Goal: Task Accomplishment & Management: Manage account settings

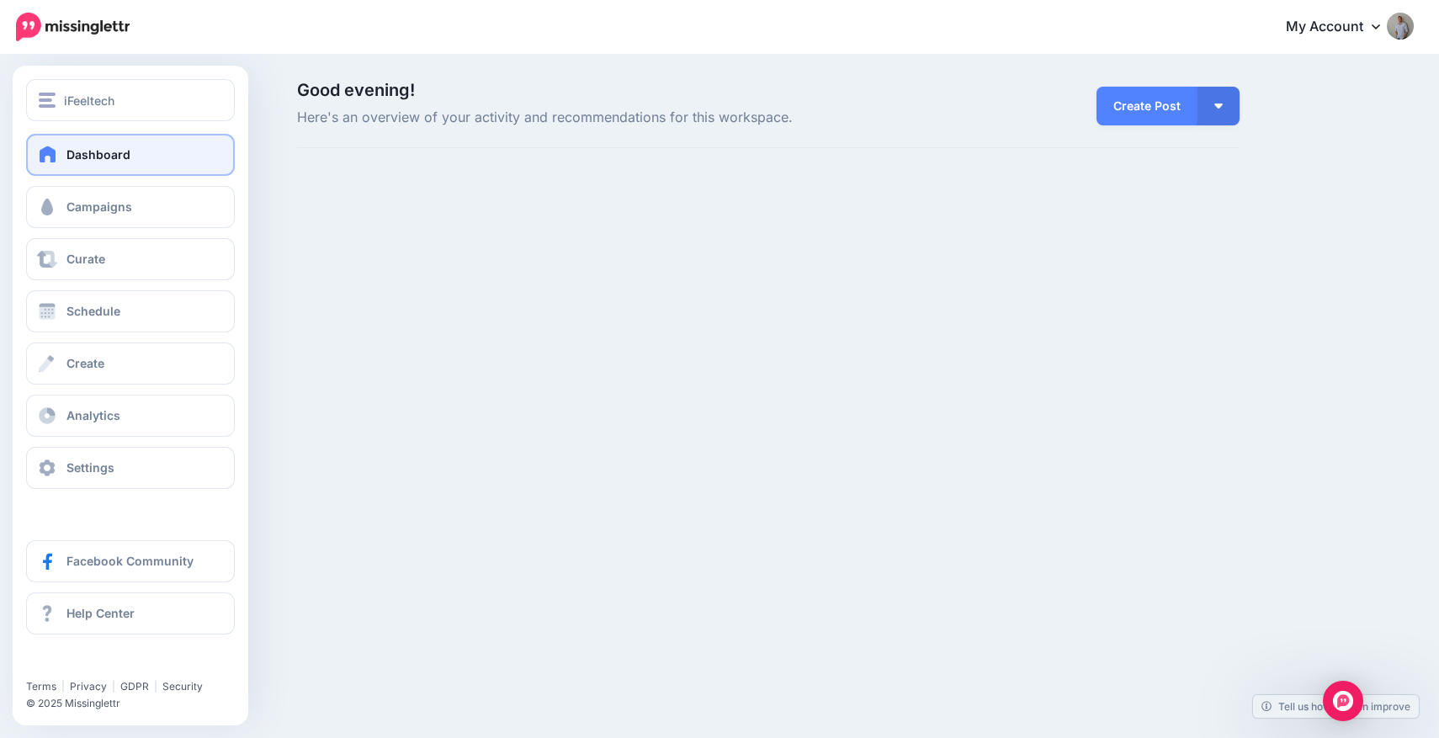
click at [138, 122] on div at bounding box center [131, 106] width 236 height 55
click at [132, 103] on div "iFeeltech" at bounding box center [130, 100] width 183 height 19
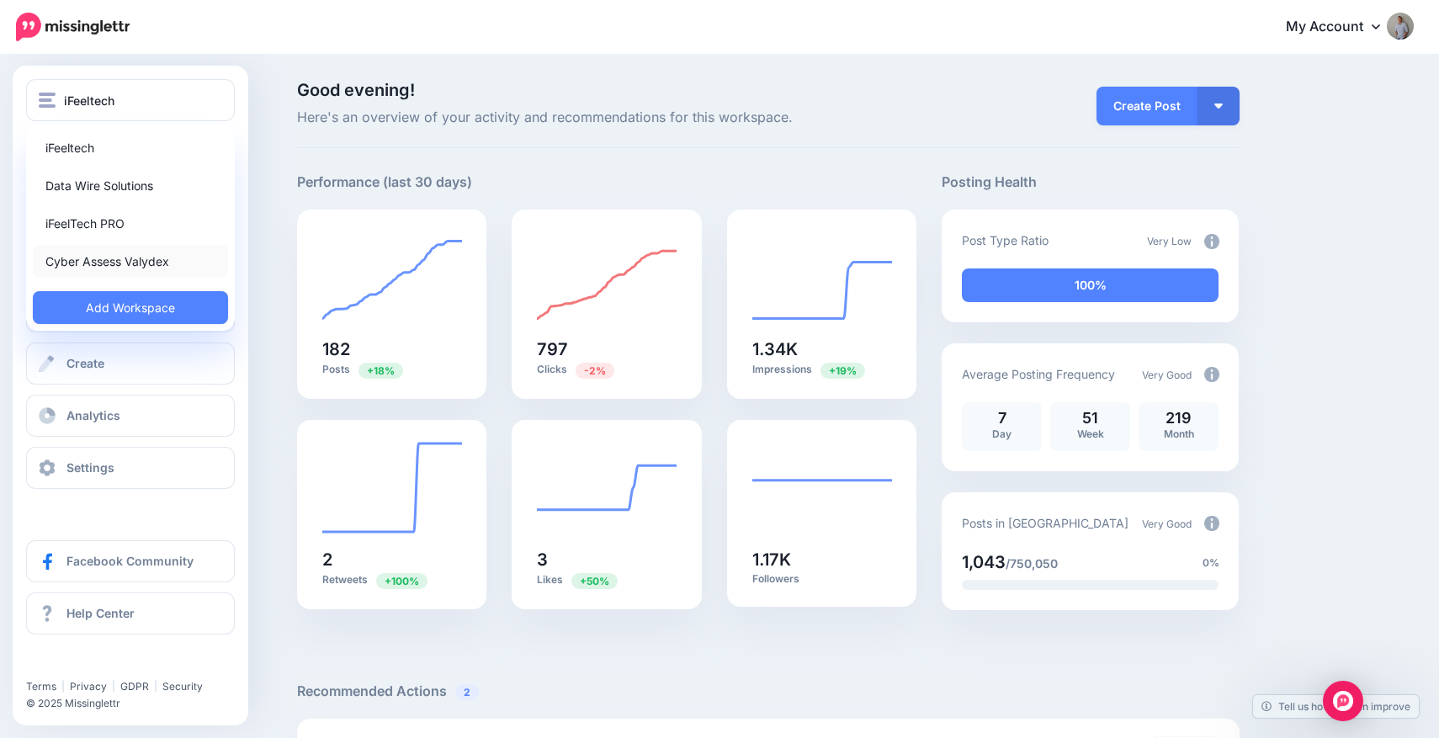
click at [102, 258] on link "Cyber Assess Valydex" at bounding box center [130, 261] width 195 height 33
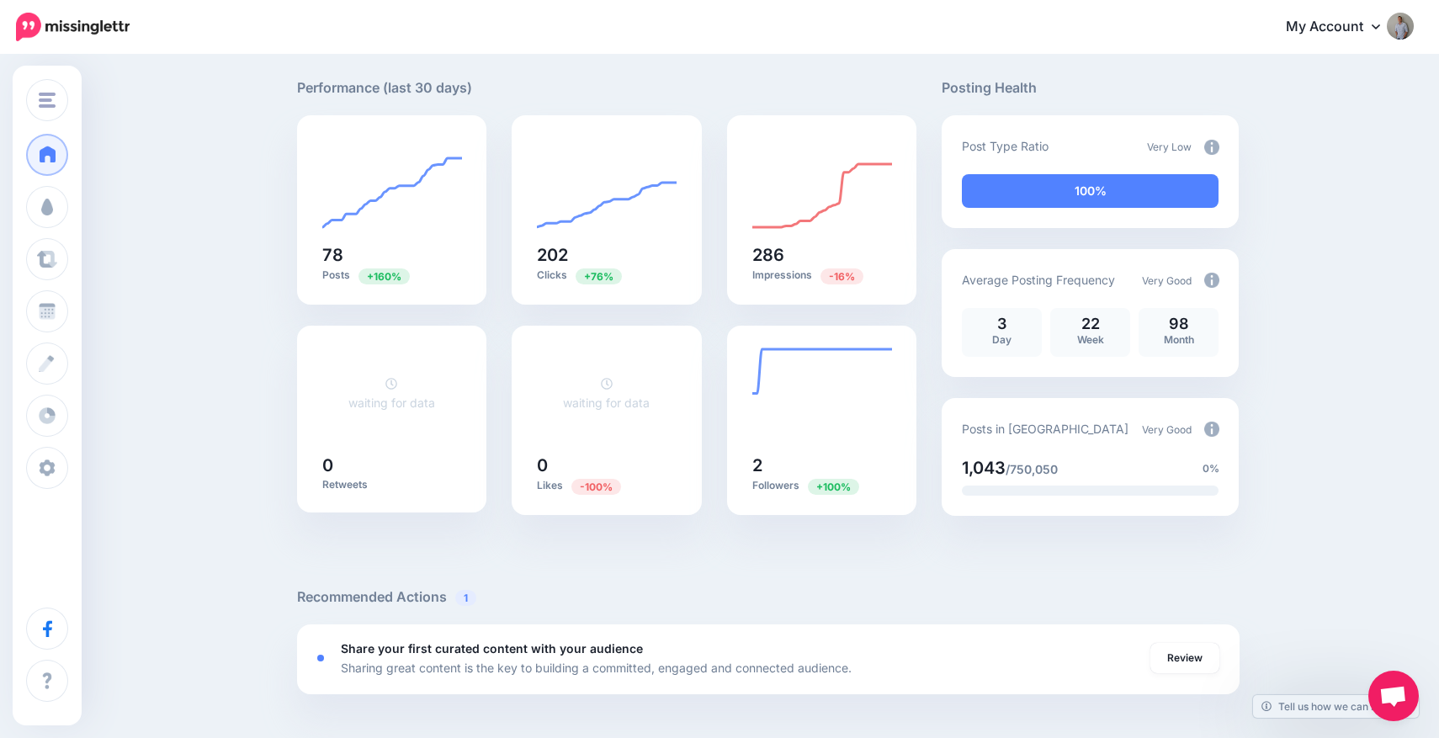
scroll to position [96, 0]
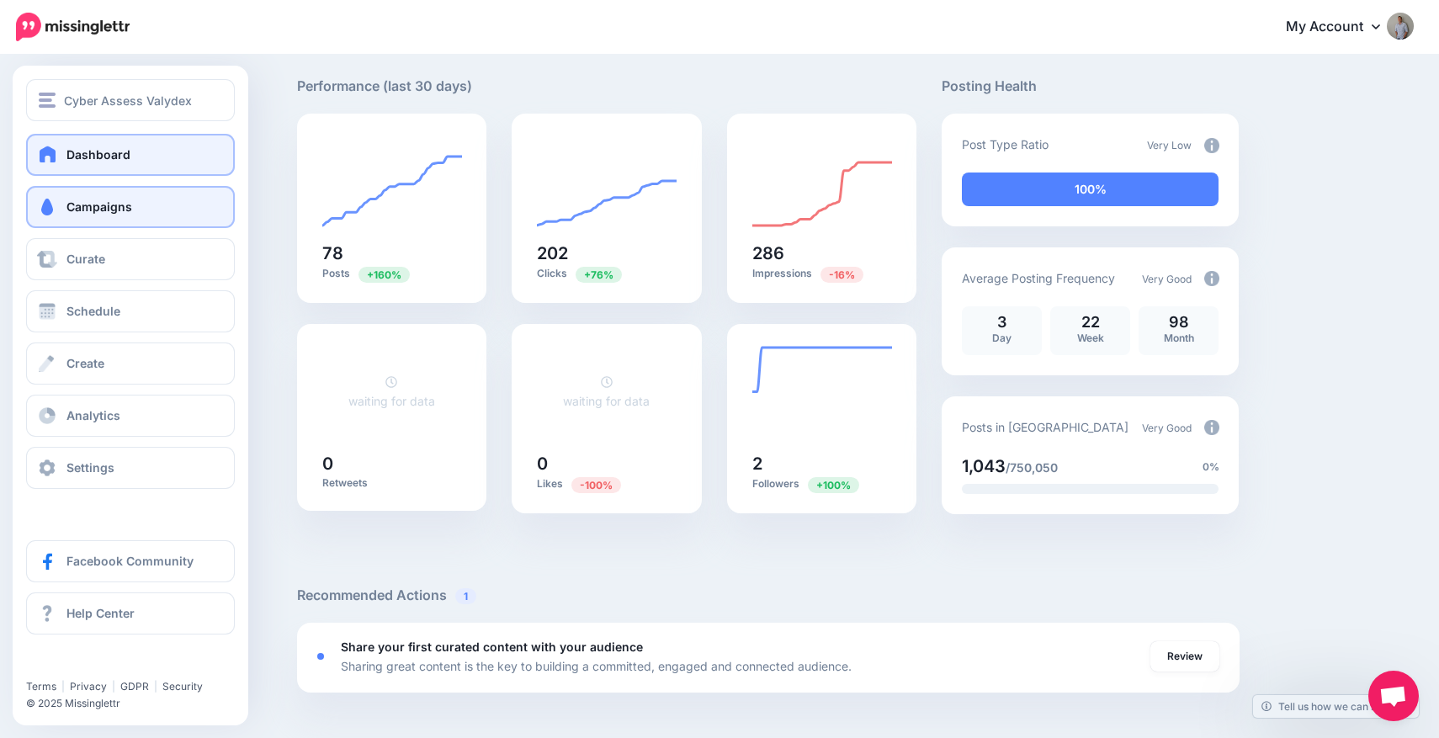
click at [129, 217] on link "Campaigns" at bounding box center [130, 207] width 209 height 42
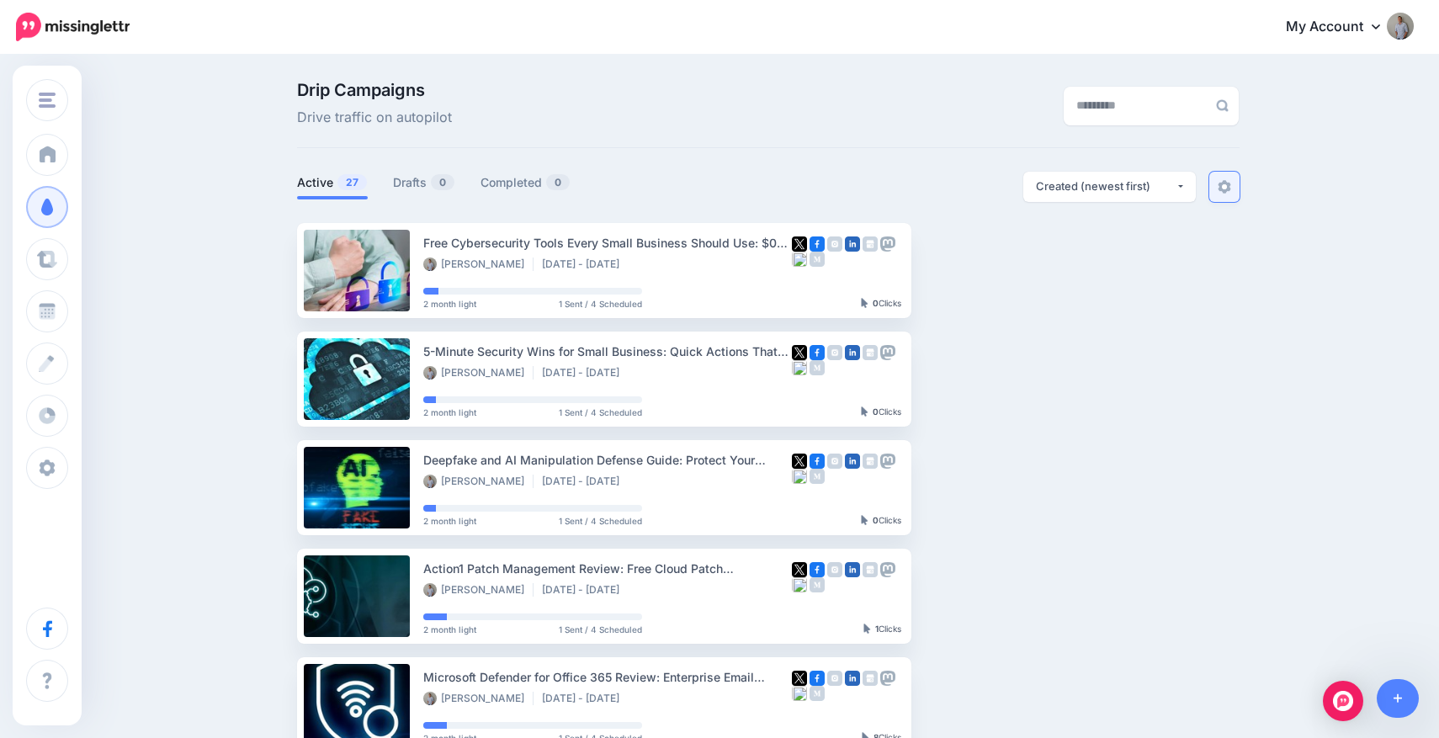
click at [1217, 189] on img at bounding box center [1223, 186] width 13 height 13
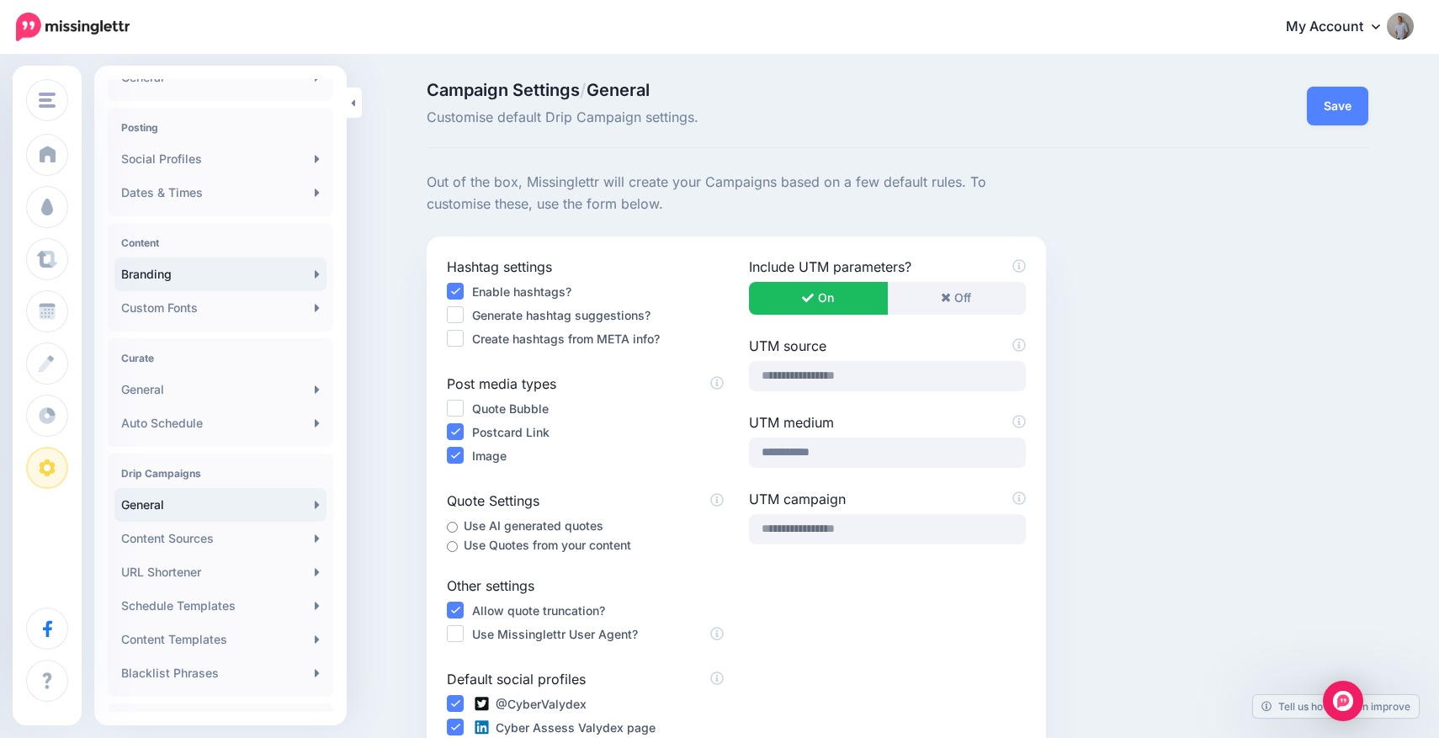
scroll to position [119, 0]
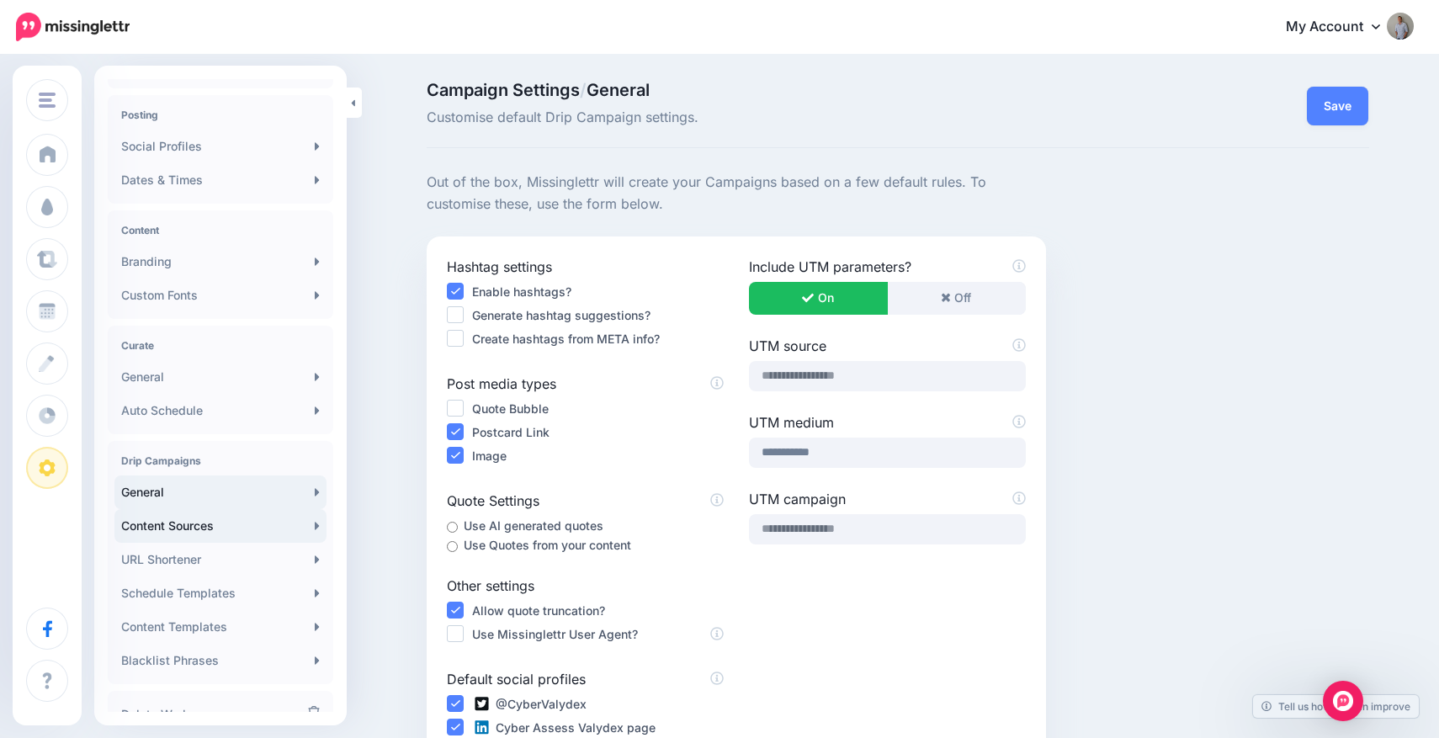
click at [205, 520] on link "Content Sources" at bounding box center [220, 526] width 212 height 34
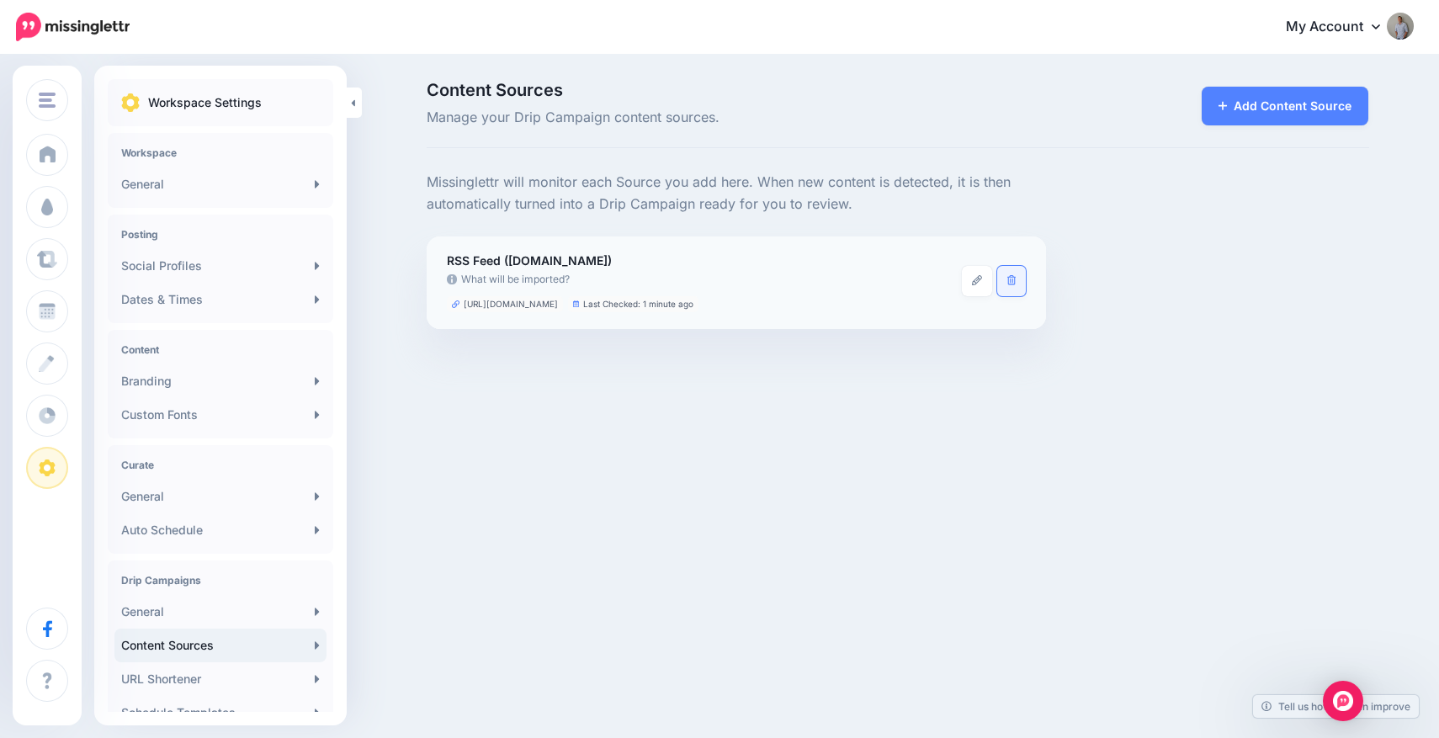
click at [1005, 286] on link at bounding box center [1011, 281] width 29 height 30
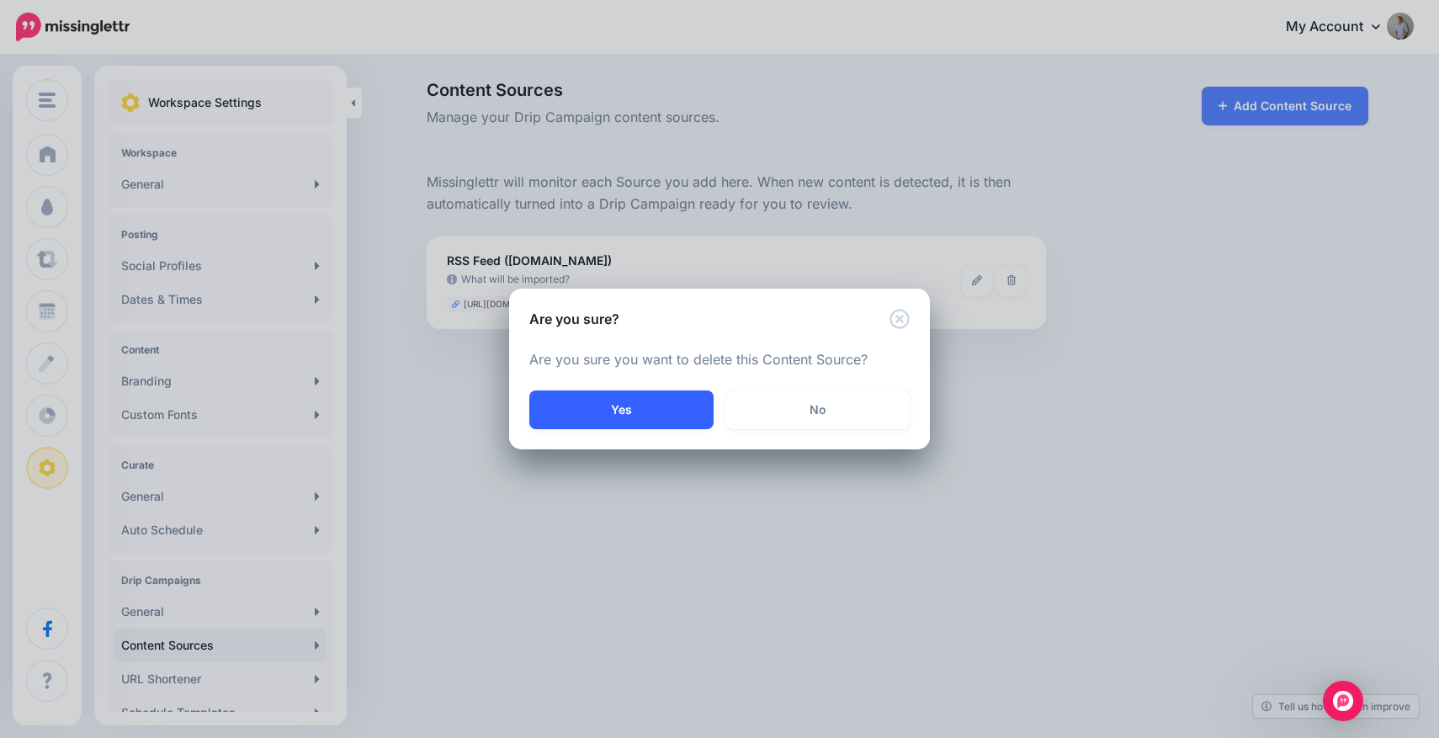
click at [654, 402] on button "Yes" at bounding box center [621, 409] width 184 height 39
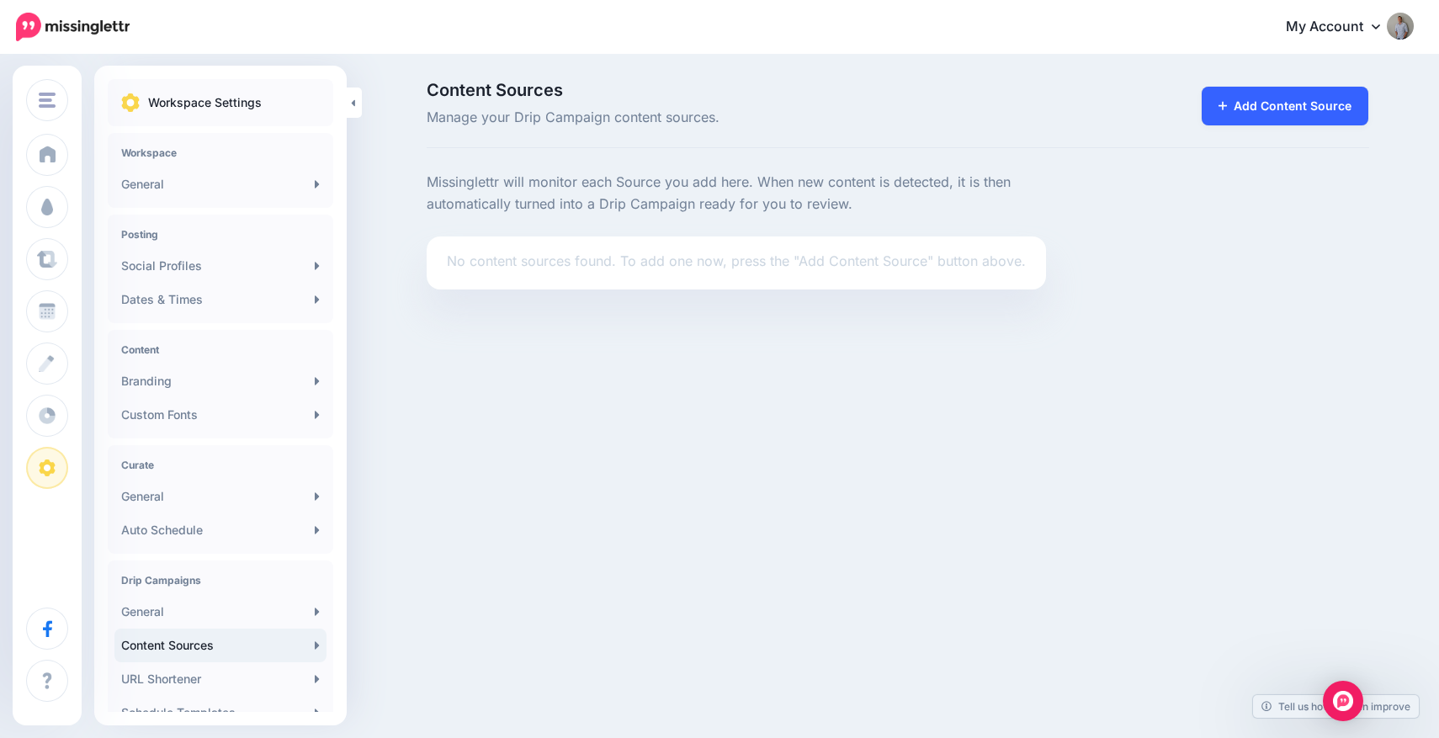
click at [1257, 112] on link "Add Content Source" at bounding box center [1284, 106] width 167 height 39
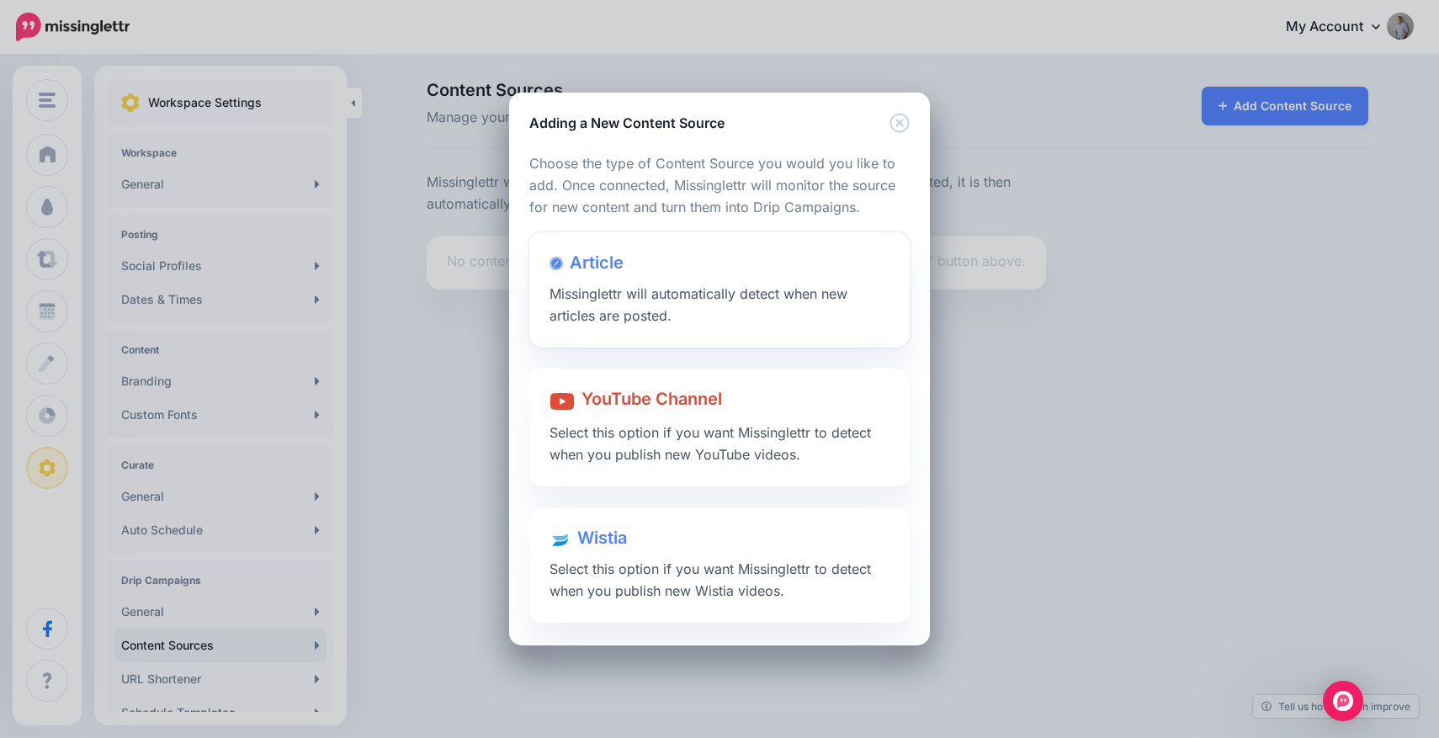
click at [752, 294] on span "Missinglettr will automatically detect when new articles are posted." at bounding box center [698, 304] width 298 height 39
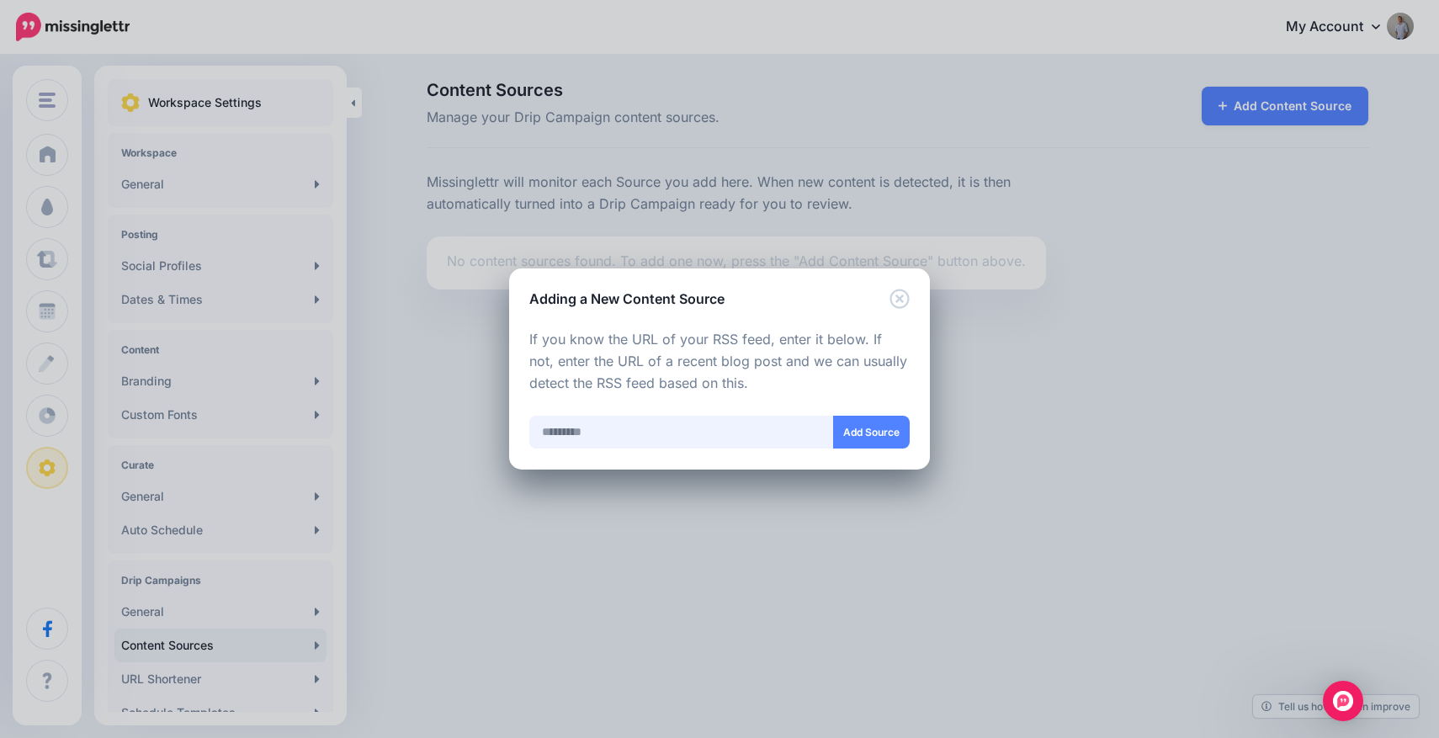
click at [676, 428] on input "text" at bounding box center [681, 432] width 305 height 33
paste input "**********"
type input "**********"
click at [888, 432] on button "Add Source" at bounding box center [871, 432] width 77 height 33
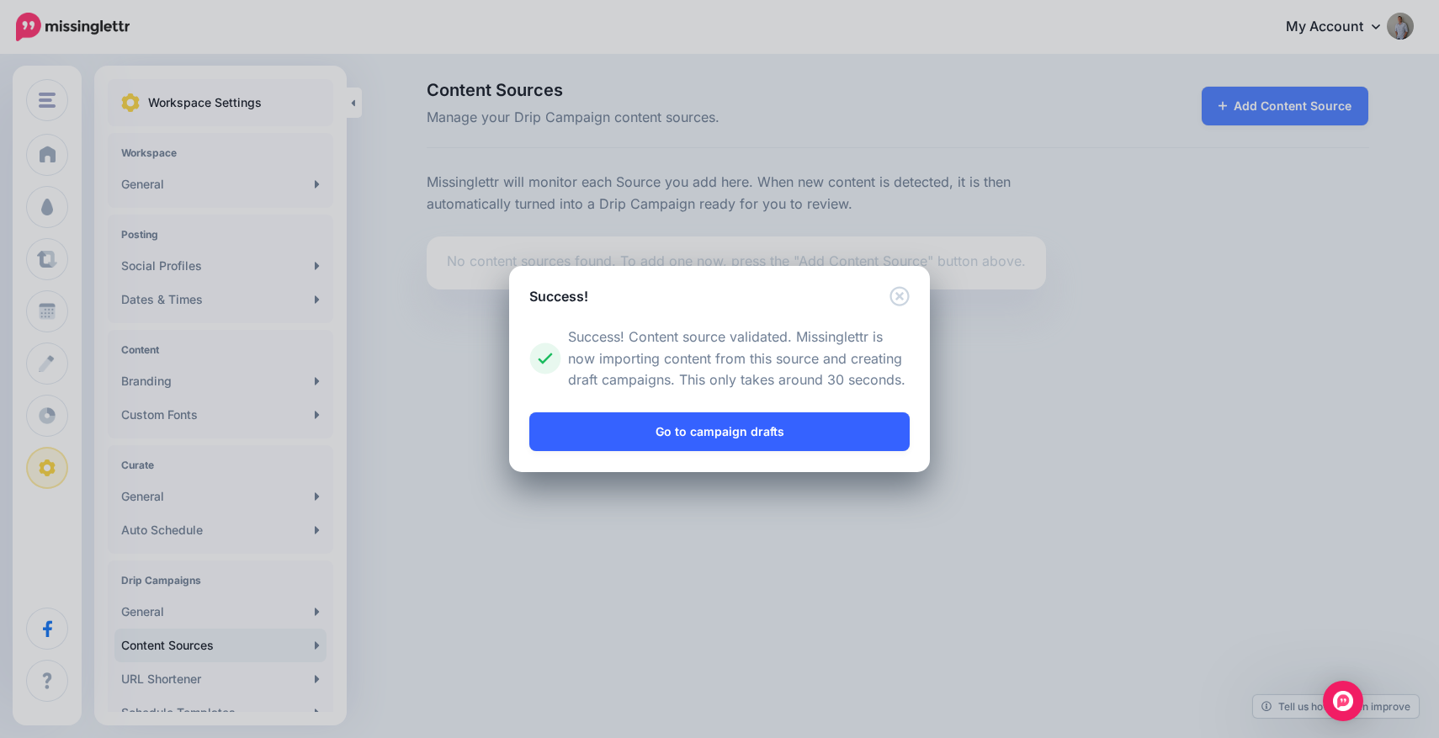
click at [775, 438] on link "Go to campaign drafts" at bounding box center [719, 431] width 380 height 39
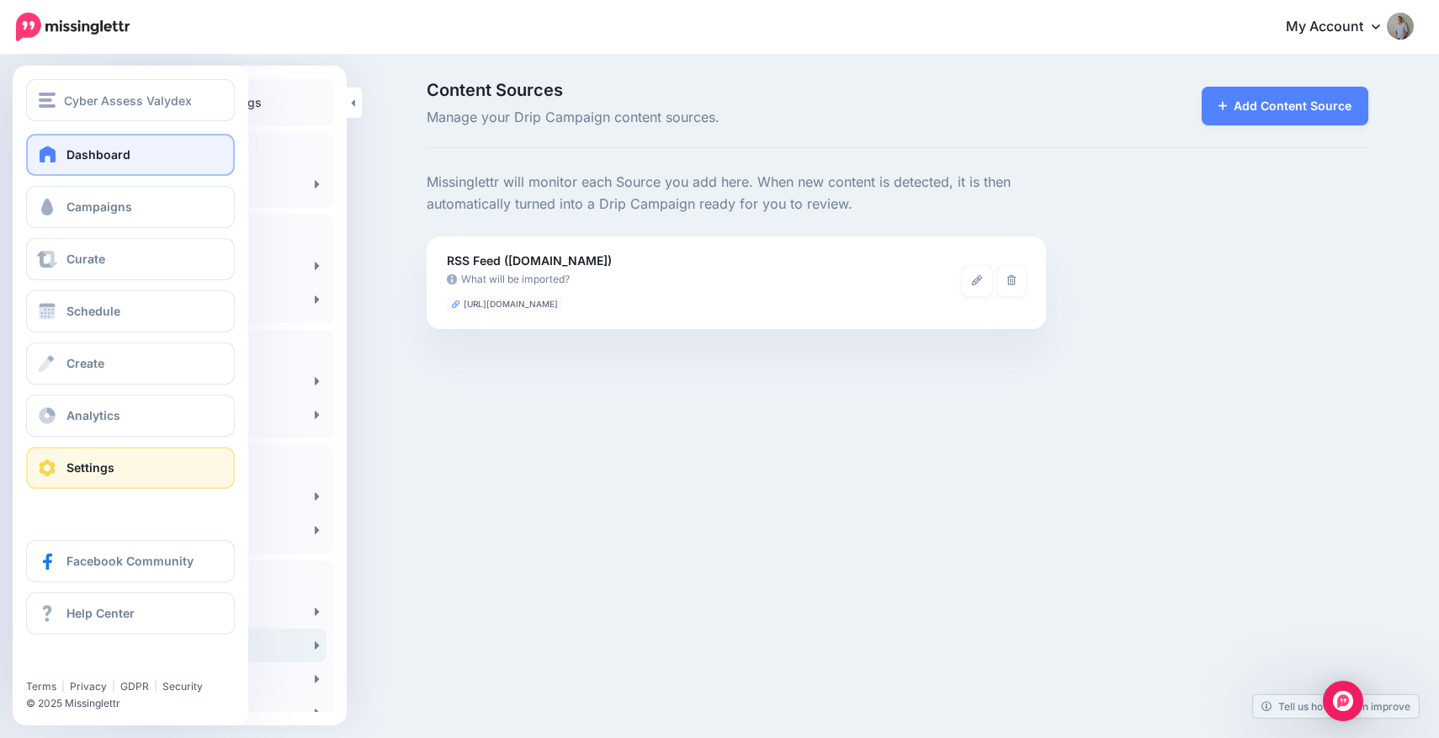
click at [53, 161] on span at bounding box center [48, 154] width 22 height 17
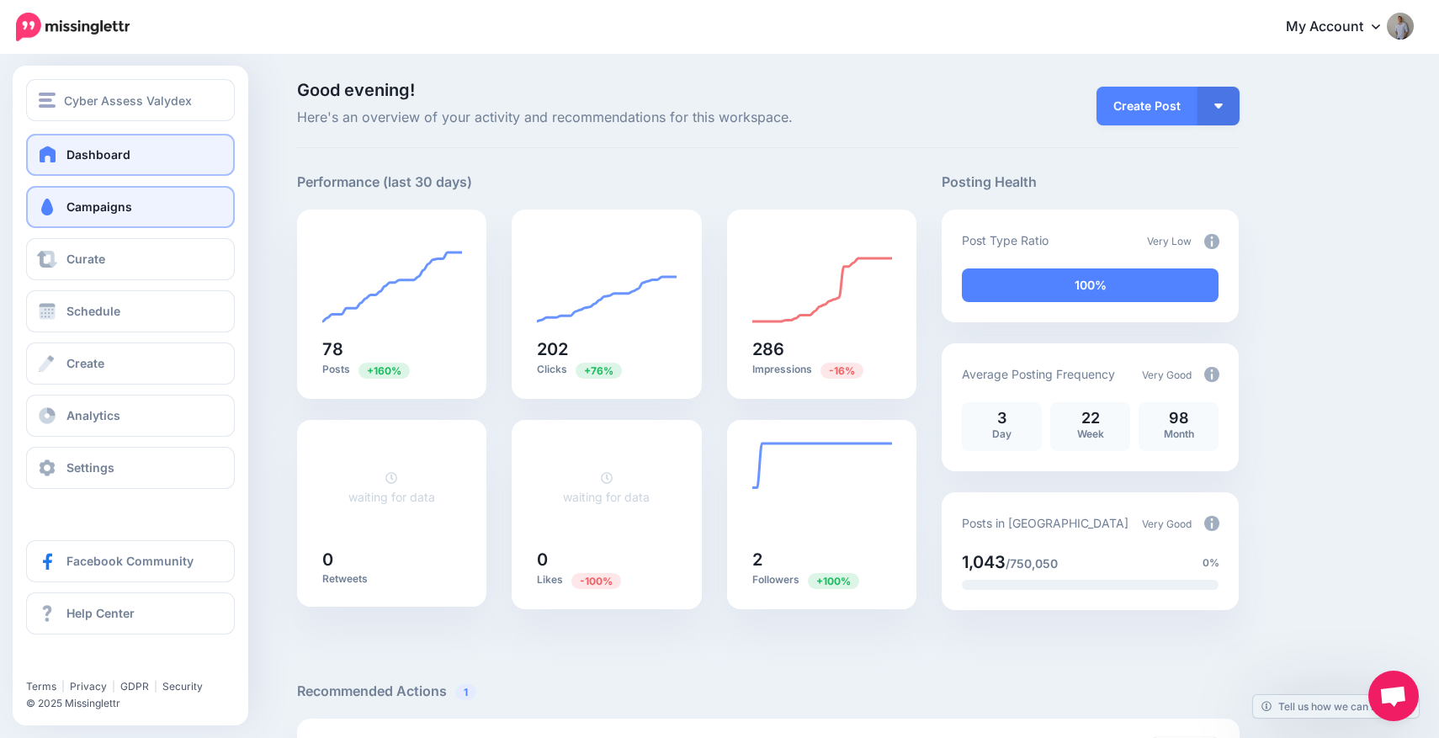
click at [72, 195] on link "Campaigns" at bounding box center [130, 207] width 209 height 42
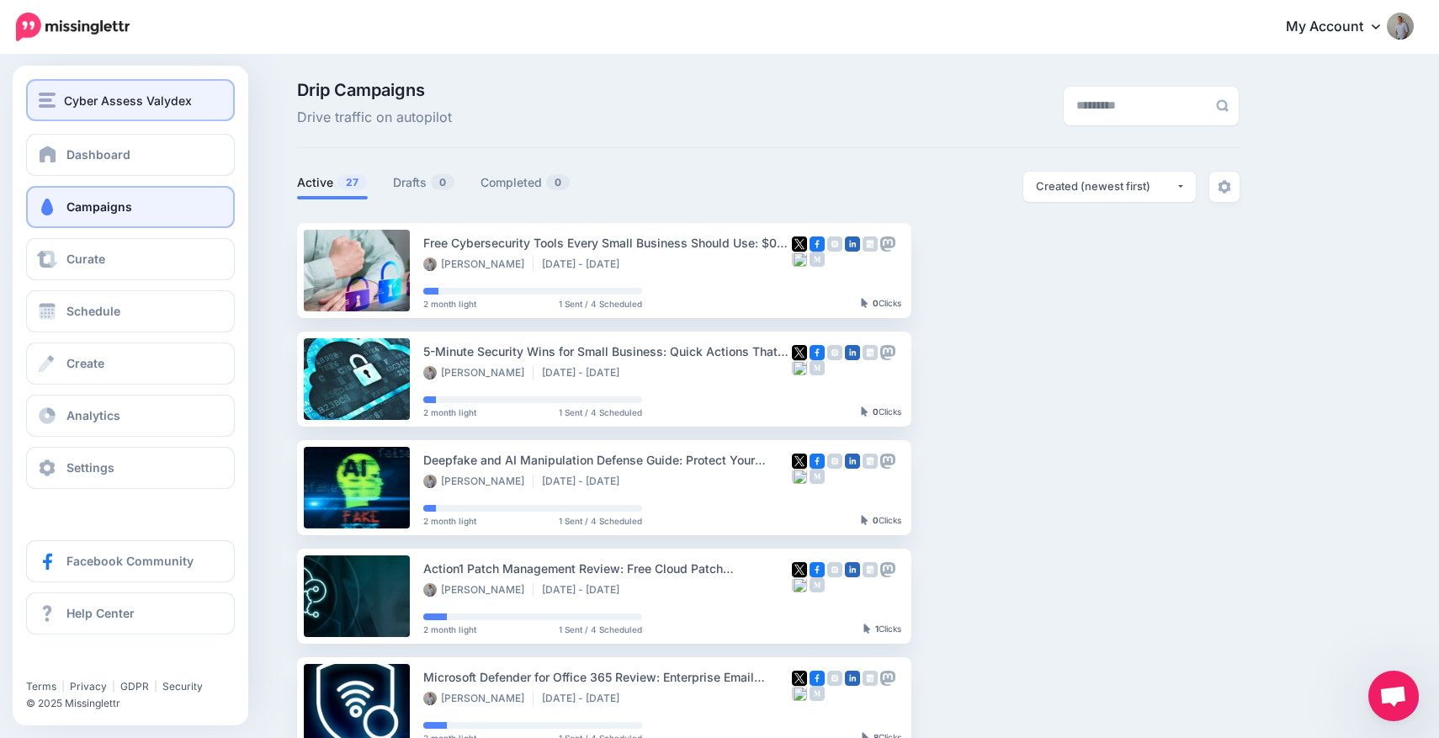
click at [103, 109] on span "Cyber Assess Valydex" at bounding box center [128, 100] width 128 height 19
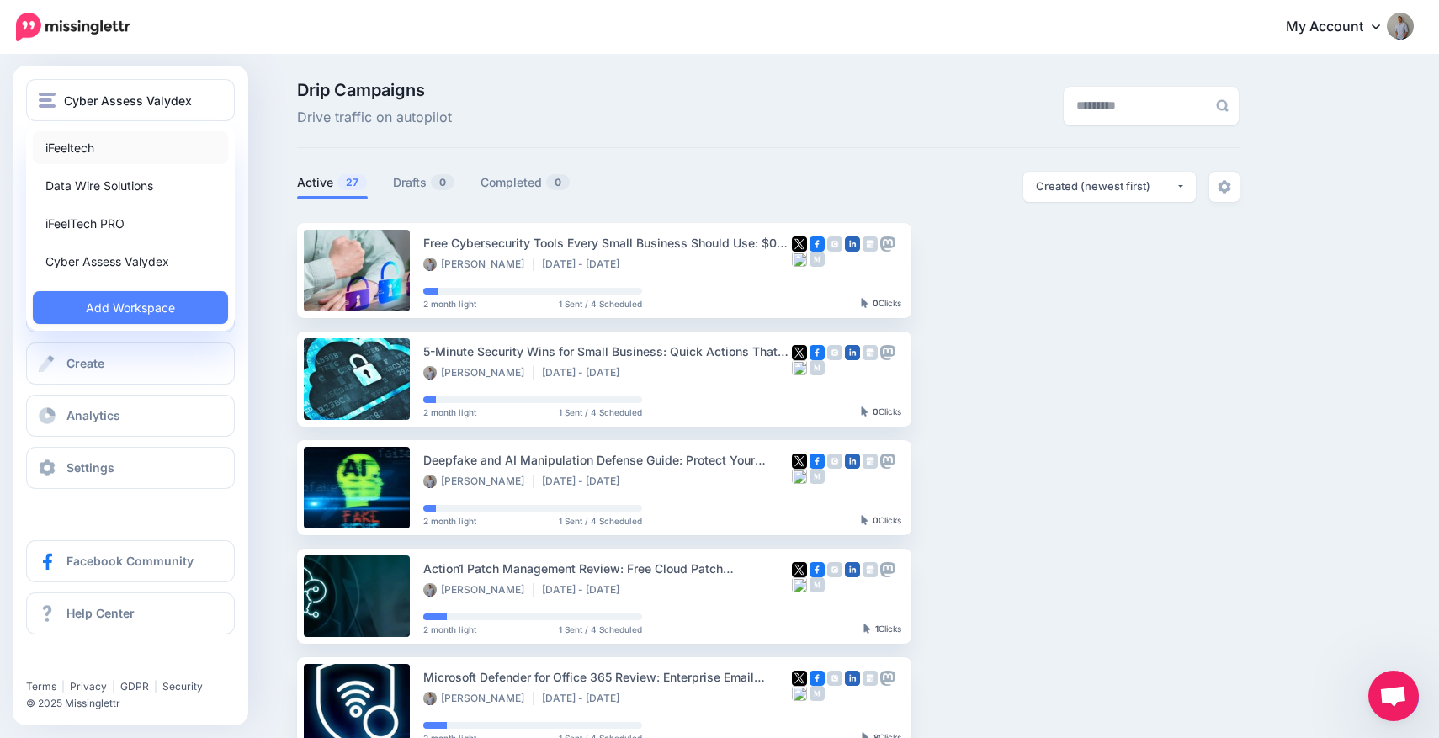
click at [81, 146] on link "iFeeltech" at bounding box center [130, 147] width 195 height 33
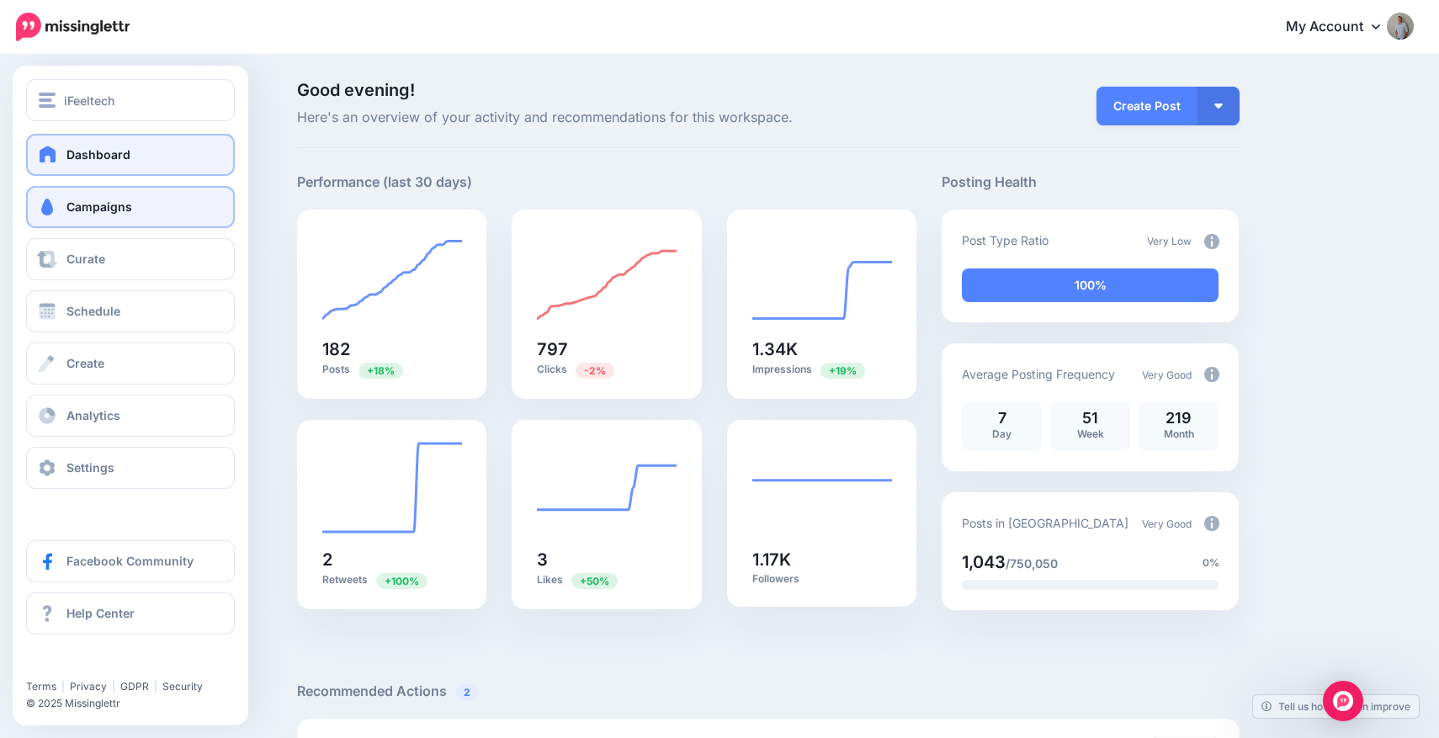
click at [83, 198] on link "Campaigns" at bounding box center [130, 207] width 209 height 42
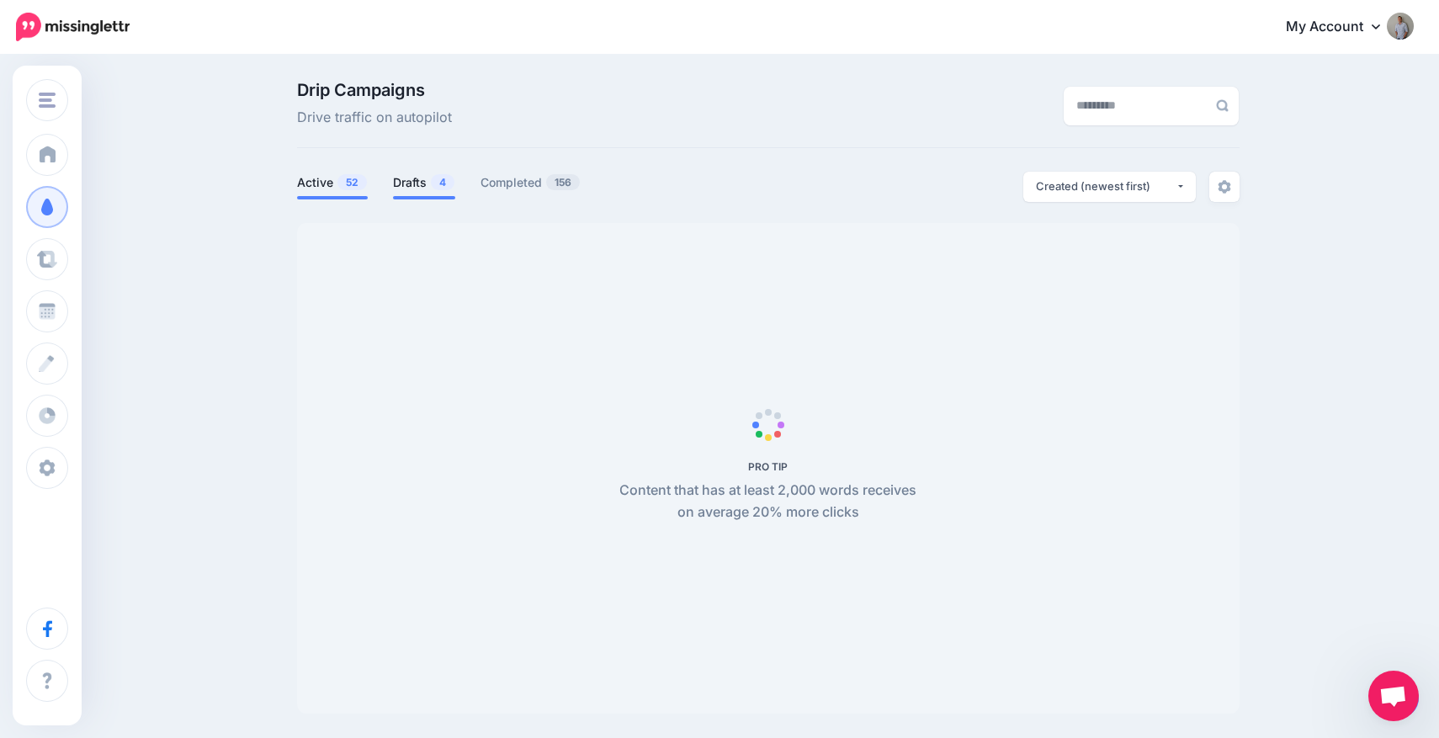
click at [414, 178] on link "Drafts 4" at bounding box center [424, 182] width 62 height 20
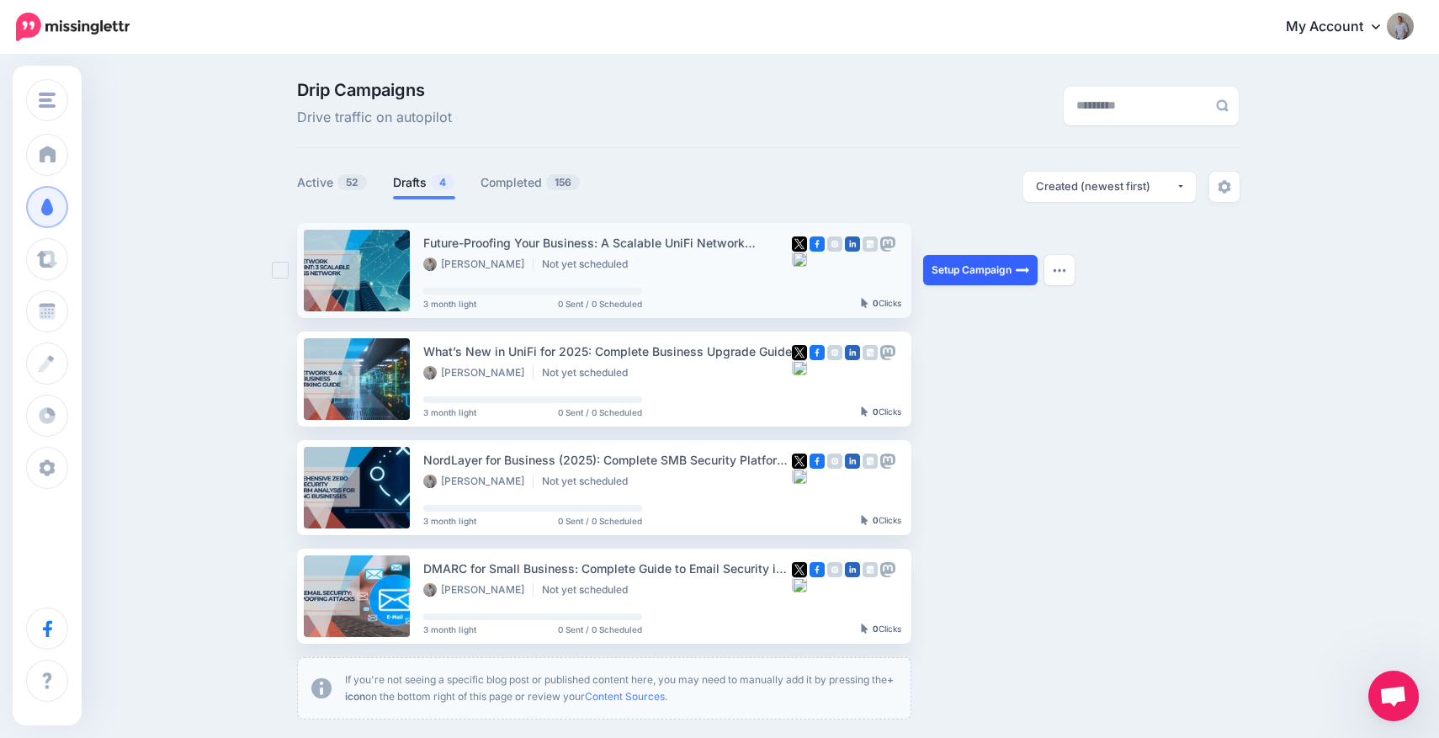
click at [1013, 276] on link "Setup Campaign" at bounding box center [980, 270] width 114 height 30
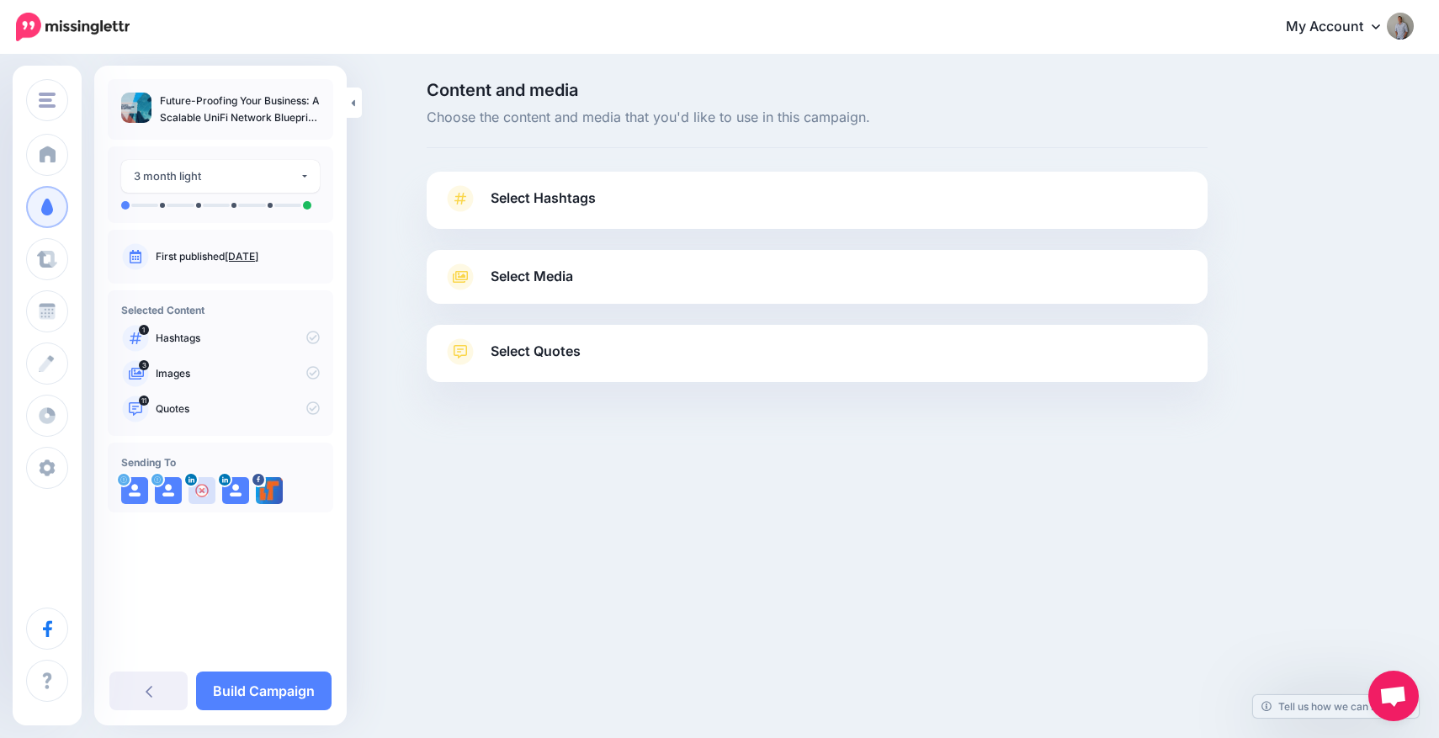
click at [950, 213] on link "Select Hashtags" at bounding box center [816, 207] width 747 height 44
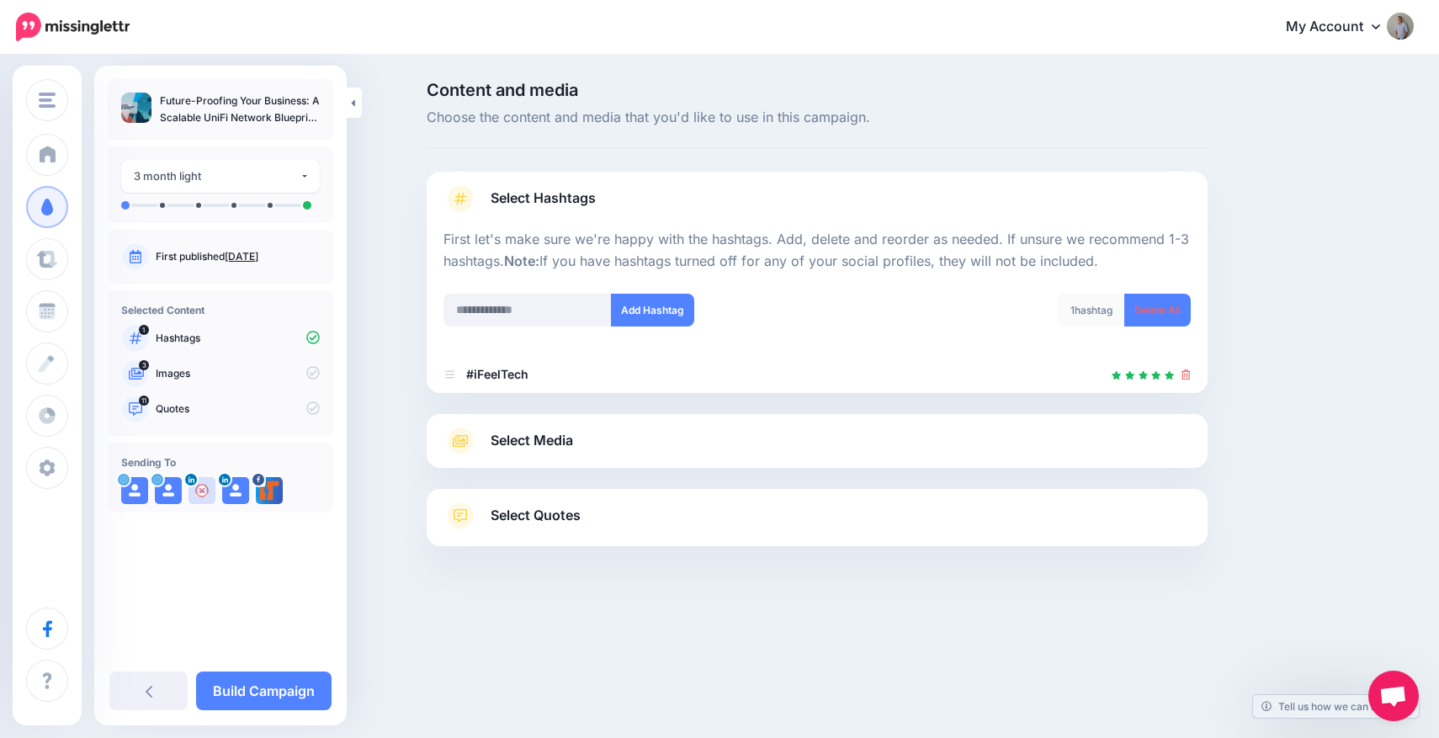
click at [853, 434] on link "Select Media" at bounding box center [816, 440] width 747 height 27
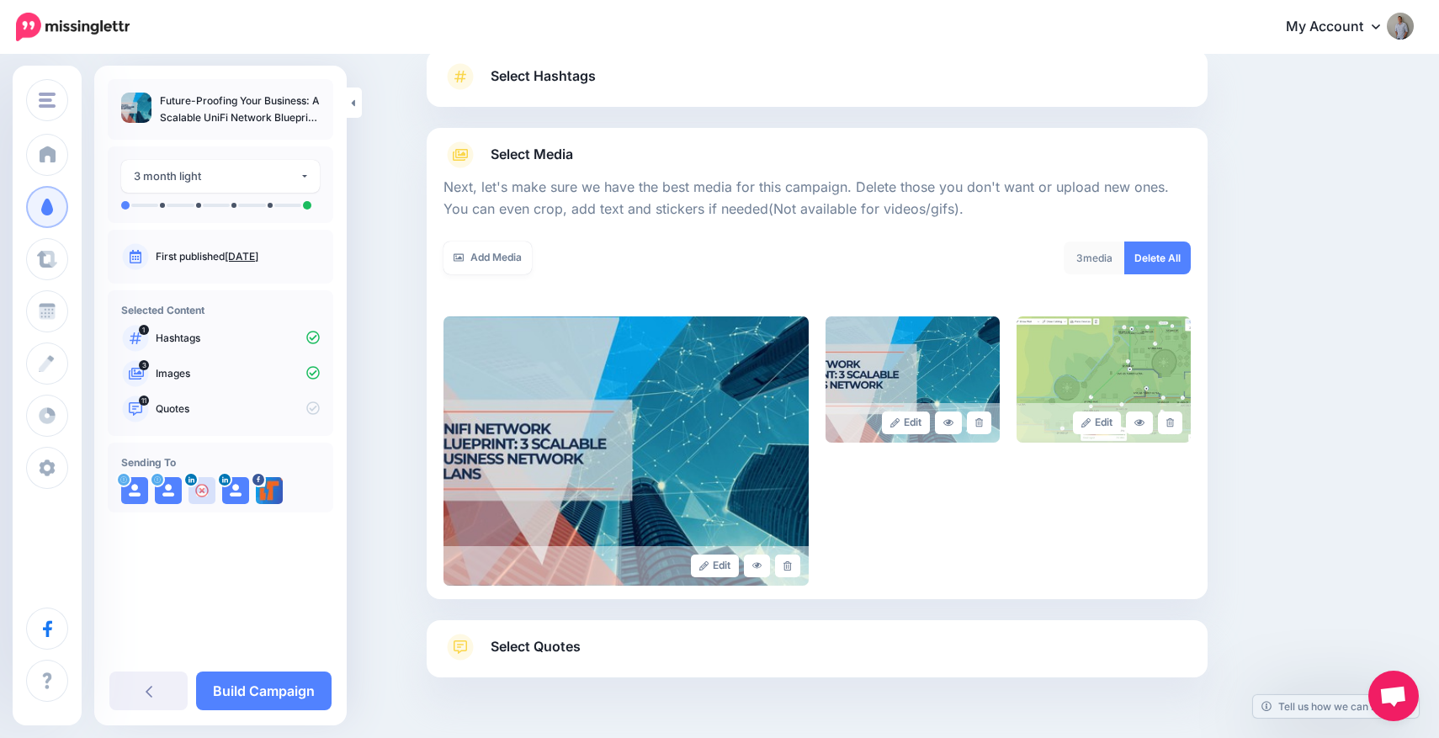
scroll to position [171, 0]
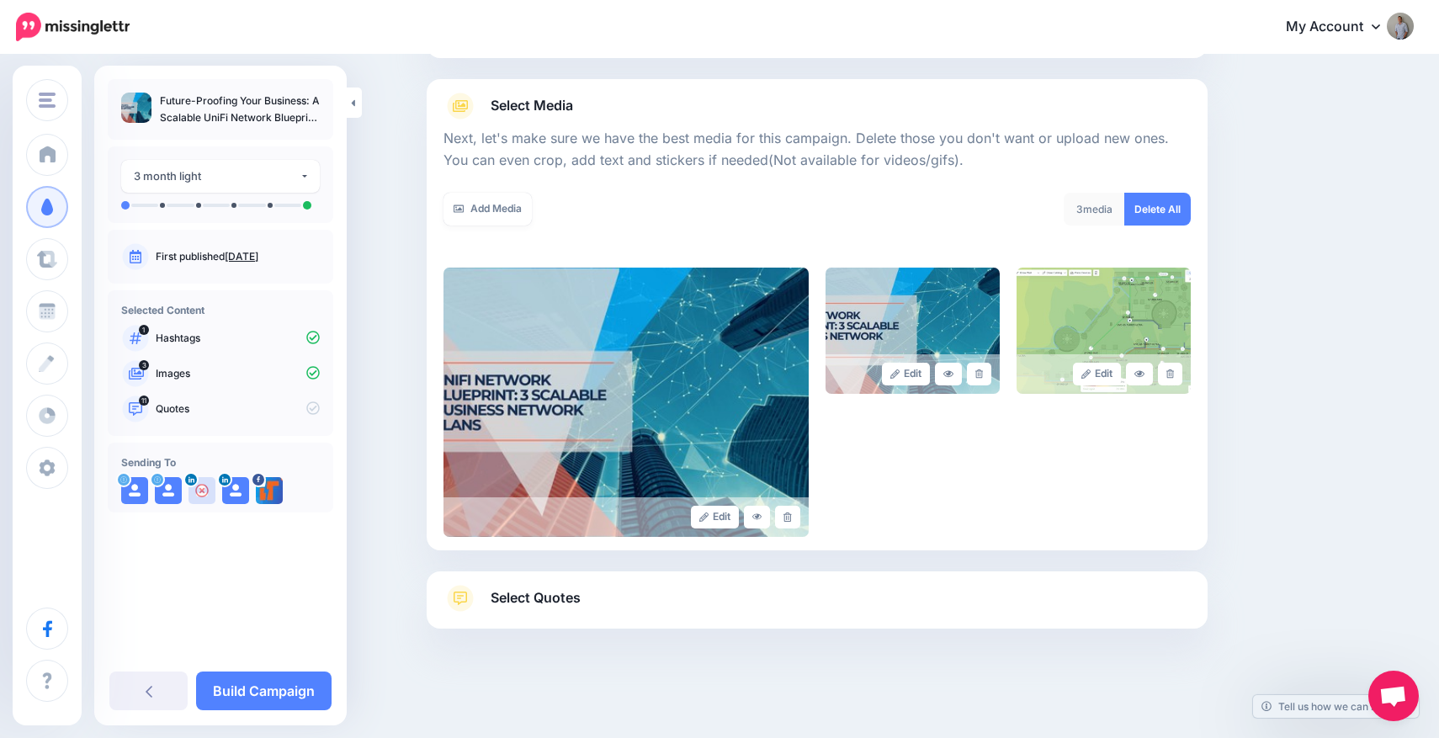
click at [770, 597] on link "Select Quotes" at bounding box center [816, 607] width 747 height 44
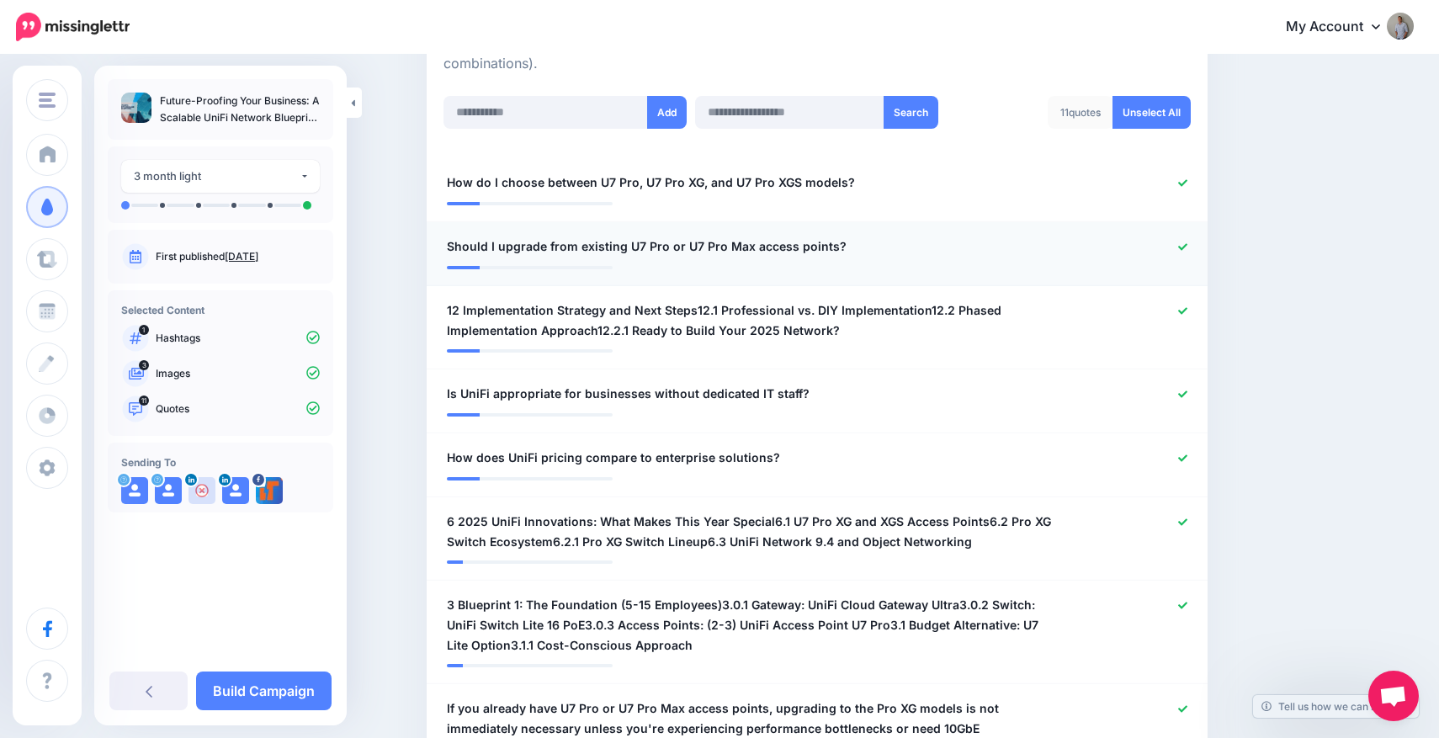
scroll to position [443, 0]
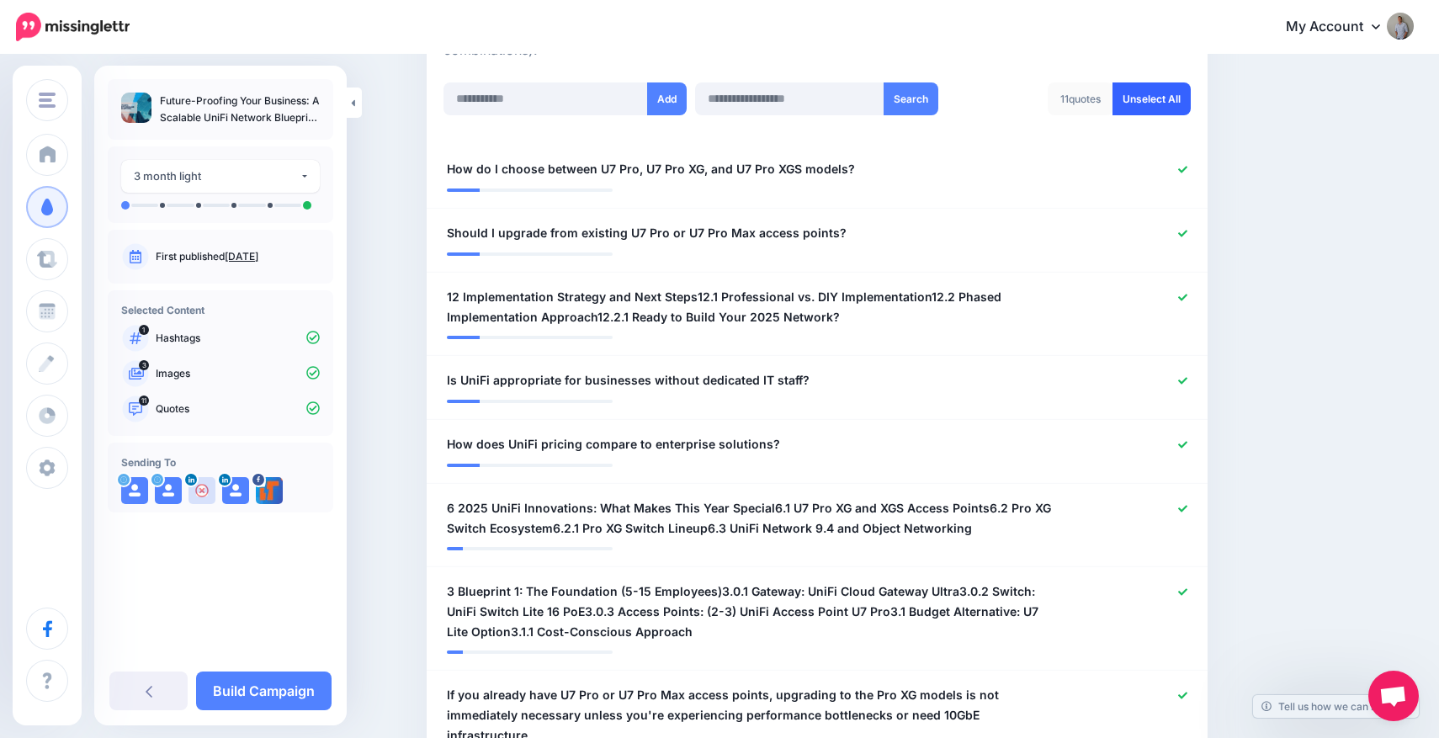
click at [1164, 107] on link "Unselect All" at bounding box center [1151, 98] width 78 height 33
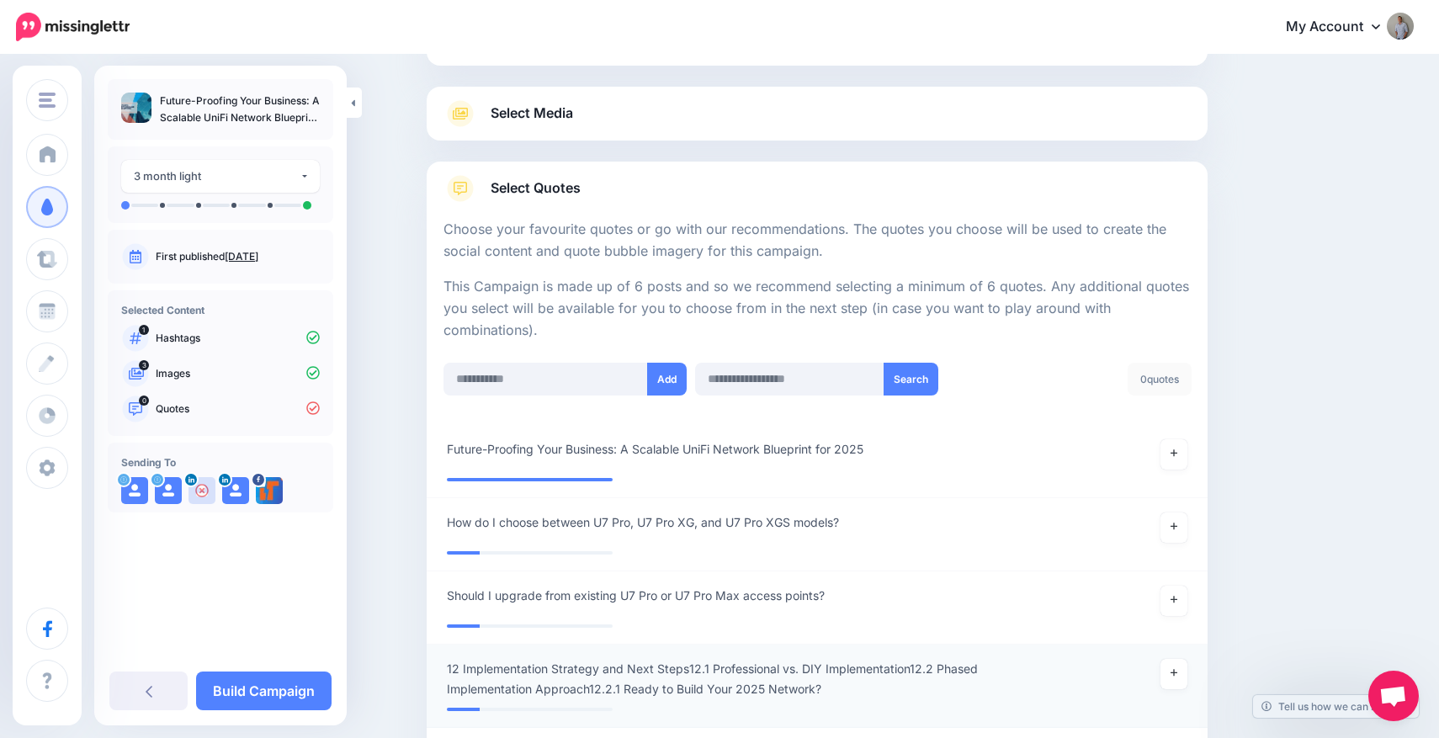
scroll to position [173, 0]
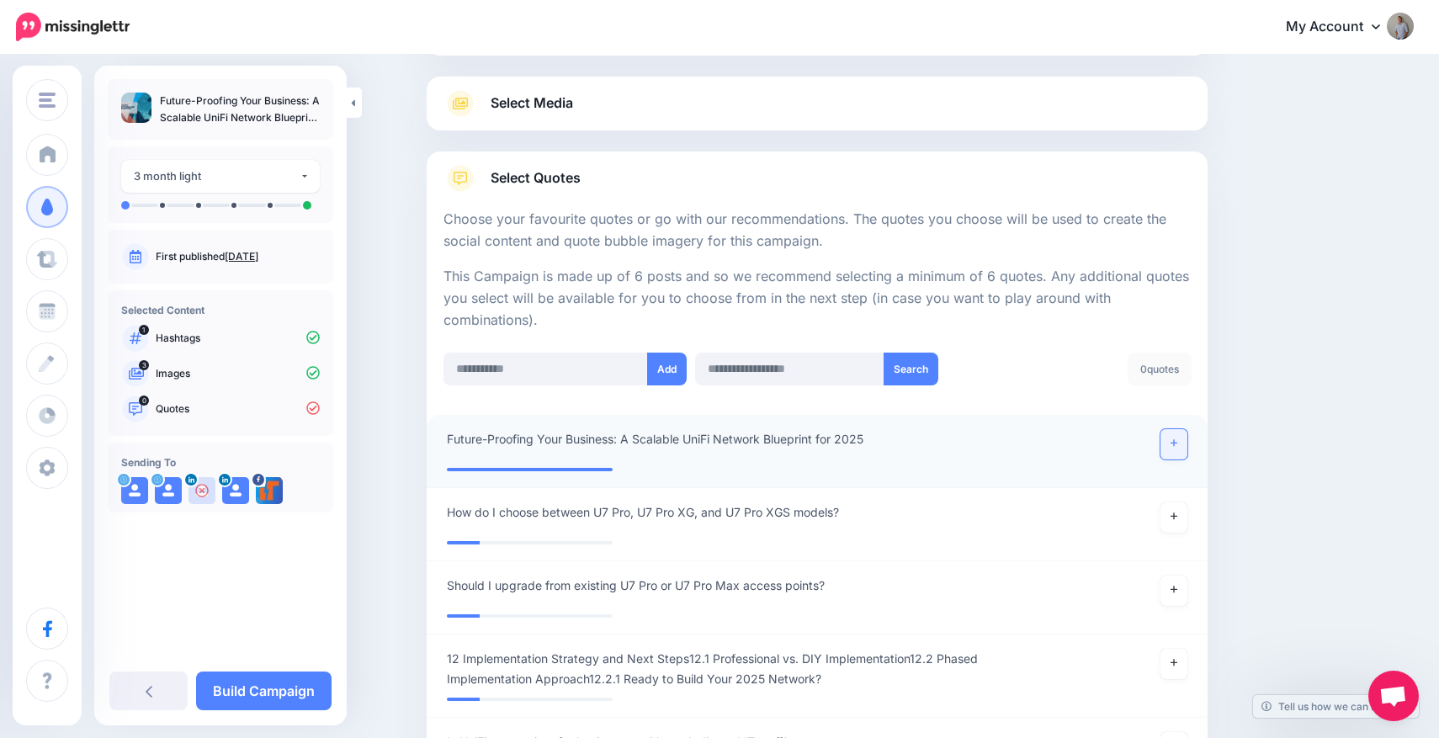
click at [1175, 438] on icon at bounding box center [1173, 442] width 7 height 9
click at [610, 382] on input "text" at bounding box center [545, 369] width 204 height 33
paste input "**********"
type input "**********"
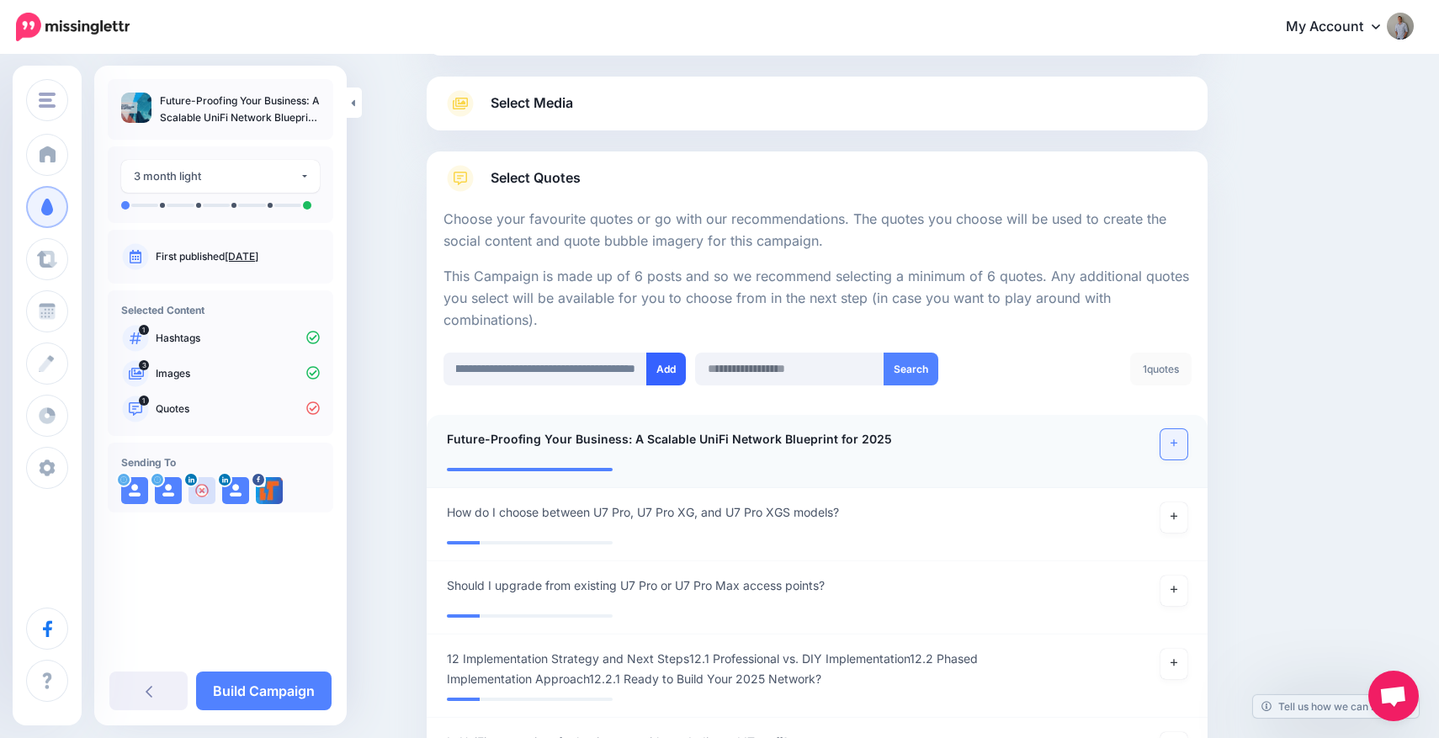
scroll to position [0, 0]
click at [649, 380] on button "Add" at bounding box center [666, 369] width 40 height 33
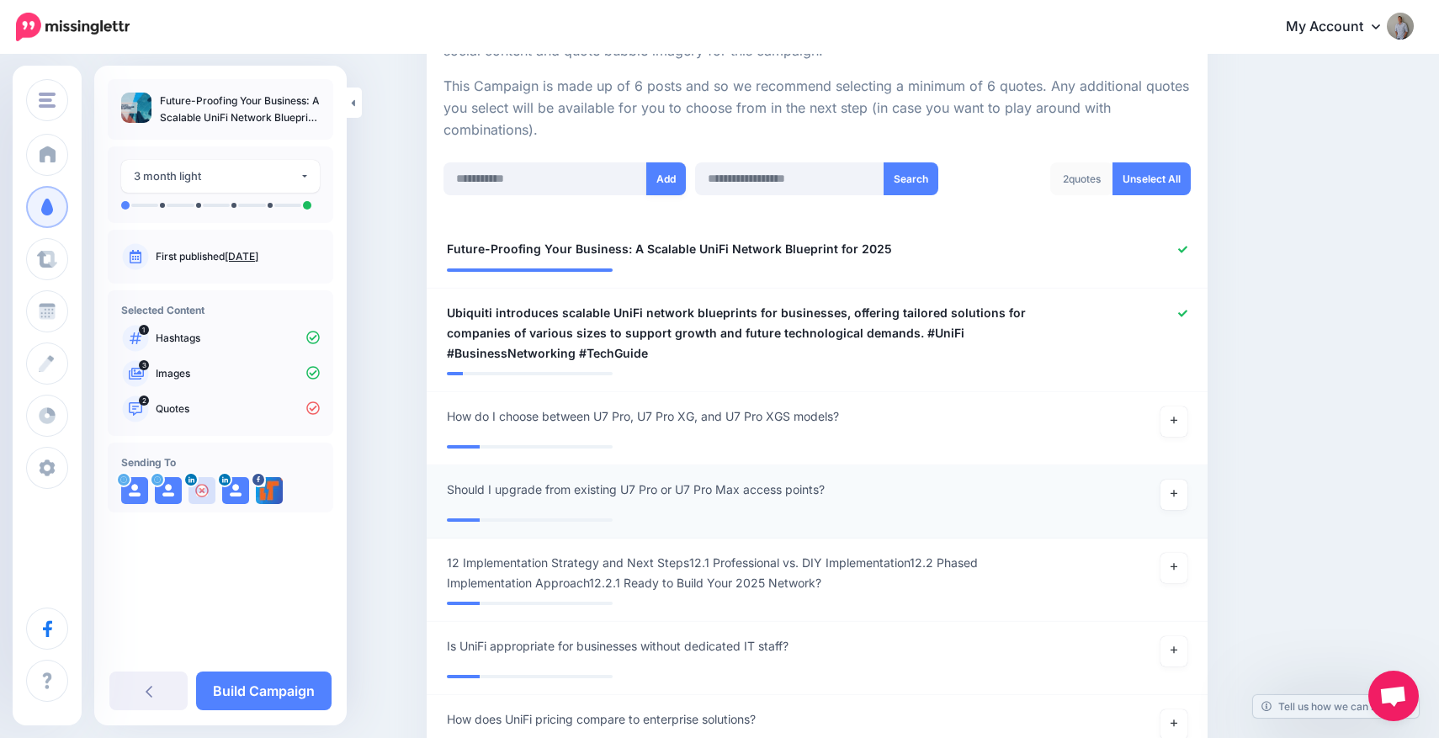
scroll to position [283, 0]
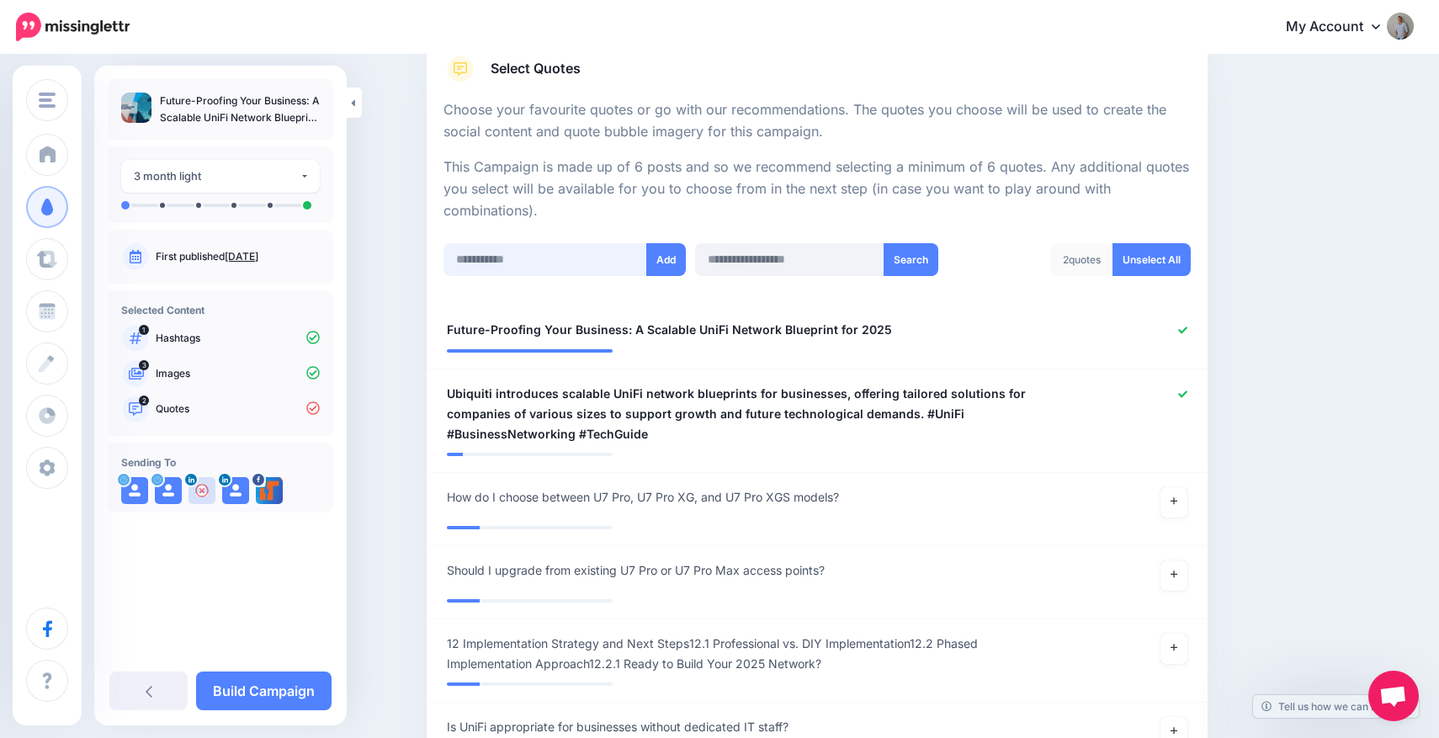
click at [576, 266] on input "text" at bounding box center [545, 259] width 204 height 33
click at [539, 253] on input "text" at bounding box center [545, 259] width 204 height 33
paste input "**********"
type input "**********"
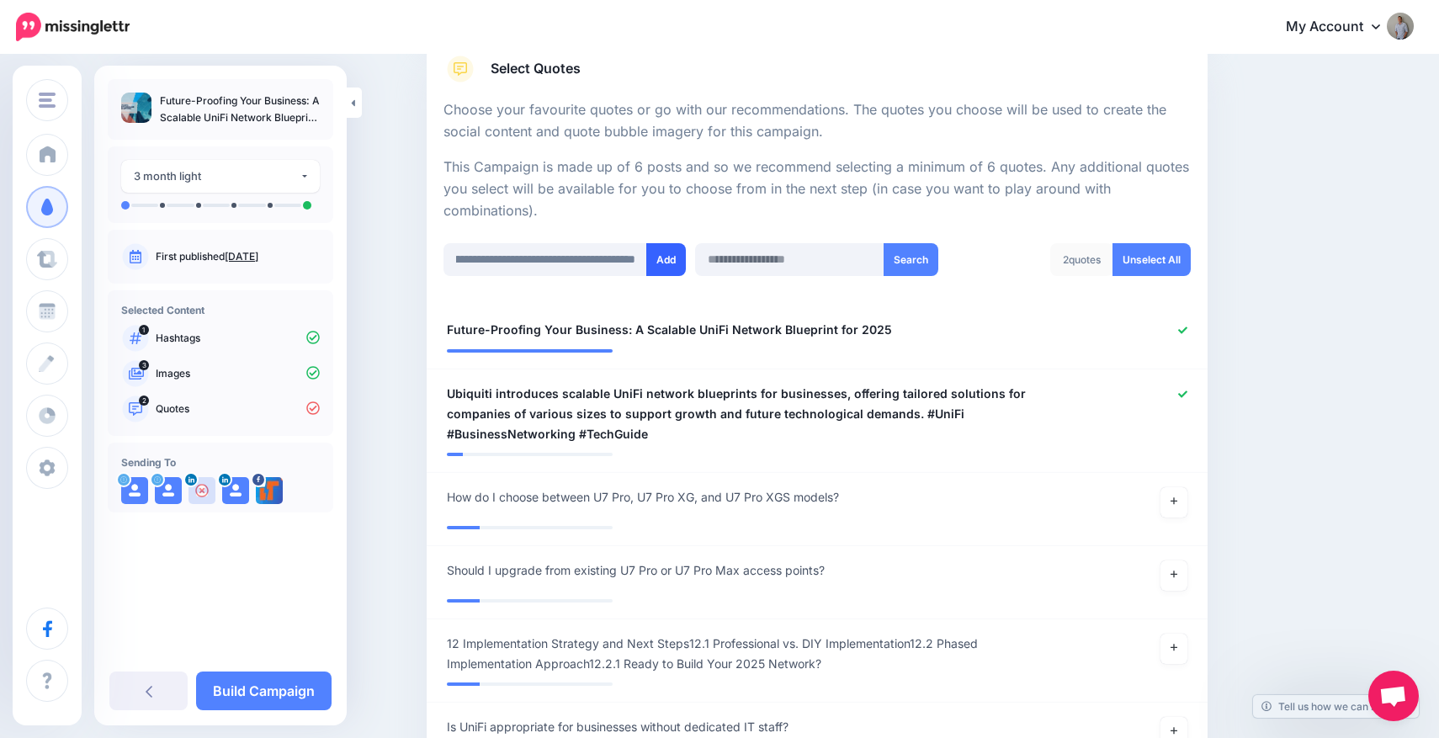
scroll to position [0, 0]
click at [666, 260] on button "Add" at bounding box center [666, 259] width 40 height 33
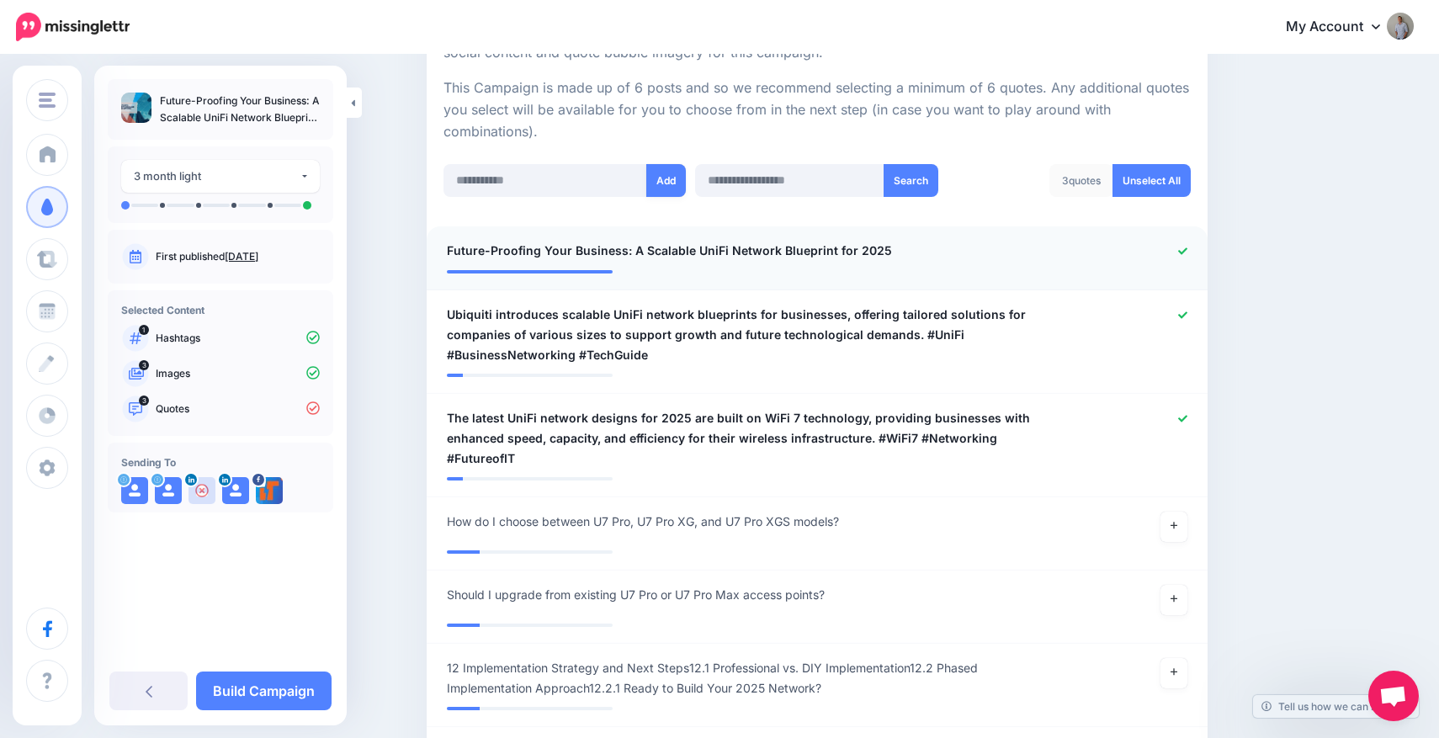
scroll to position [356, 0]
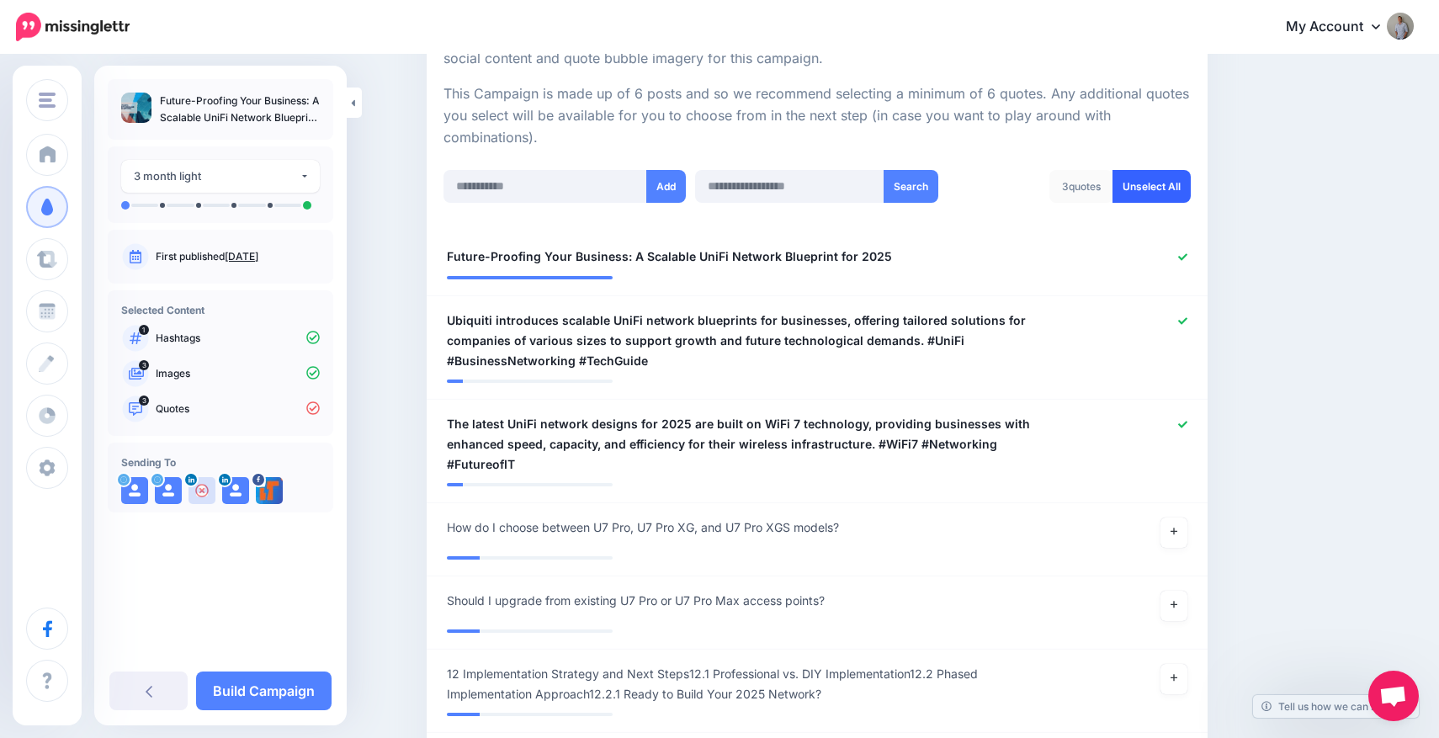
click at [1149, 178] on link "Unselect All" at bounding box center [1151, 186] width 78 height 33
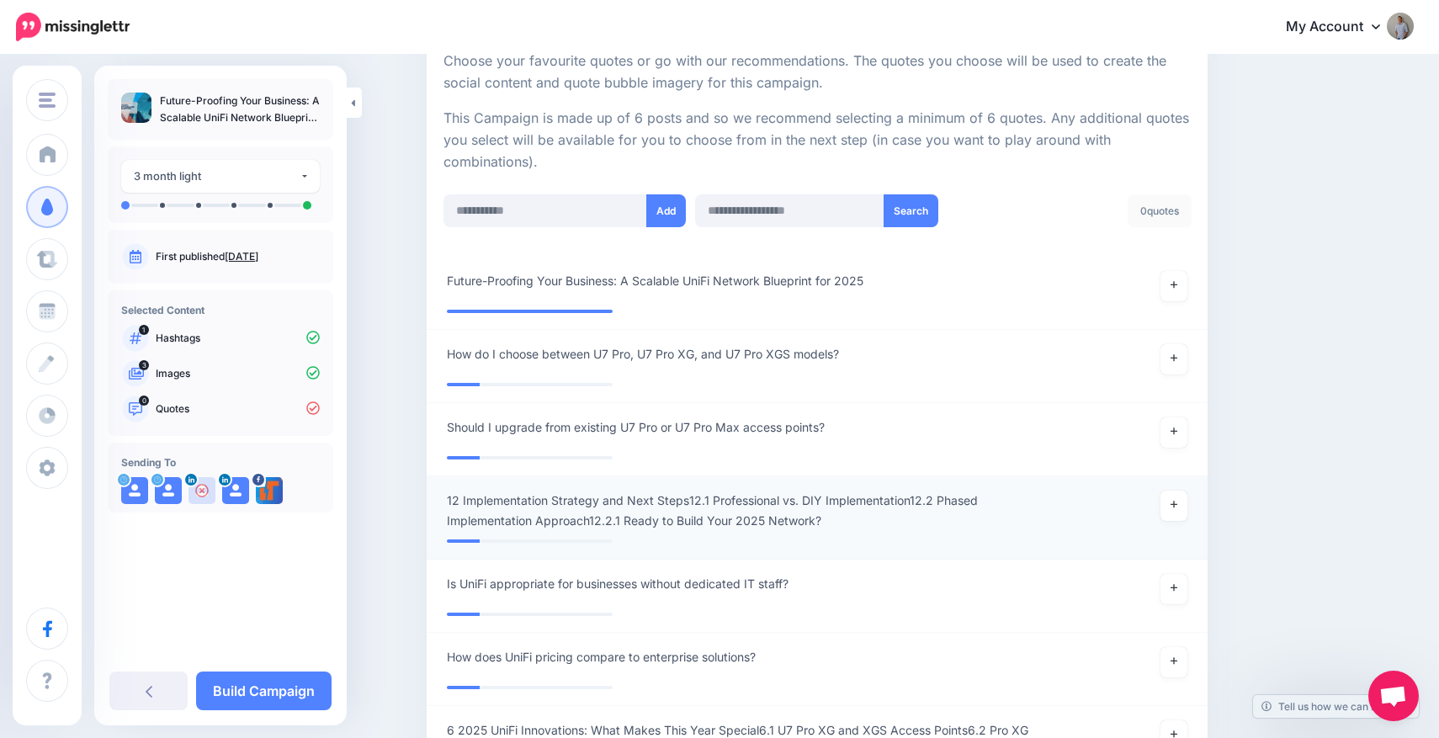
scroll to position [258, 0]
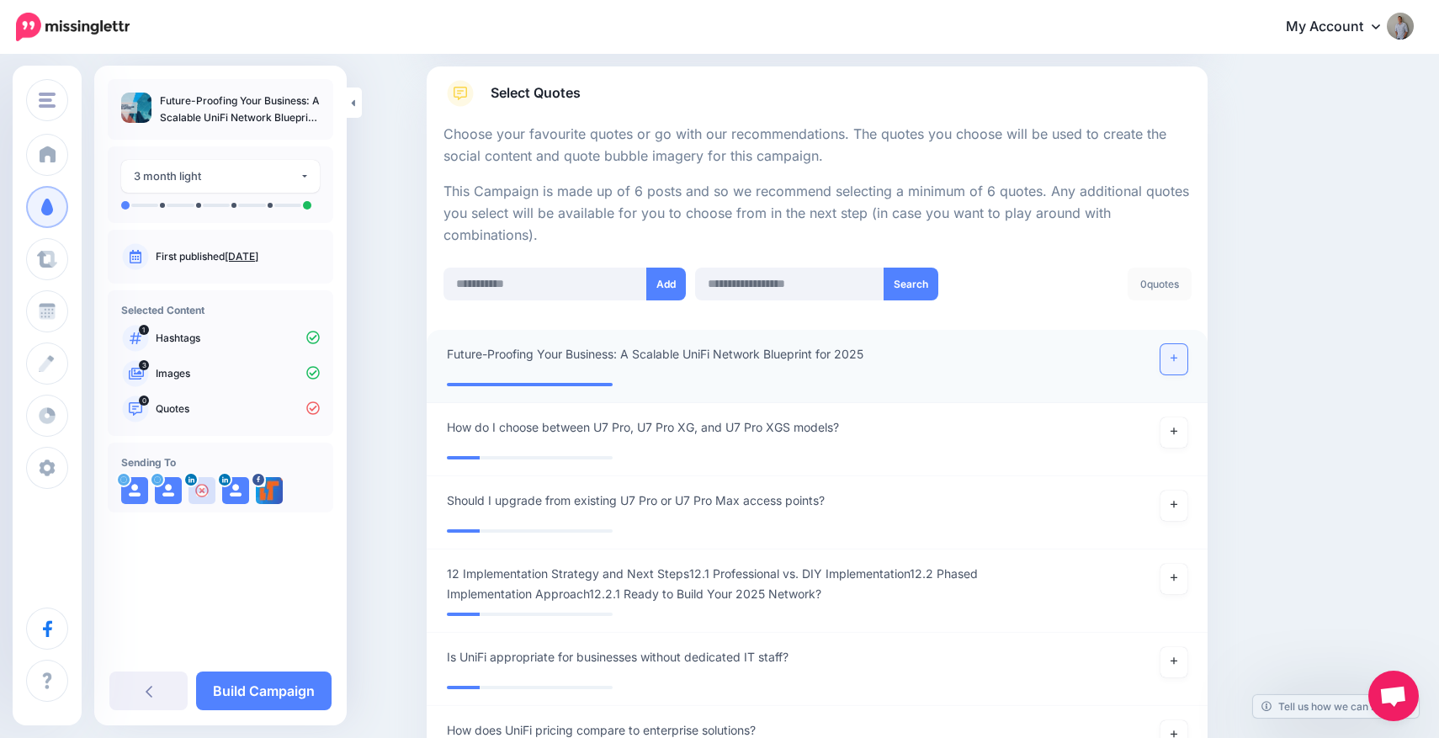
click at [1173, 356] on icon at bounding box center [1173, 358] width 7 height 7
click at [547, 285] on input "text" at bounding box center [545, 284] width 204 height 33
paste input "**********"
type input "**********"
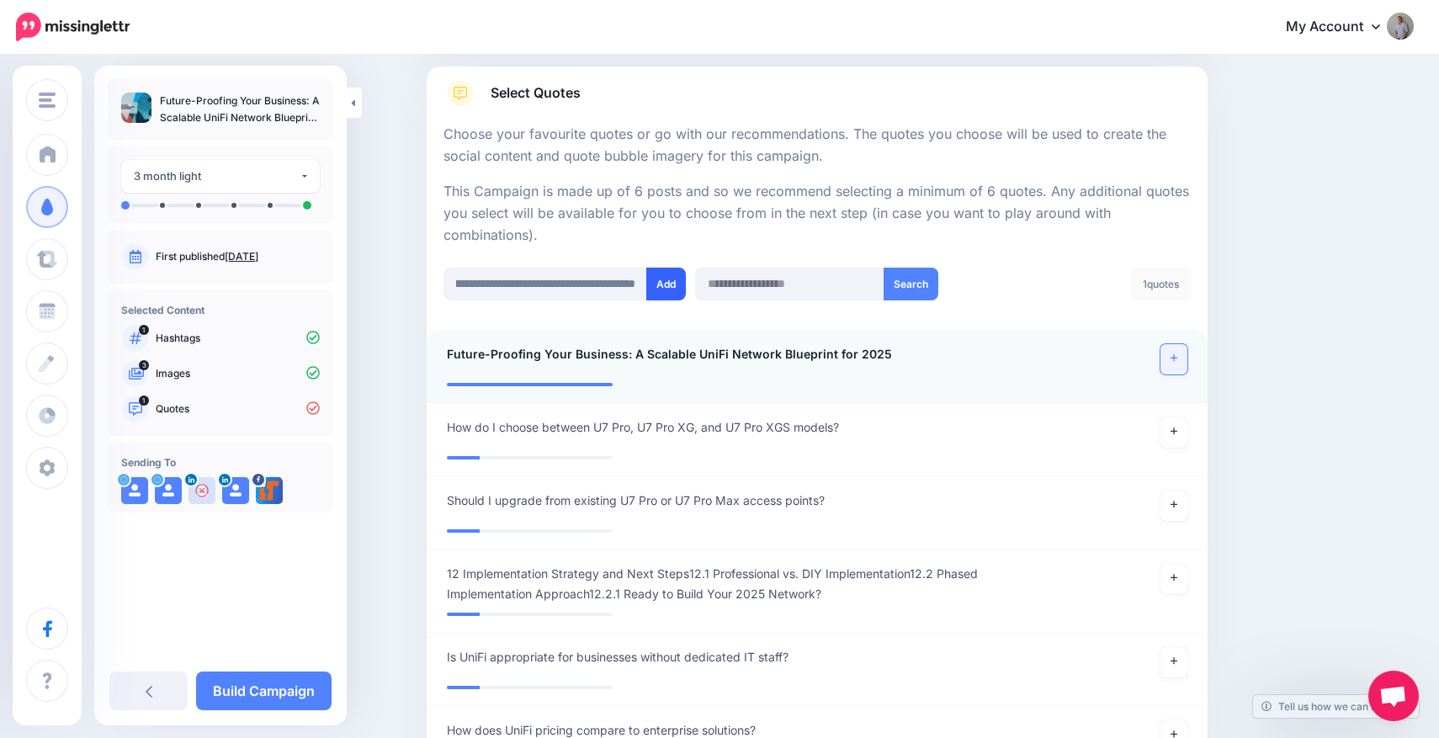
scroll to position [0, 0]
click at [658, 282] on button "Add" at bounding box center [666, 284] width 40 height 33
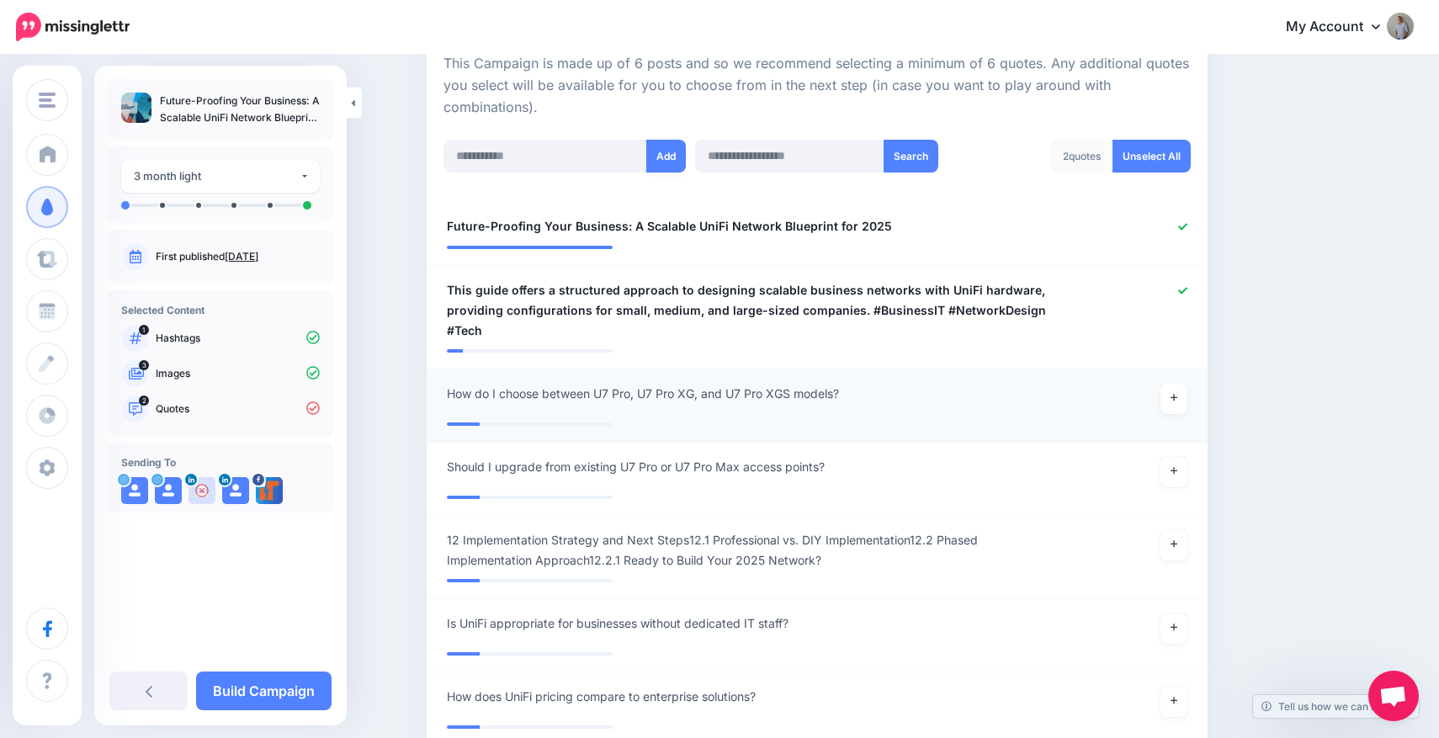
scroll to position [279, 0]
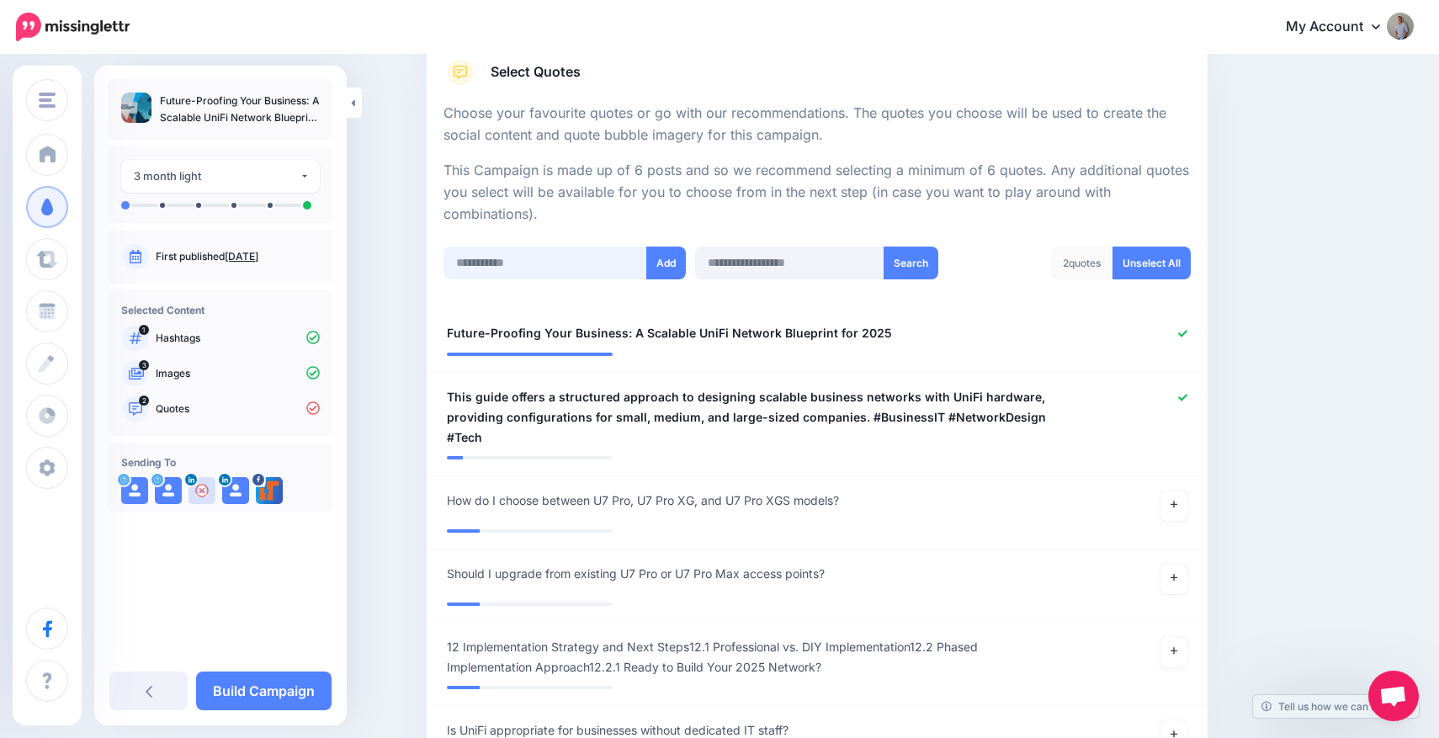
click at [517, 260] on input "text" at bounding box center [545, 263] width 204 height 33
paste input "**********"
type input "**********"
click at [660, 260] on button "Add" at bounding box center [666, 263] width 40 height 33
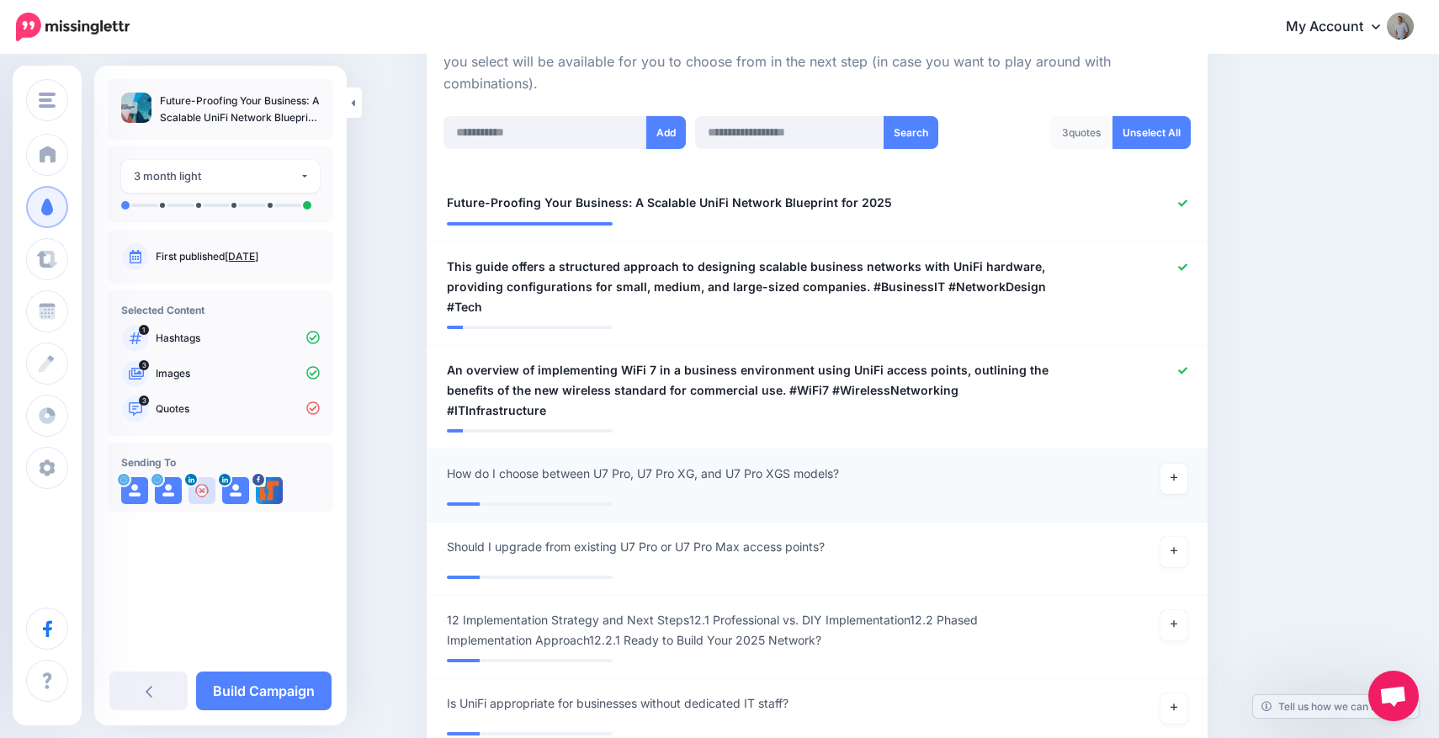
scroll to position [406, 0]
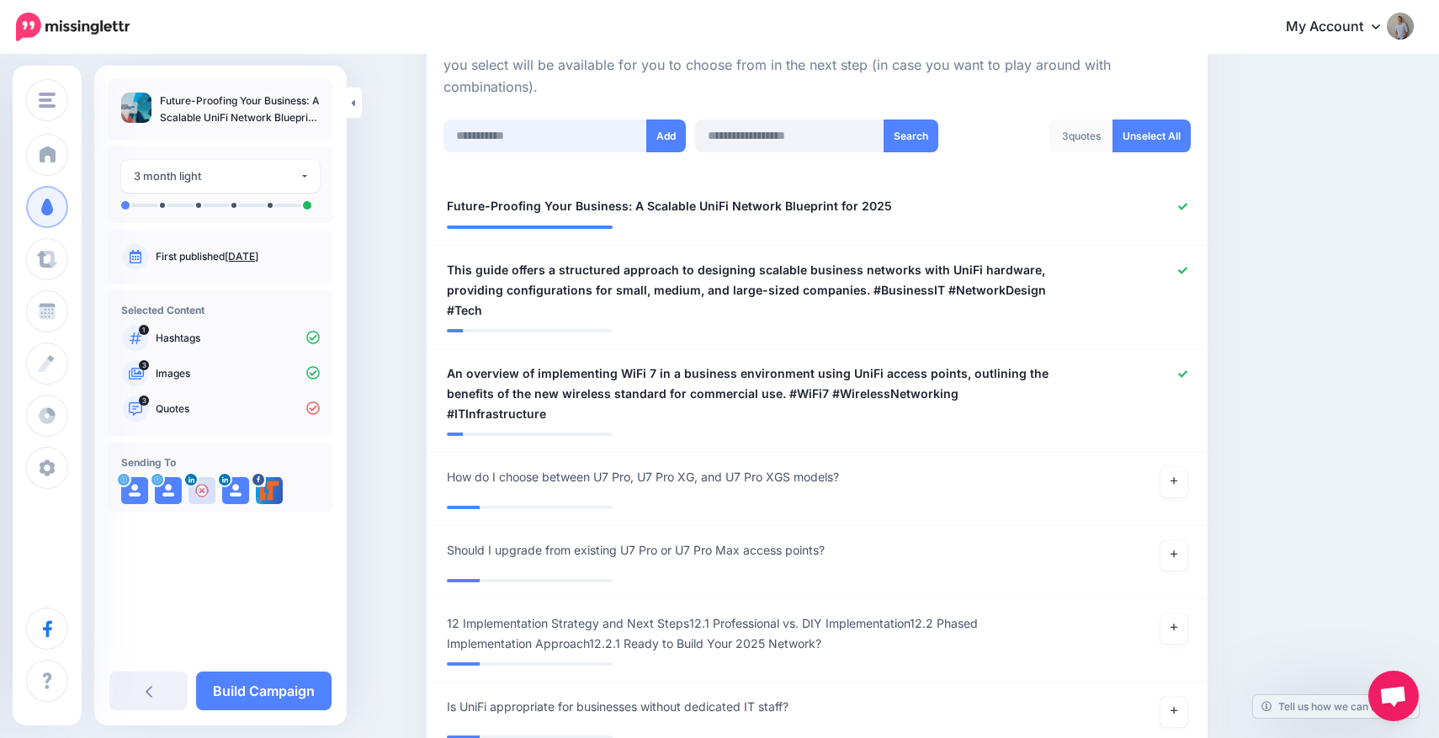
click at [565, 136] on input "text" at bounding box center [545, 135] width 204 height 33
paste input "**********"
type input "**********"
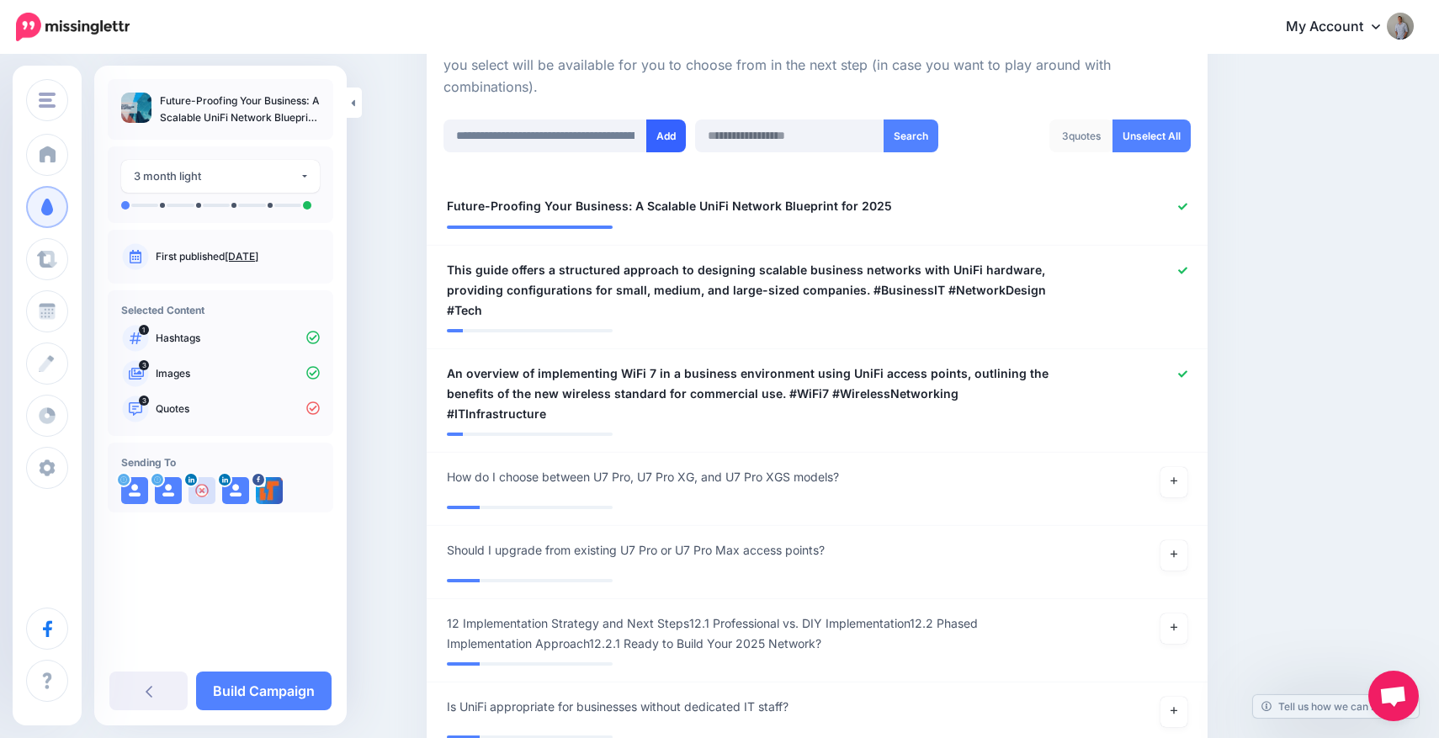
click at [669, 135] on button "Add" at bounding box center [666, 135] width 40 height 33
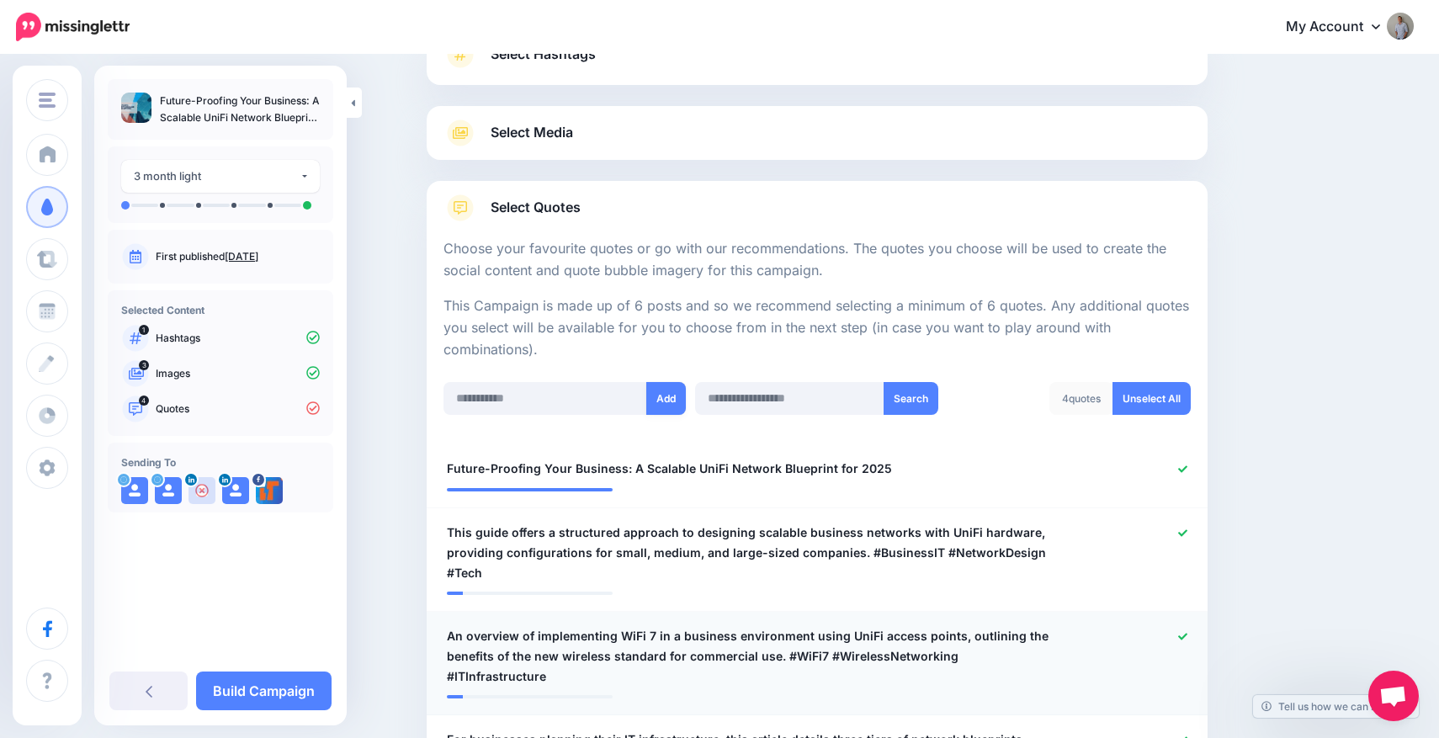
scroll to position [146, 0]
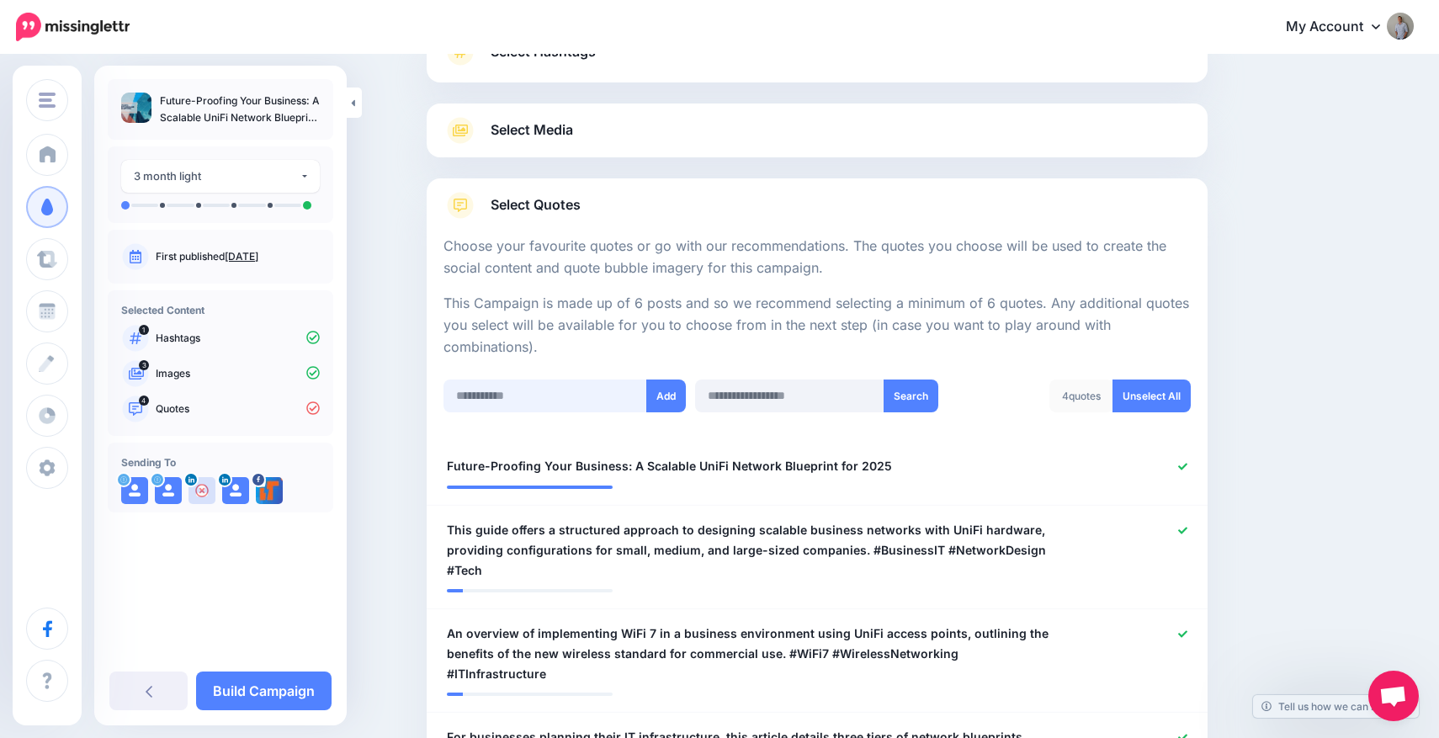
click at [538, 387] on input "text" at bounding box center [545, 395] width 204 height 33
paste input "**********"
type input "**********"
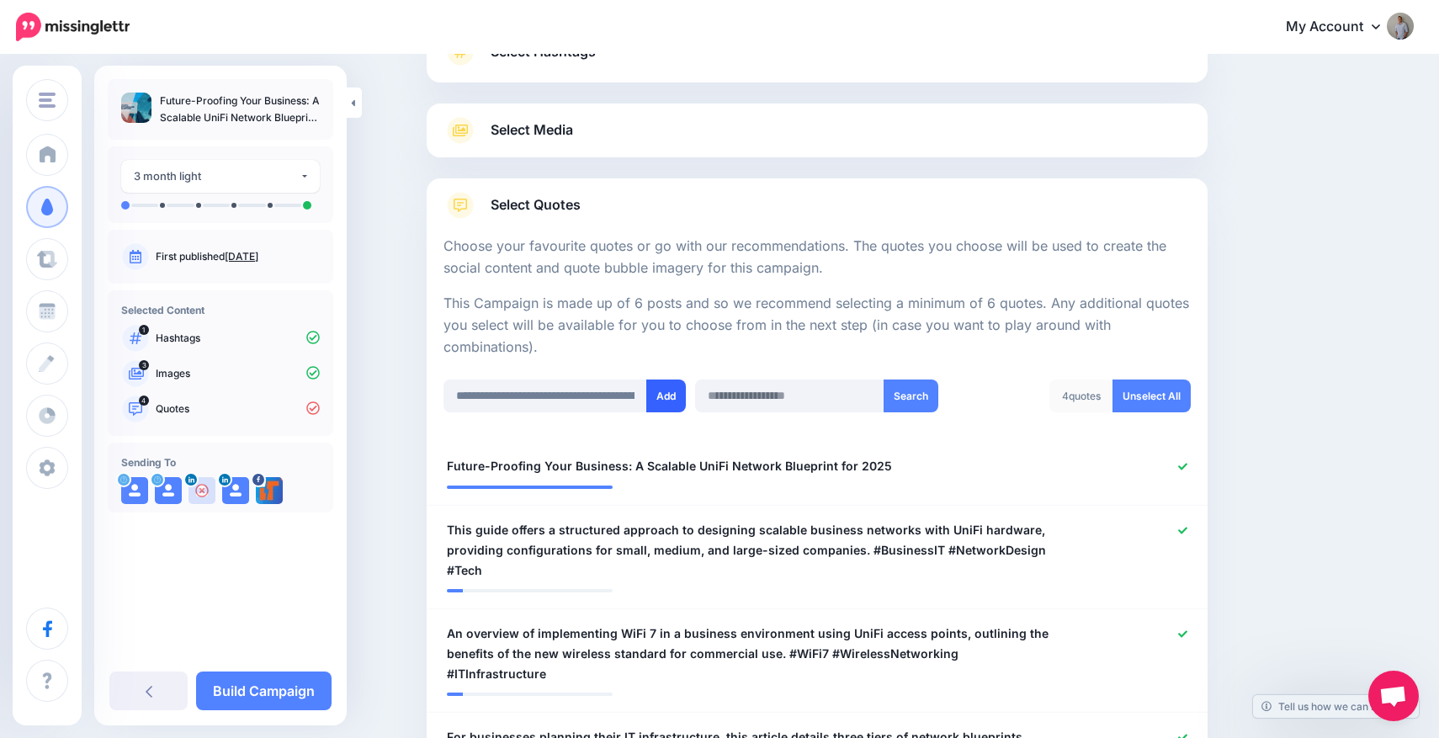
click at [660, 395] on button "Add" at bounding box center [666, 395] width 40 height 33
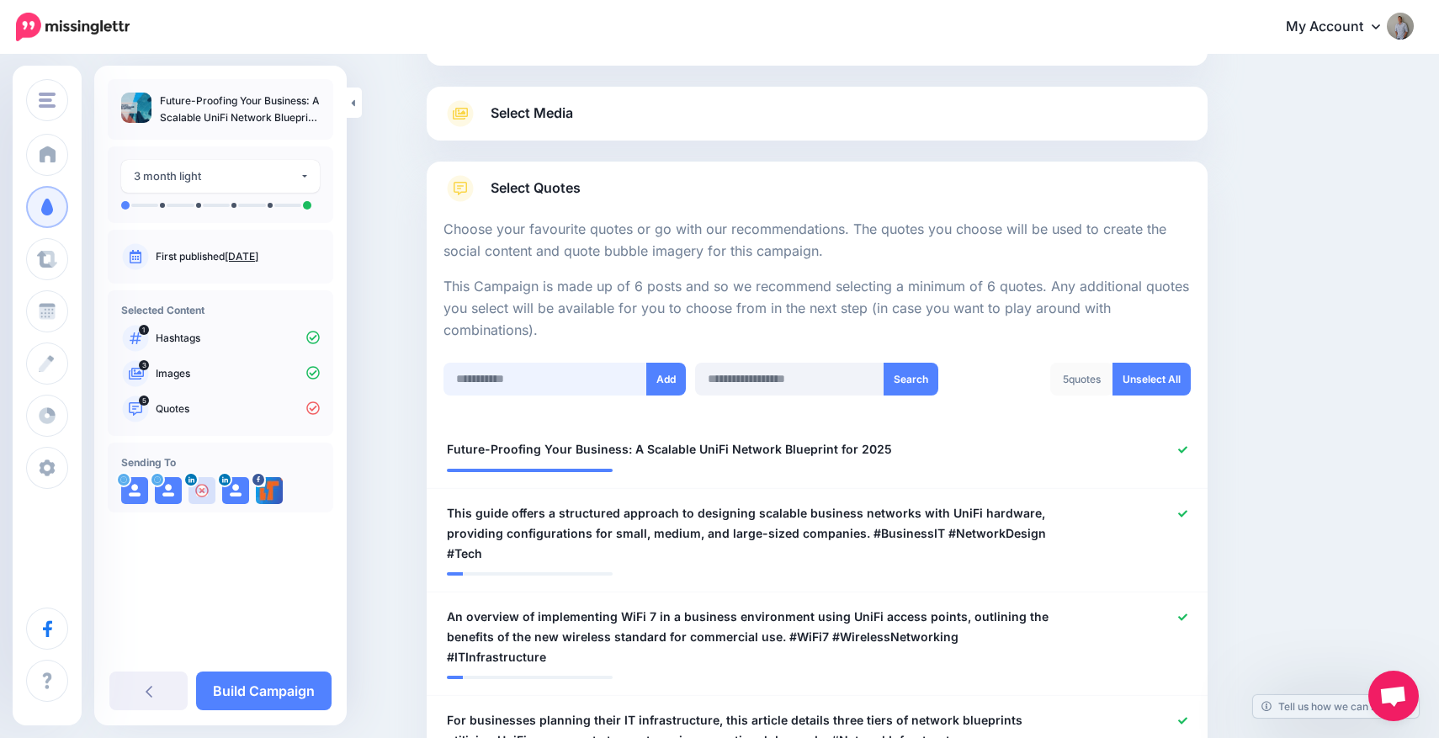
click at [588, 373] on input "text" at bounding box center [545, 379] width 204 height 33
paste input "**********"
type input "**********"
click at [666, 375] on button "Add" at bounding box center [666, 379] width 40 height 33
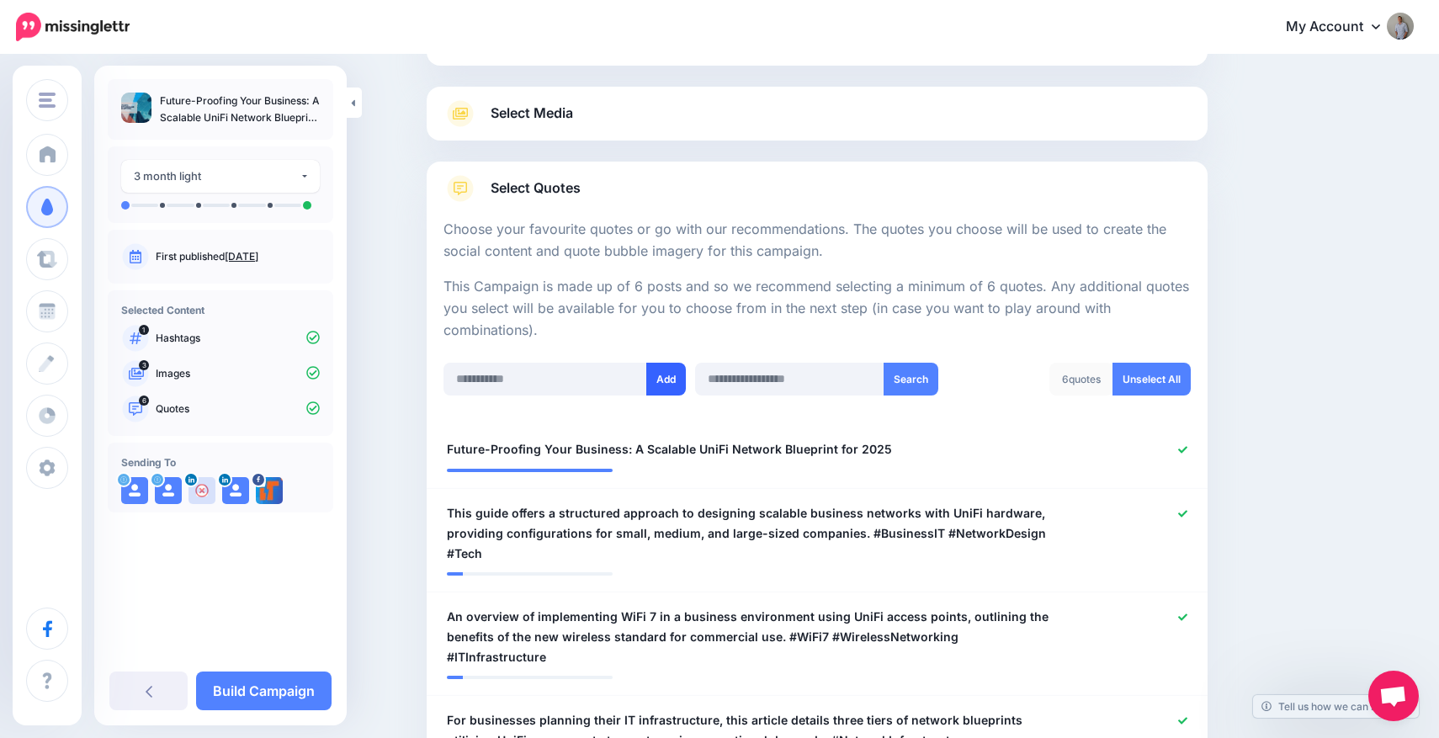
scroll to position [587, 0]
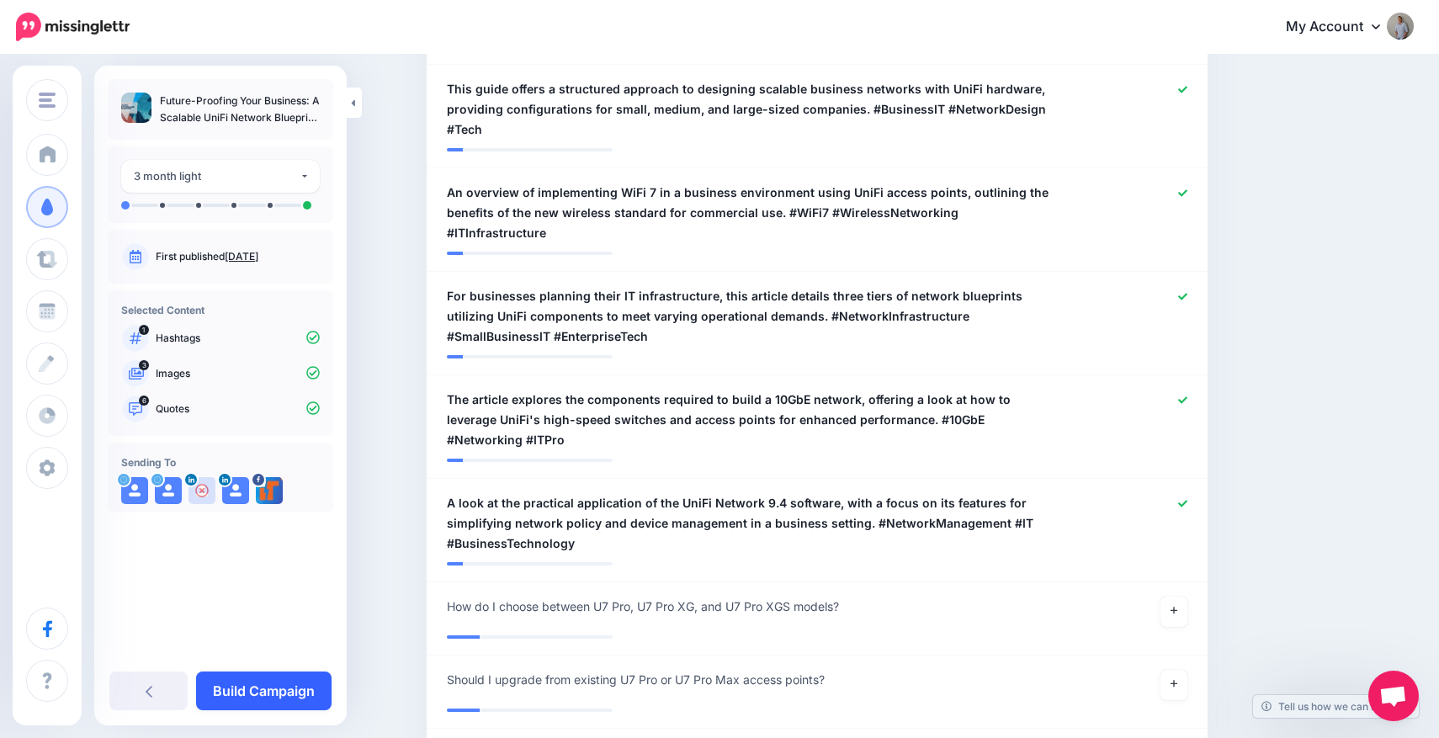
click at [281, 691] on link "Build Campaign" at bounding box center [263, 690] width 135 height 39
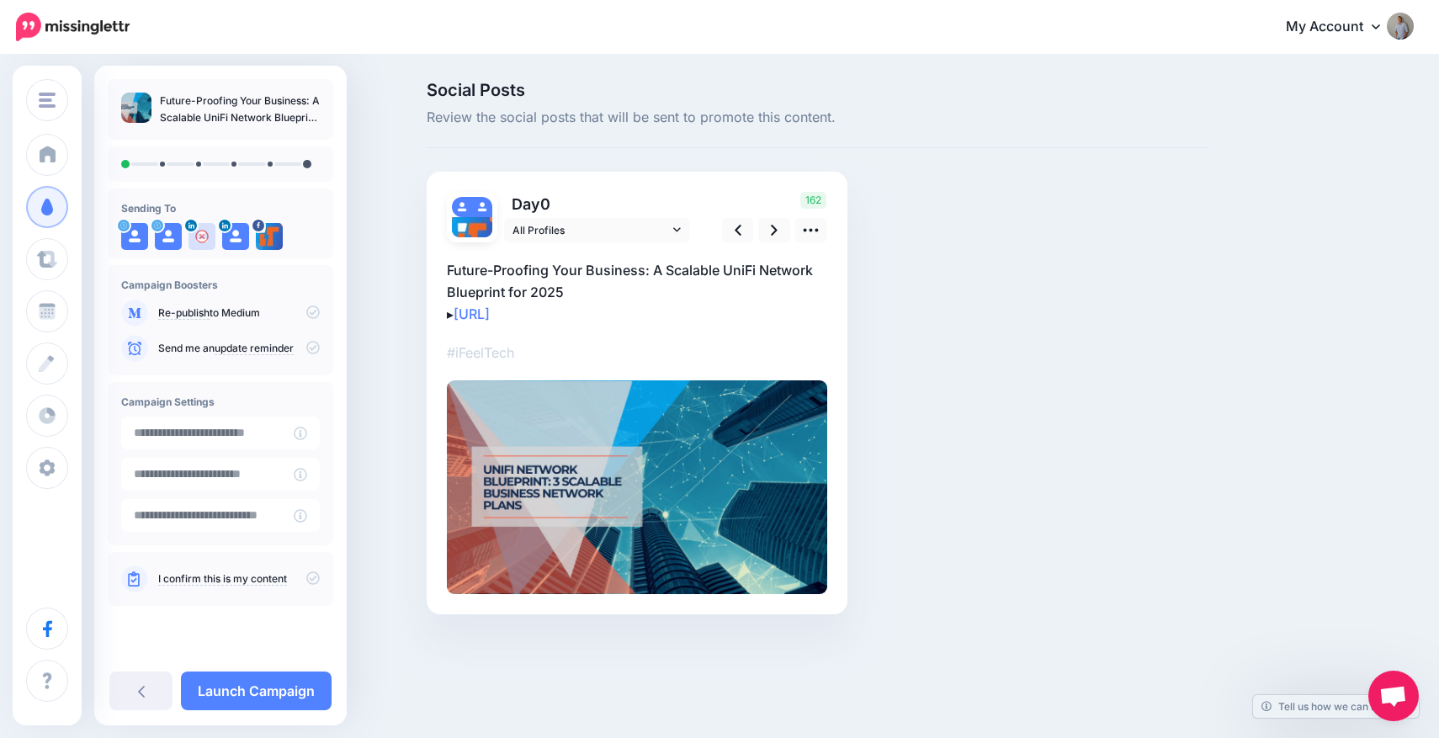
click at [314, 579] on icon at bounding box center [312, 577] width 13 height 13
click at [314, 308] on icon at bounding box center [312, 311] width 13 height 13
click at [761, 233] on link at bounding box center [774, 230] width 32 height 24
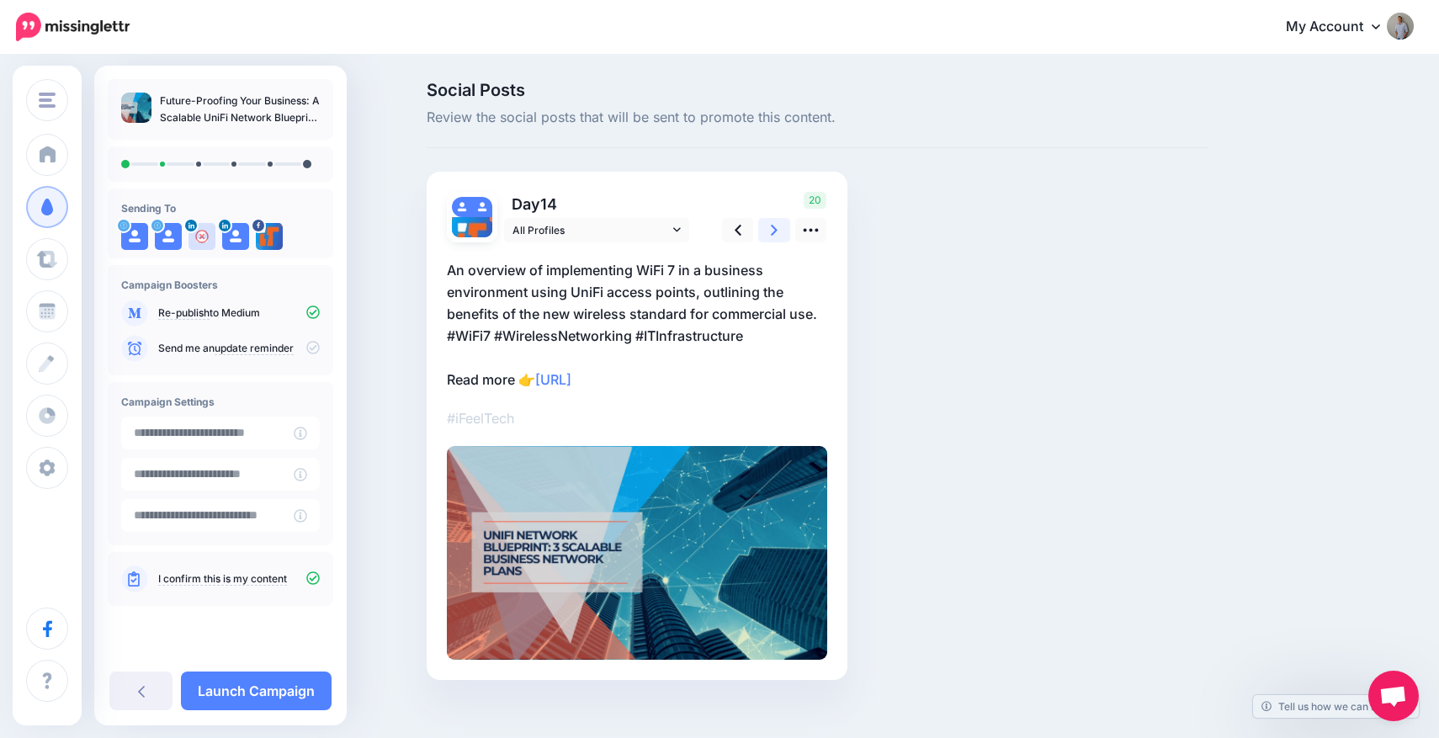
click at [761, 233] on link at bounding box center [774, 230] width 32 height 24
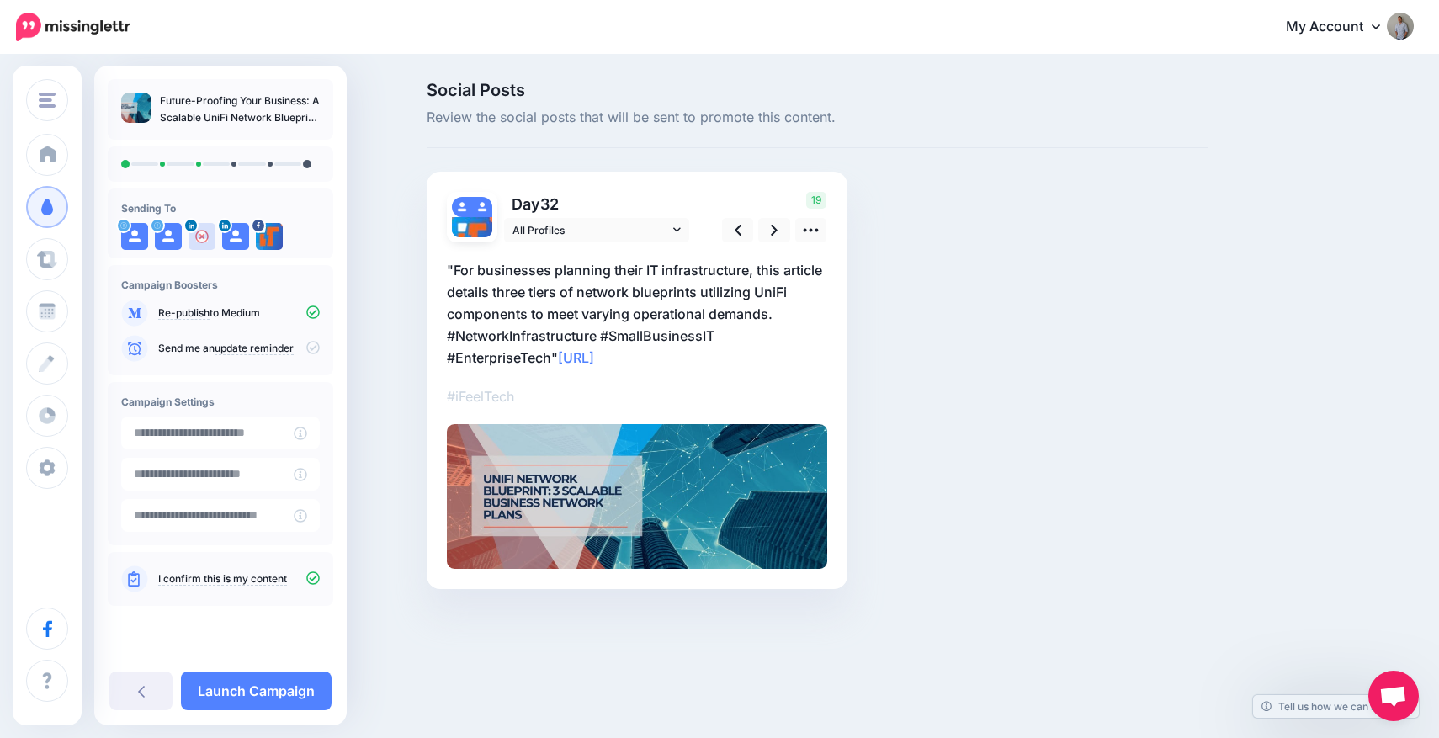
click at [453, 268] on p ""For businesses planning their IT infrastructure, this article details three ti…" at bounding box center [637, 313] width 380 height 109
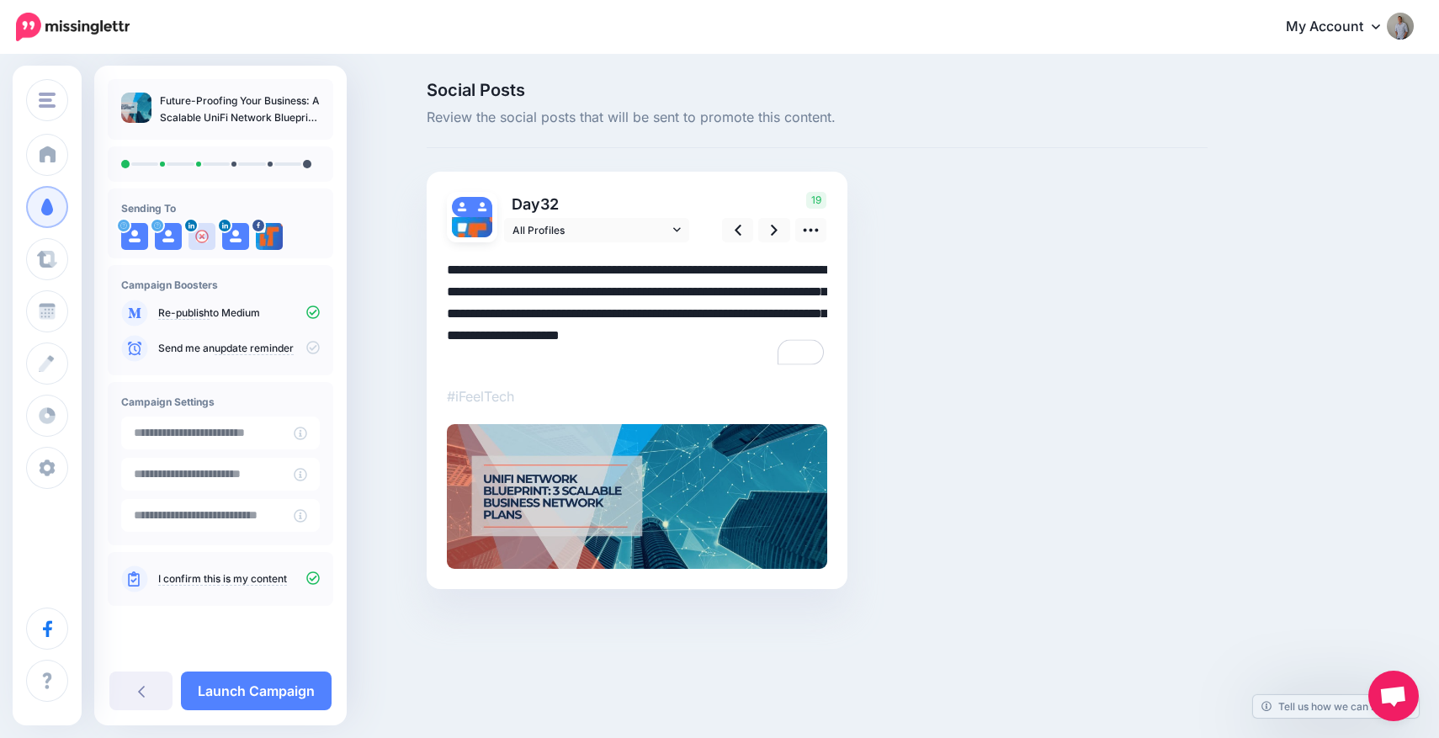
click at [453, 268] on textarea "**********" at bounding box center [637, 313] width 380 height 109
click at [554, 353] on textarea "**********" at bounding box center [637, 313] width 380 height 109
click at [768, 235] on link at bounding box center [774, 230] width 32 height 24
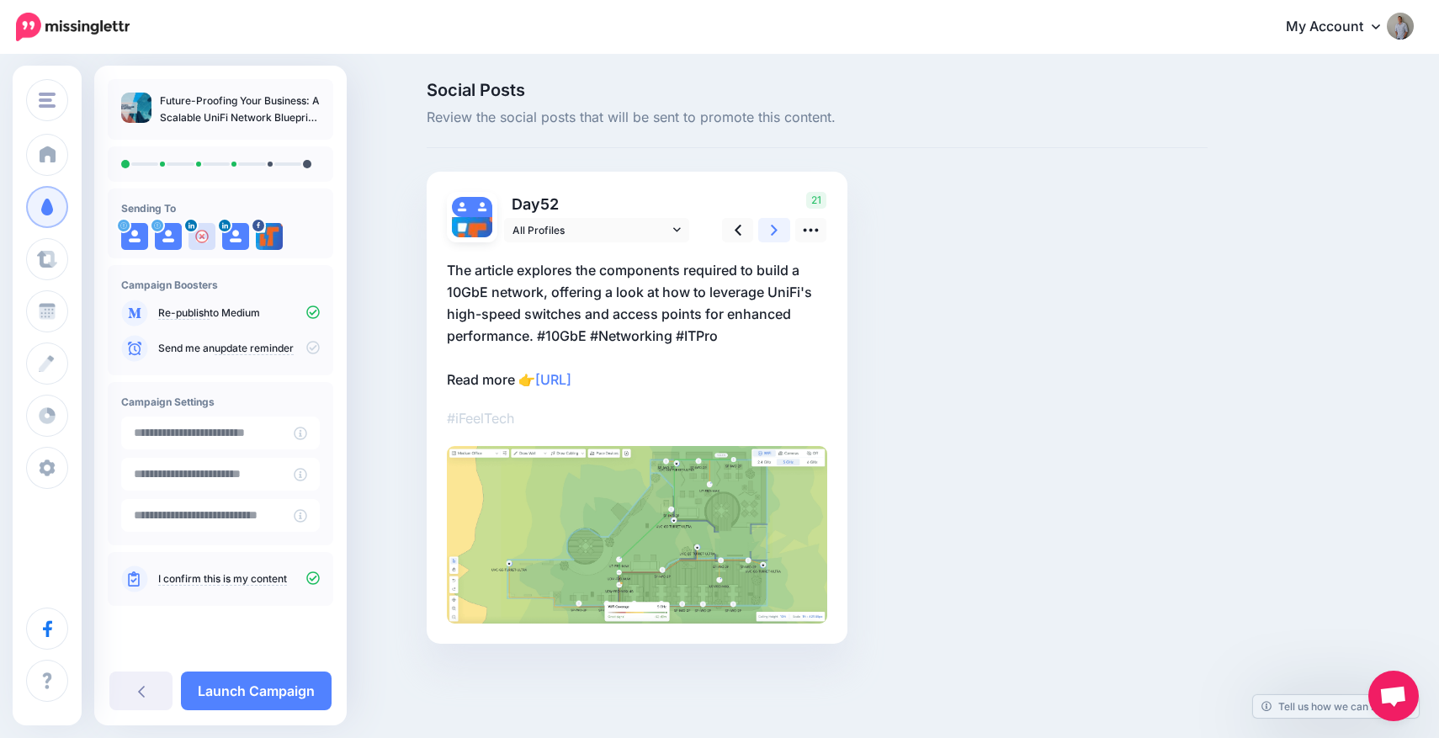
click at [768, 235] on link at bounding box center [774, 230] width 32 height 24
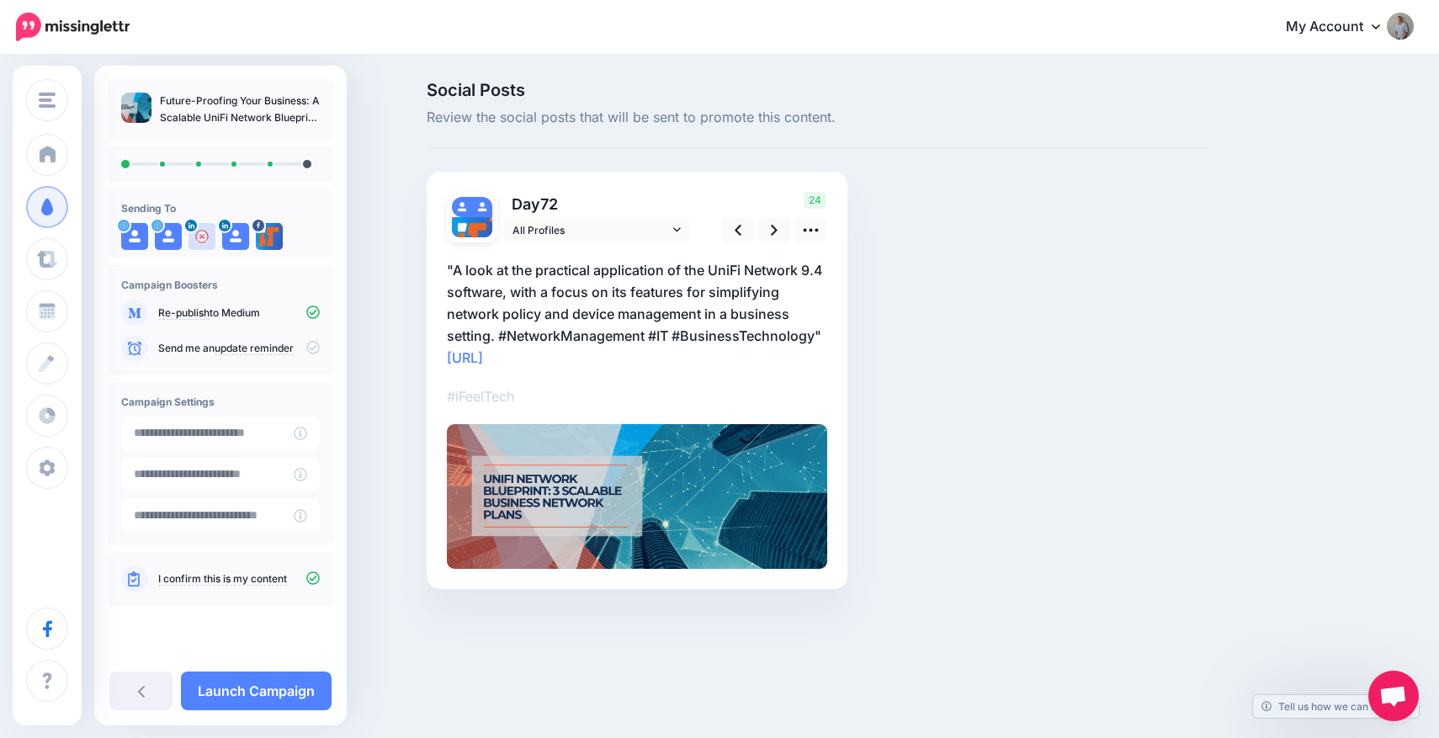
click at [452, 273] on p ""A look at the practical application of the UniFi Network 9.4 software, with a …" at bounding box center [637, 313] width 380 height 109
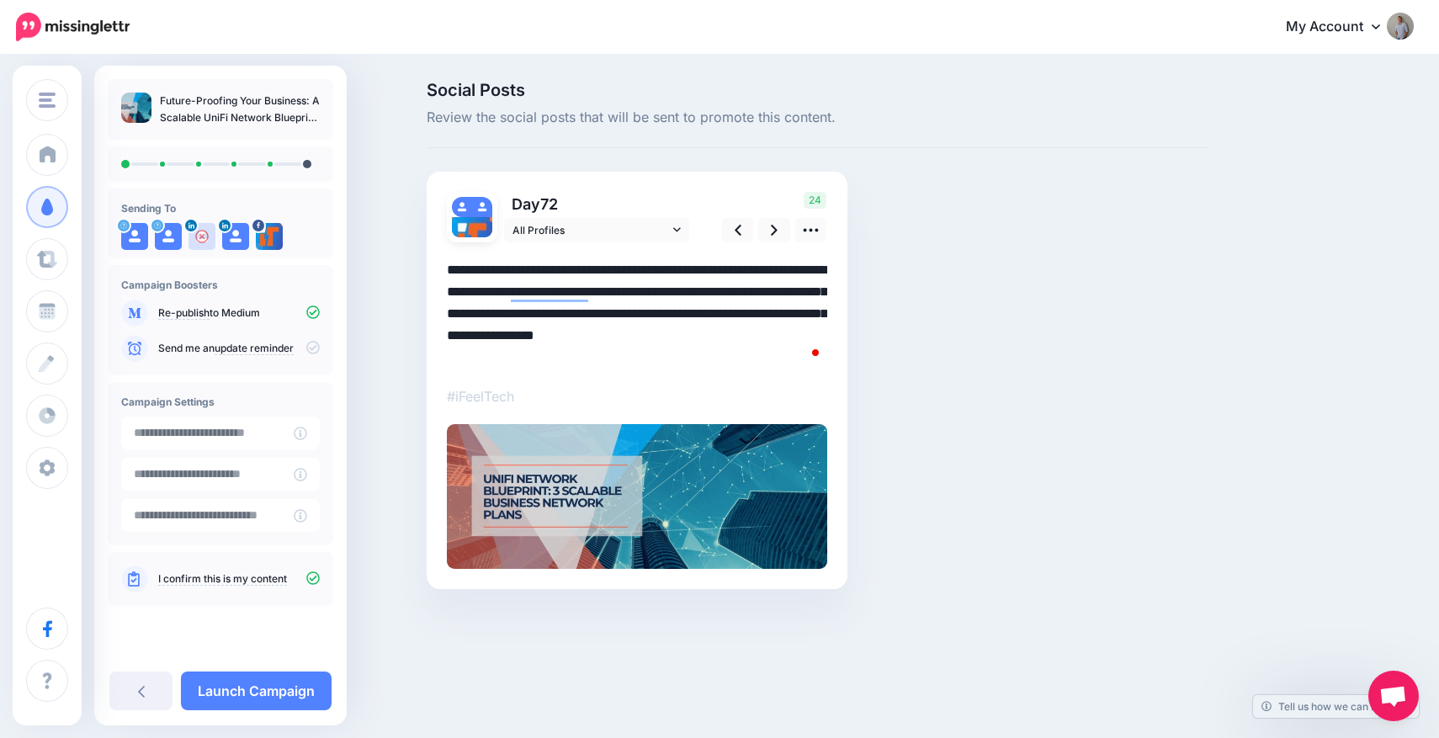
click at [452, 273] on textarea "**********" at bounding box center [637, 313] width 380 height 109
click at [821, 332] on textarea "**********" at bounding box center [637, 313] width 380 height 109
type textarea "**********"
click at [767, 234] on link at bounding box center [774, 230] width 32 height 24
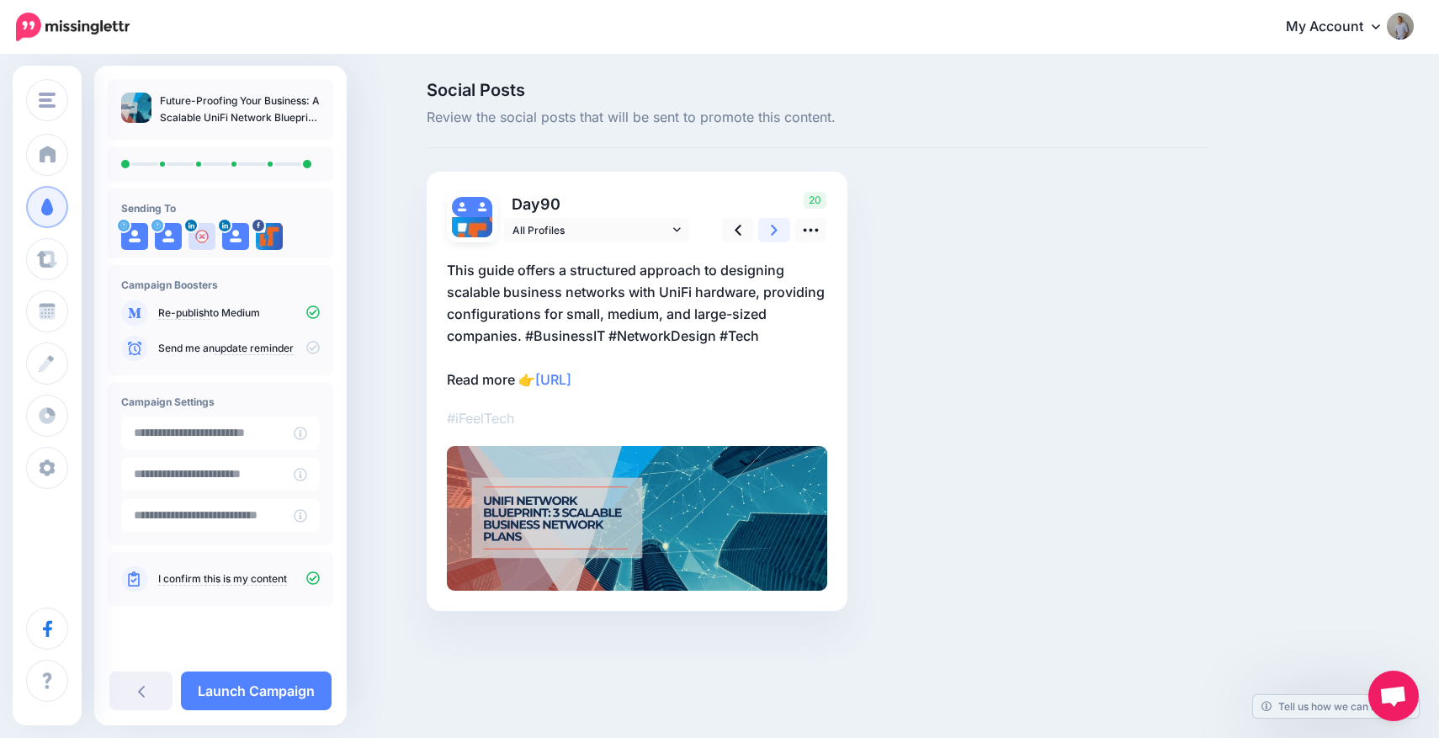
click at [767, 234] on link at bounding box center [774, 230] width 32 height 24
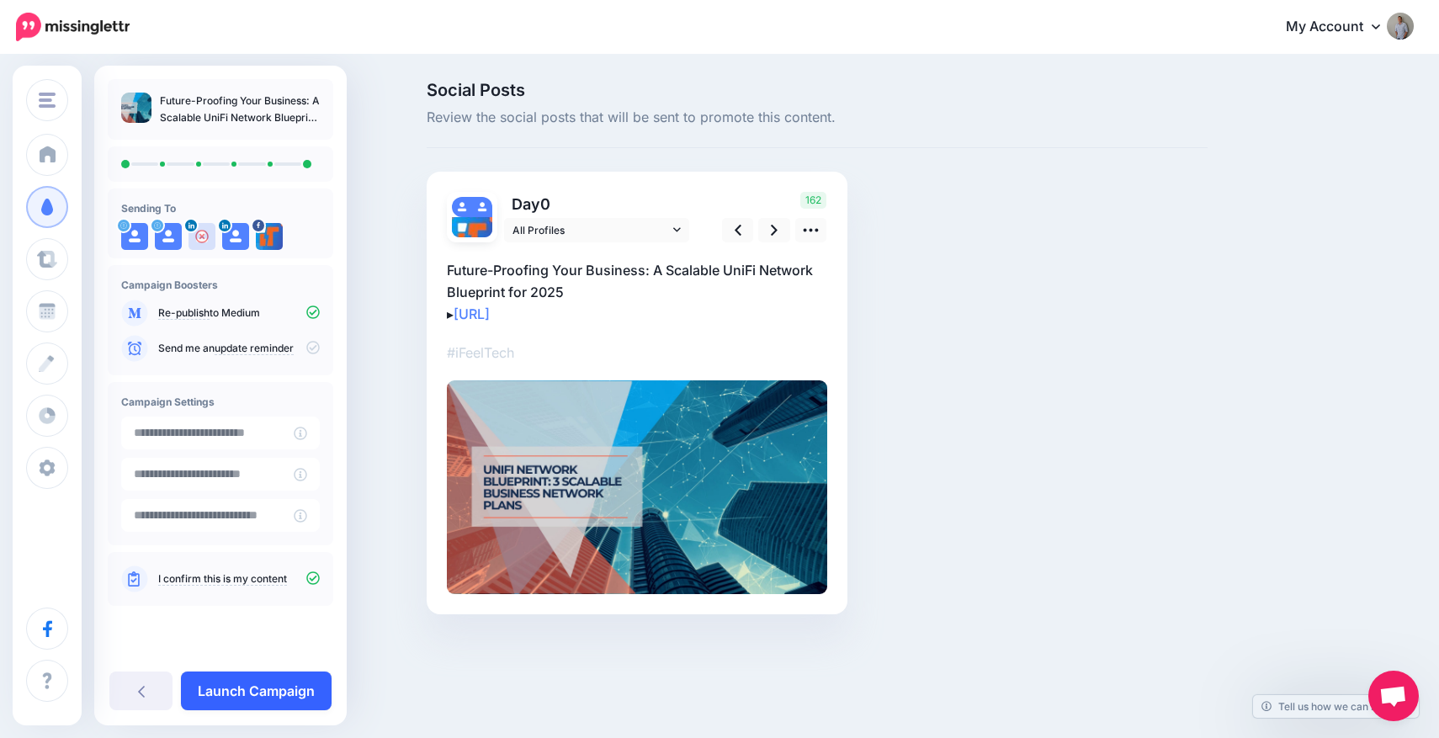
click at [272, 686] on link "Launch Campaign" at bounding box center [256, 690] width 151 height 39
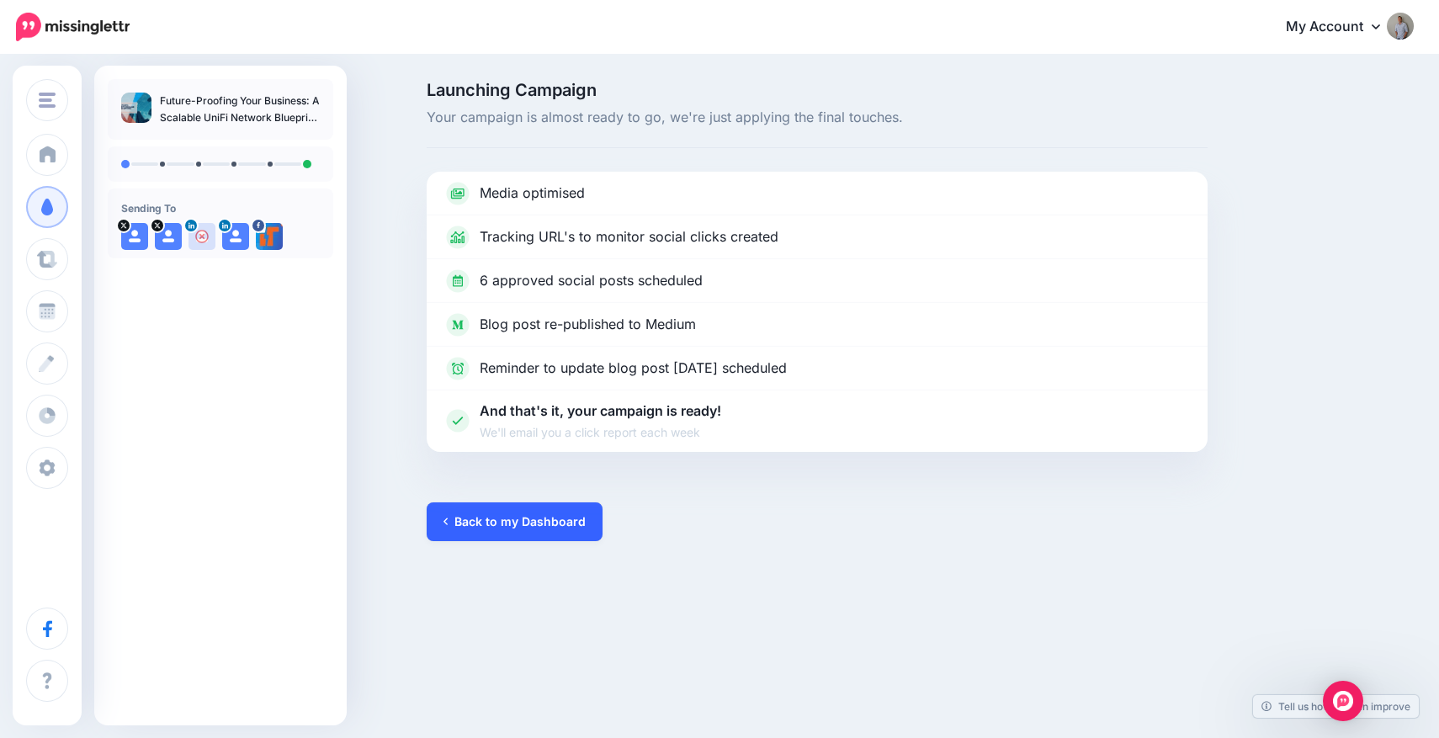
click at [489, 523] on link "Back to my Dashboard" at bounding box center [515, 521] width 176 height 39
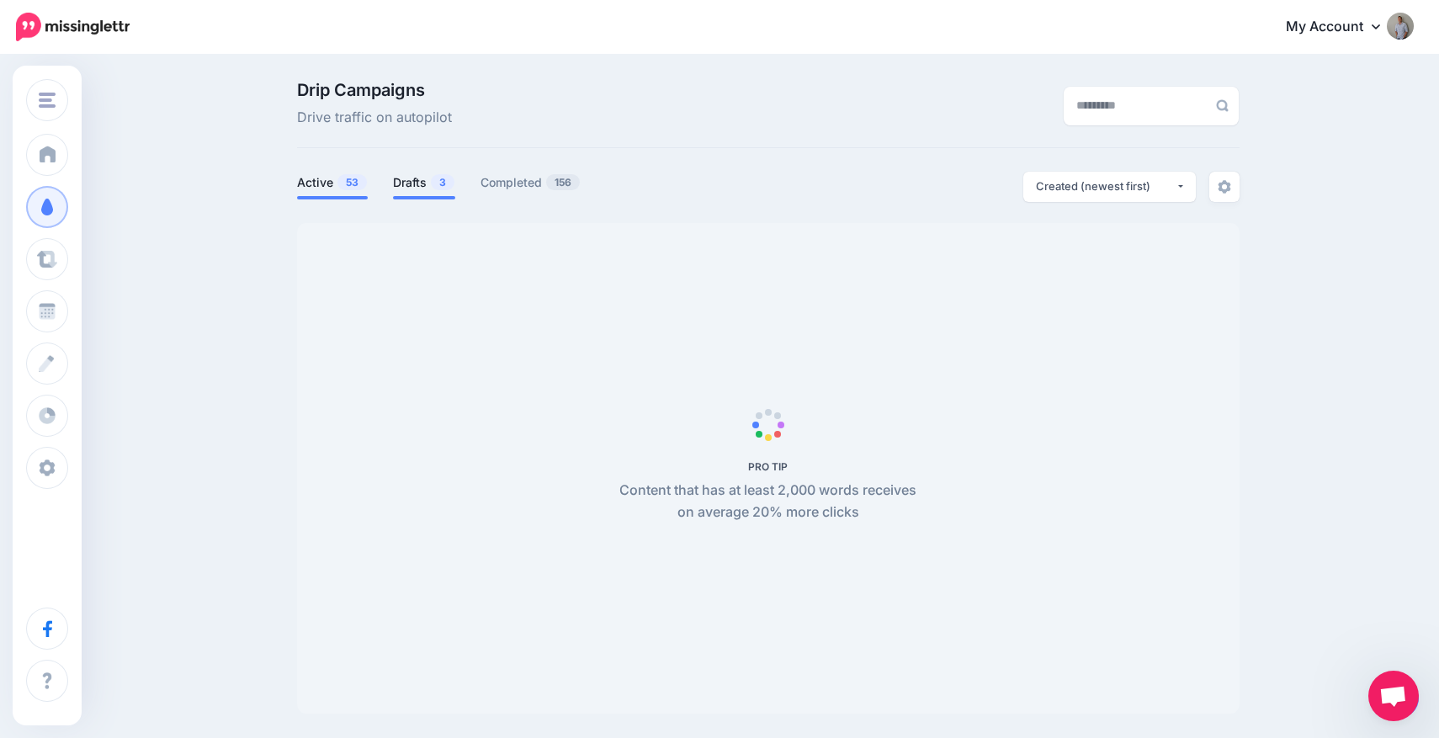
click at [424, 188] on link "Drafts 3" at bounding box center [424, 182] width 62 height 20
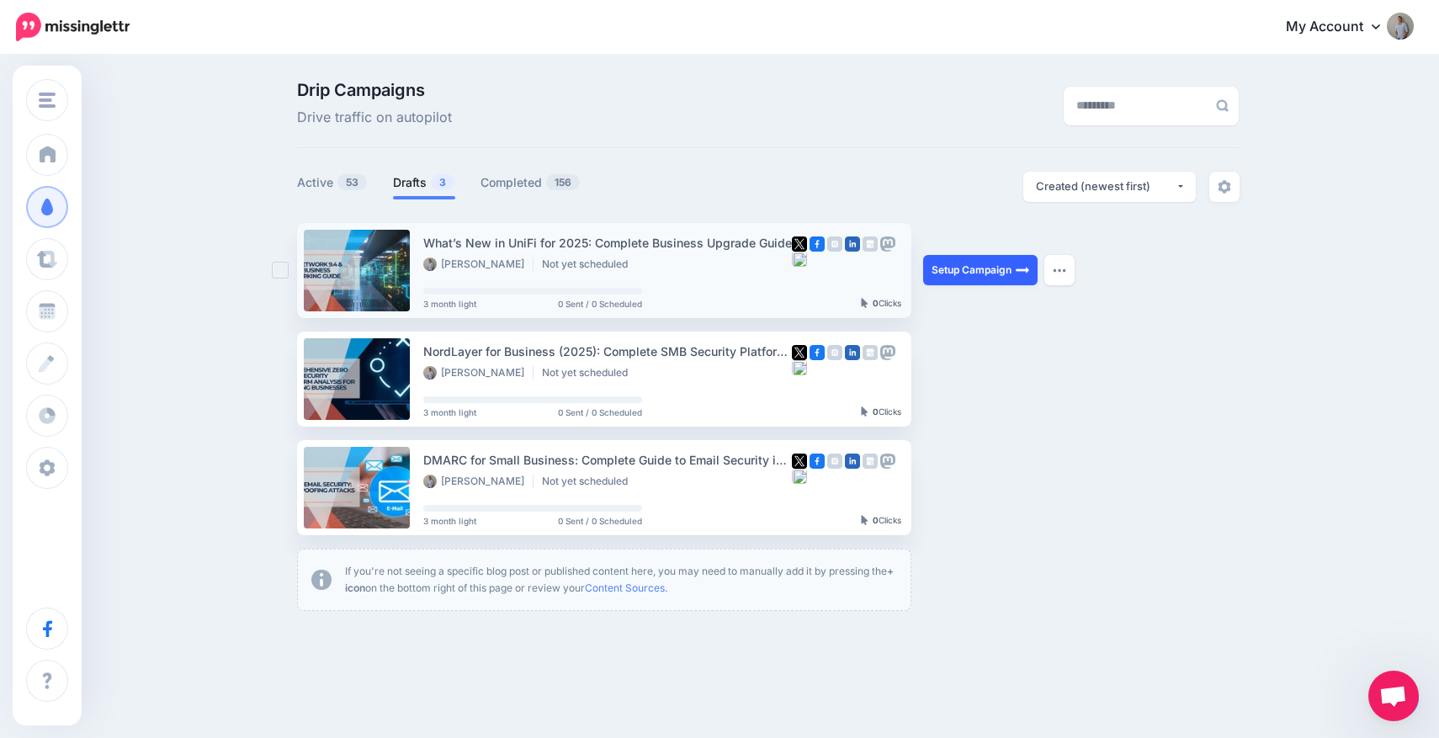
click at [975, 274] on link "Setup Campaign" at bounding box center [980, 270] width 114 height 30
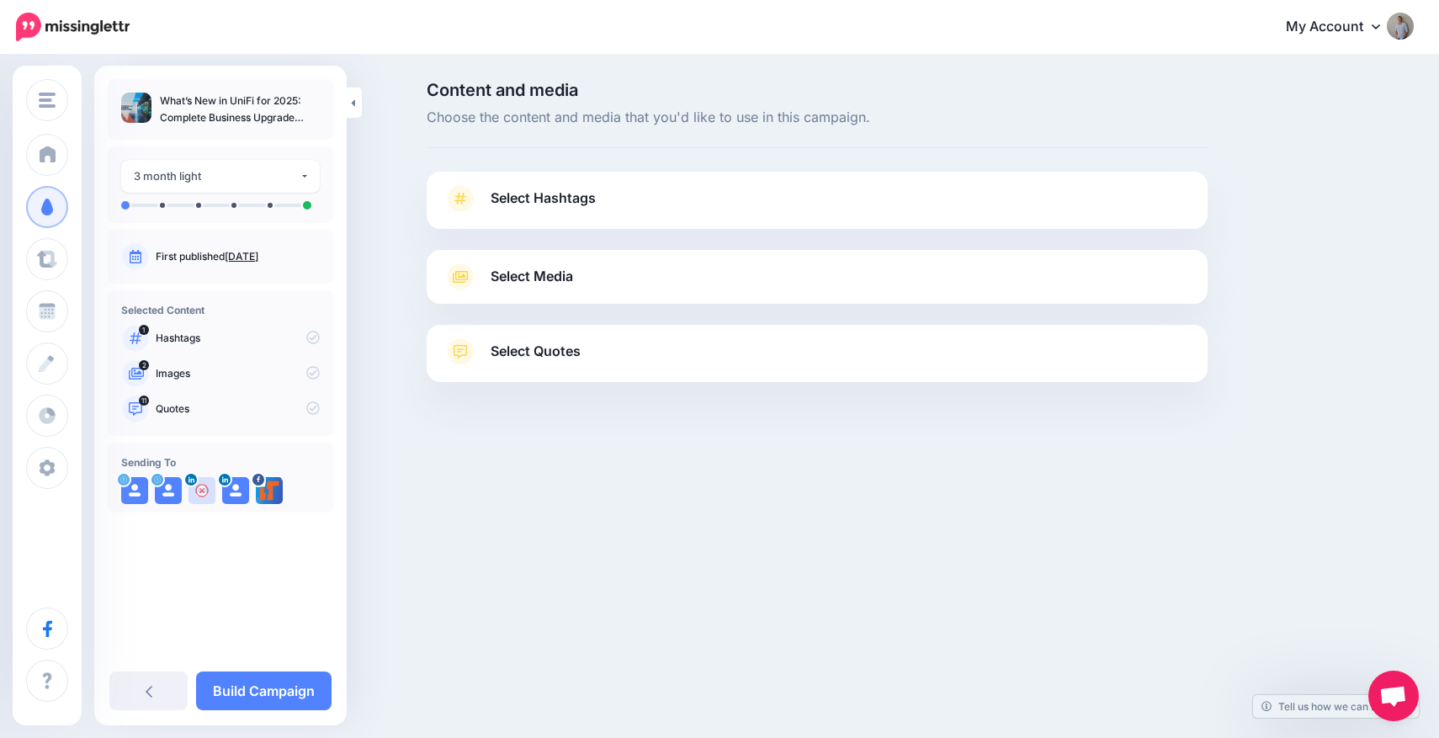
click at [833, 204] on link "Select Hashtags" at bounding box center [816, 207] width 747 height 44
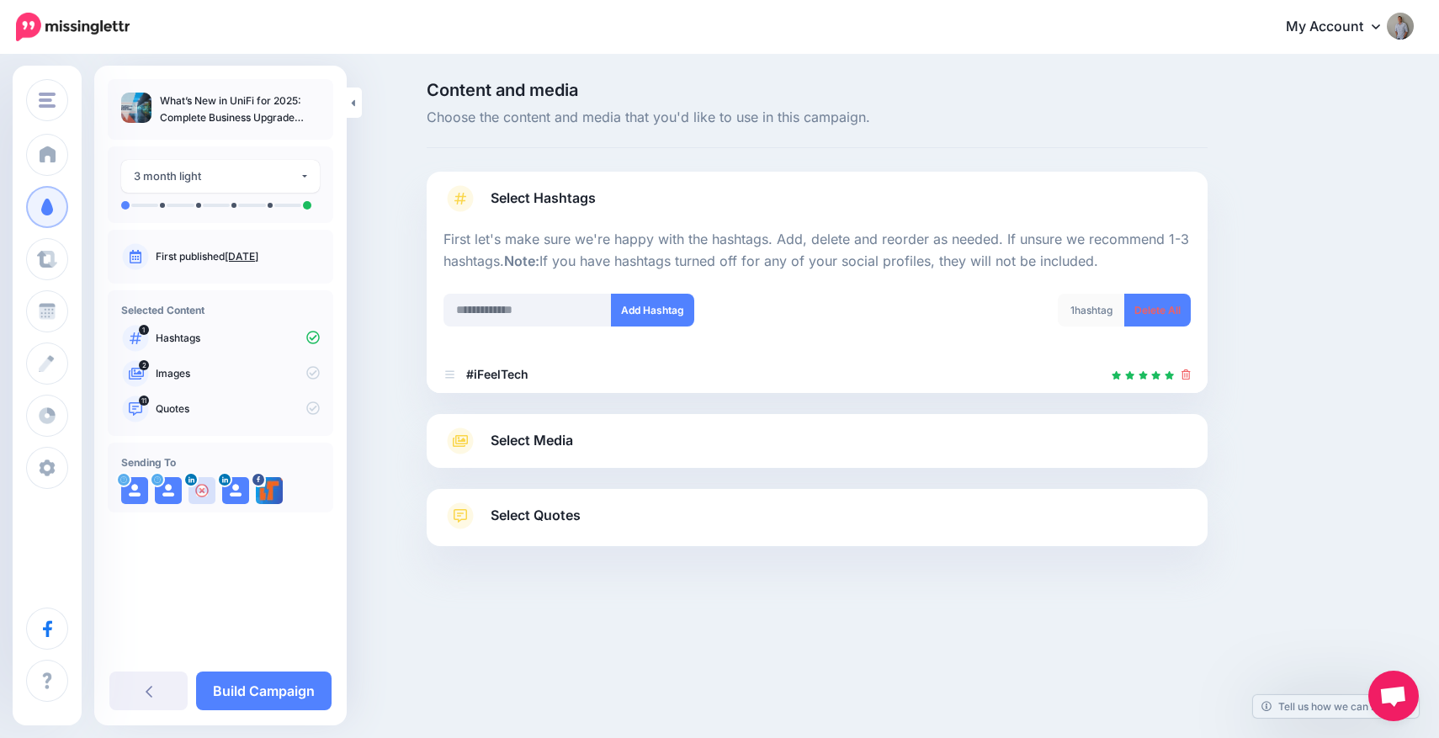
click at [711, 443] on link "Select Media" at bounding box center [816, 440] width 747 height 27
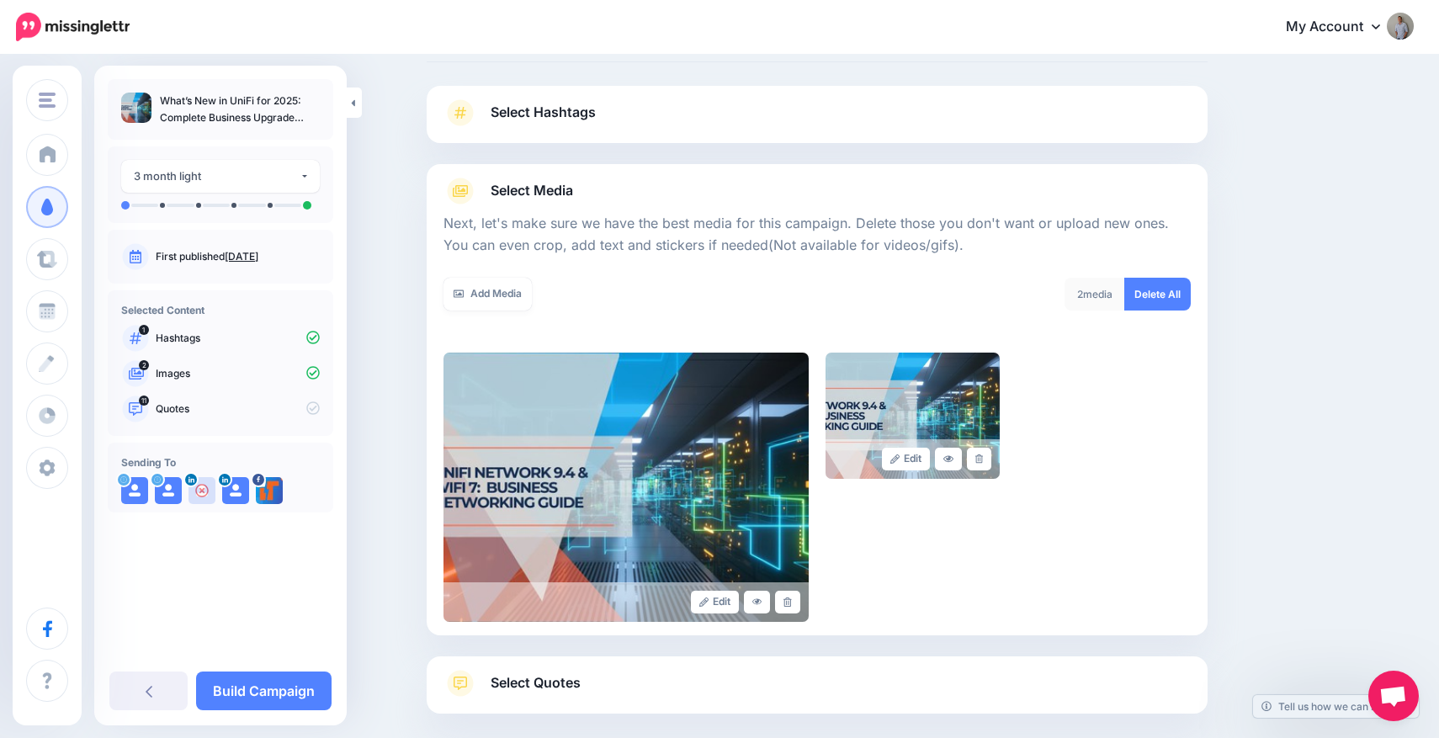
scroll to position [171, 0]
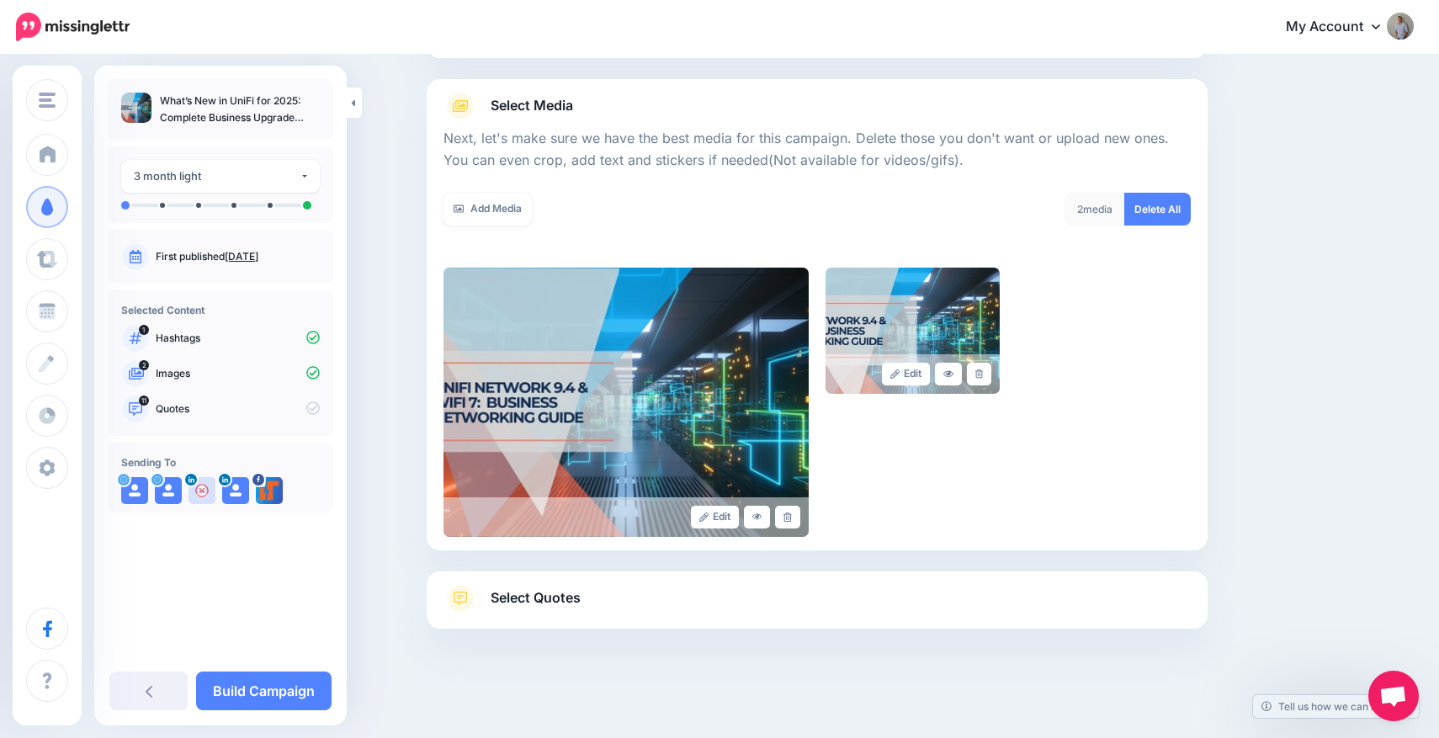
click at [687, 593] on link "Select Quotes" at bounding box center [816, 607] width 747 height 44
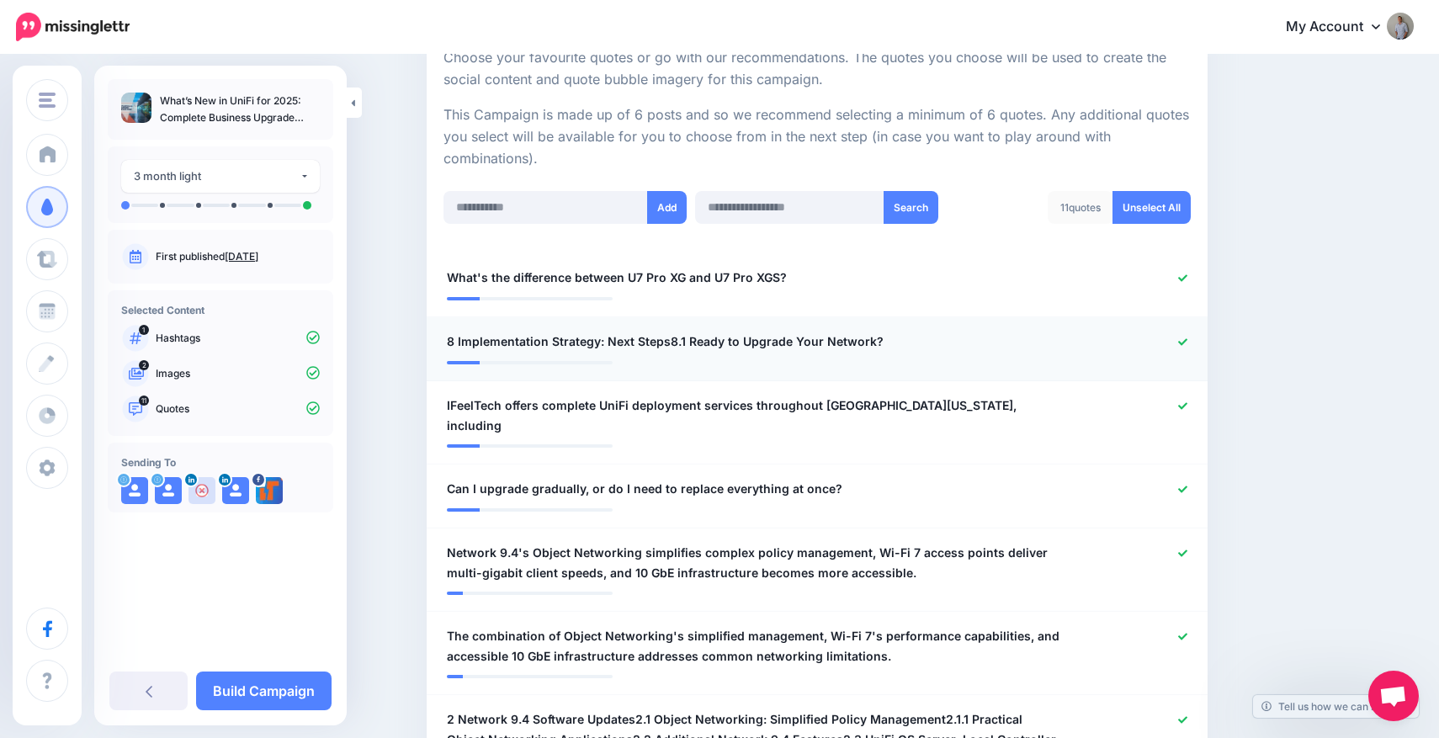
scroll to position [340, 0]
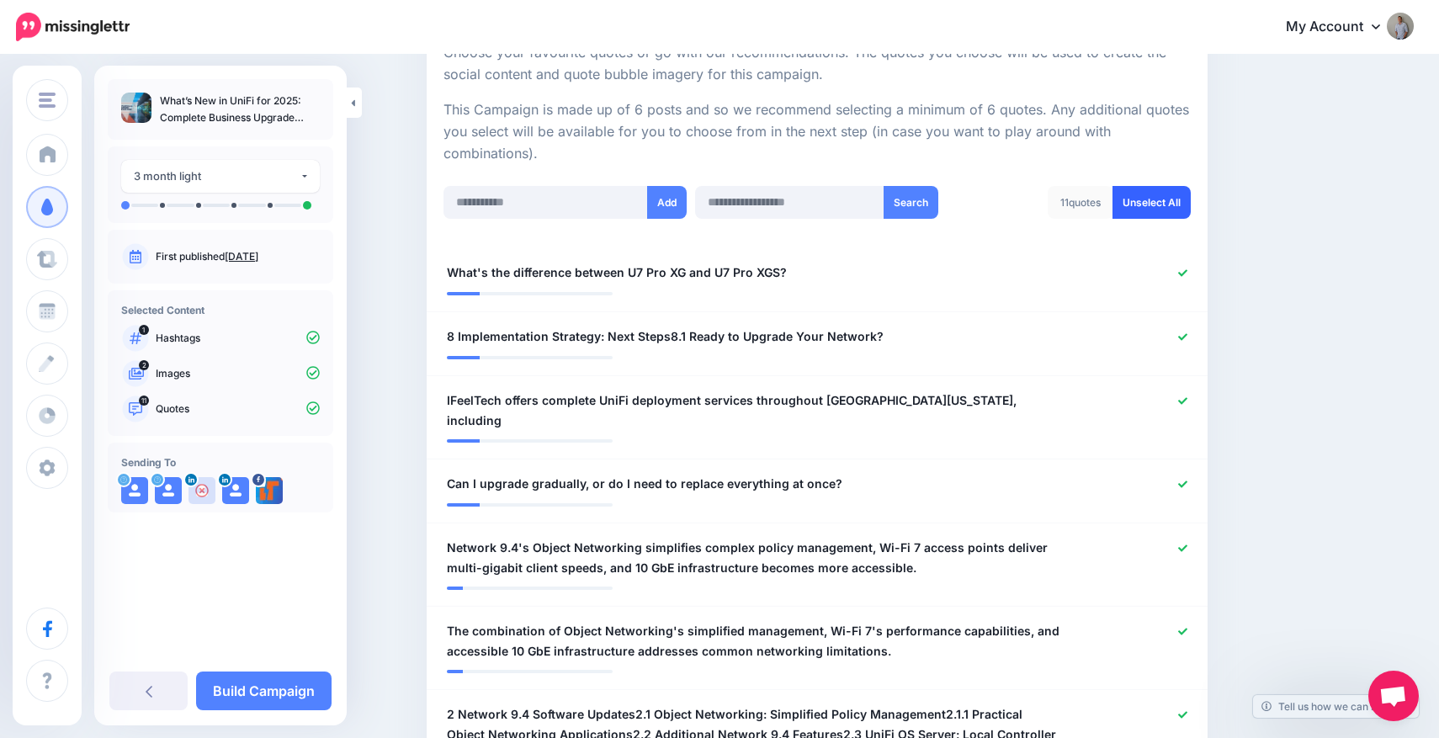
click at [1154, 201] on link "Unselect All" at bounding box center [1151, 202] width 78 height 33
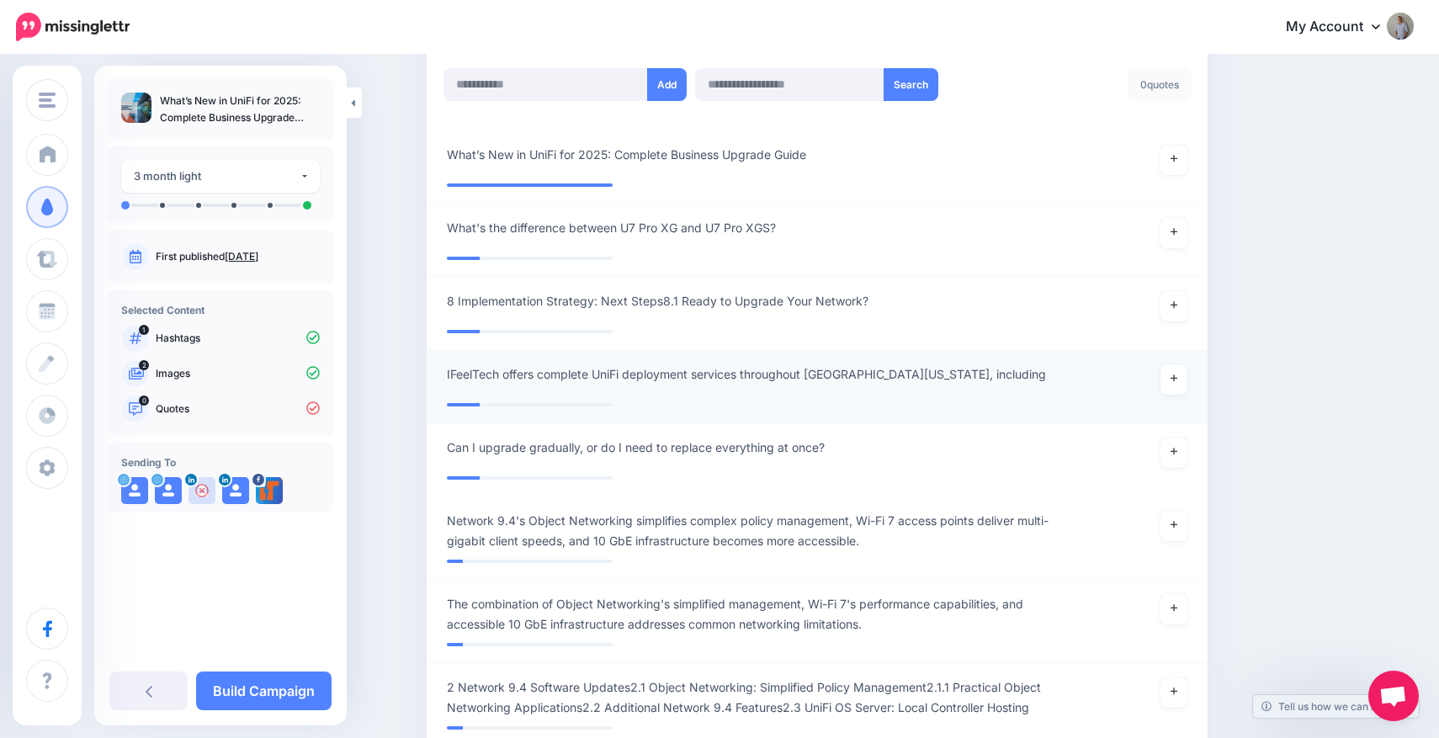
scroll to position [453, 0]
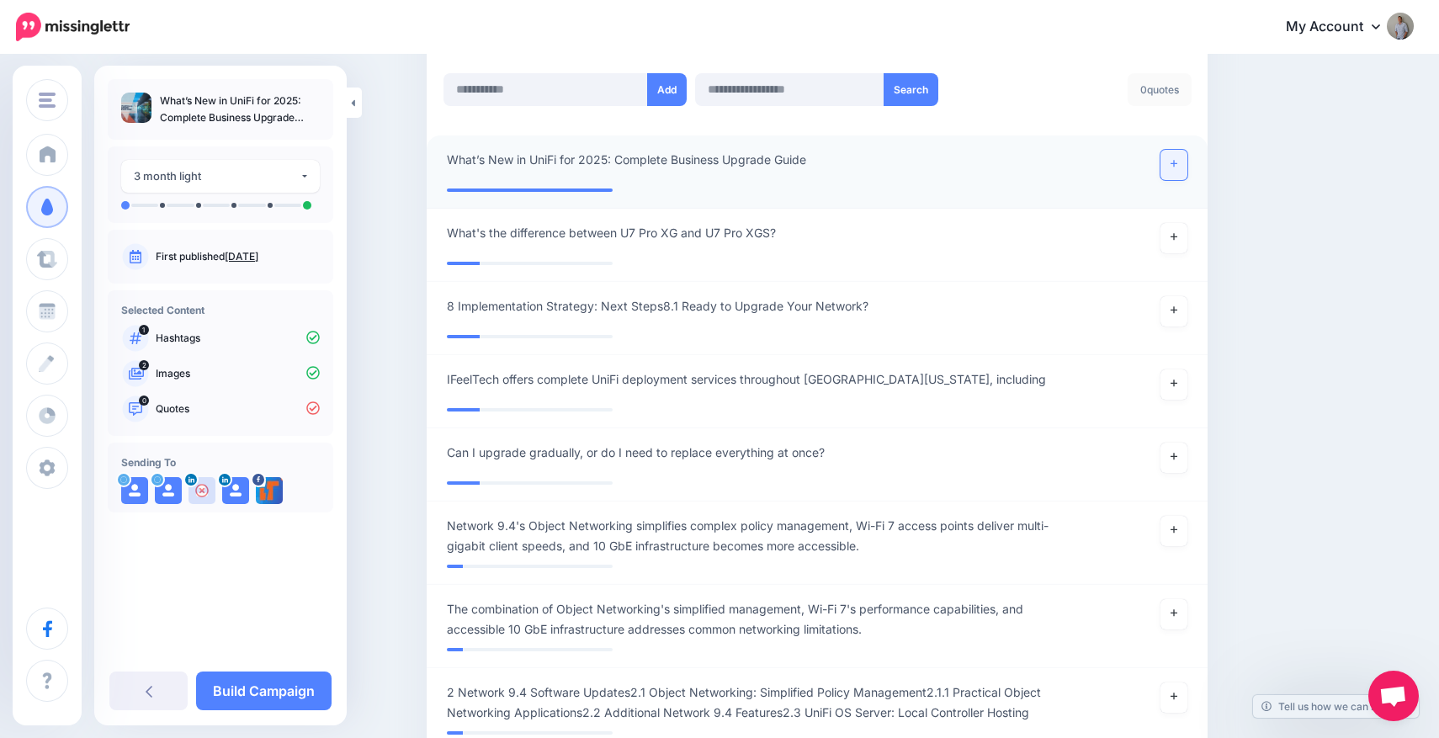
click at [1171, 167] on link at bounding box center [1173, 165] width 27 height 30
click at [573, 94] on input "text" at bounding box center [545, 89] width 204 height 33
paste input "**********"
type input "**********"
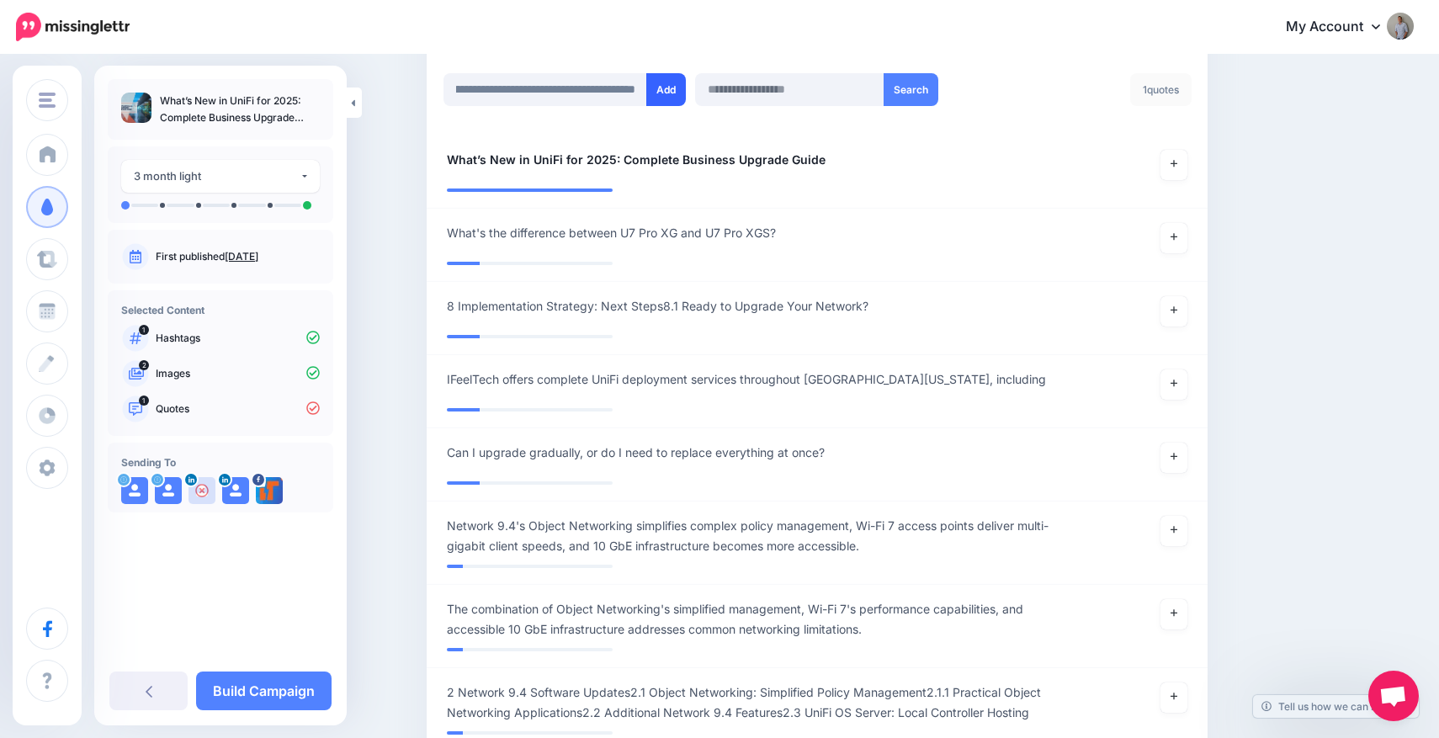
scroll to position [0, 0]
click at [671, 88] on button "Add" at bounding box center [666, 89] width 40 height 33
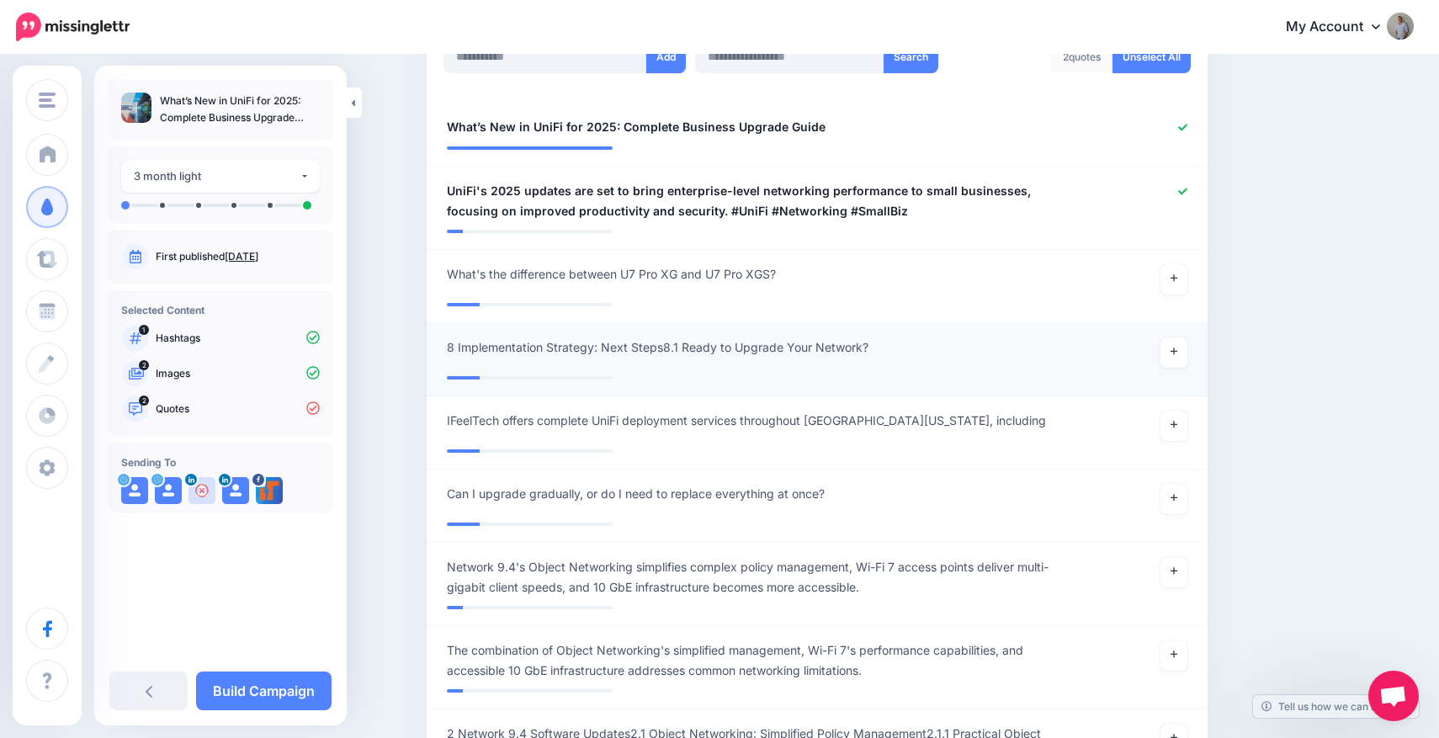
scroll to position [466, 0]
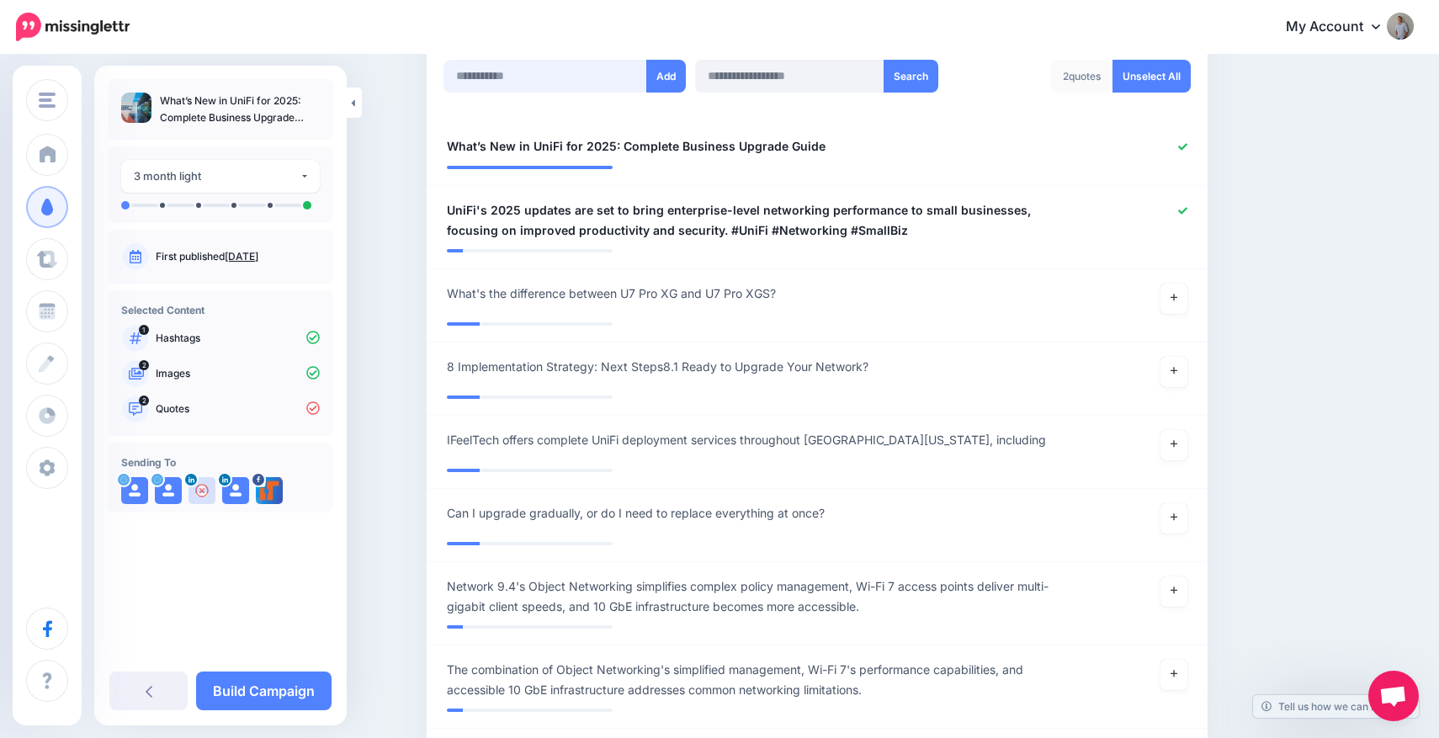
click at [572, 78] on input "text" at bounding box center [545, 76] width 204 height 33
paste input "**********"
type input "**********"
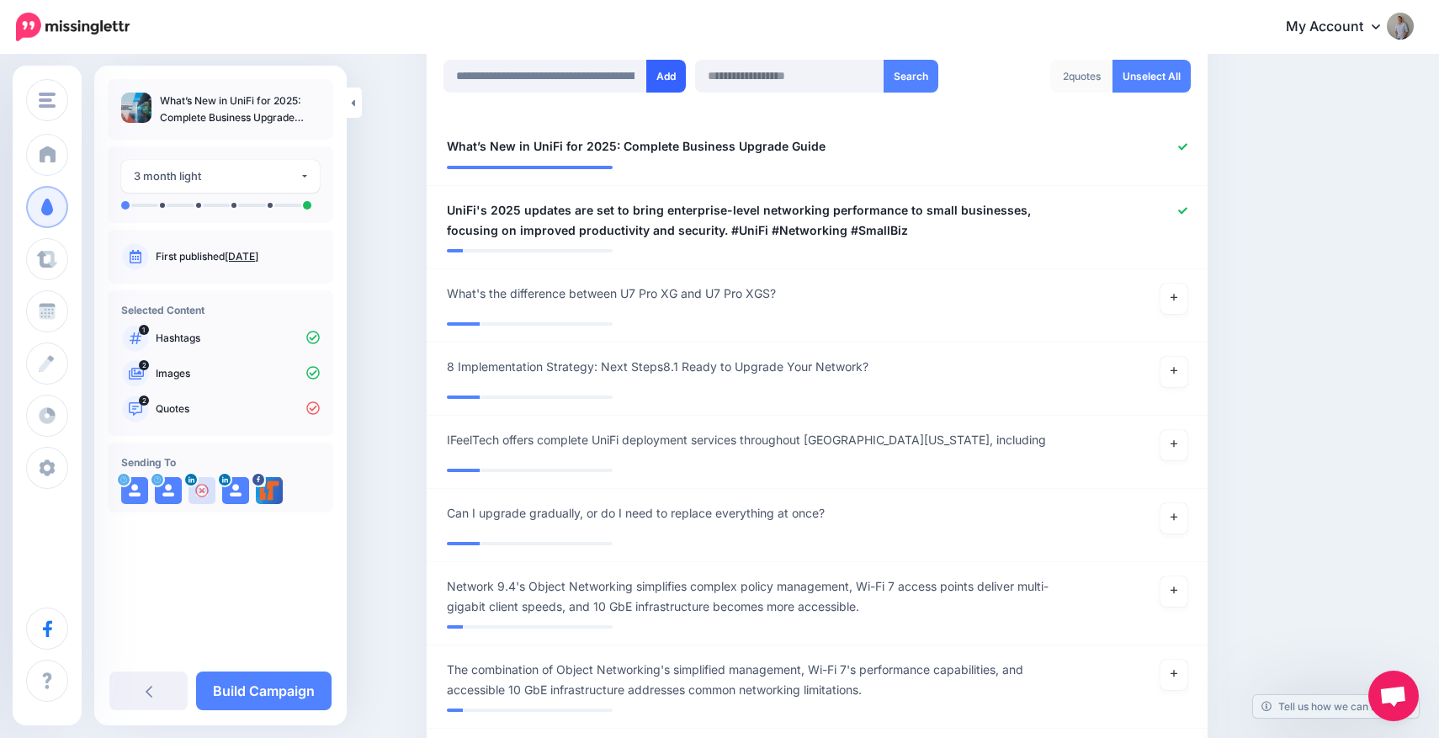
click at [660, 72] on button "Add" at bounding box center [666, 76] width 40 height 33
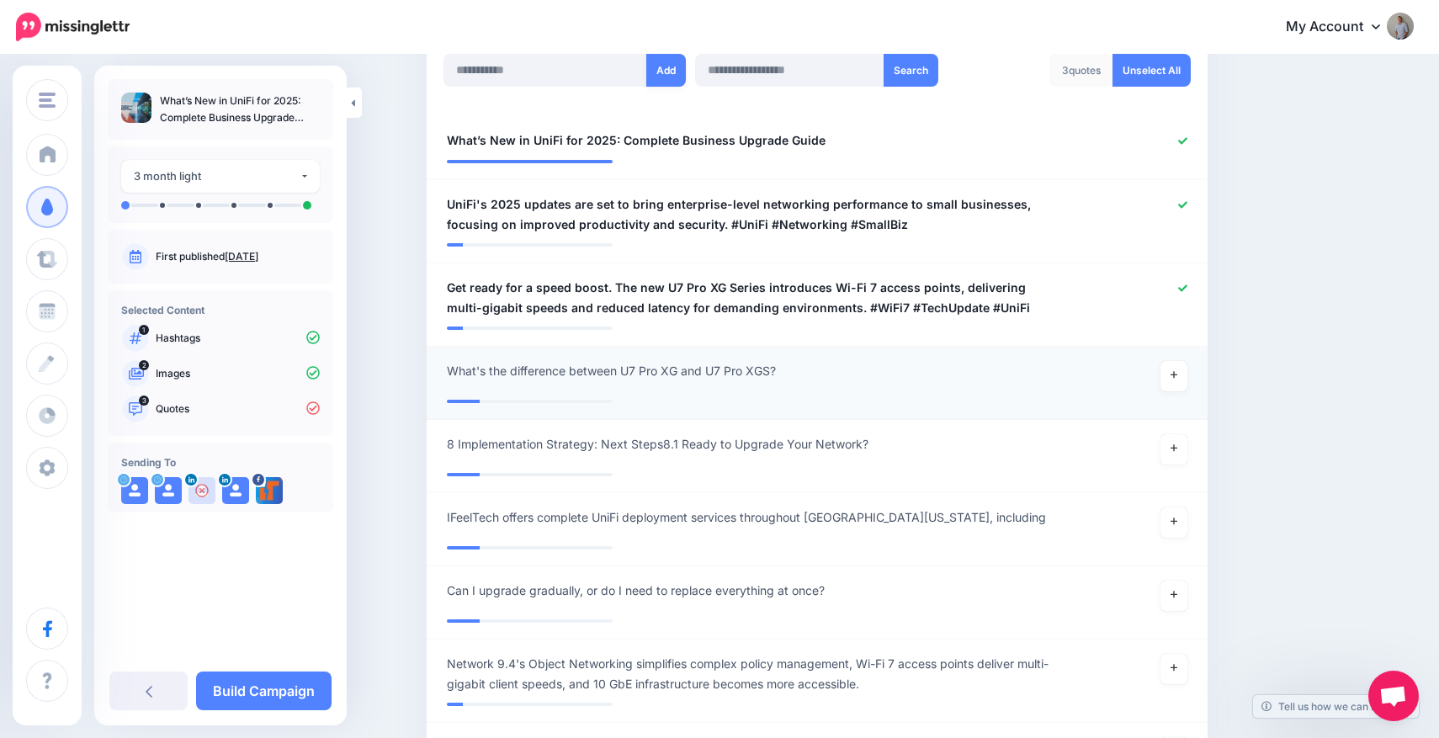
scroll to position [470, 0]
click at [569, 82] on input "text" at bounding box center [545, 72] width 204 height 33
paste input "**********"
type input "**********"
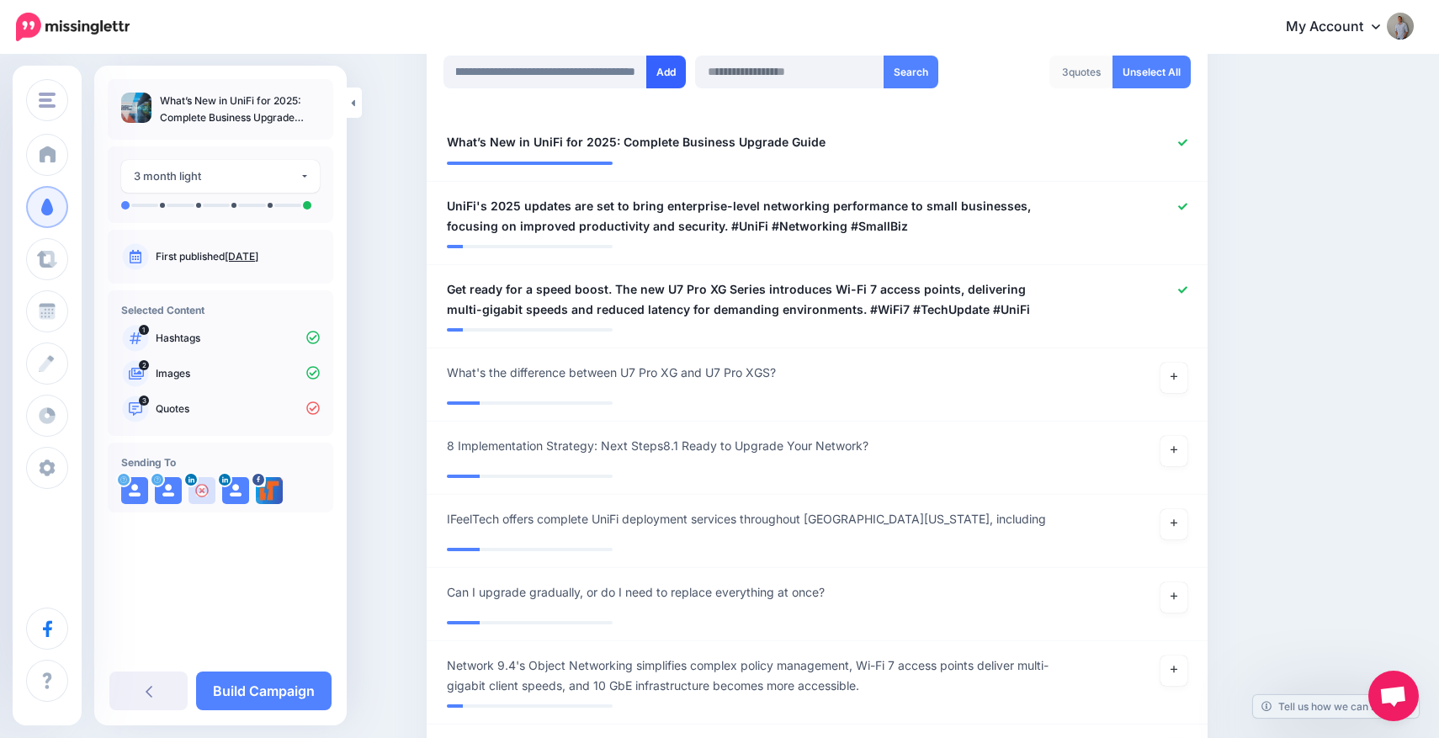
scroll to position [0, 0]
click at [674, 67] on button "Add" at bounding box center [666, 72] width 40 height 33
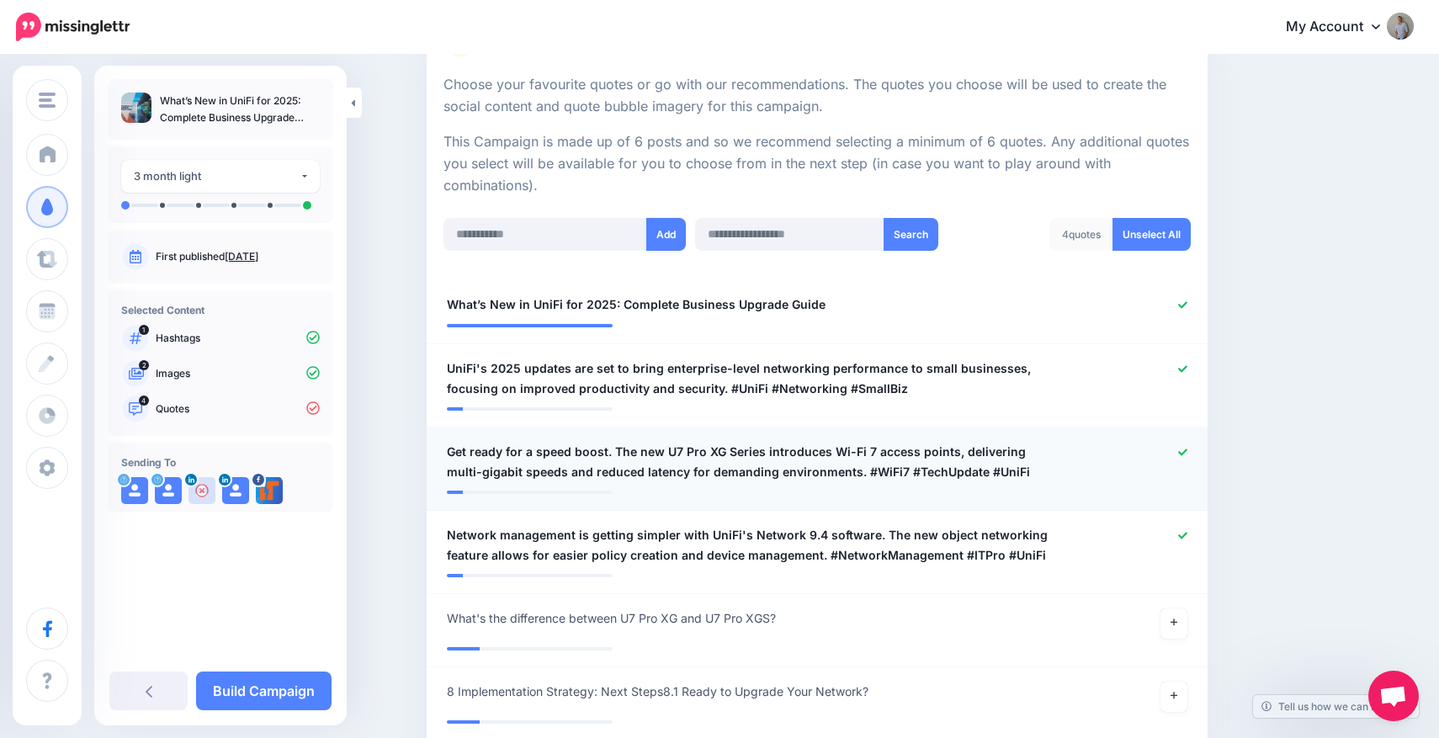
scroll to position [227, 0]
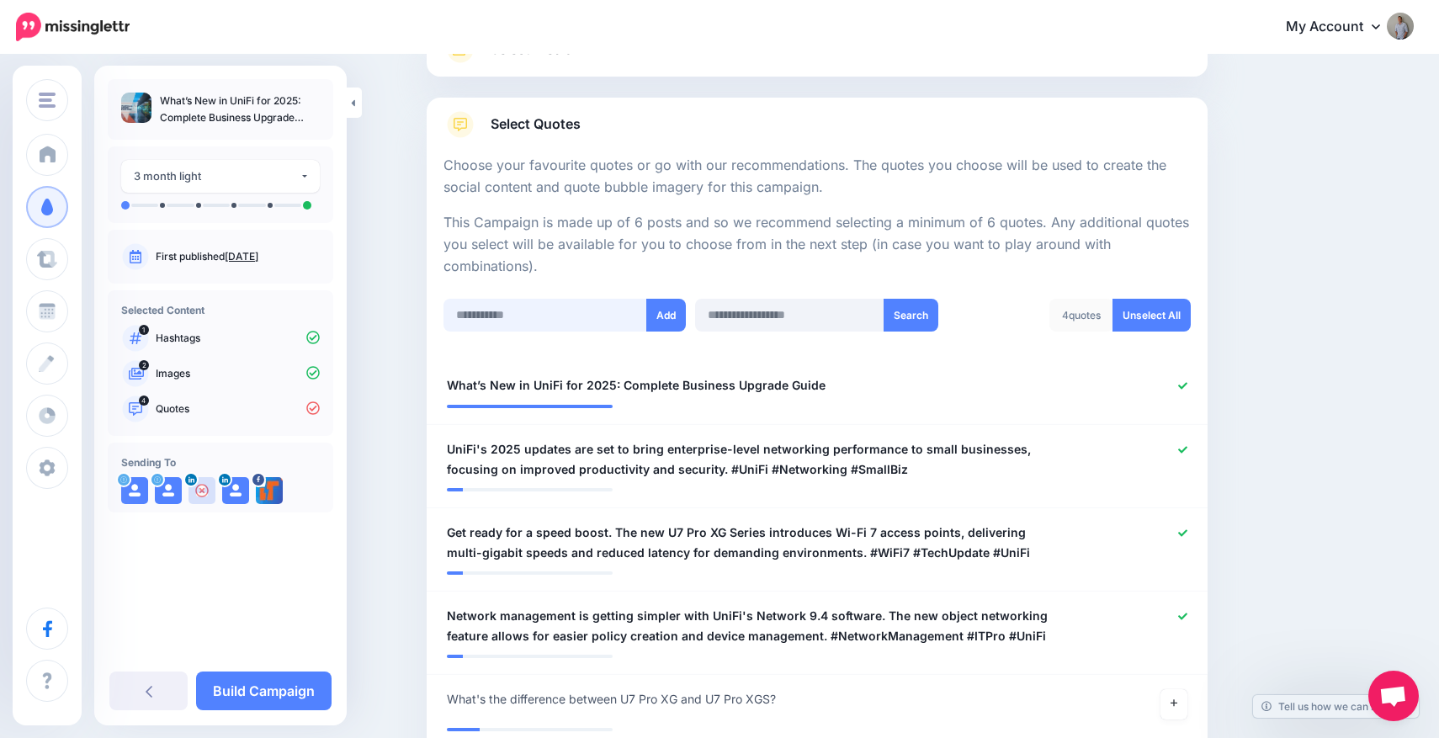
click at [537, 304] on input "text" at bounding box center [545, 315] width 204 height 33
paste input "**********"
type input "**********"
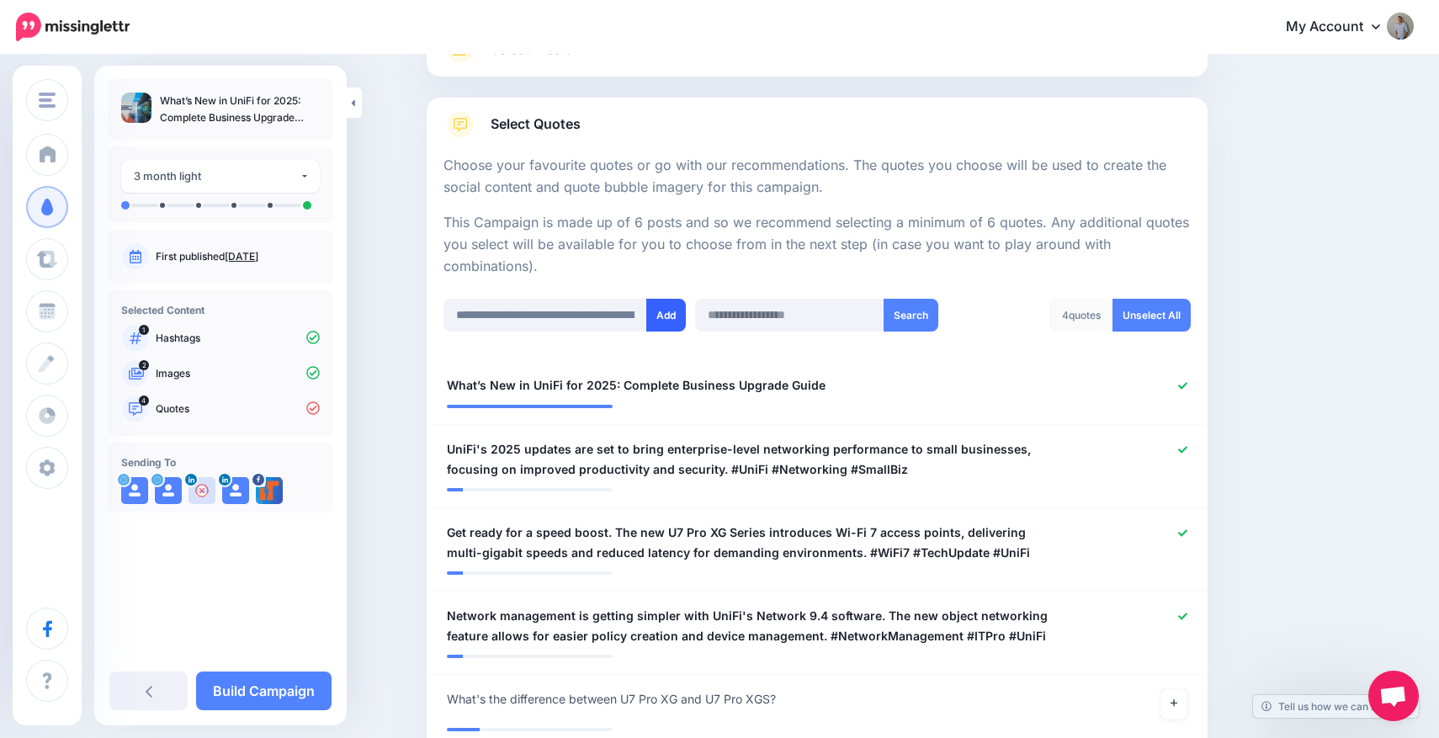
click at [658, 314] on button "Add" at bounding box center [666, 315] width 40 height 33
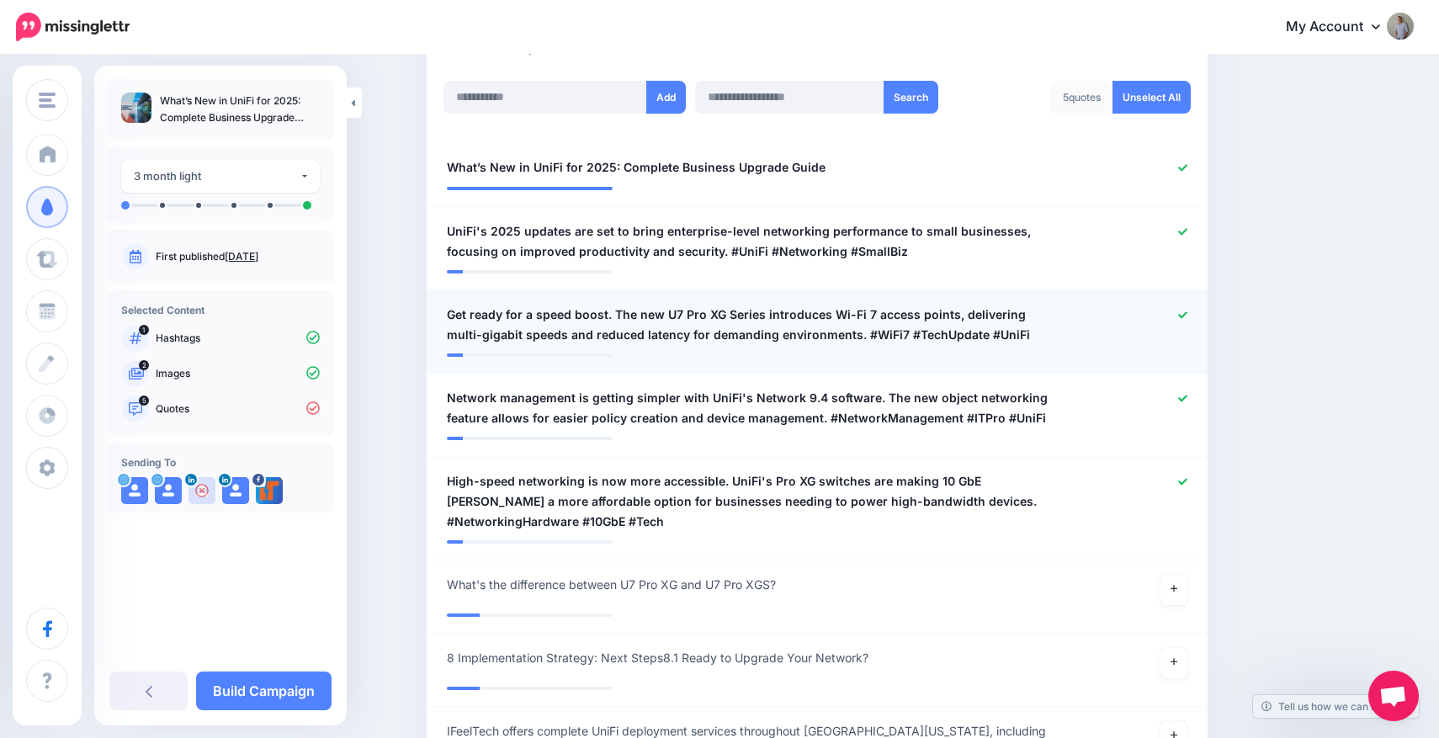
scroll to position [389, 0]
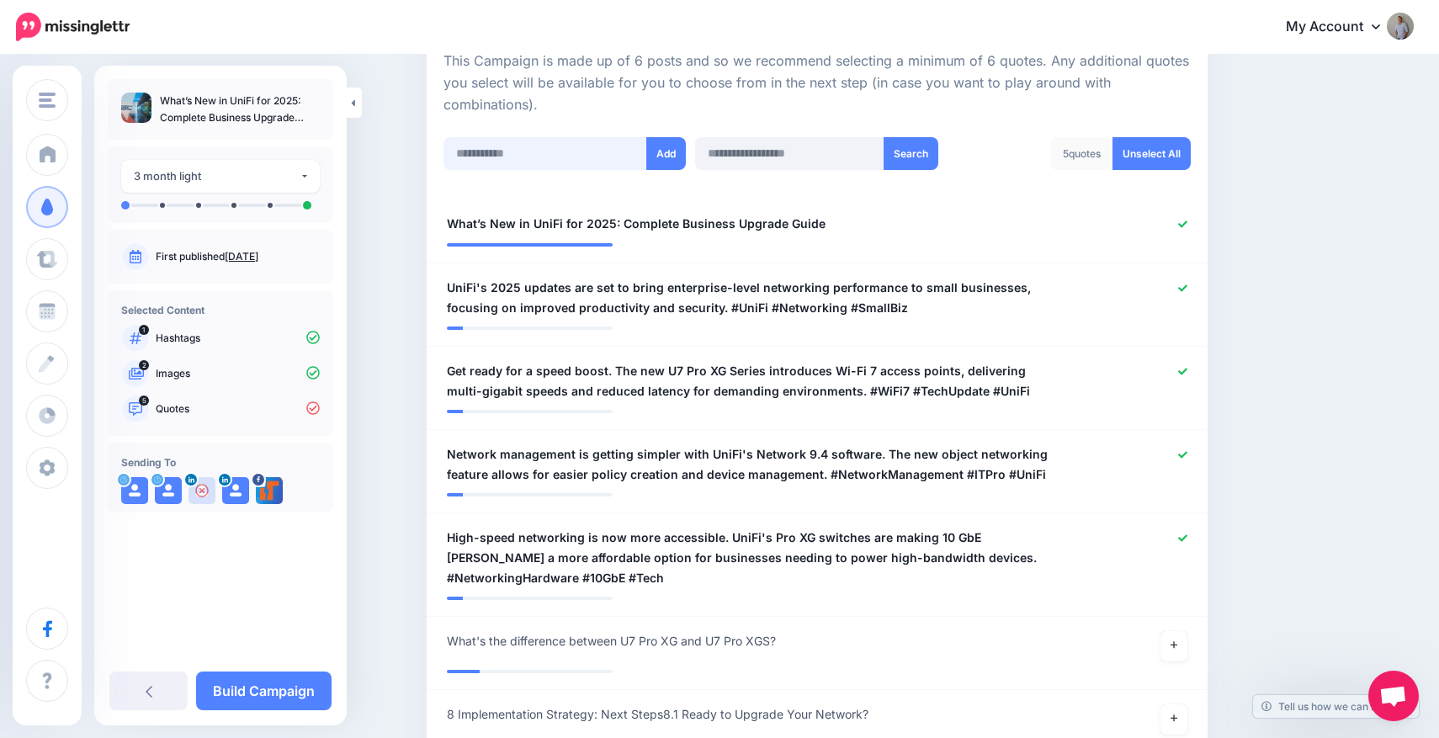
click at [584, 149] on input "text" at bounding box center [545, 153] width 204 height 33
paste input "**********"
type input "**********"
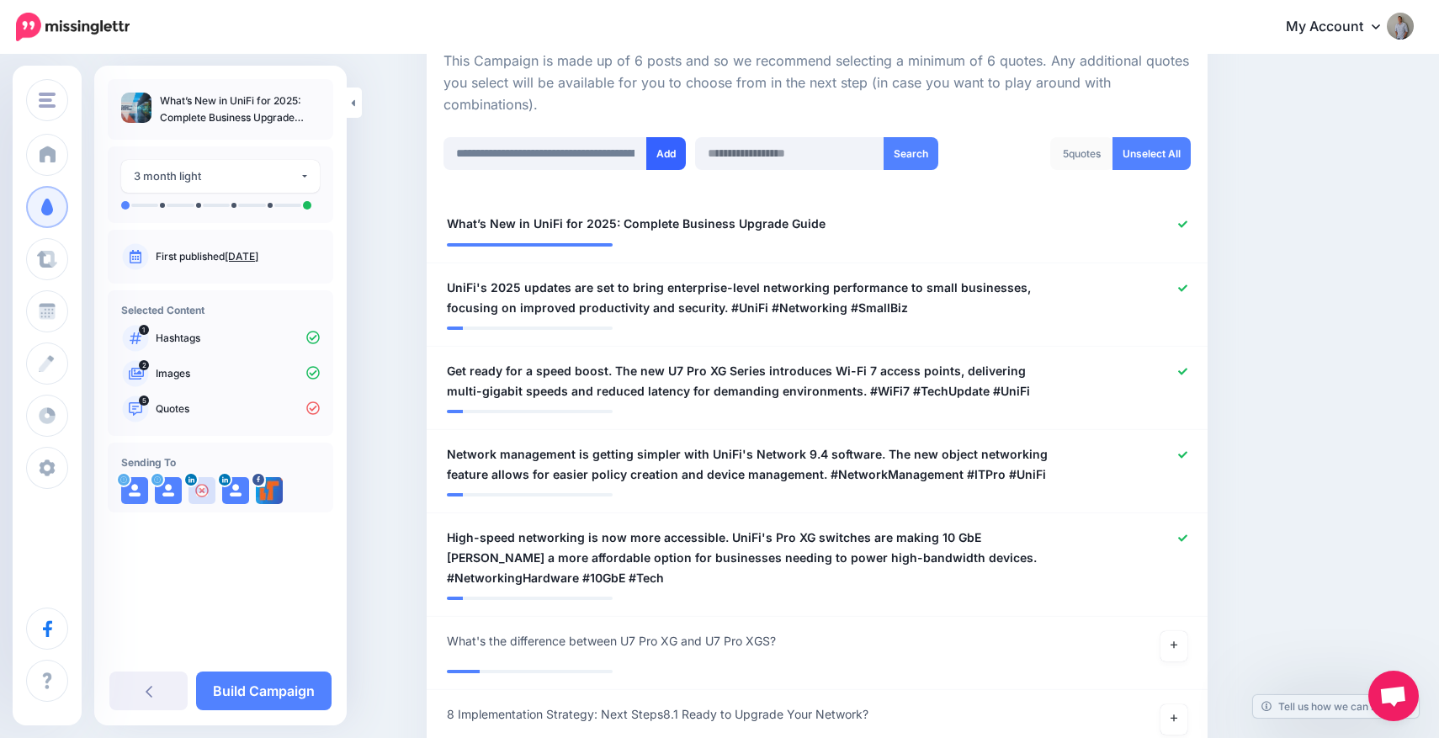
click at [683, 156] on button "Add" at bounding box center [666, 153] width 40 height 33
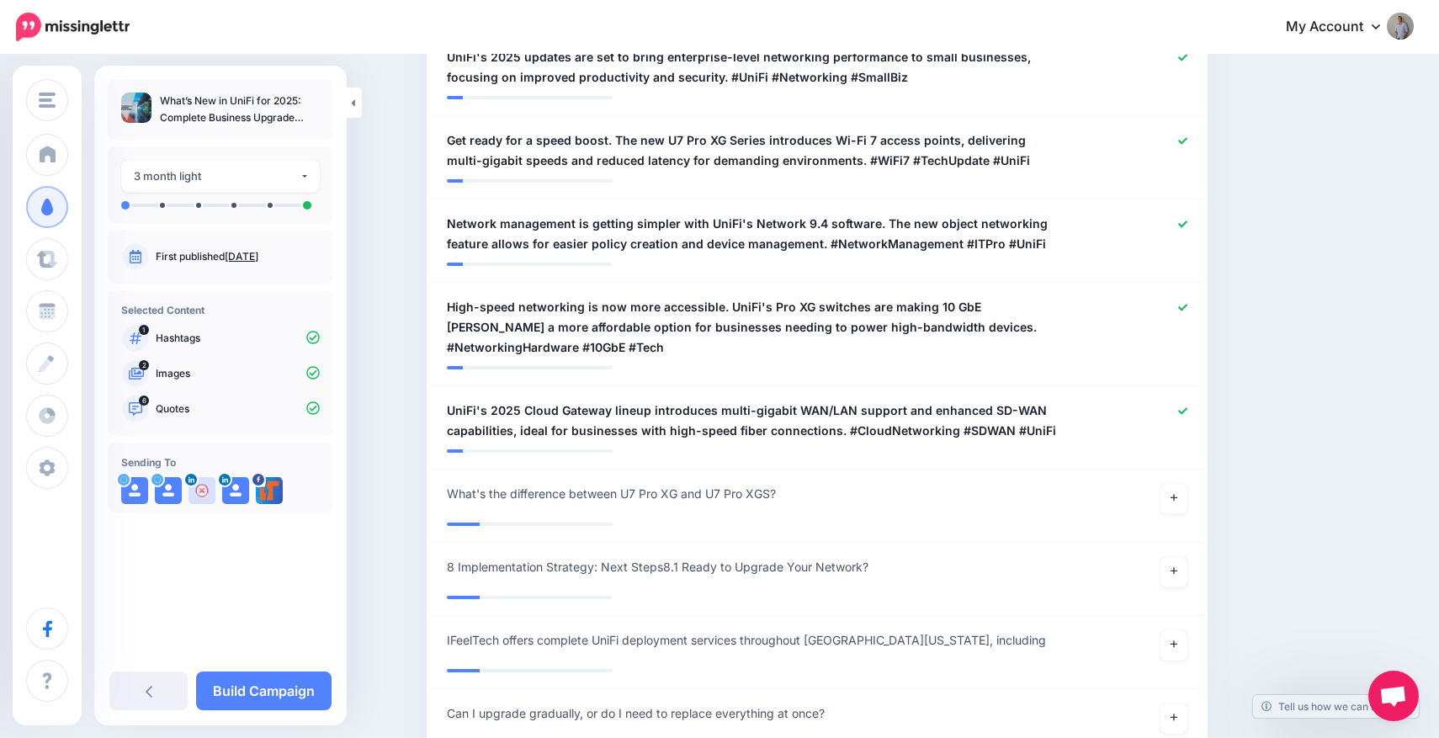
scroll to position [645, 0]
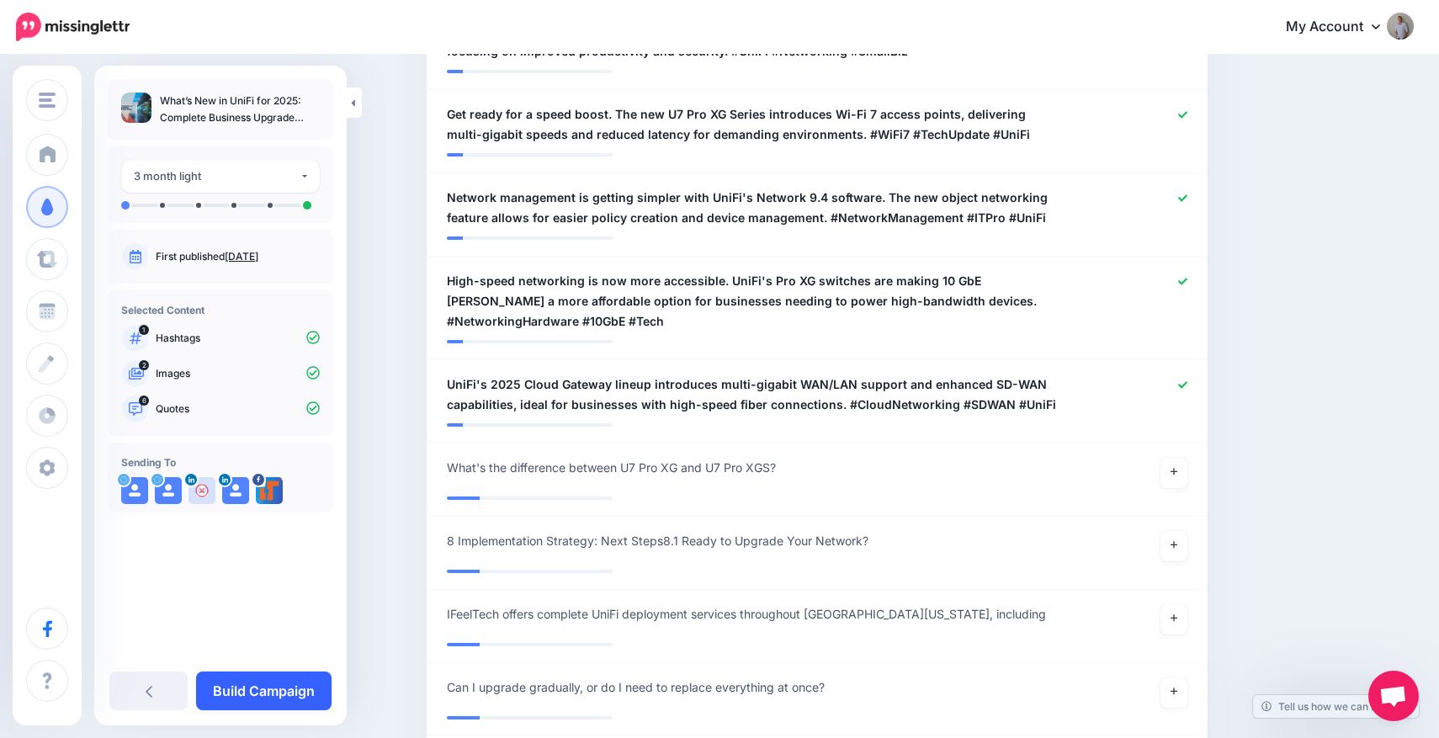
click at [285, 698] on link "Build Campaign" at bounding box center [263, 690] width 135 height 39
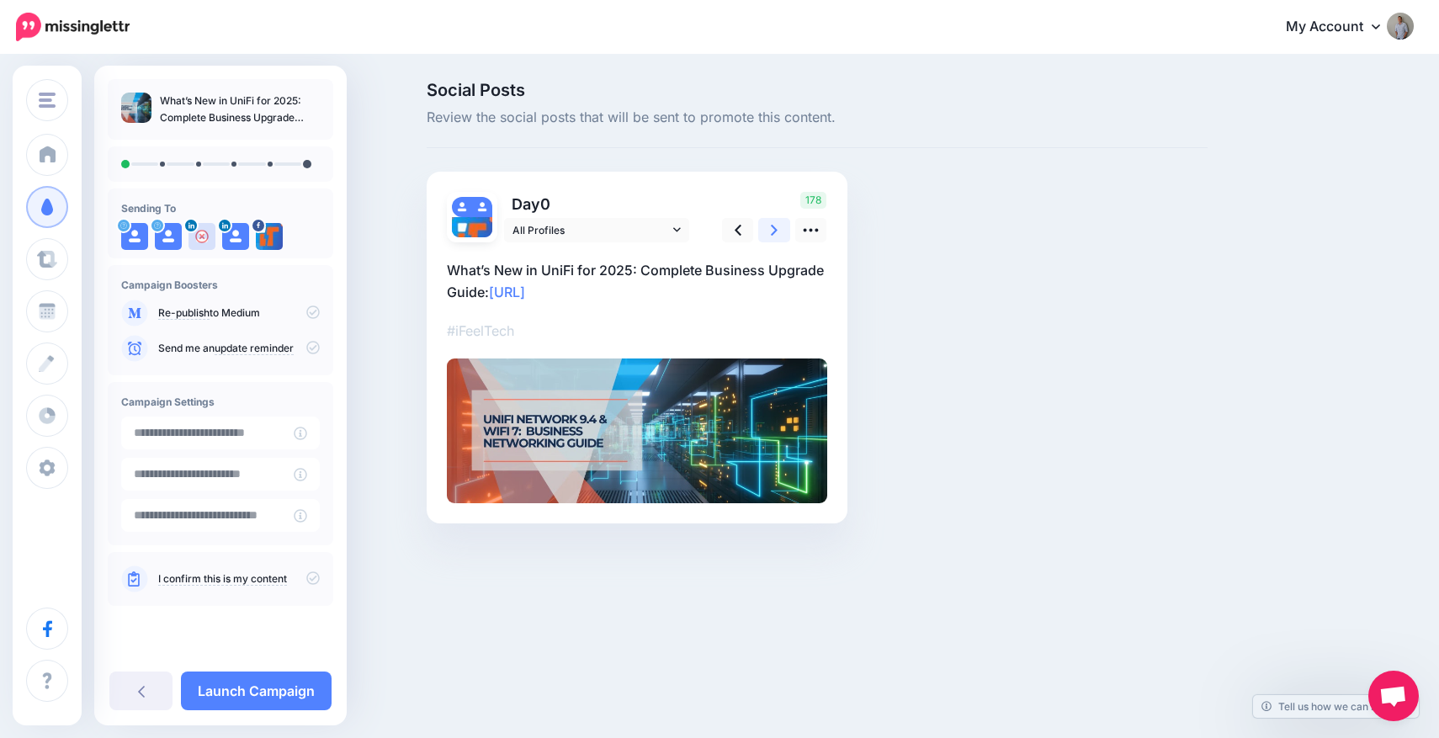
click at [763, 232] on link at bounding box center [774, 230] width 32 height 24
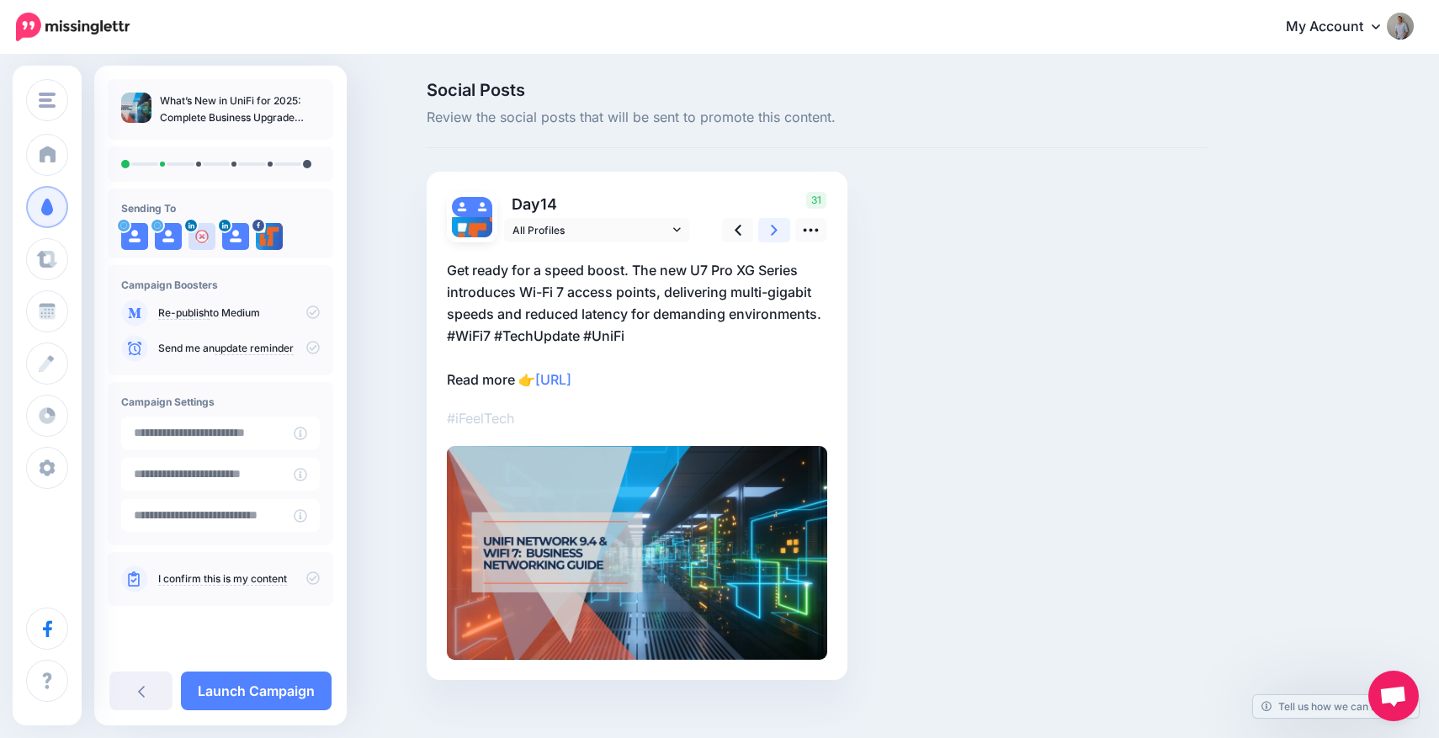
click at [763, 232] on link at bounding box center [774, 230] width 32 height 24
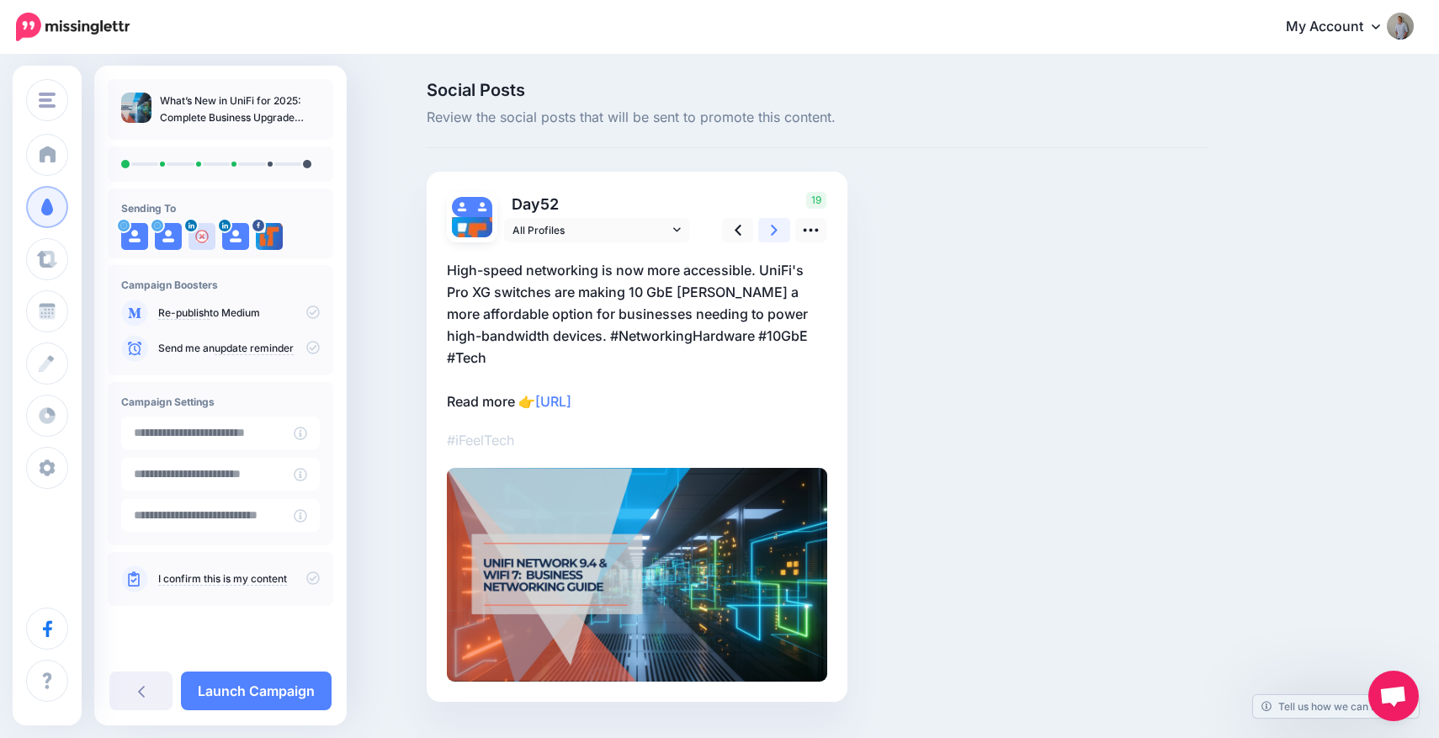
click at [763, 232] on link at bounding box center [774, 230] width 32 height 24
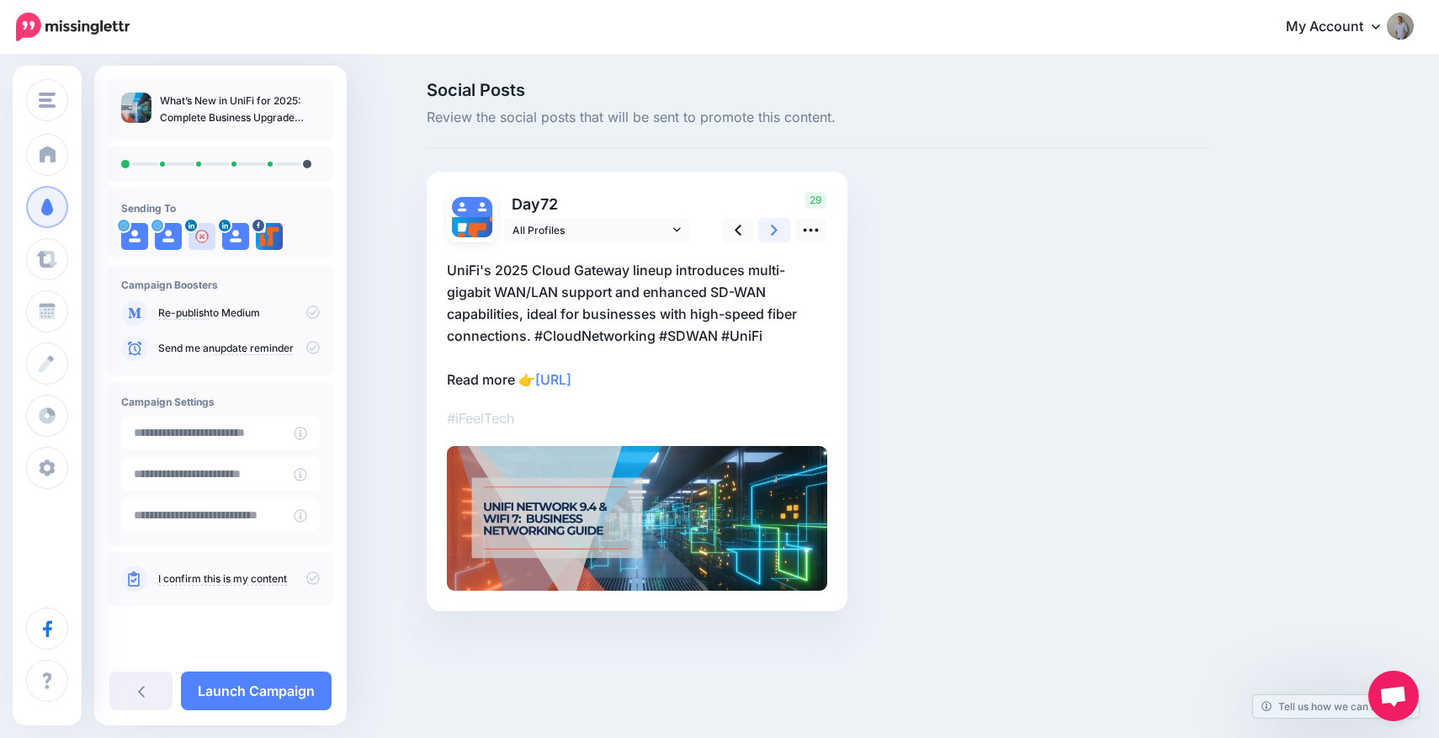
click at [763, 232] on link at bounding box center [774, 230] width 32 height 24
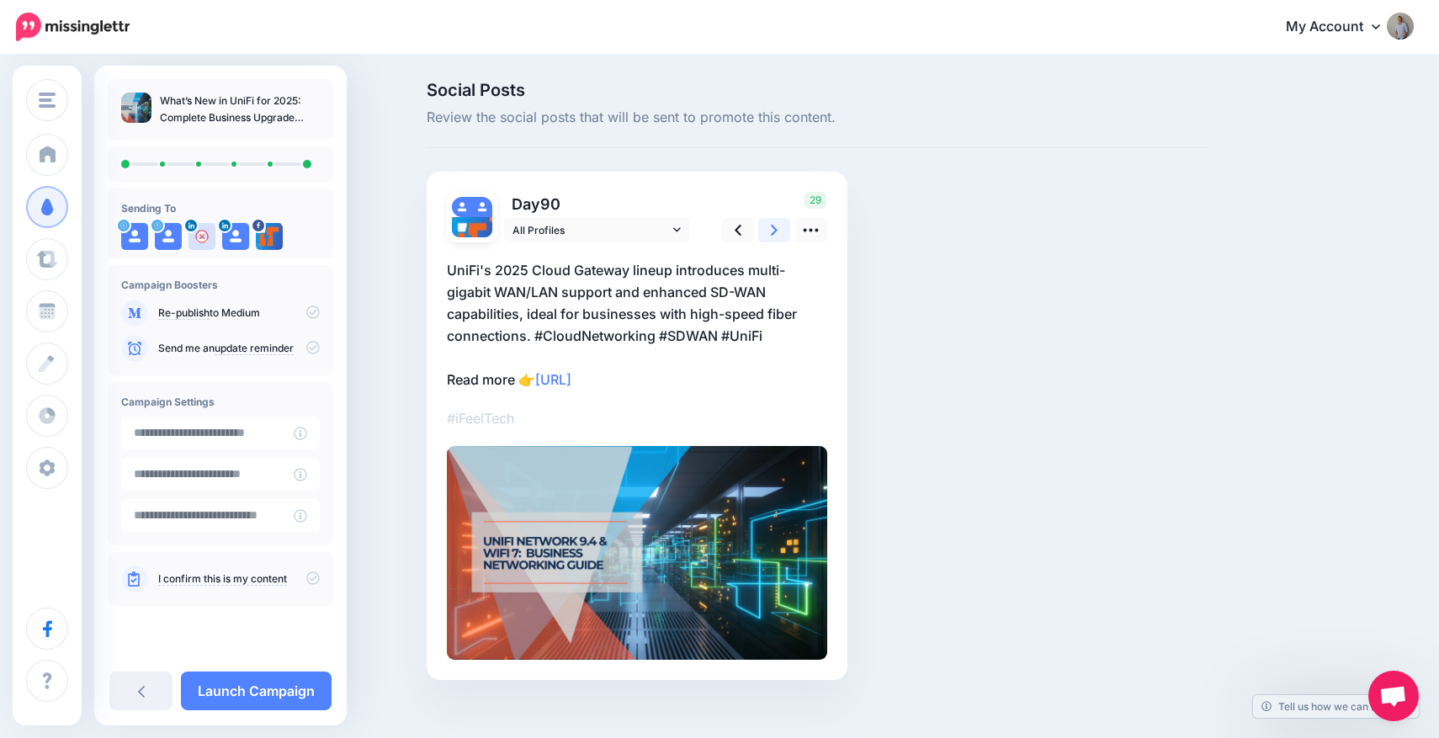
click at [763, 232] on link at bounding box center [774, 230] width 32 height 24
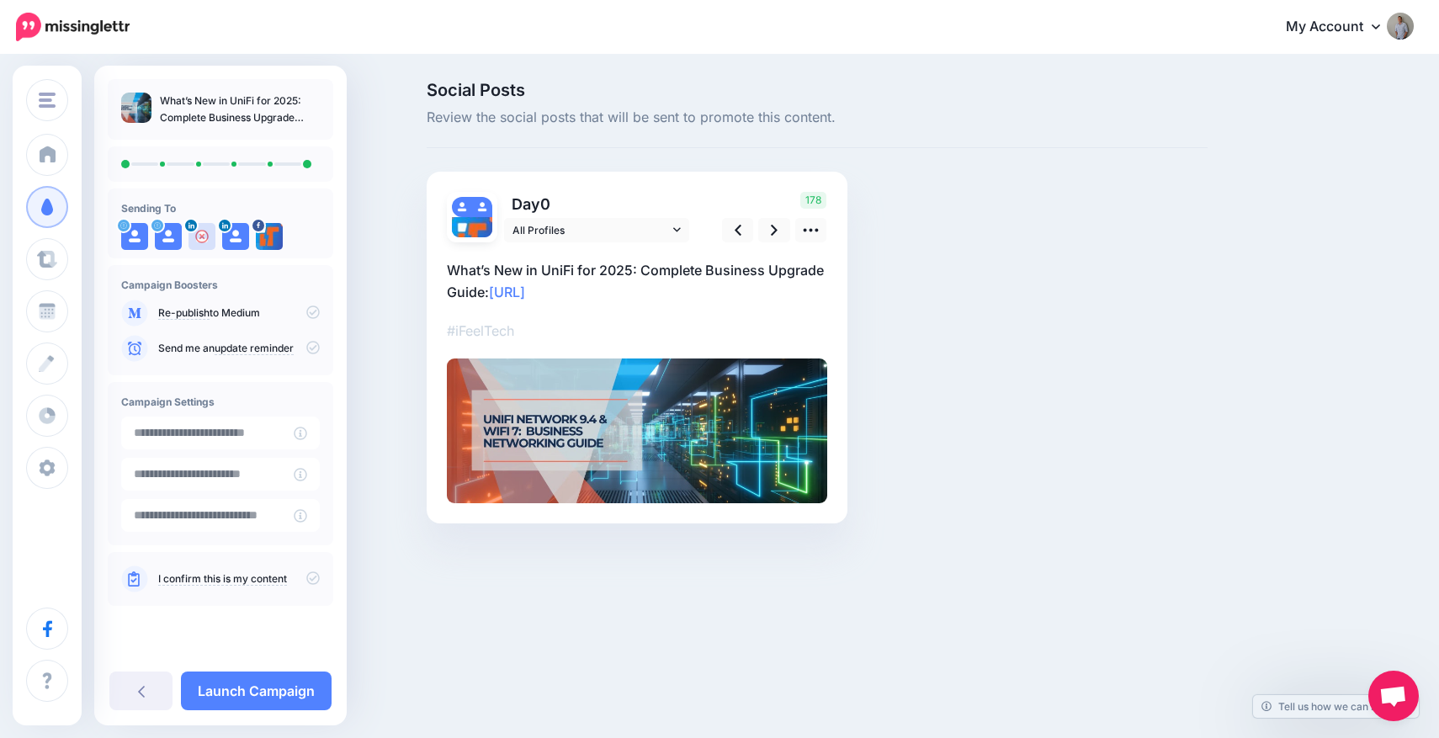
click at [316, 575] on icon at bounding box center [312, 577] width 13 height 13
click at [315, 312] on icon at bounding box center [312, 311] width 13 height 13
click at [233, 687] on link "Launch Campaign" at bounding box center [256, 690] width 151 height 39
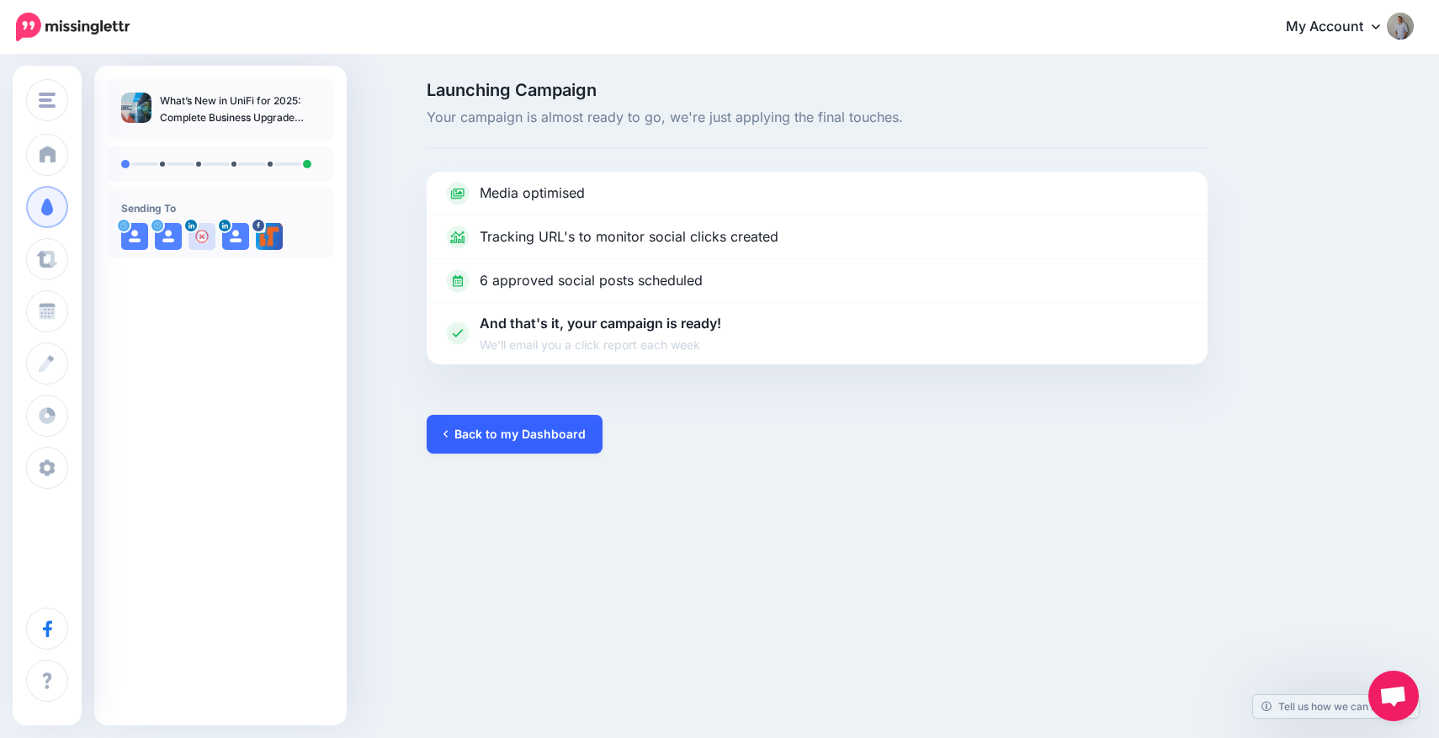
click at [517, 438] on link "Back to my Dashboard" at bounding box center [515, 434] width 176 height 39
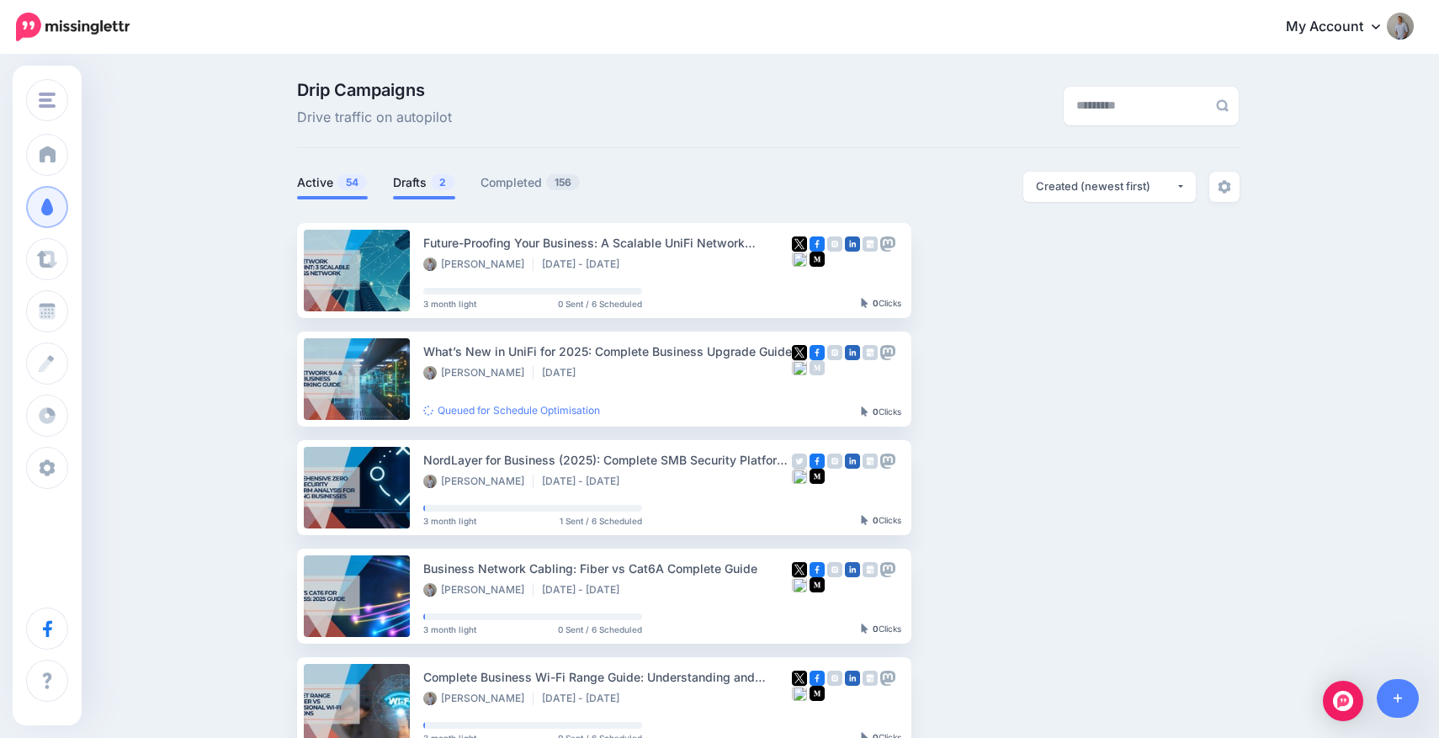
click at [424, 185] on link "Drafts 2" at bounding box center [424, 182] width 62 height 20
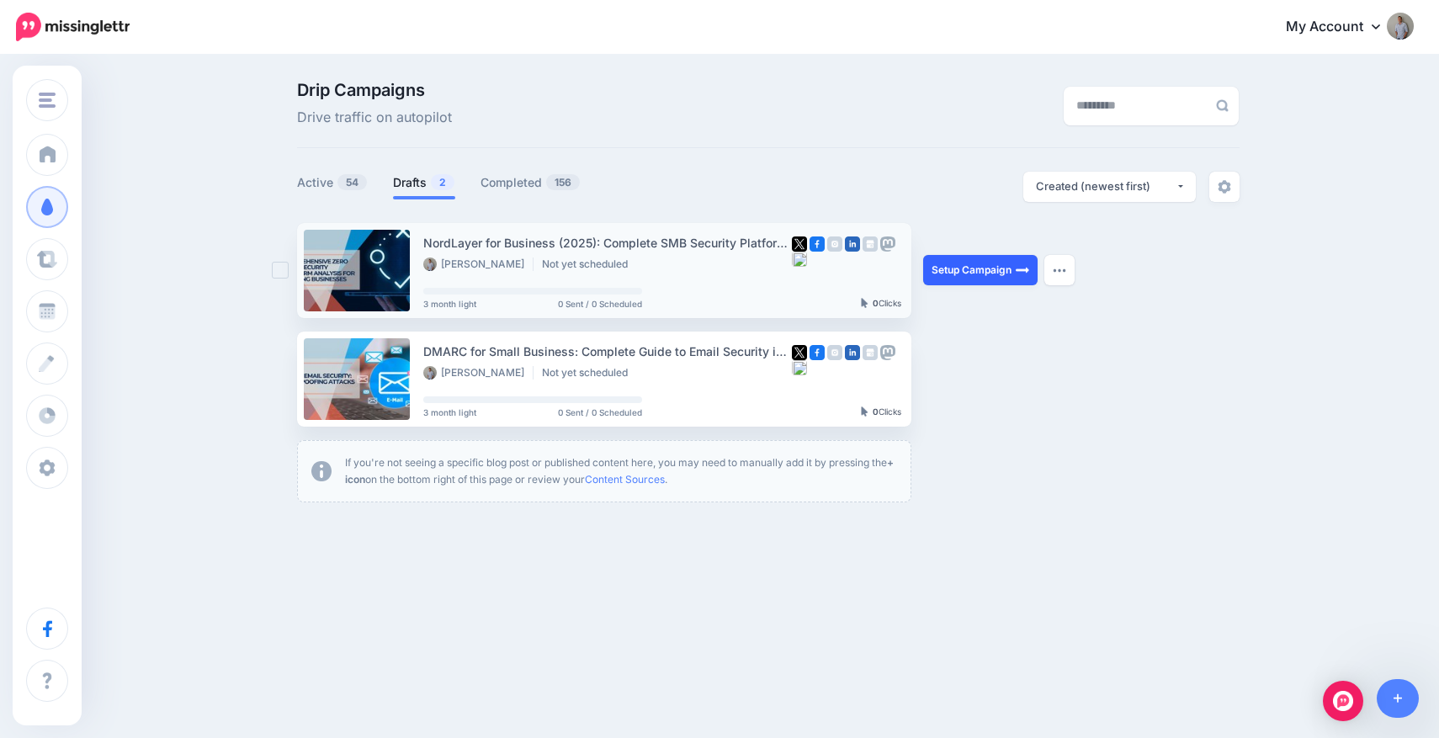
click at [977, 281] on link "Setup Campaign" at bounding box center [980, 270] width 114 height 30
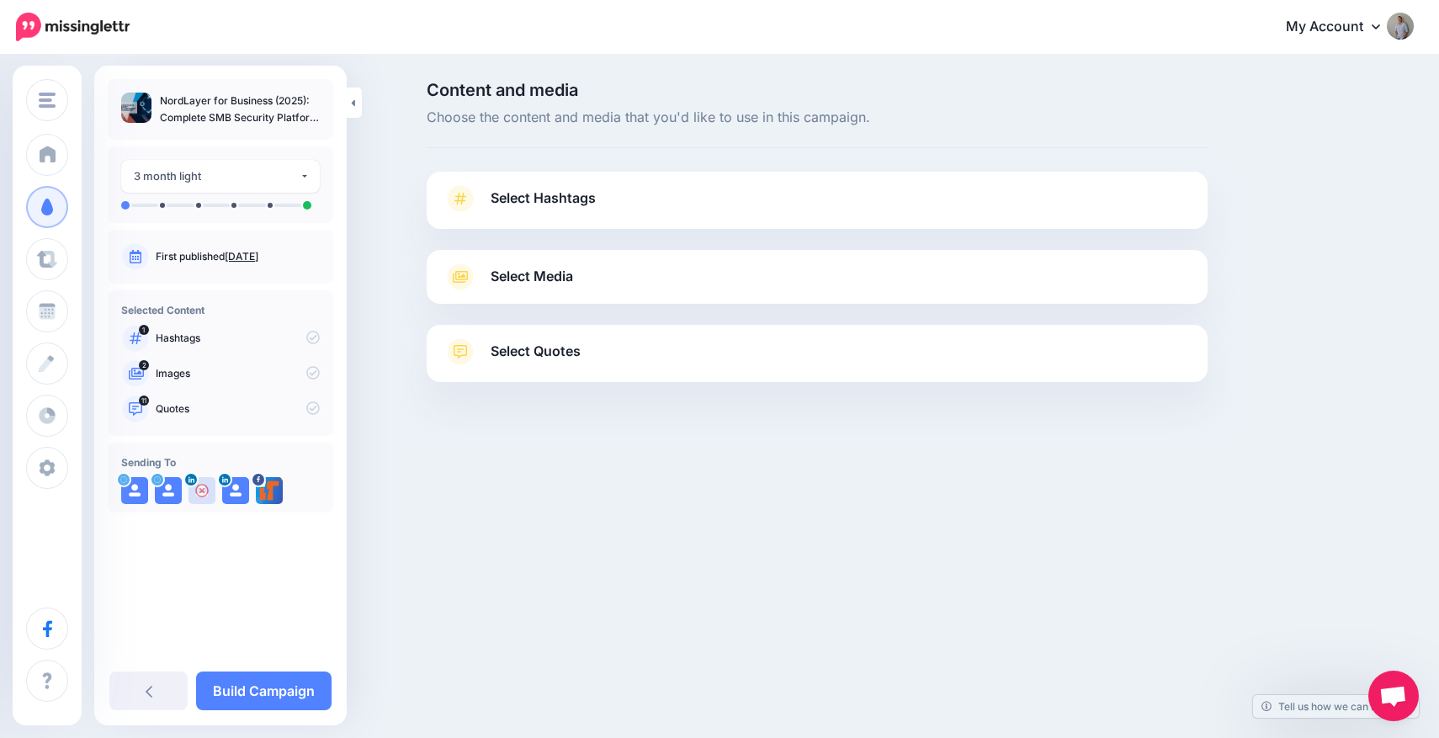
click at [750, 216] on link "Select Hashtags" at bounding box center [816, 207] width 747 height 44
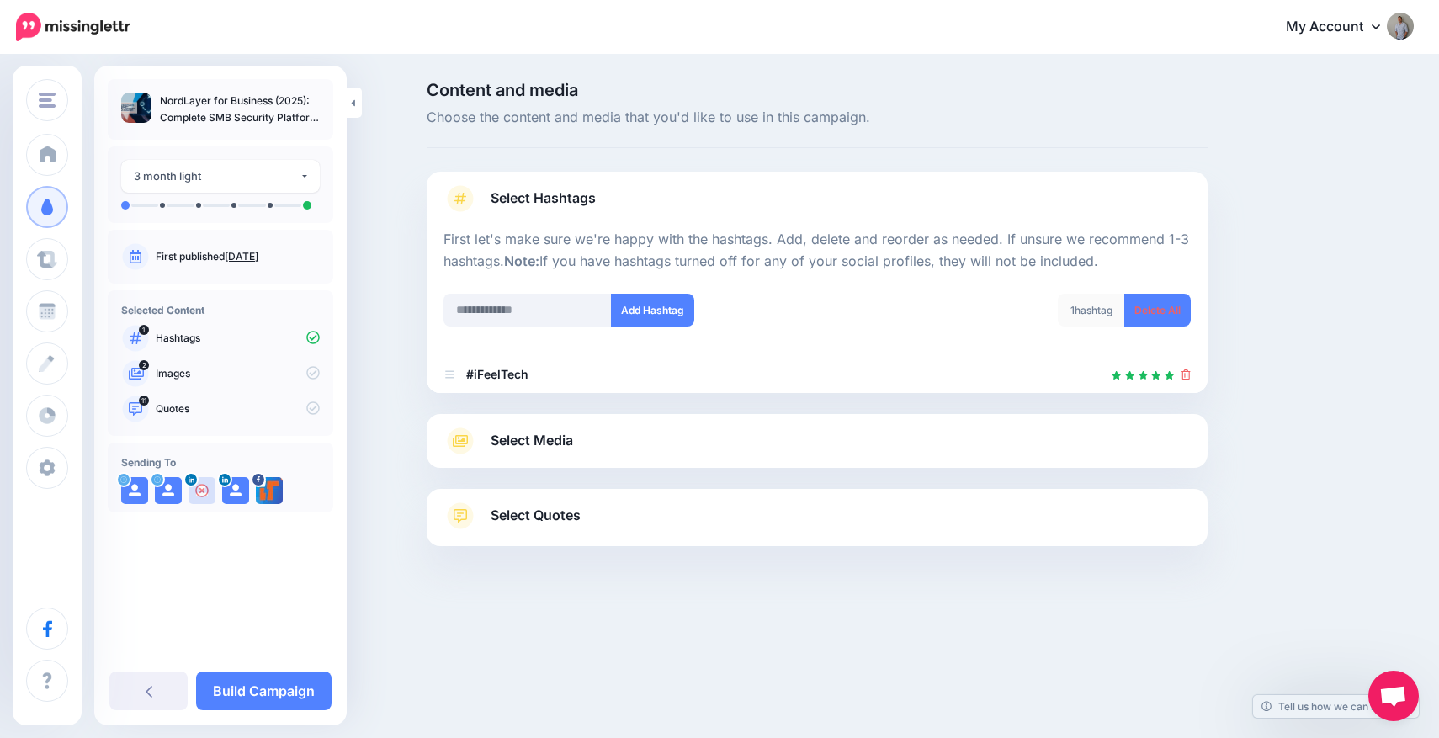
click at [663, 438] on link "Select Media" at bounding box center [816, 440] width 747 height 27
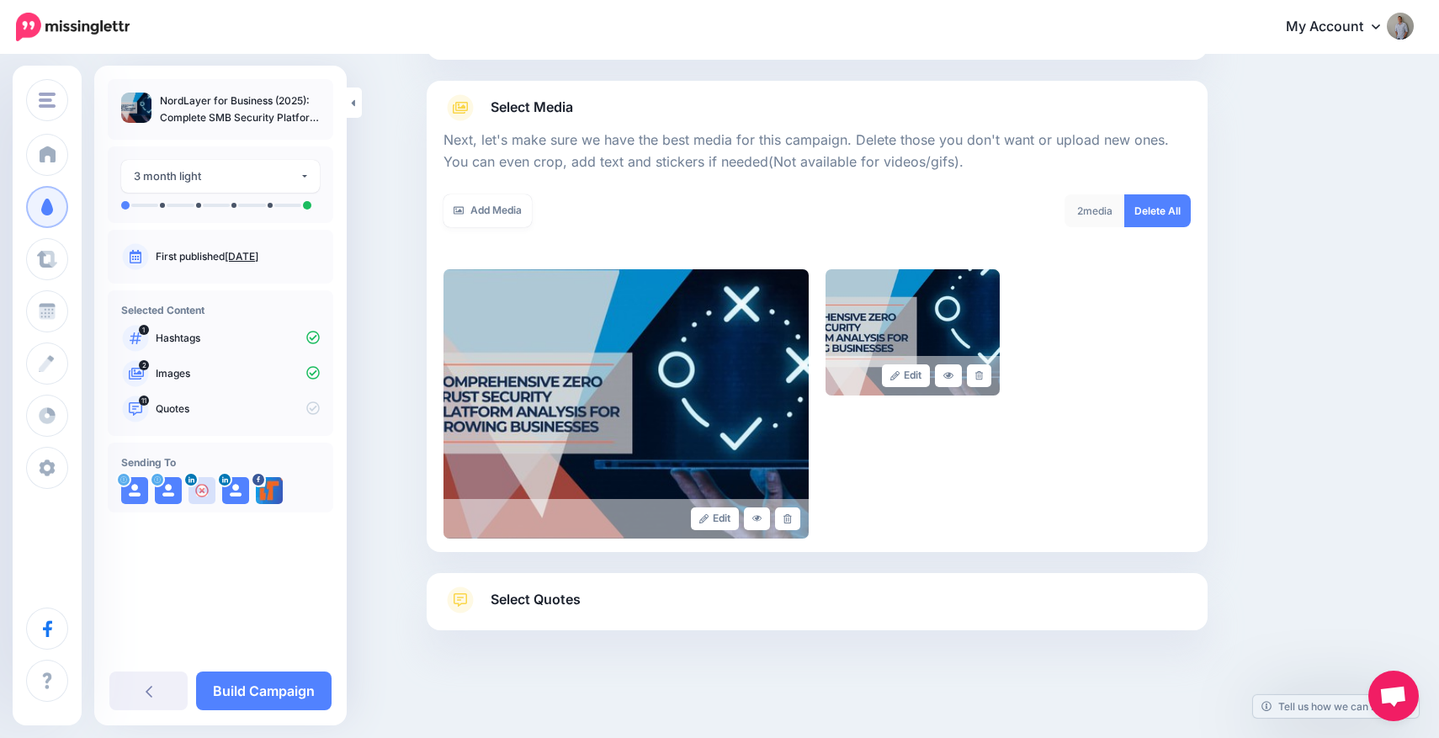
scroll to position [171, 0]
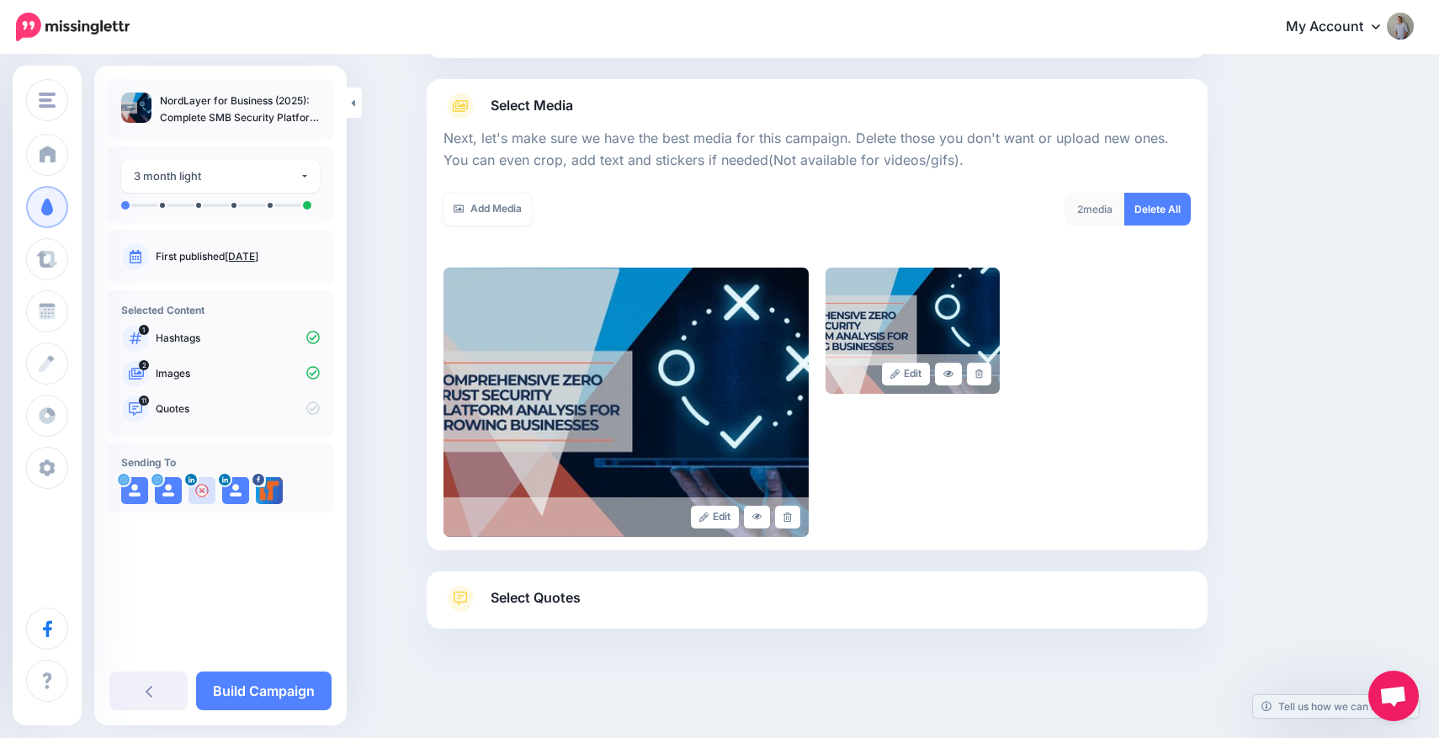
click at [596, 607] on link "Select Quotes" at bounding box center [816, 607] width 747 height 44
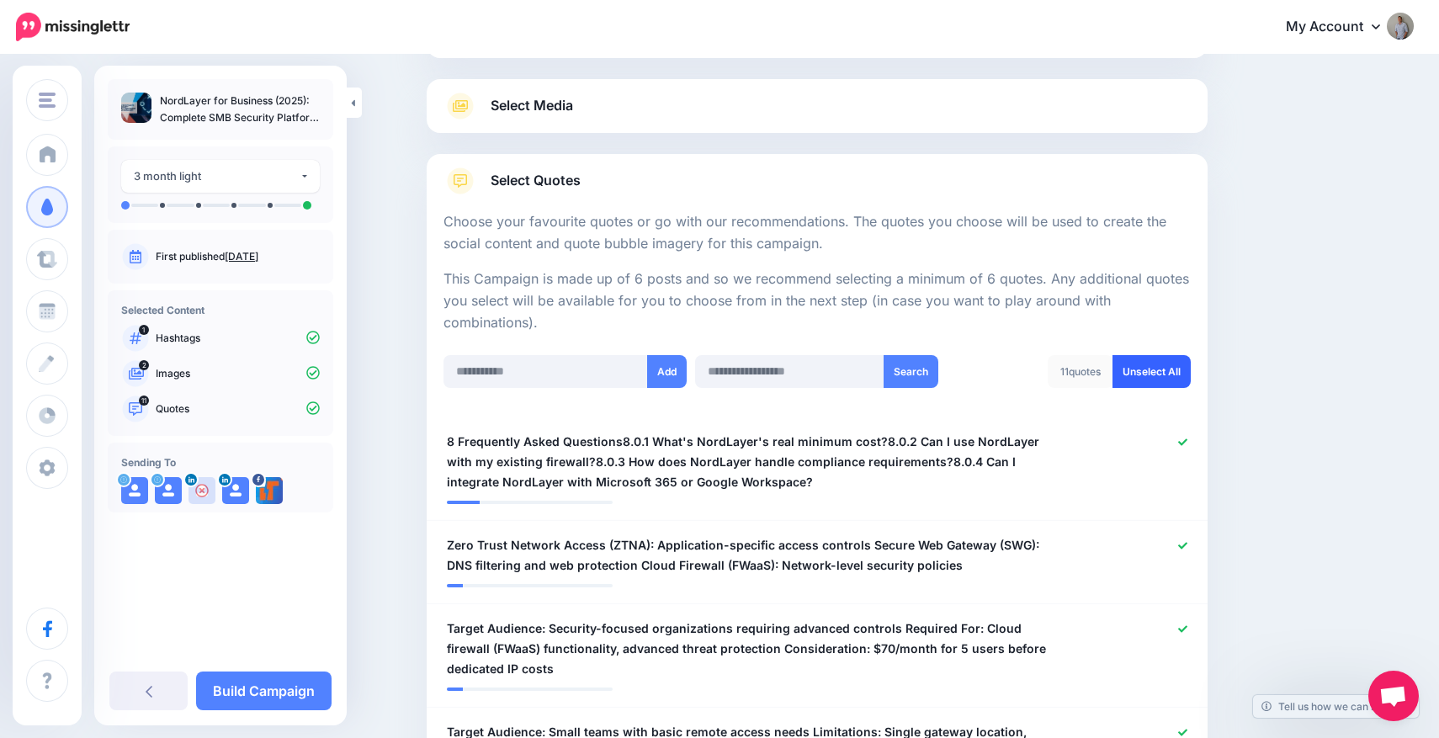
click at [1152, 359] on link "Unselect All" at bounding box center [1151, 371] width 78 height 33
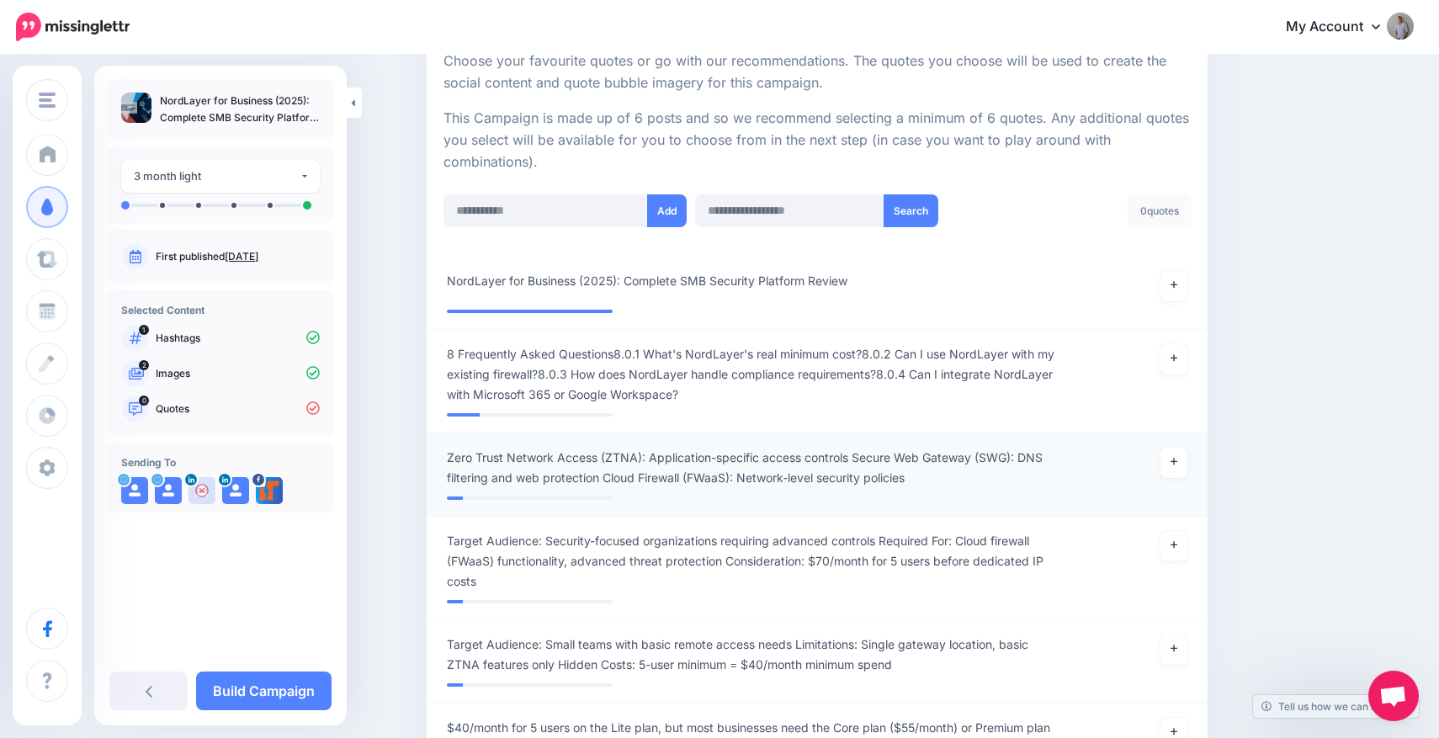
scroll to position [311, 0]
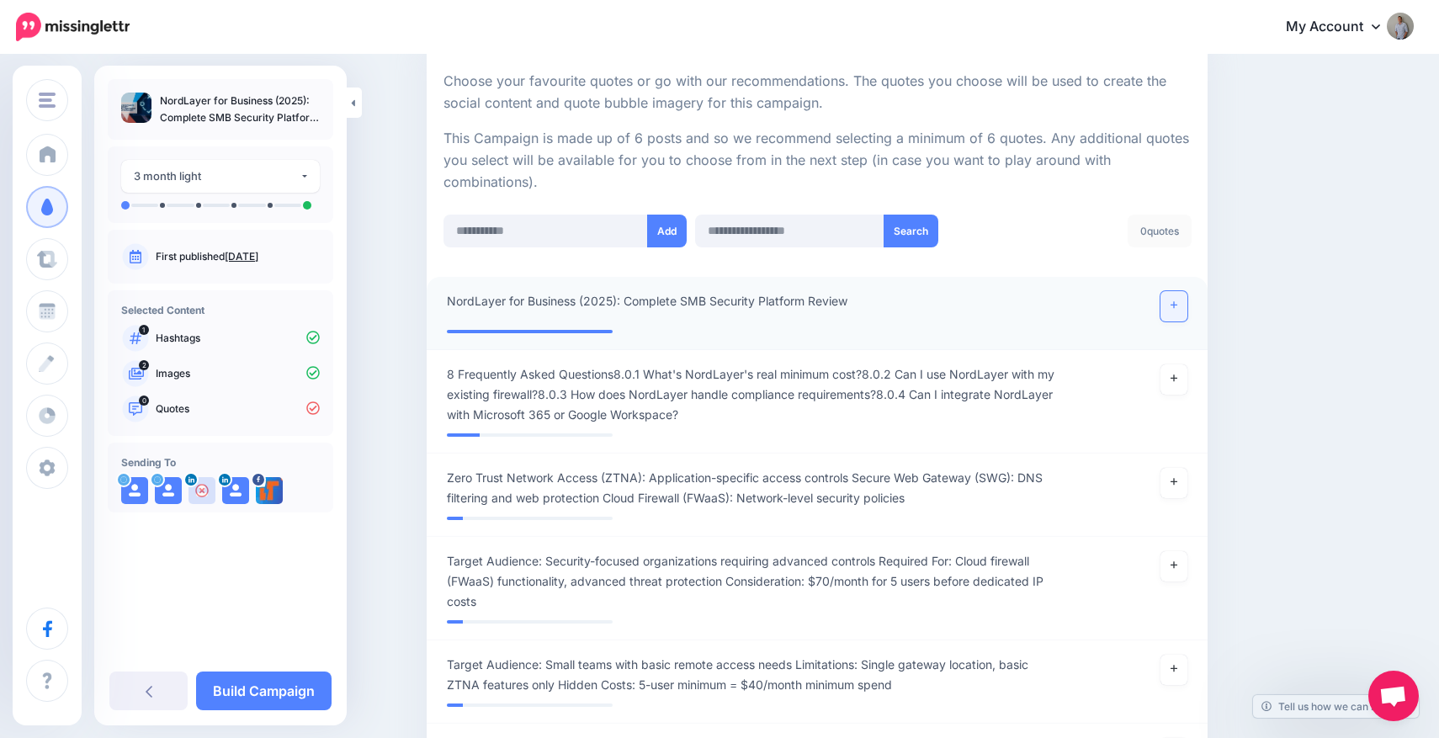
click at [1170, 306] on icon at bounding box center [1173, 304] width 7 height 9
click at [583, 238] on input "text" at bounding box center [545, 231] width 204 height 33
paste input "**********"
type input "**********"
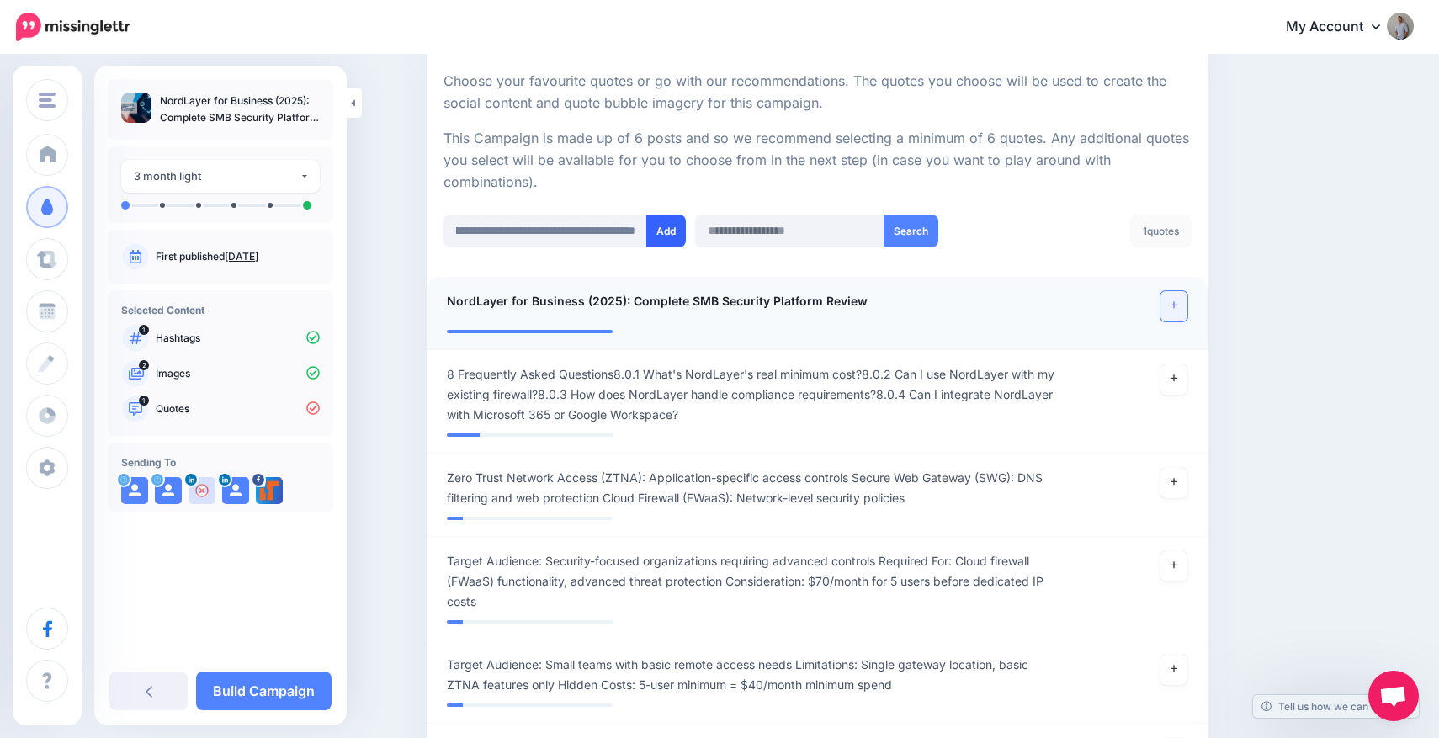
scroll to position [0, 0]
click at [676, 228] on button "Add" at bounding box center [666, 231] width 40 height 33
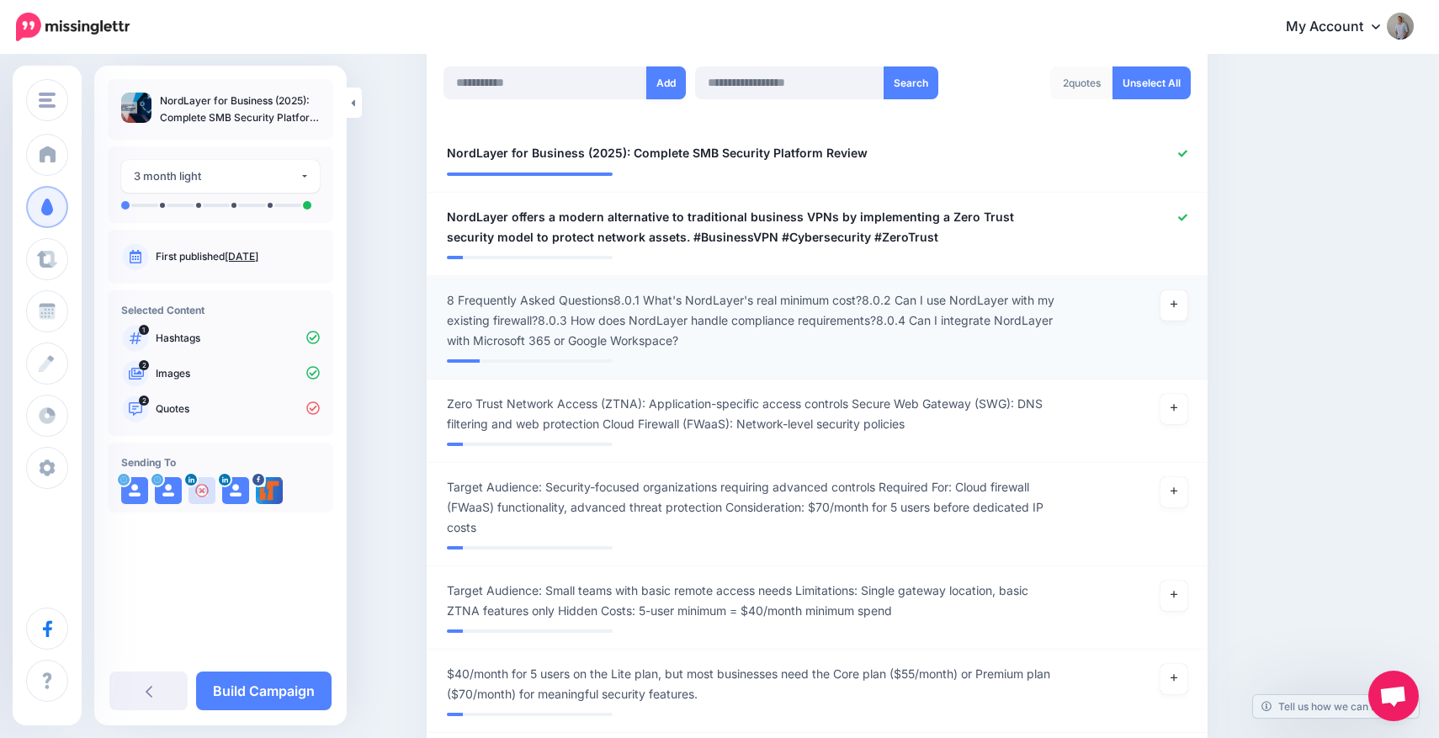
scroll to position [457, 0]
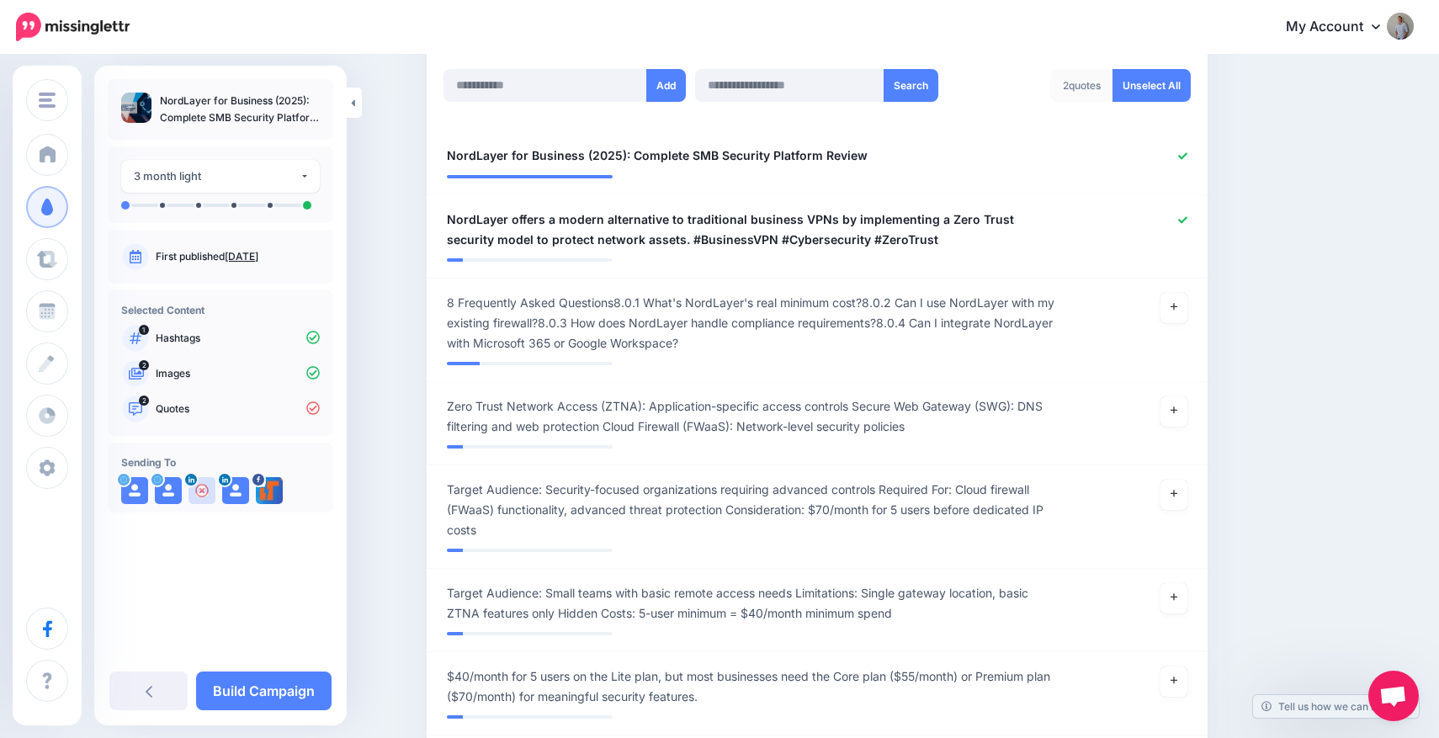
click at [581, 102] on div "Add Search 2 quotes Unselect All" at bounding box center [817, 96] width 756 height 54
click at [572, 86] on input "text" at bounding box center [545, 85] width 204 height 33
paste input "**********"
type input "**********"
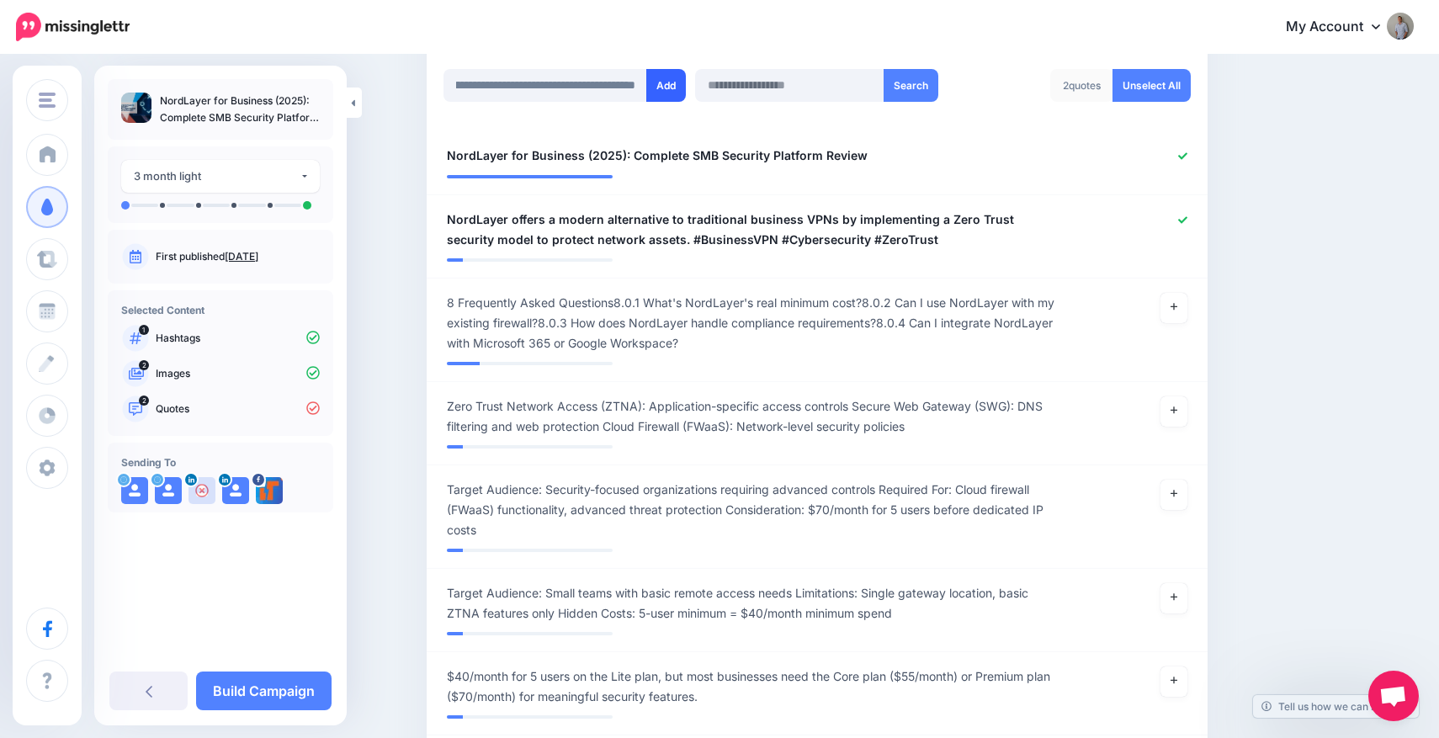
scroll to position [0, 0]
click at [665, 77] on button "Add" at bounding box center [666, 85] width 40 height 33
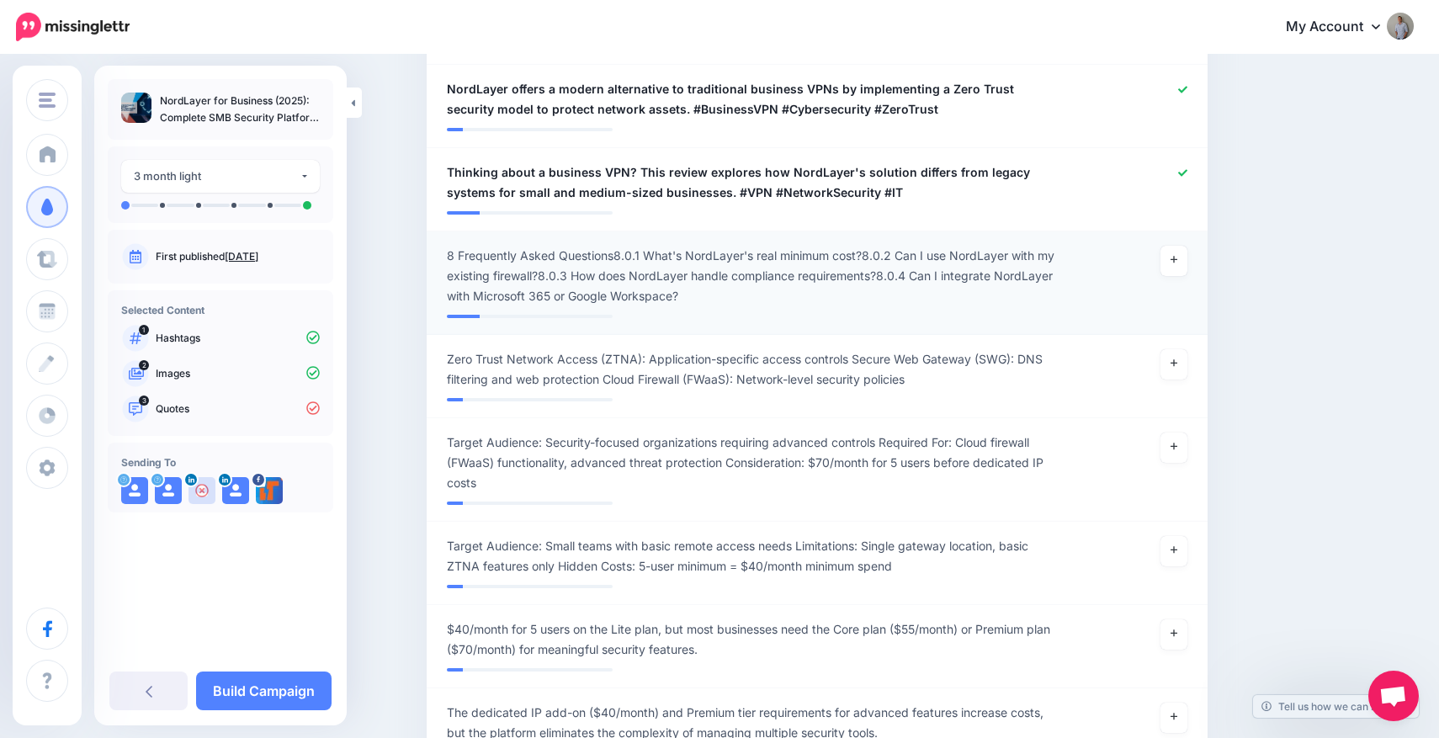
scroll to position [464, 0]
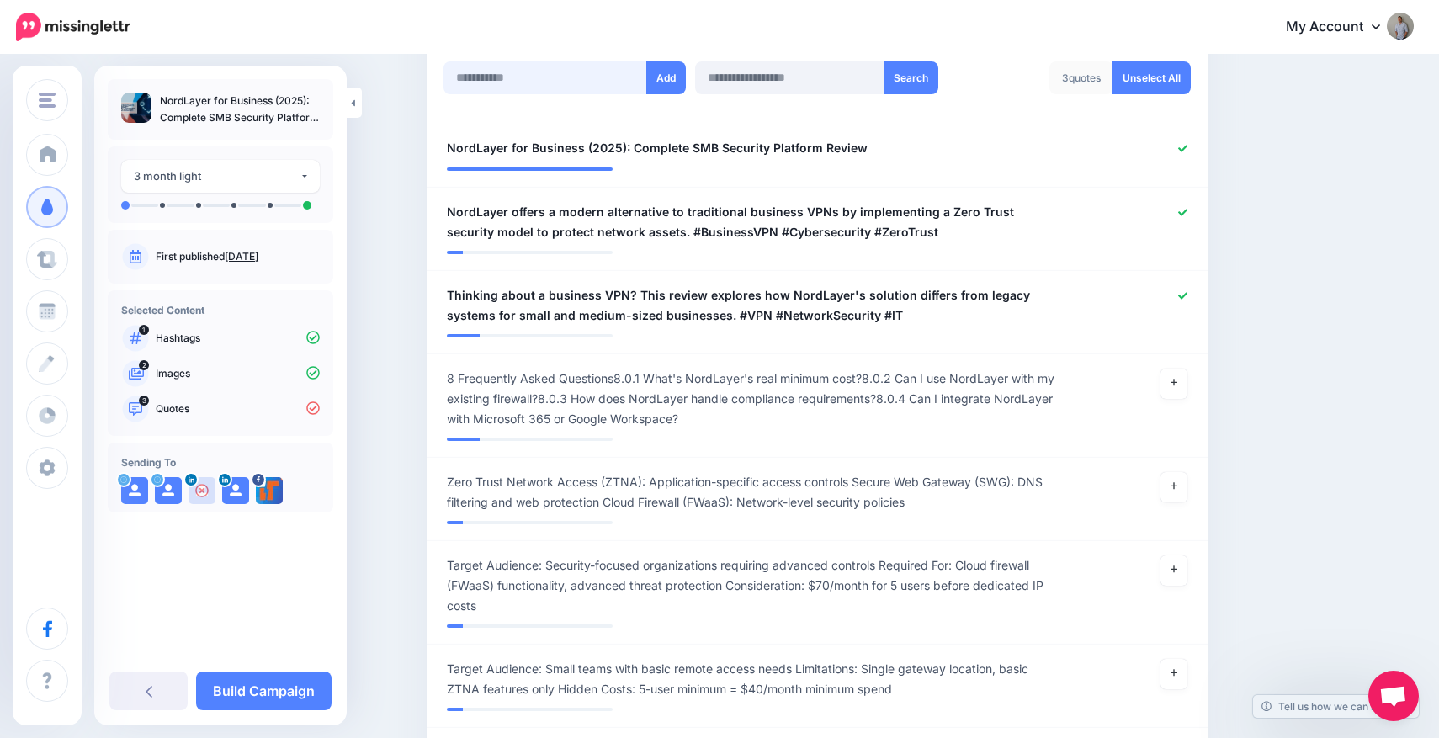
click at [546, 81] on input "text" at bounding box center [545, 77] width 204 height 33
paste input "**********"
type input "**********"
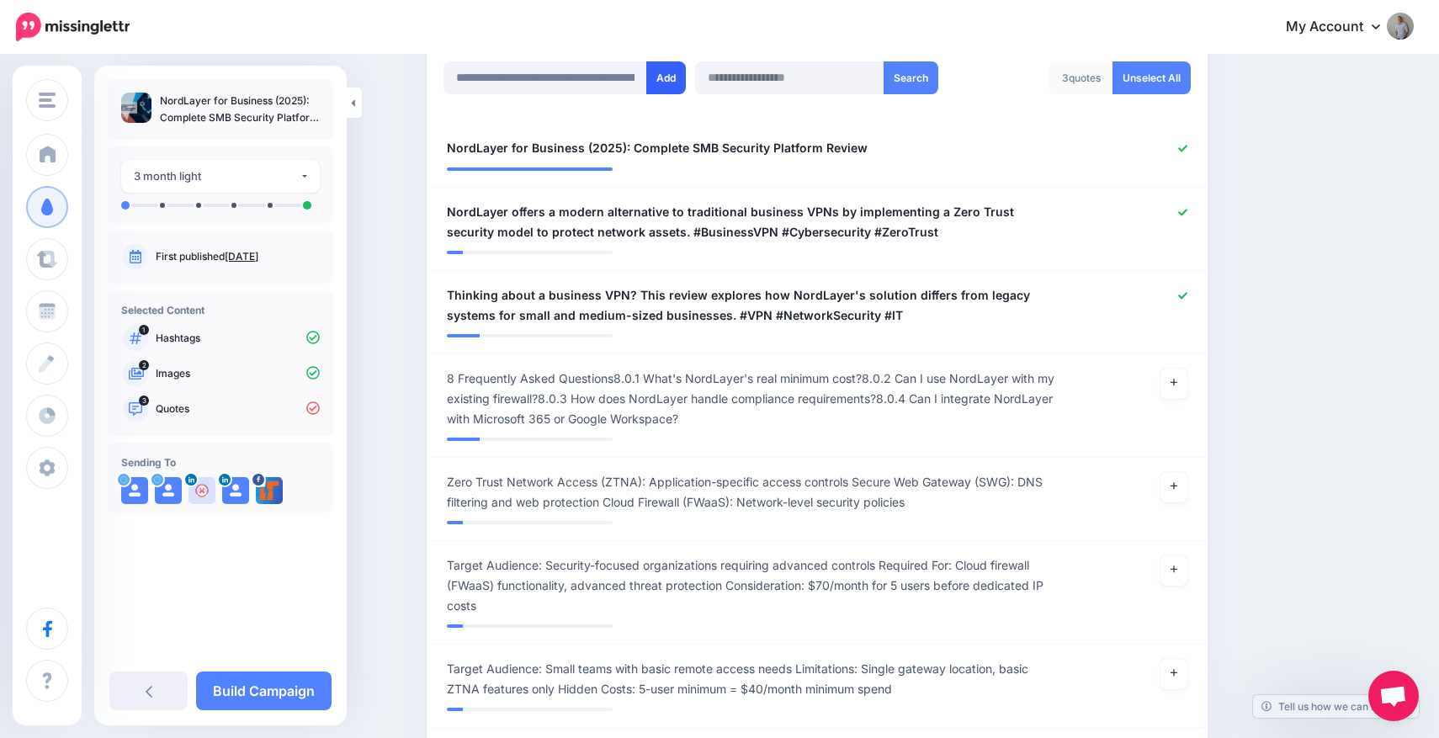
click at [661, 78] on button "Add" at bounding box center [666, 77] width 40 height 33
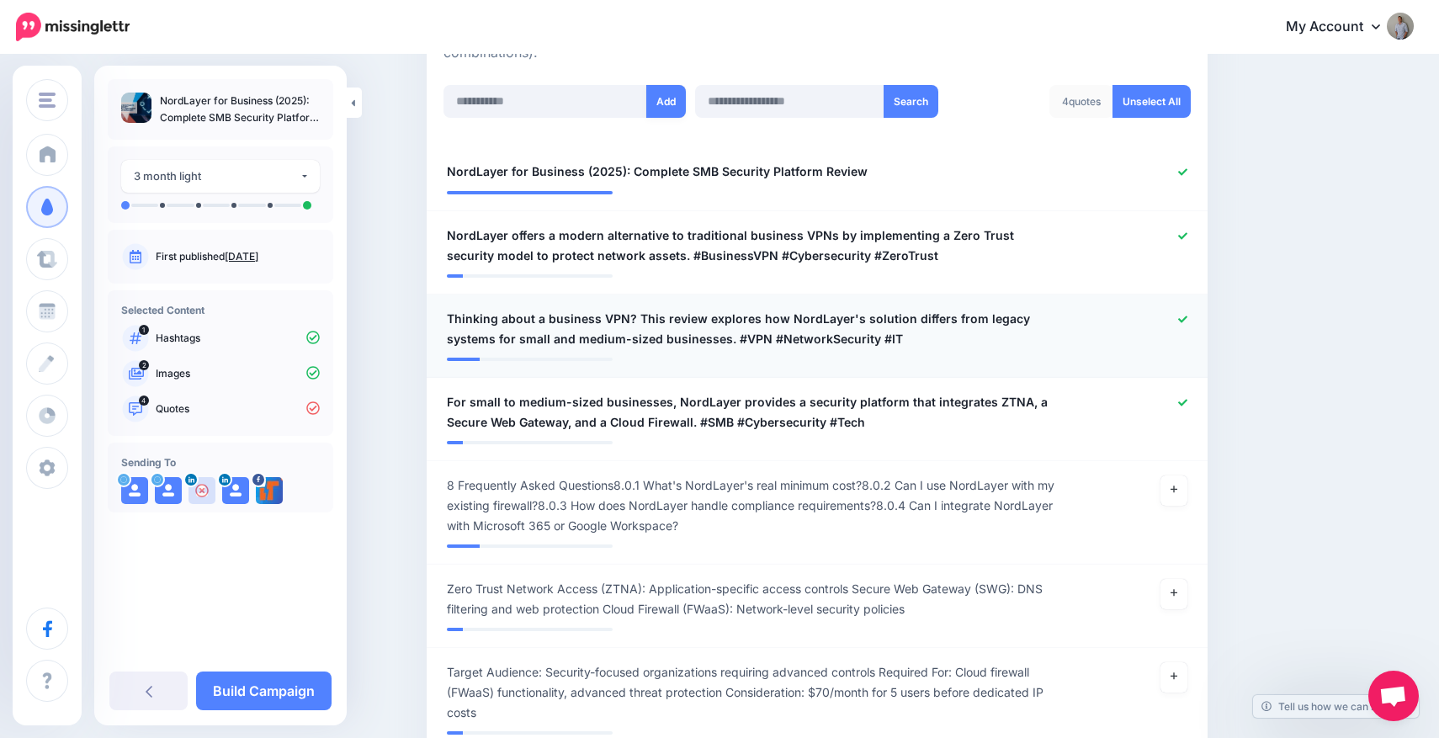
scroll to position [438, 0]
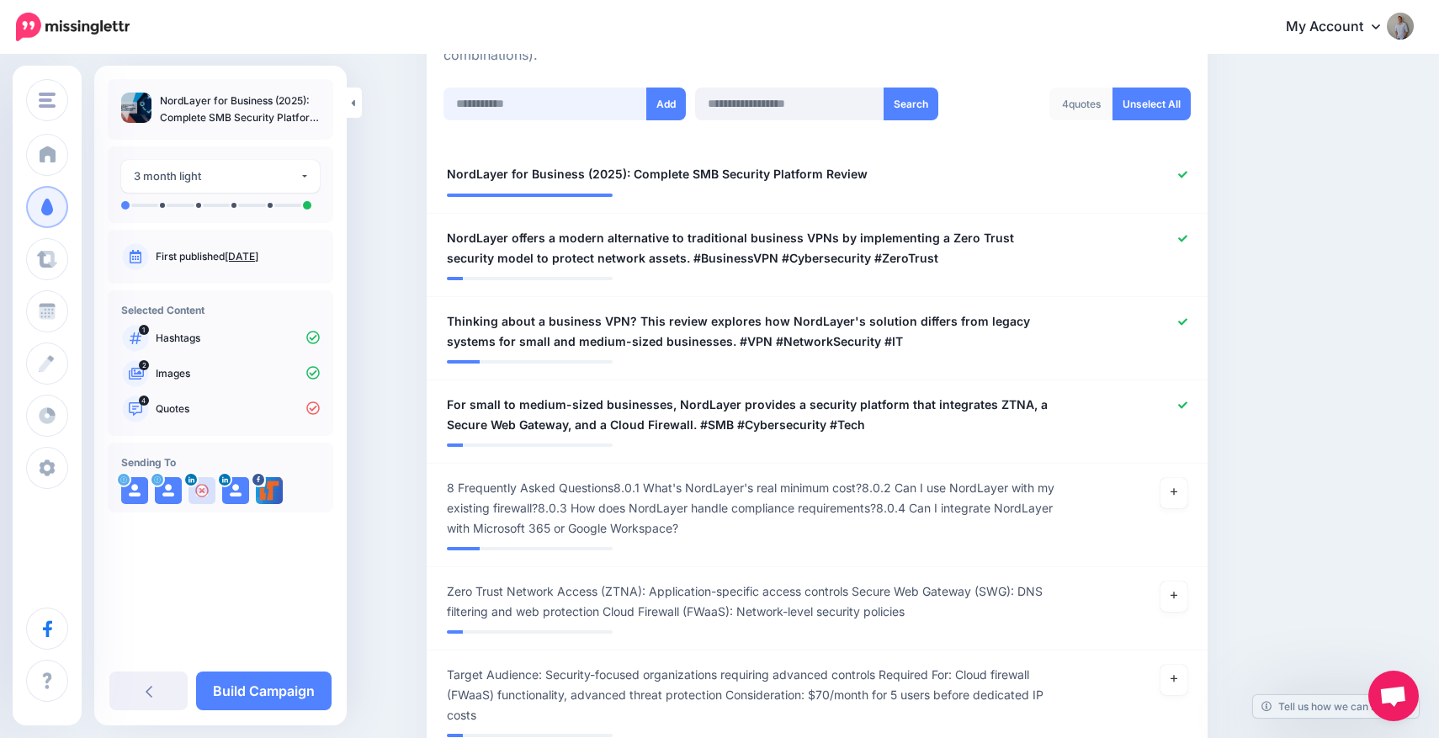
click at [570, 98] on input "text" at bounding box center [545, 104] width 204 height 33
paste input "**********"
type input "**********"
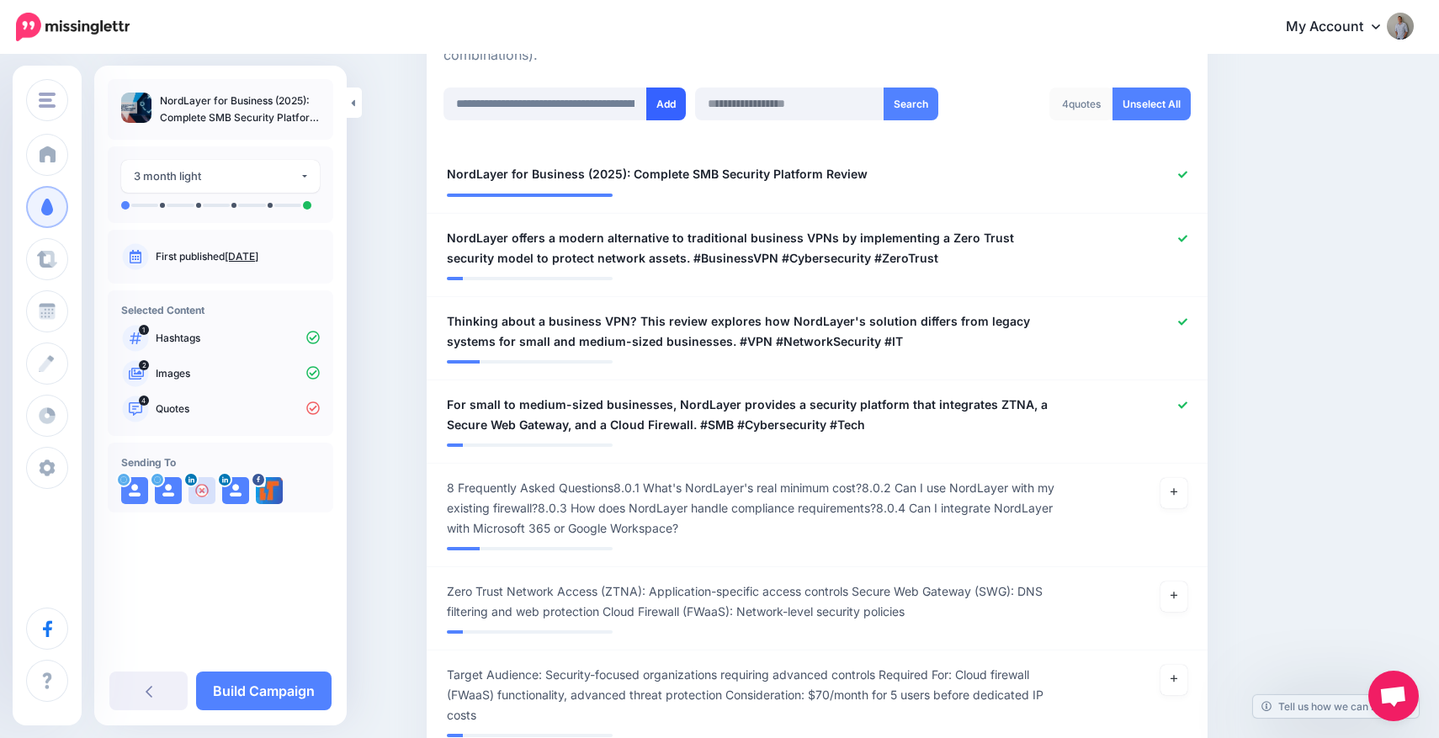
click at [662, 98] on button "Add" at bounding box center [666, 104] width 40 height 33
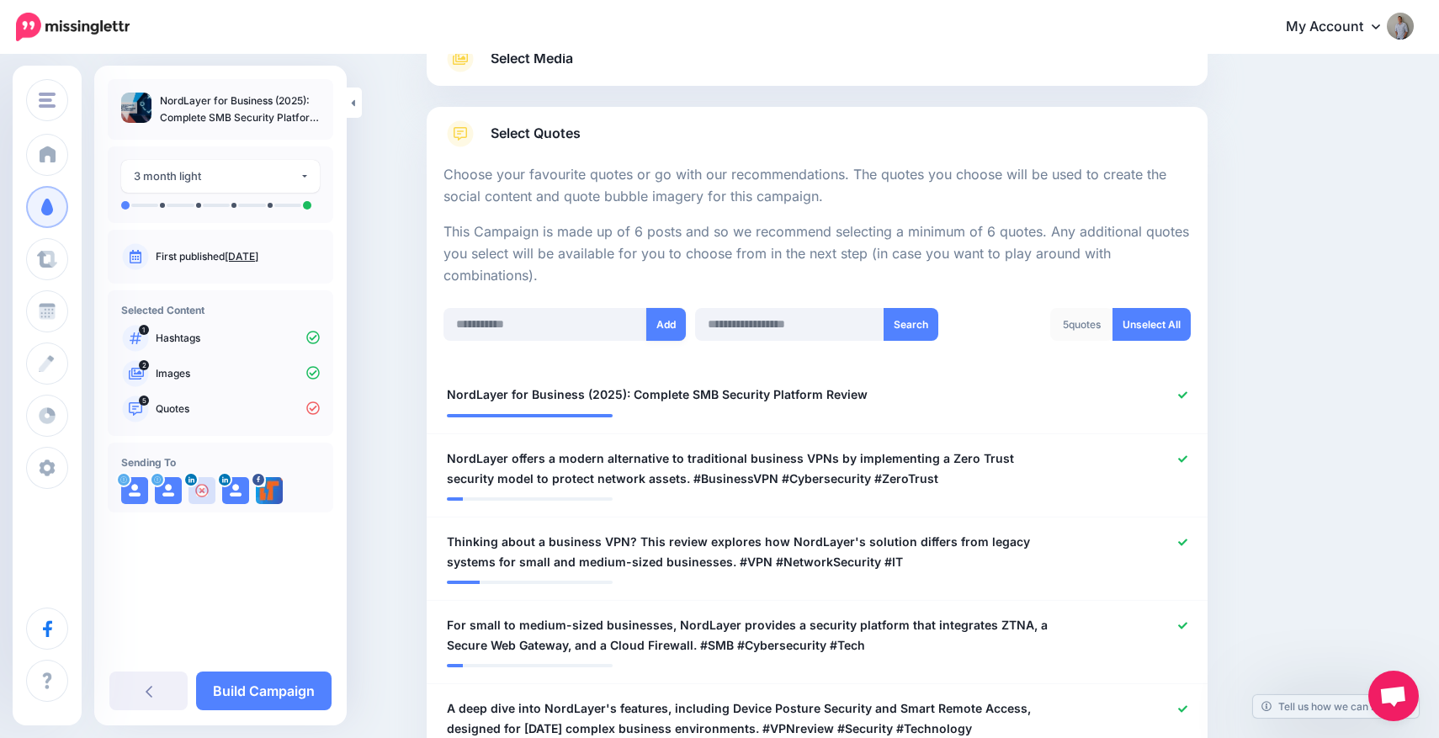
scroll to position [72, 0]
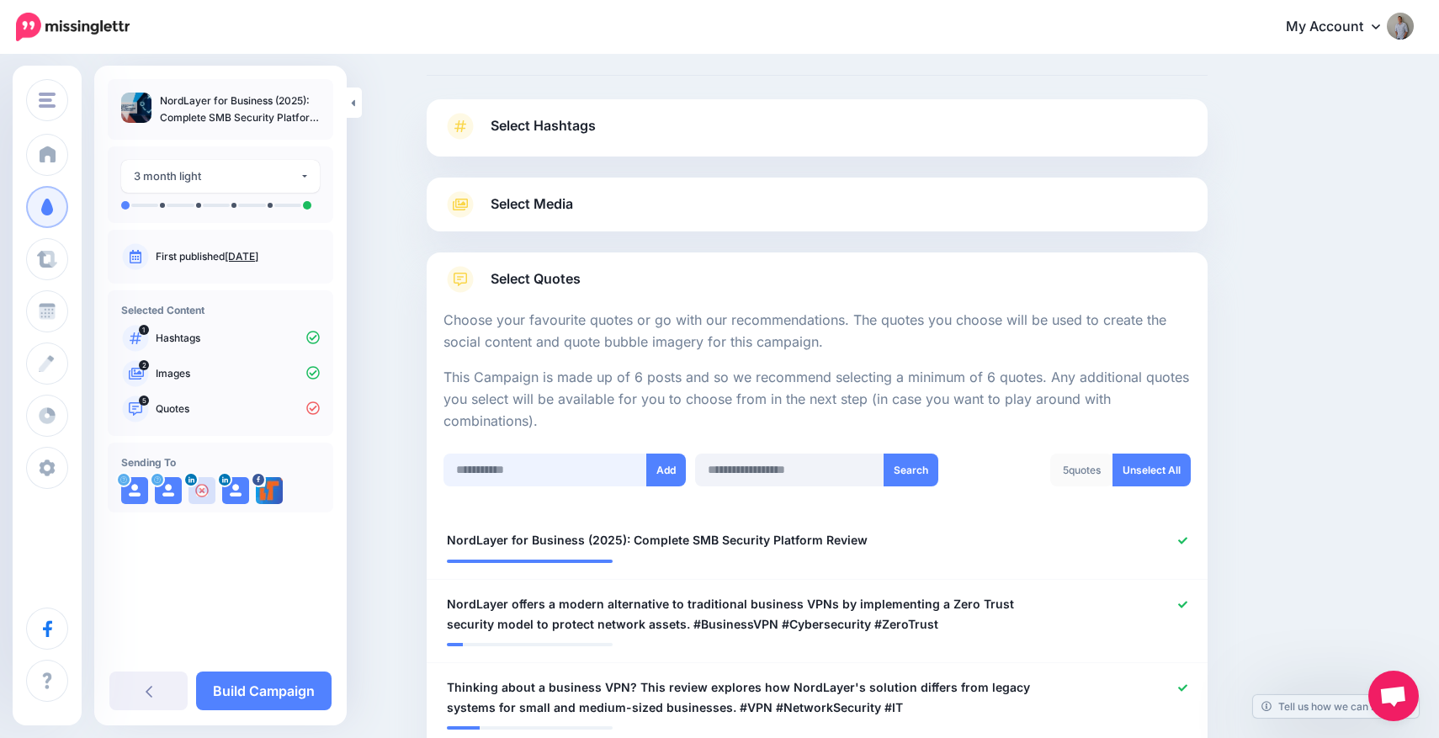
click at [534, 475] on input "text" at bounding box center [545, 469] width 204 height 33
paste input "**********"
type input "**********"
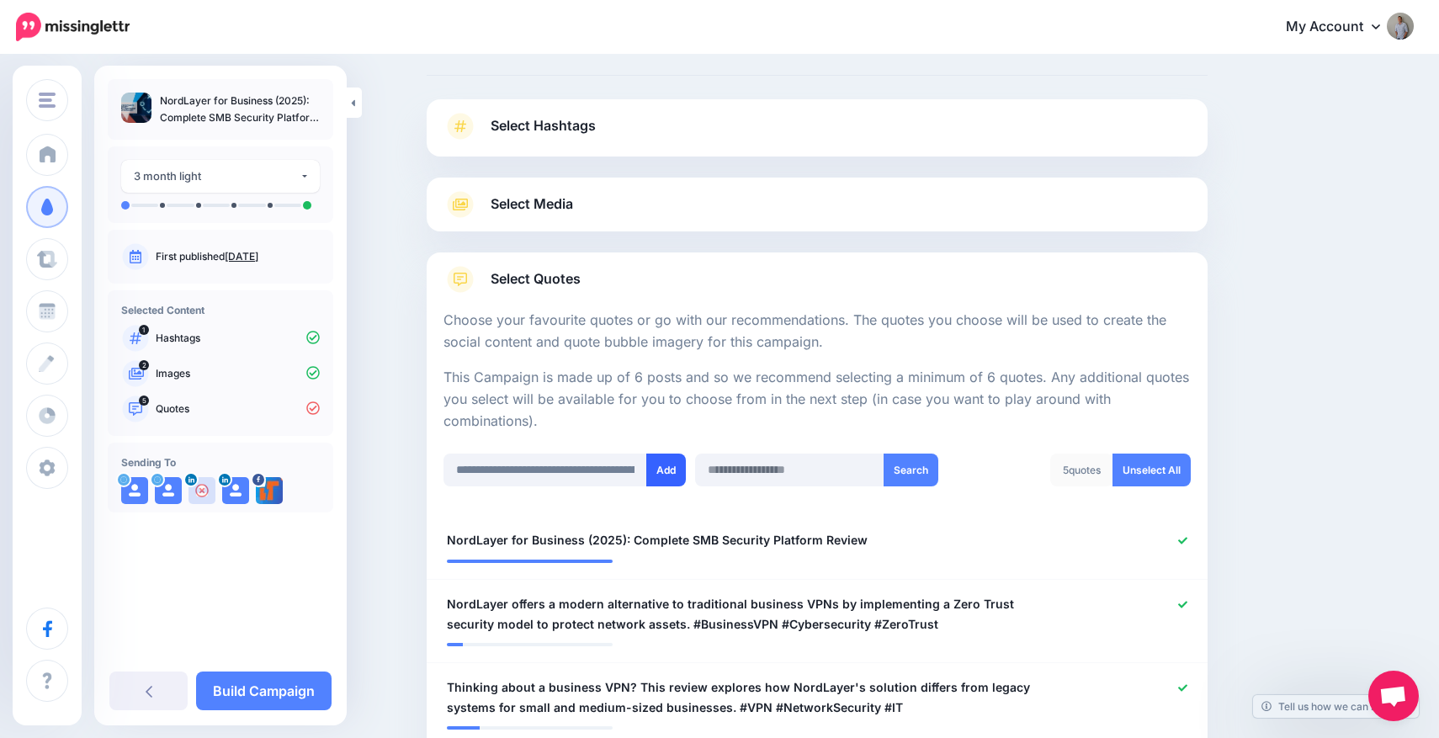
click at [658, 471] on button "Add" at bounding box center [666, 469] width 40 height 33
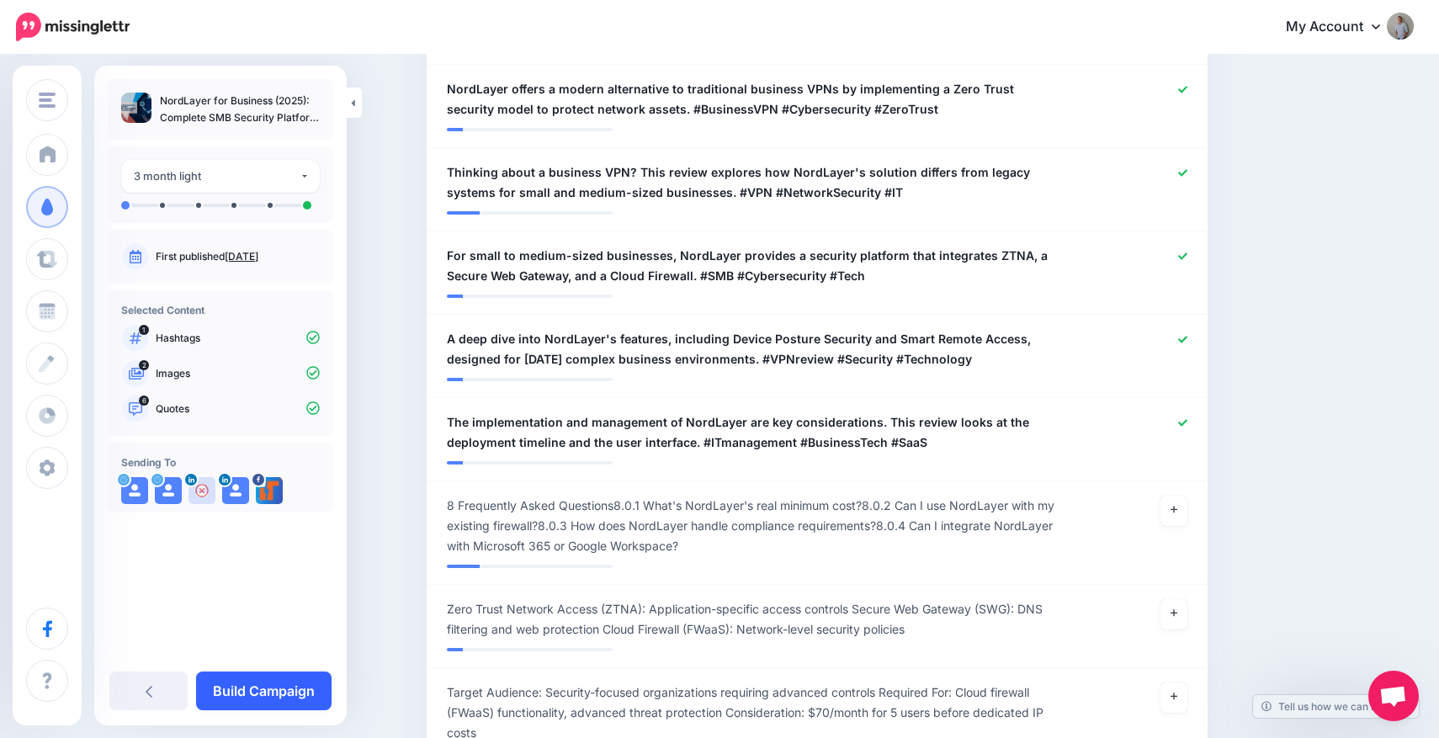
click at [283, 687] on link "Build Campaign" at bounding box center [263, 690] width 135 height 39
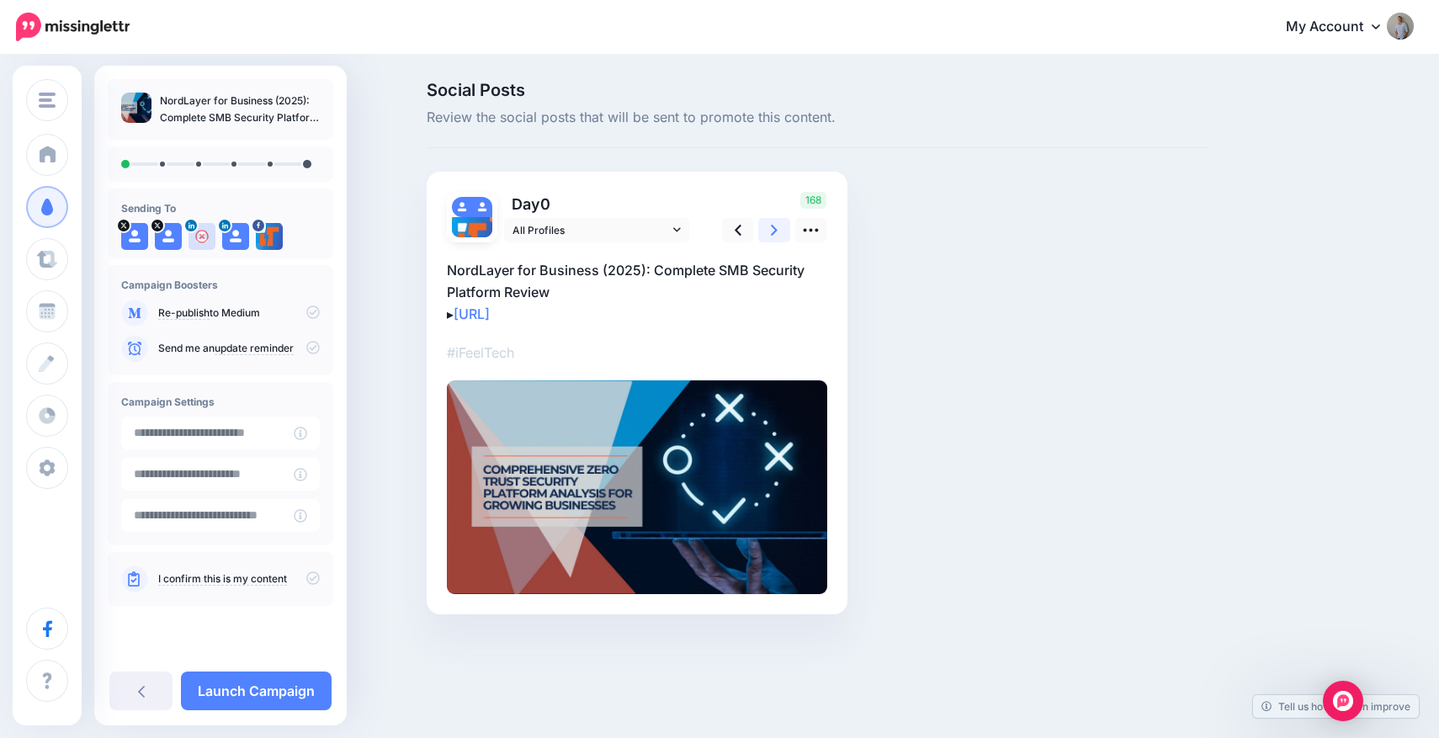
click at [767, 229] on link at bounding box center [774, 230] width 32 height 24
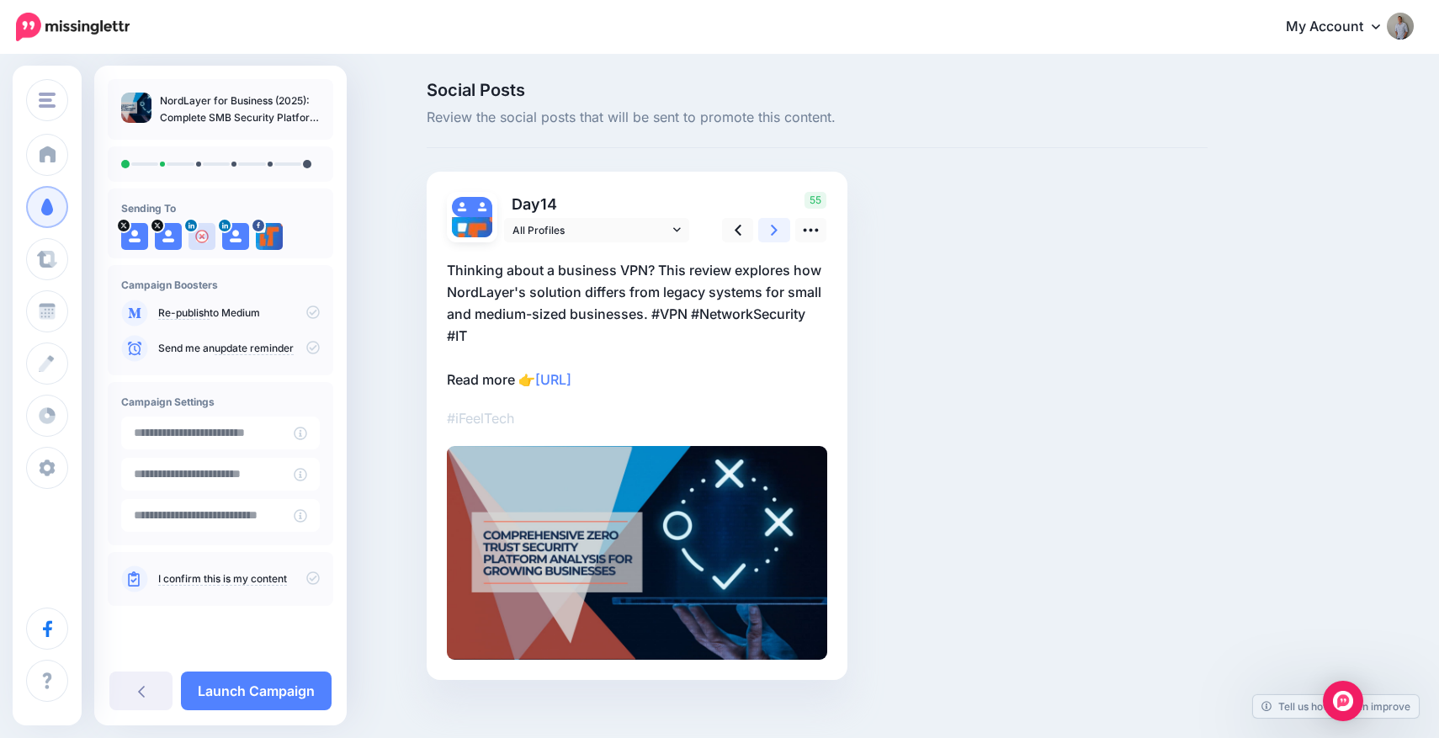
click at [767, 229] on link at bounding box center [774, 230] width 32 height 24
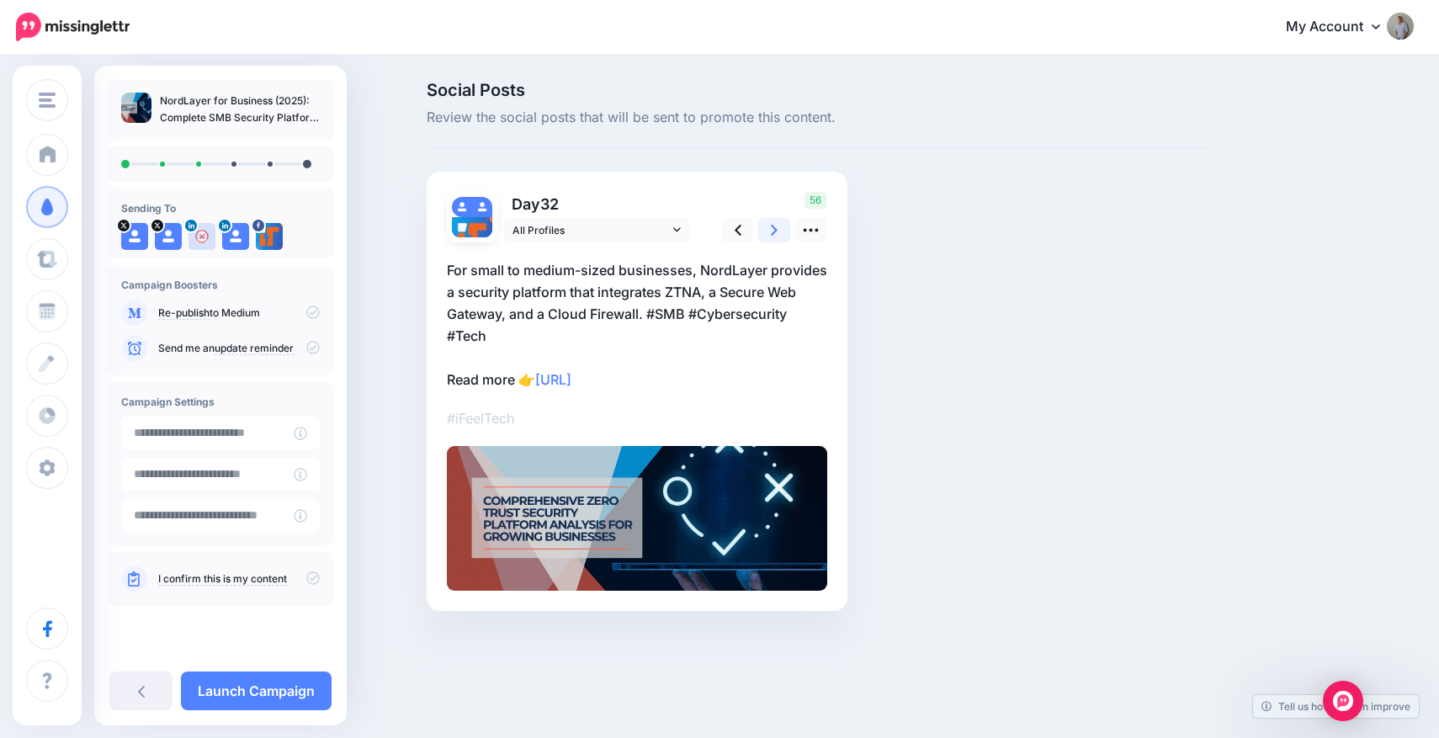
click at [767, 229] on link at bounding box center [774, 230] width 32 height 24
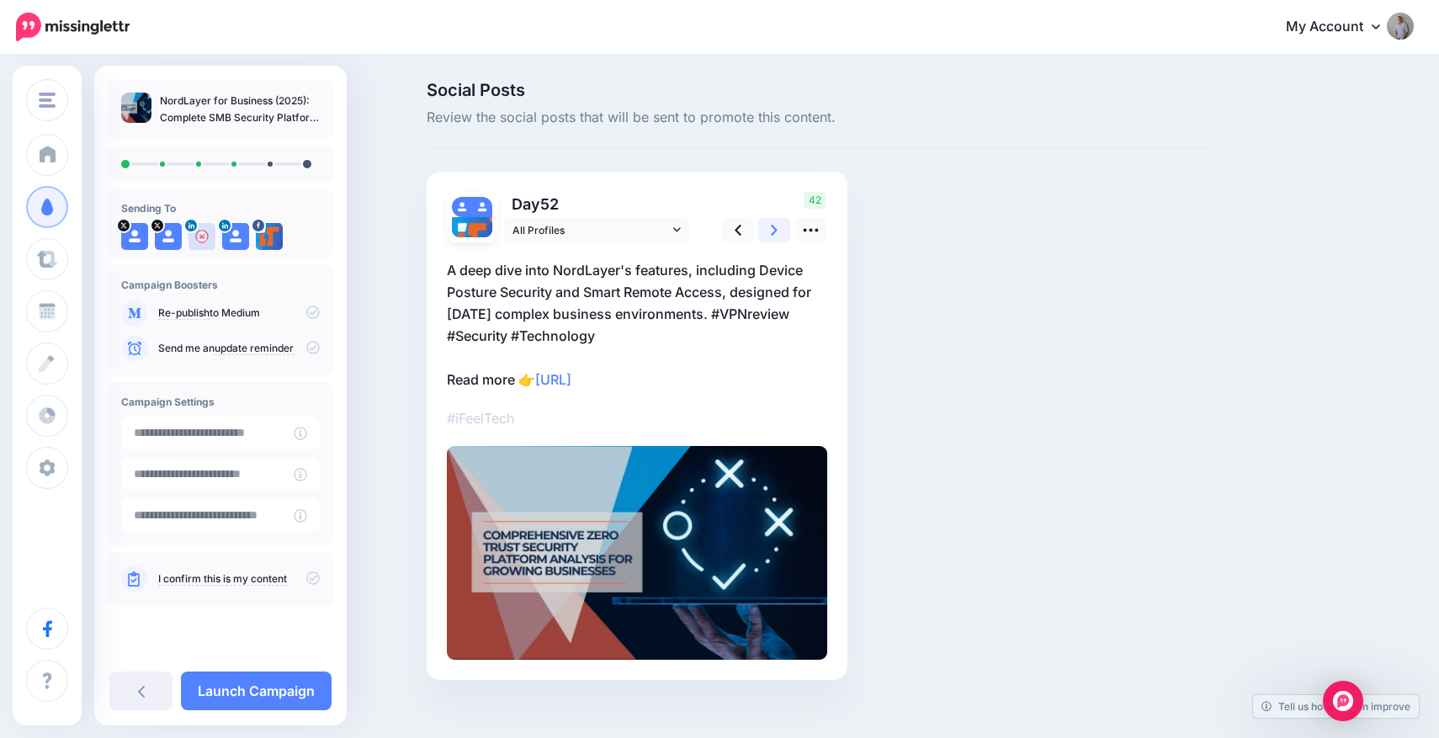
click at [767, 229] on link at bounding box center [774, 230] width 32 height 24
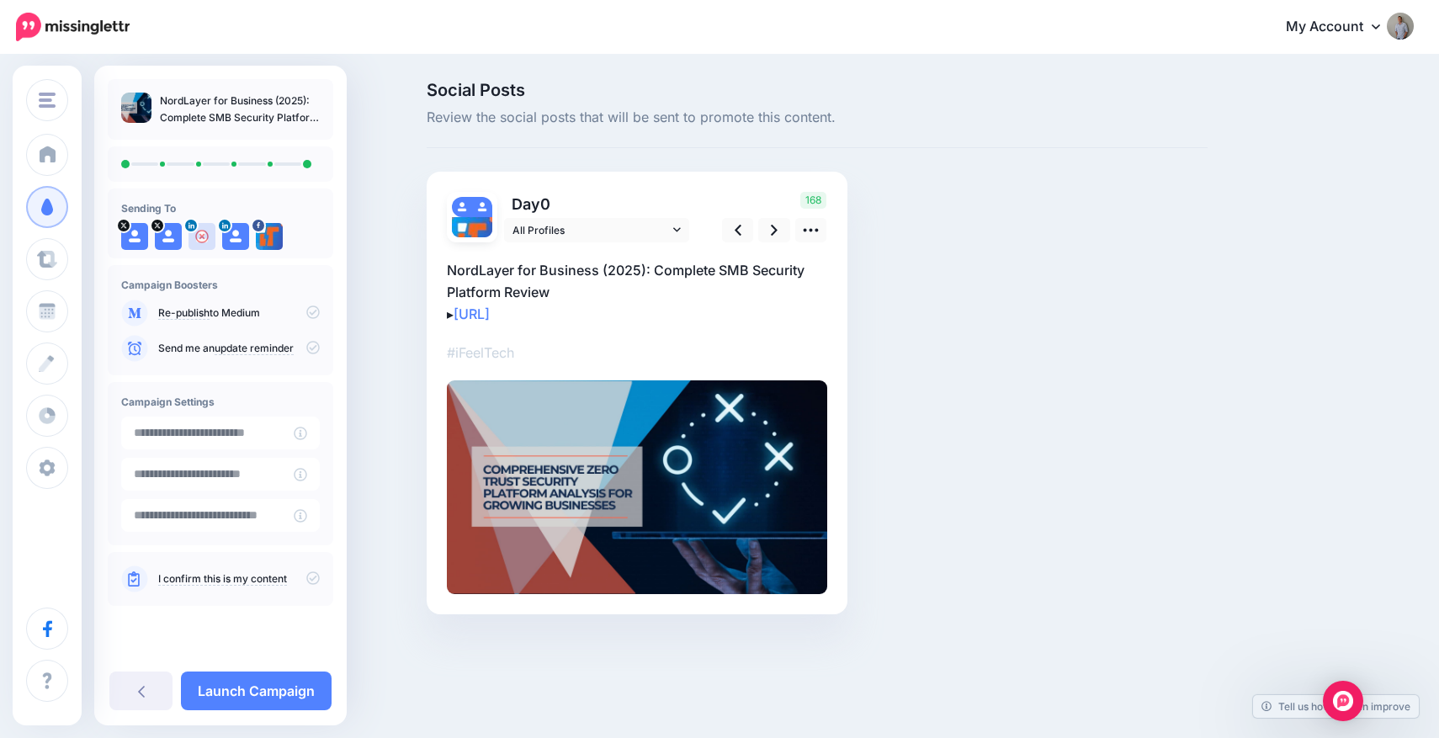
click at [313, 314] on icon at bounding box center [312, 311] width 13 height 13
click at [311, 582] on icon at bounding box center [312, 577] width 13 height 13
click at [271, 693] on link "Launch Campaign" at bounding box center [256, 690] width 151 height 39
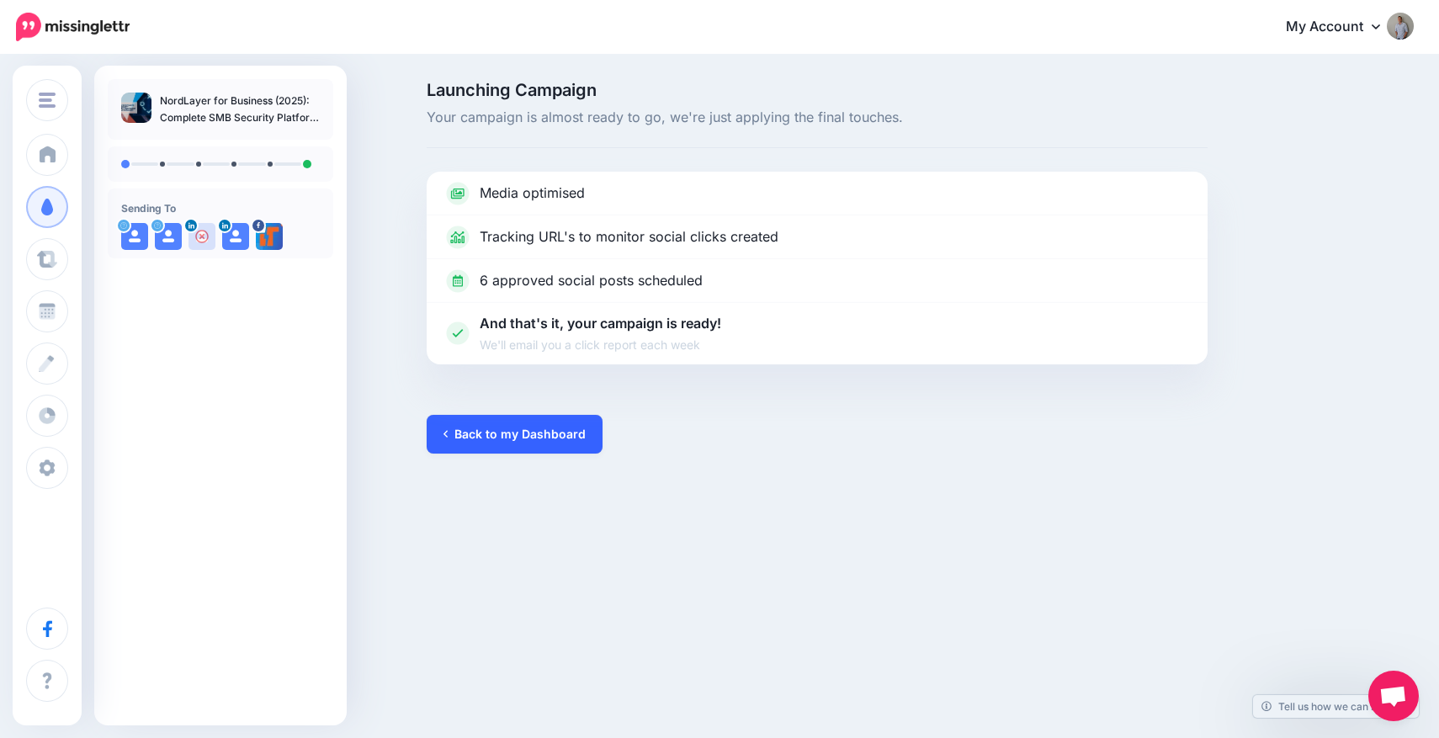
click at [504, 444] on link "Back to my Dashboard" at bounding box center [515, 434] width 176 height 39
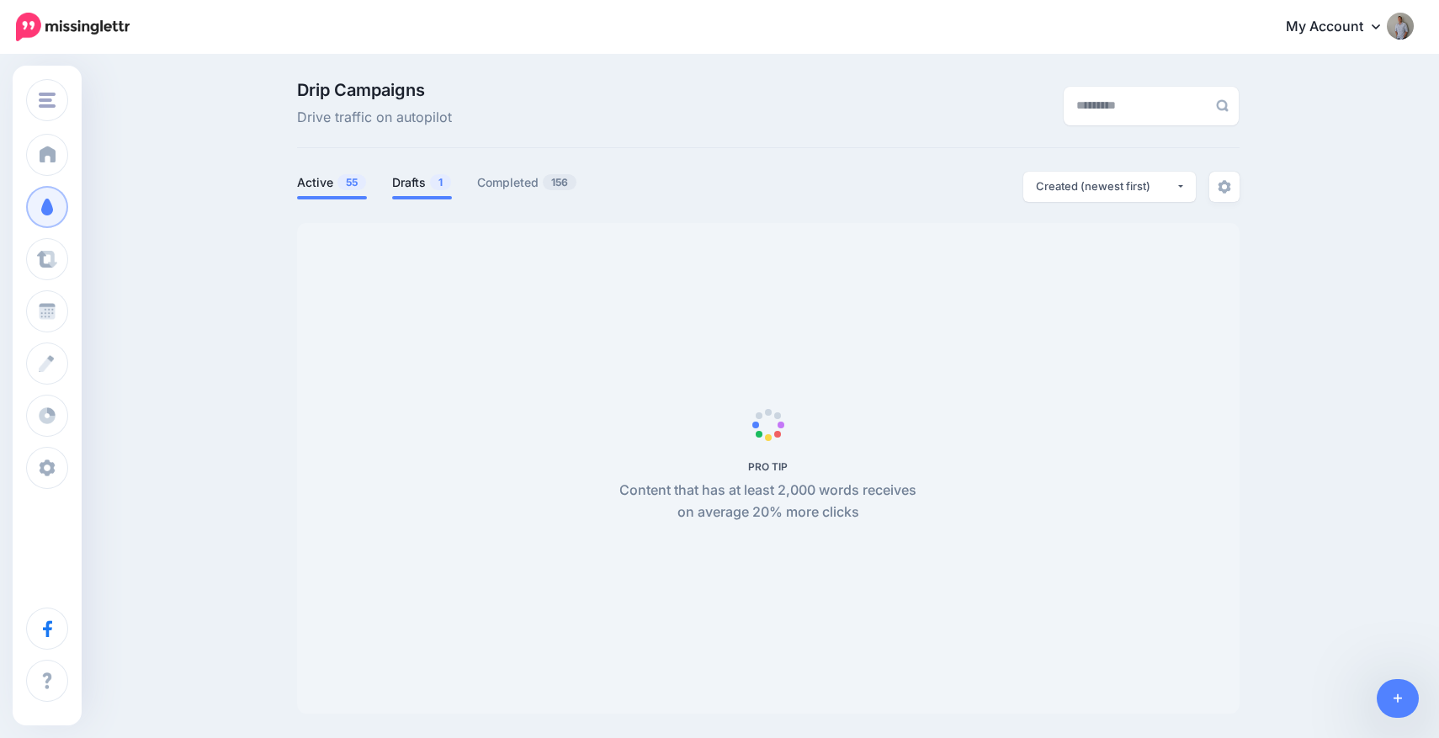
click at [419, 191] on link "Drafts 1" at bounding box center [422, 182] width 60 height 20
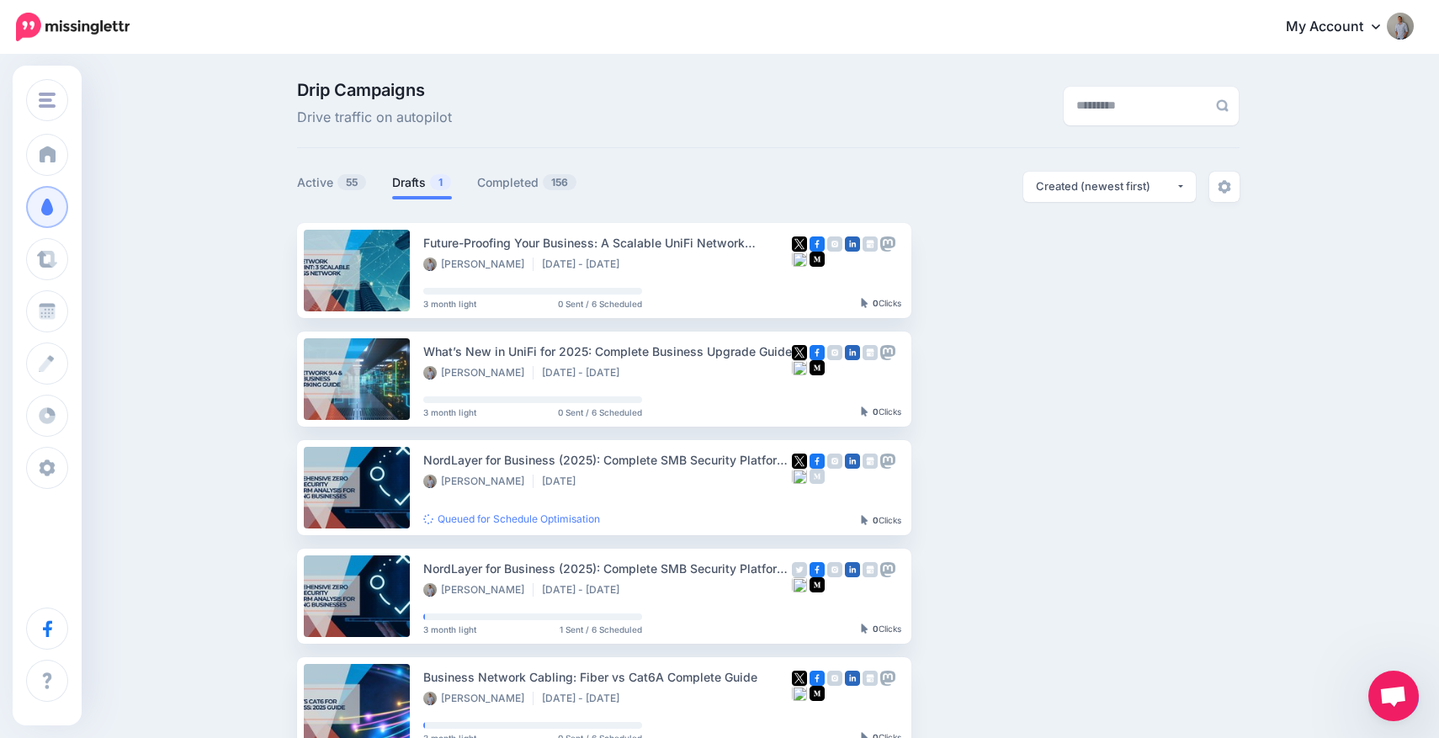
click at [421, 183] on link "Drafts 1" at bounding box center [422, 182] width 60 height 20
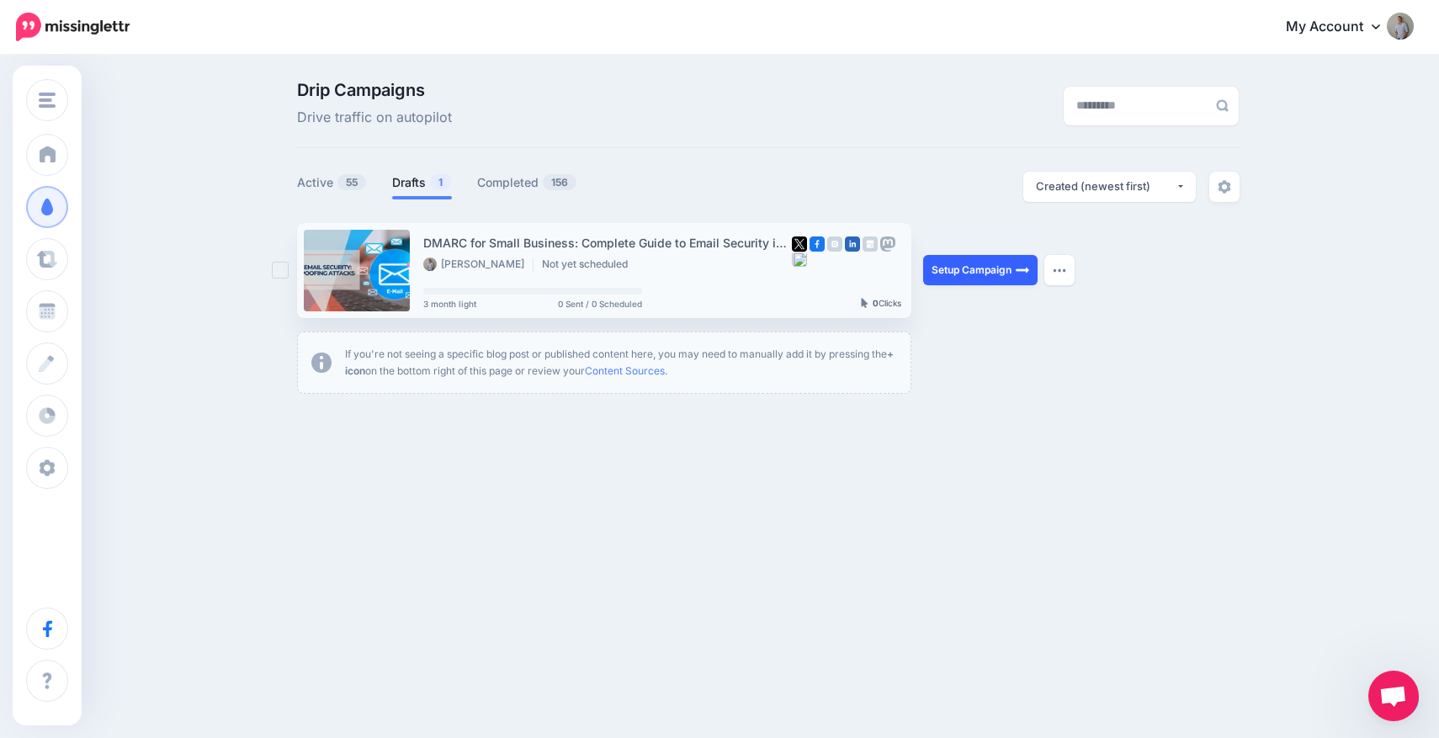
click at [965, 263] on link "Setup Campaign" at bounding box center [980, 270] width 114 height 30
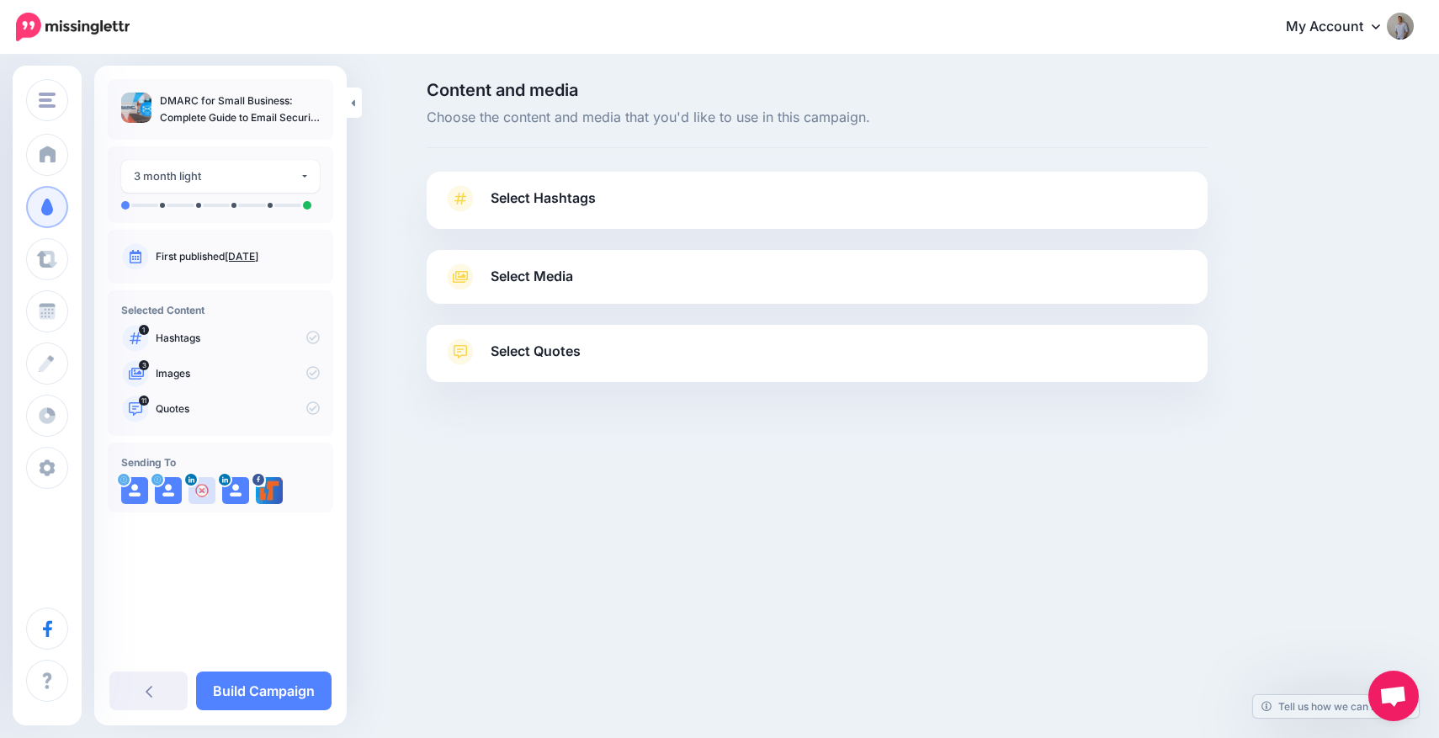
click at [625, 204] on link "Select Hashtags" at bounding box center [816, 207] width 747 height 44
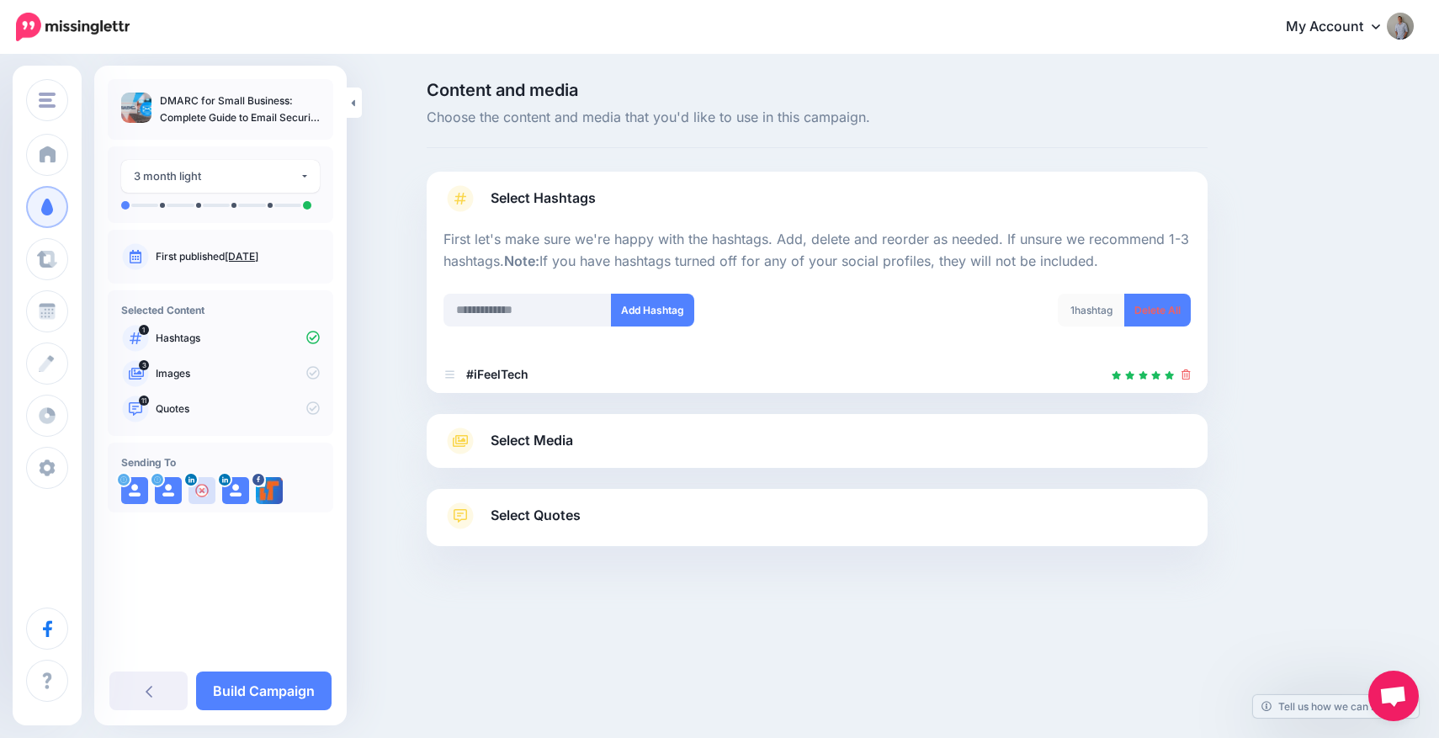
click at [539, 432] on span "Select Media" at bounding box center [532, 440] width 82 height 23
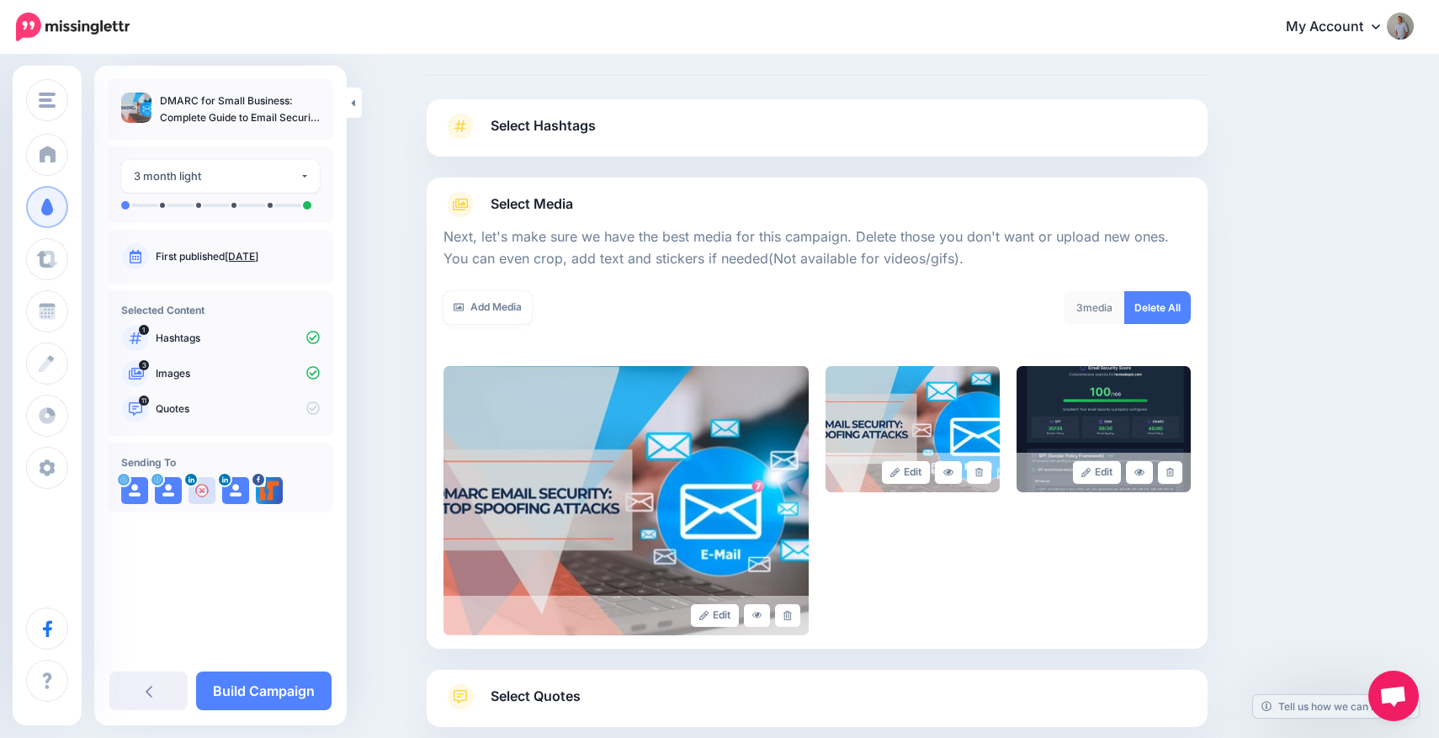
scroll to position [171, 0]
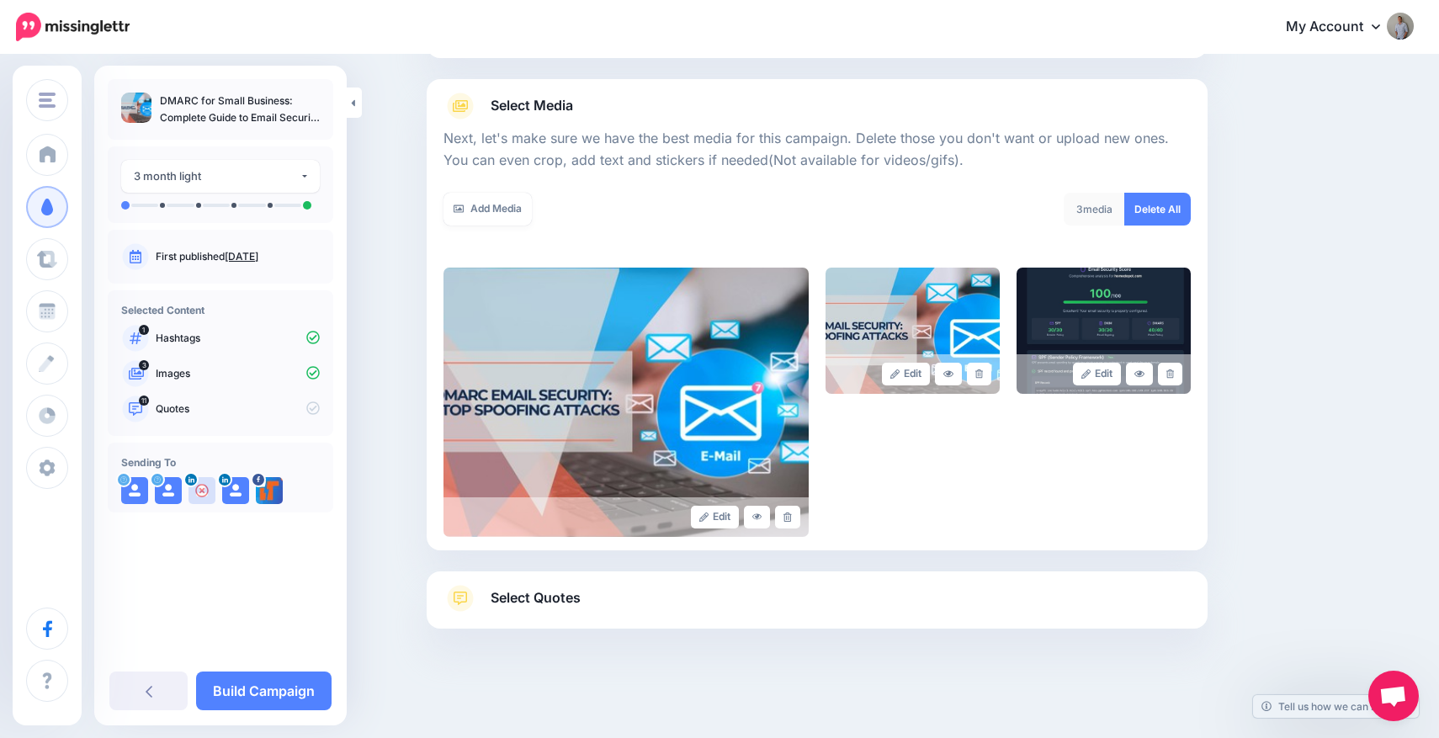
click at [654, 600] on link "Select Quotes" at bounding box center [816, 607] width 747 height 44
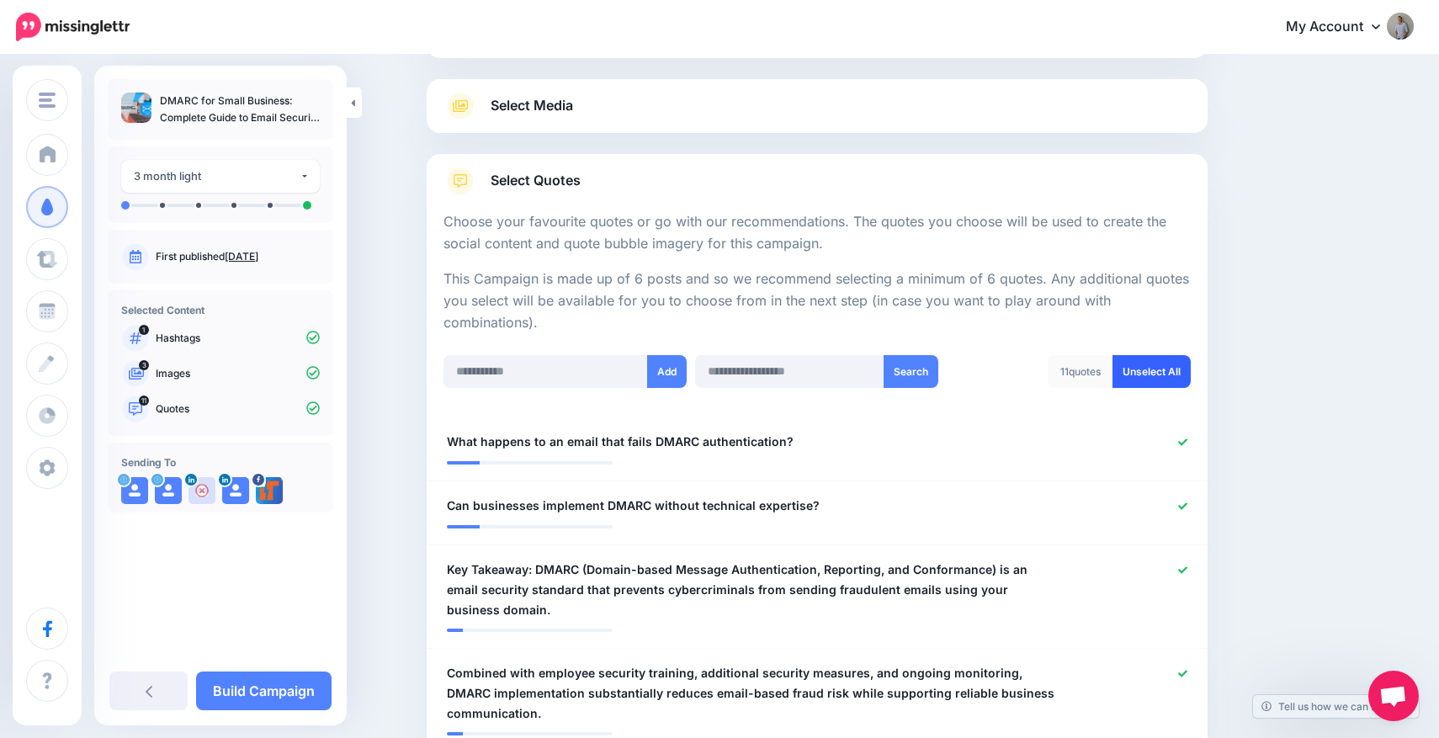
click at [1143, 373] on link "Unselect All" at bounding box center [1151, 371] width 78 height 33
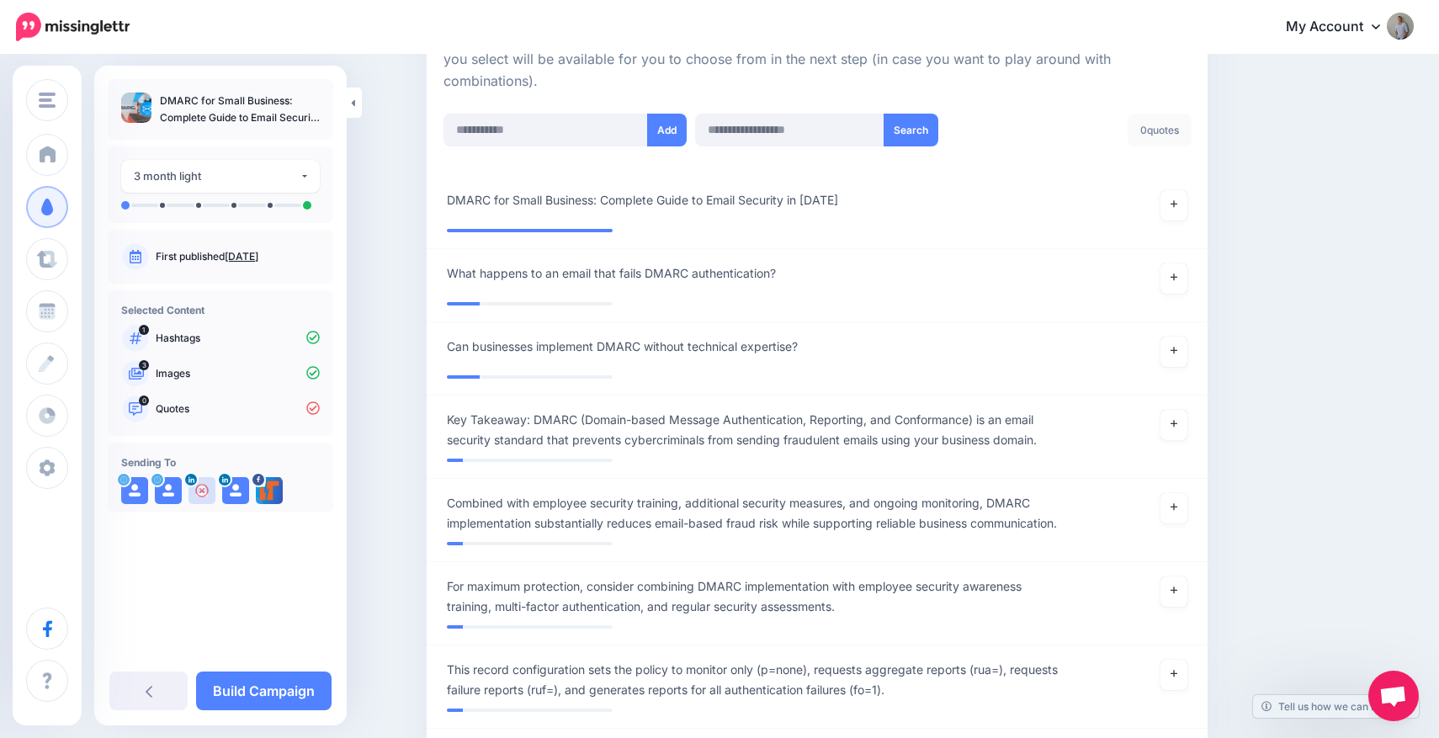
scroll to position [409, 0]
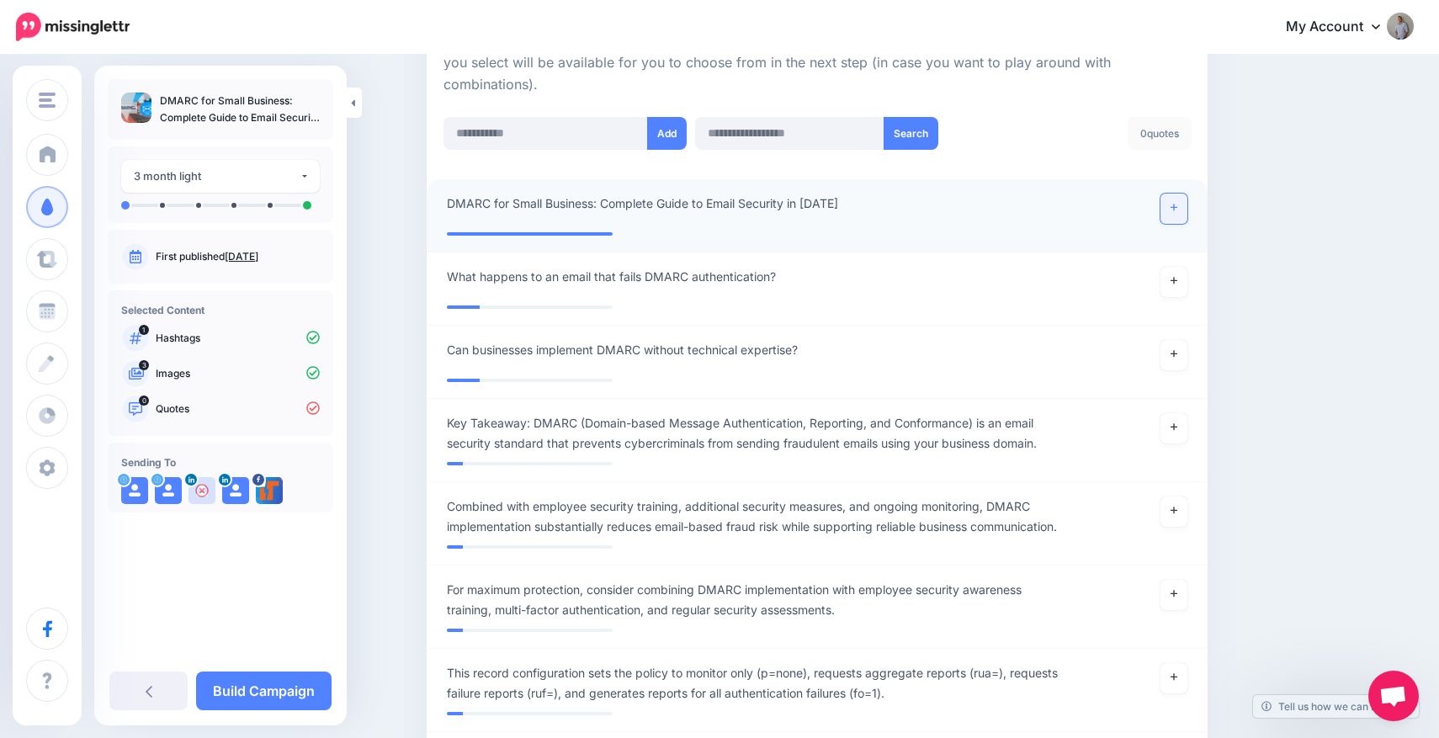
click at [1173, 211] on link at bounding box center [1173, 209] width 27 height 30
click at [557, 138] on input "text" at bounding box center [545, 133] width 204 height 33
paste input "**********"
type input "**********"
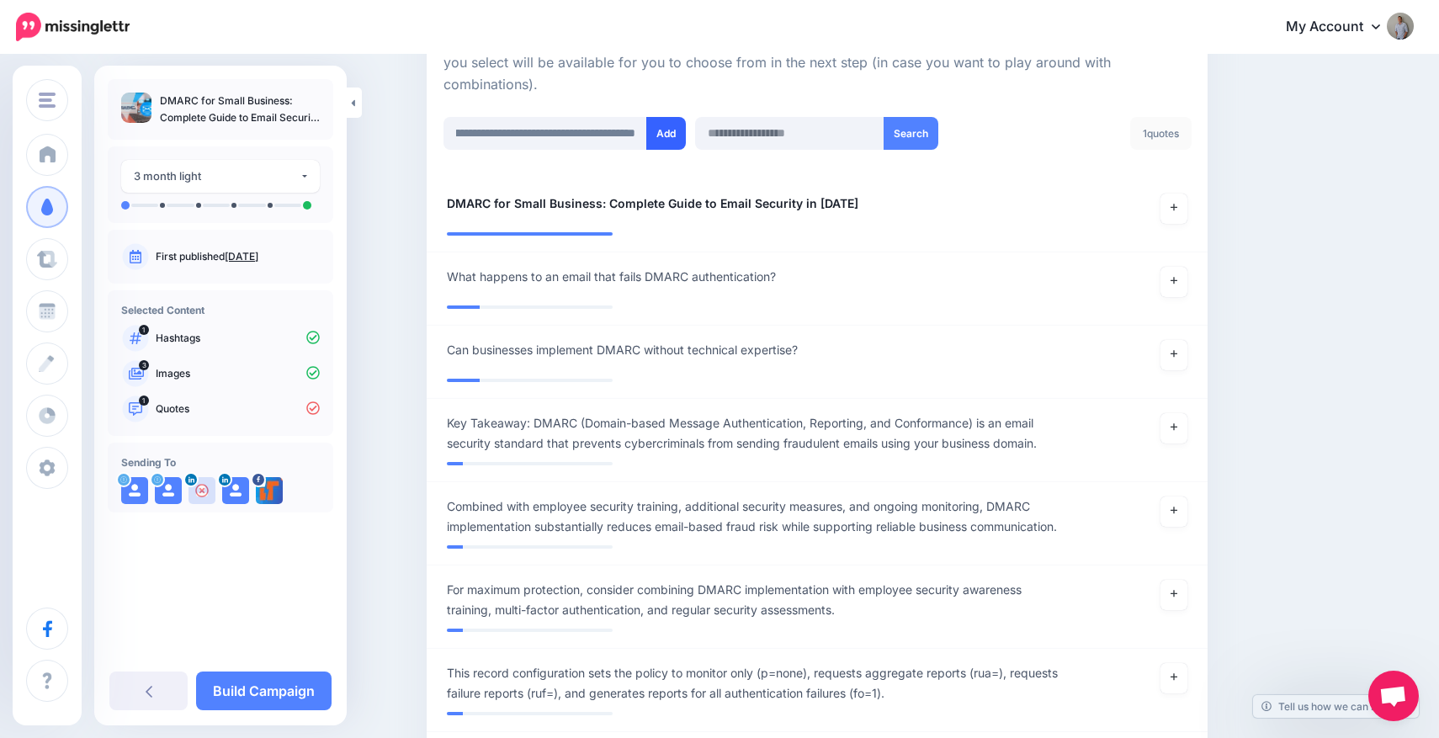
scroll to position [0, 0]
click at [666, 135] on button "Add" at bounding box center [666, 133] width 40 height 33
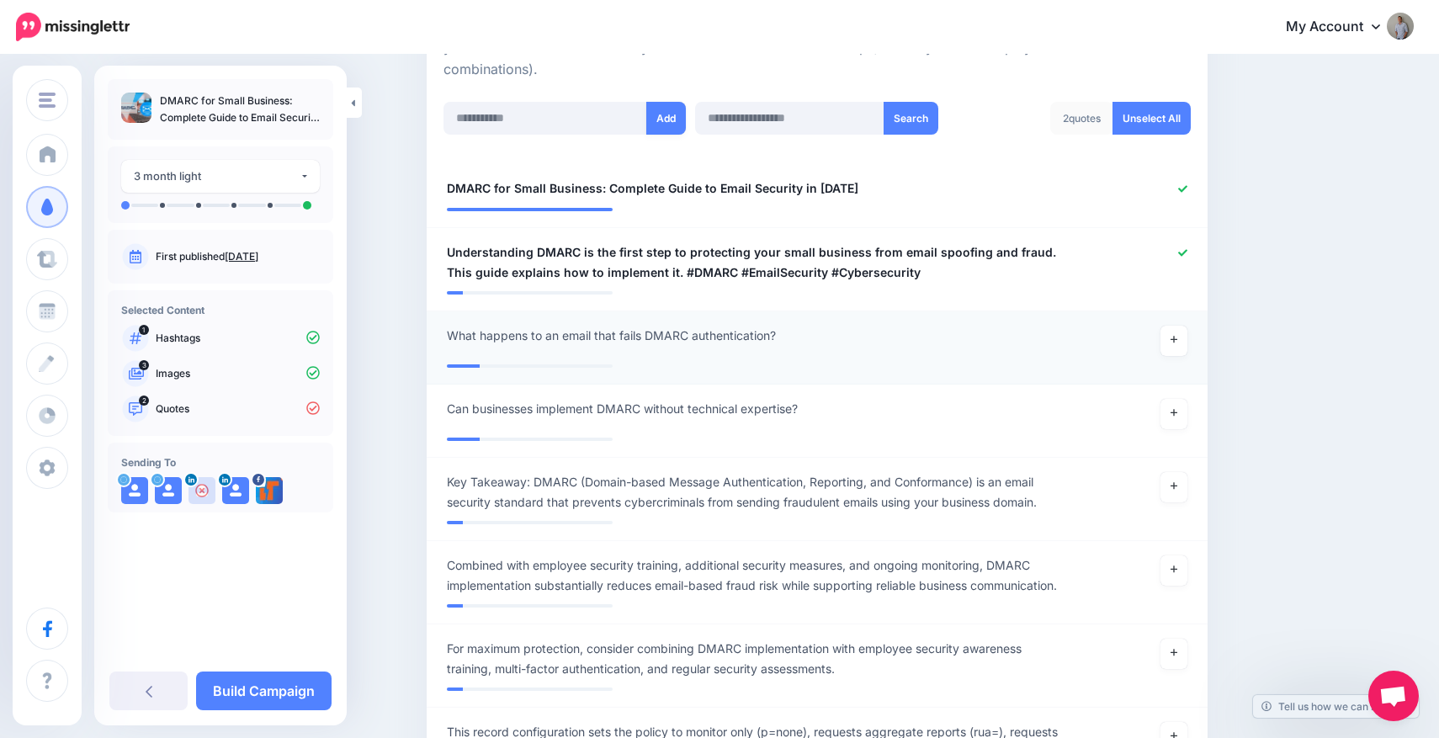
scroll to position [363, 0]
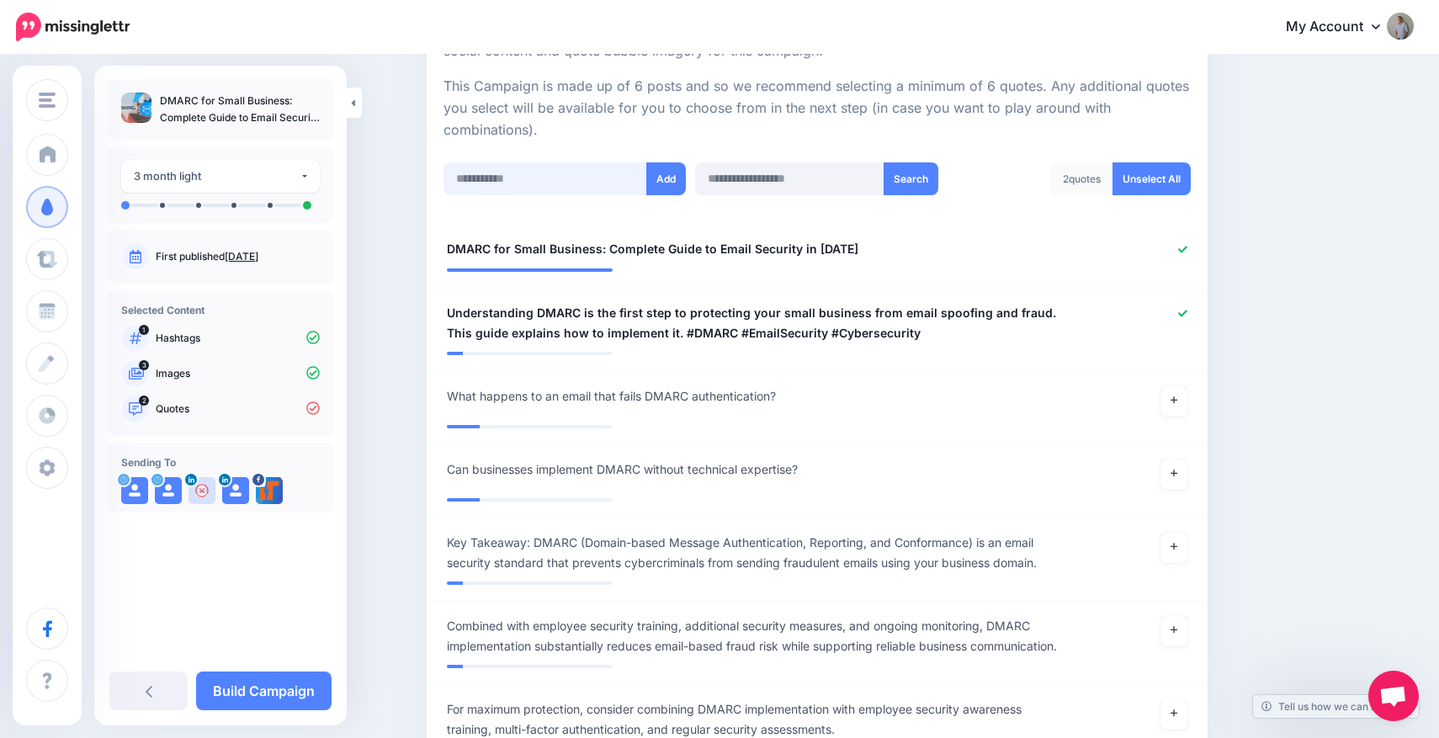
click at [574, 174] on input "text" at bounding box center [545, 178] width 204 height 33
paste input "**********"
type input "**********"
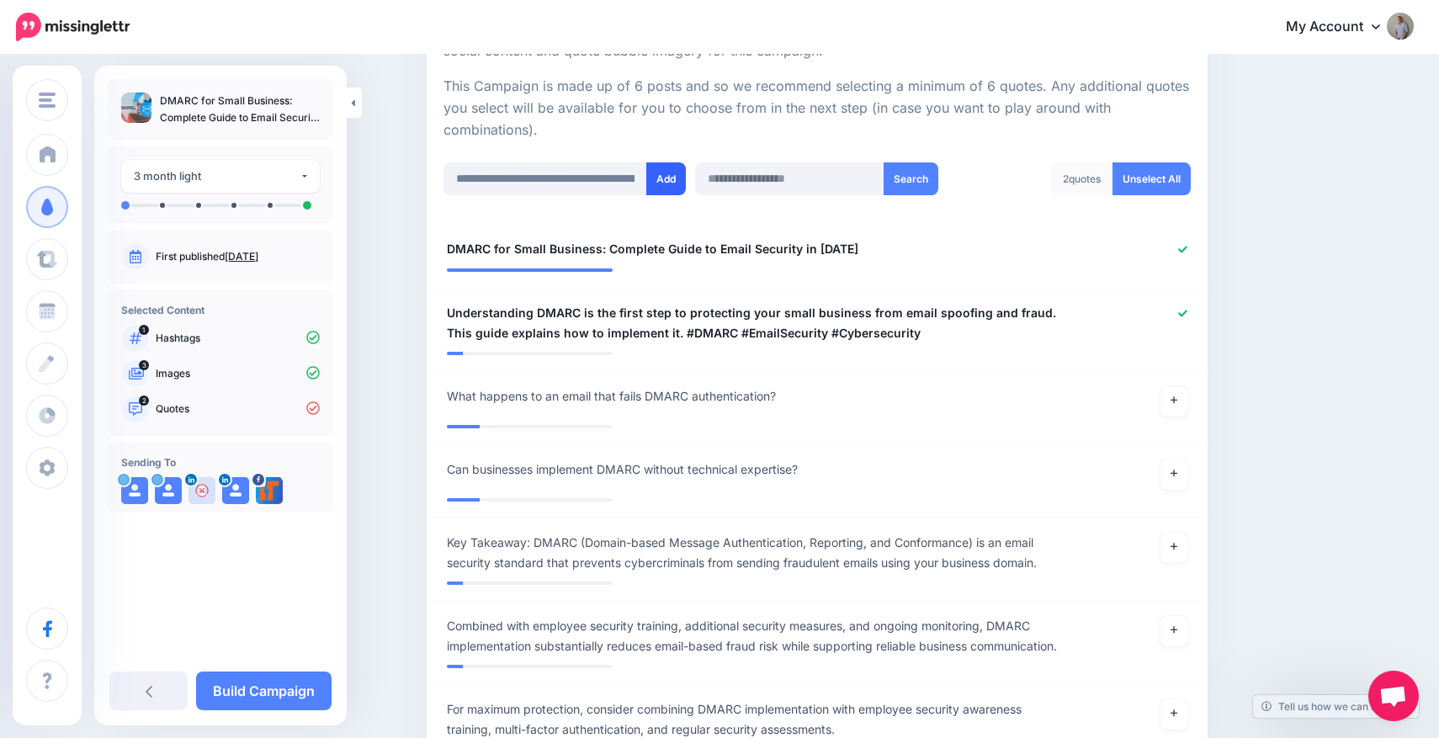
click at [666, 179] on button "Add" at bounding box center [666, 178] width 40 height 33
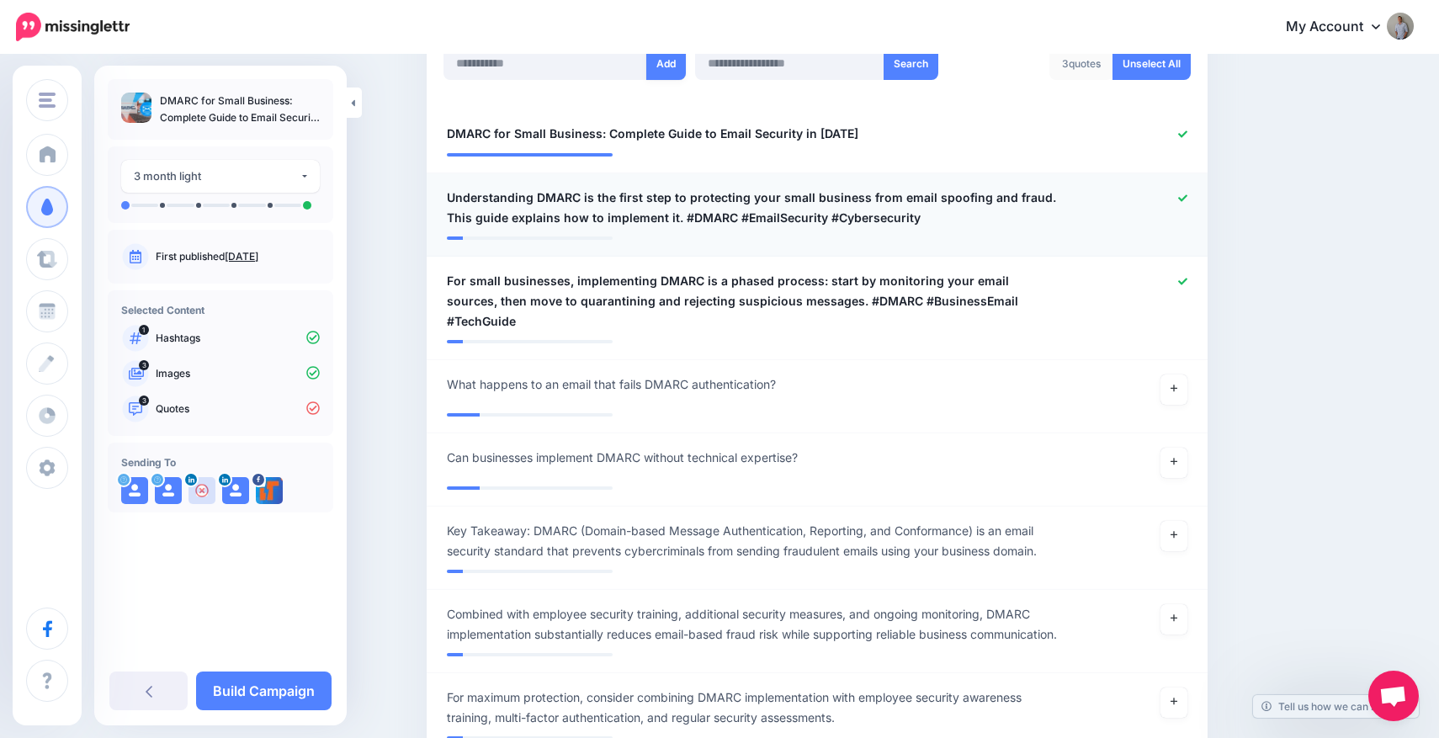
scroll to position [475, 0]
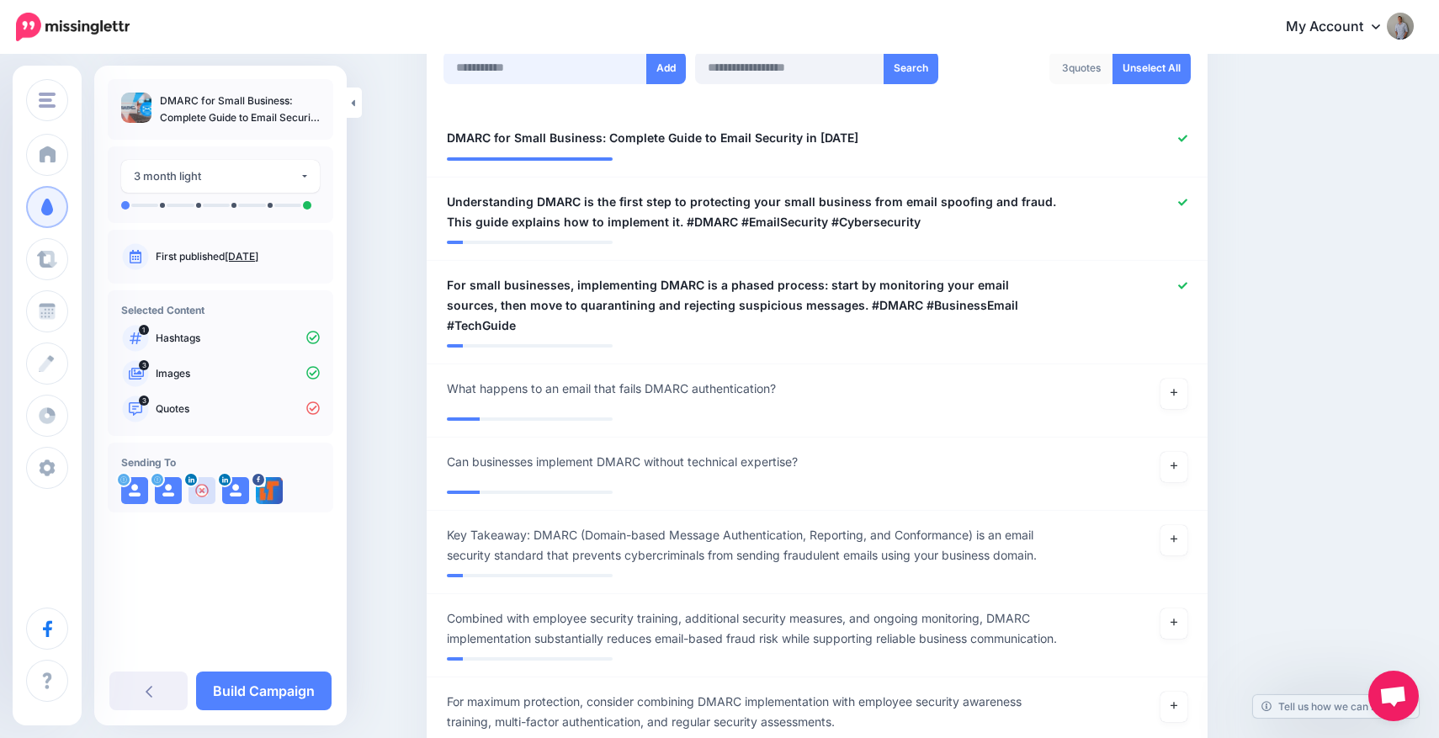
click at [598, 72] on input "text" at bounding box center [545, 67] width 204 height 33
paste input "**********"
type input "**********"
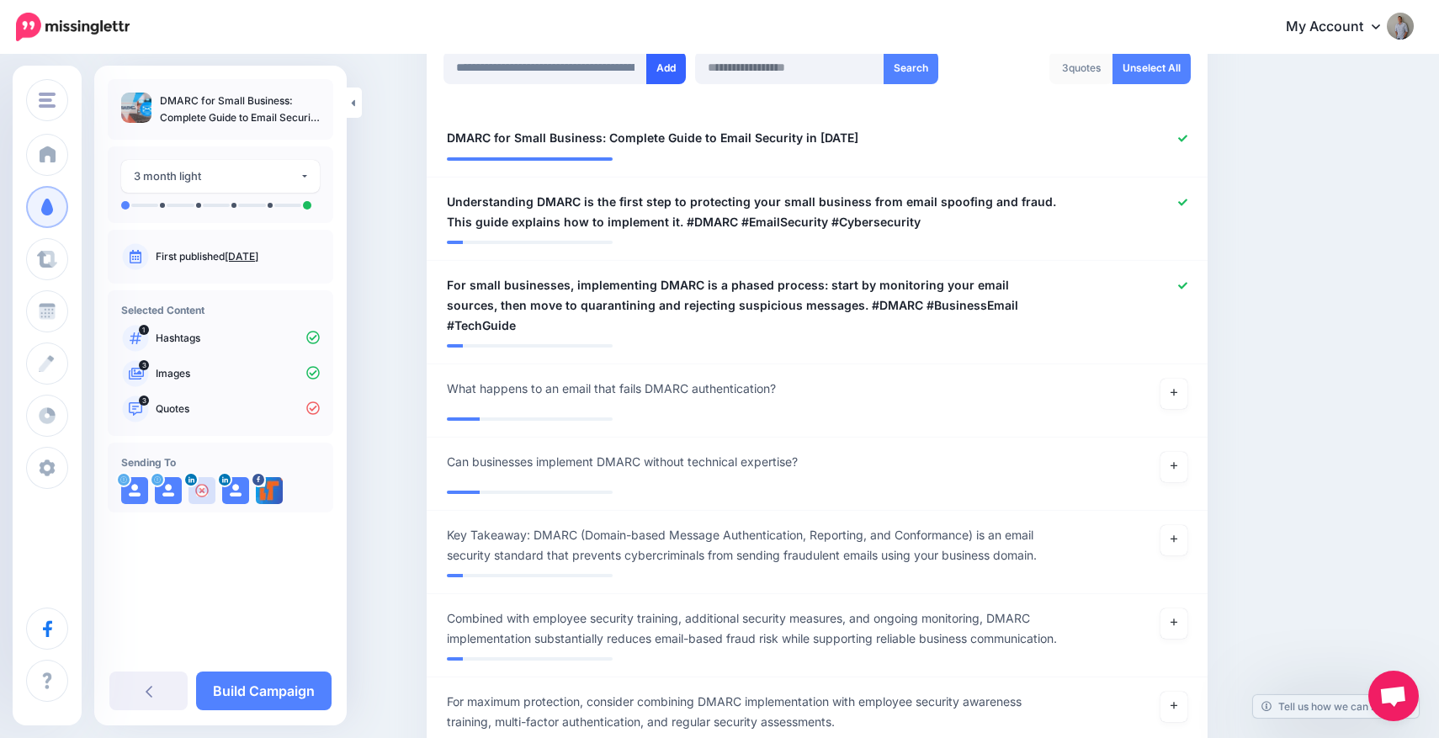
click at [671, 68] on button "Add" at bounding box center [666, 67] width 40 height 33
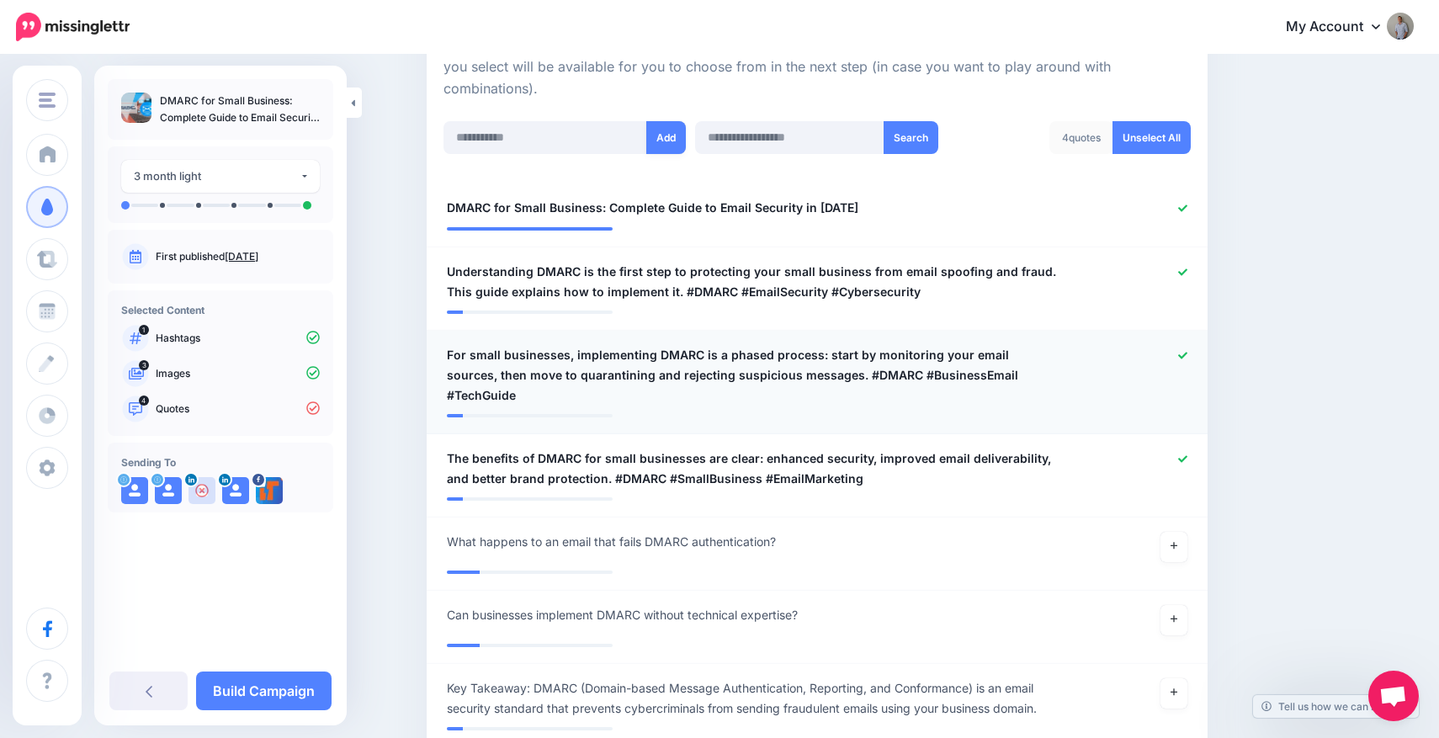
scroll to position [406, 0]
click at [616, 126] on input "text" at bounding box center [545, 136] width 204 height 33
paste input "**********"
type input "**********"
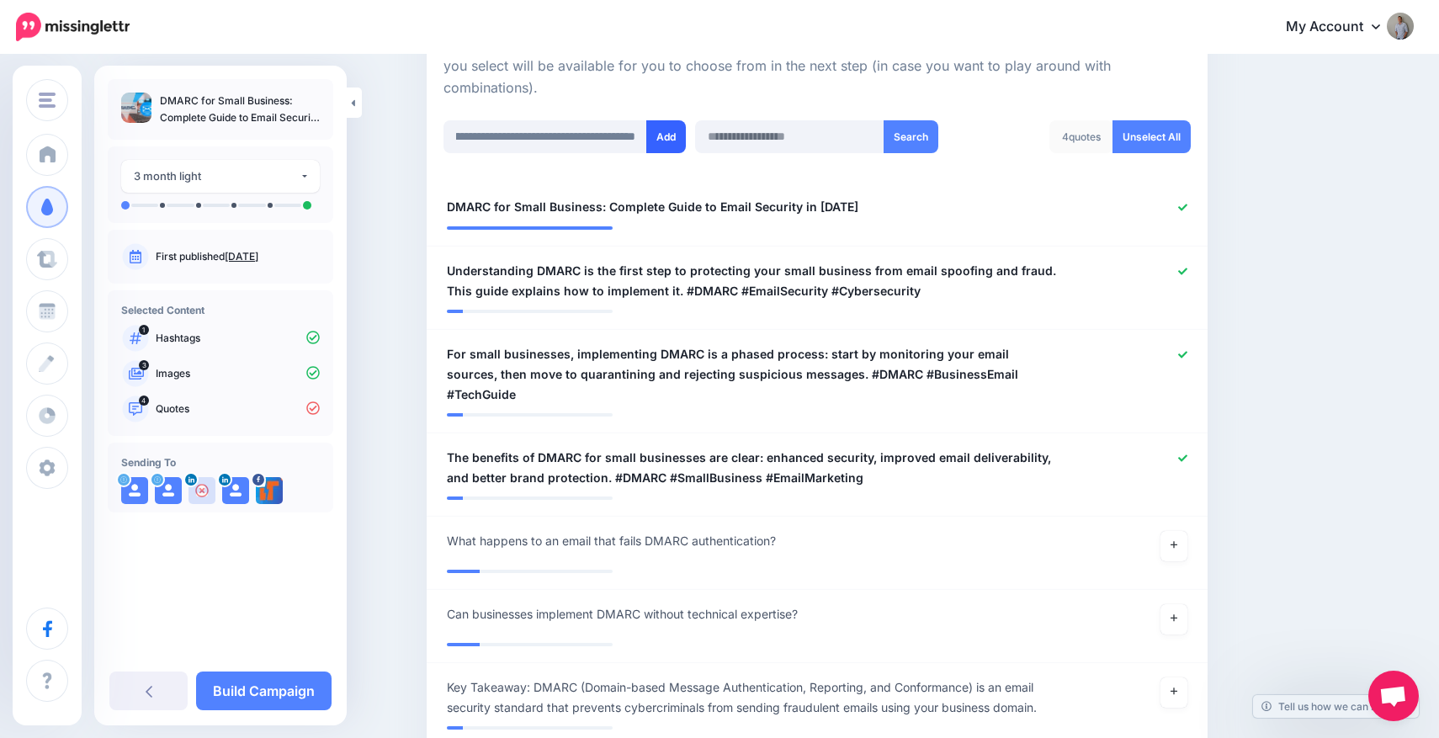
click at [669, 138] on button "Add" at bounding box center [666, 136] width 40 height 33
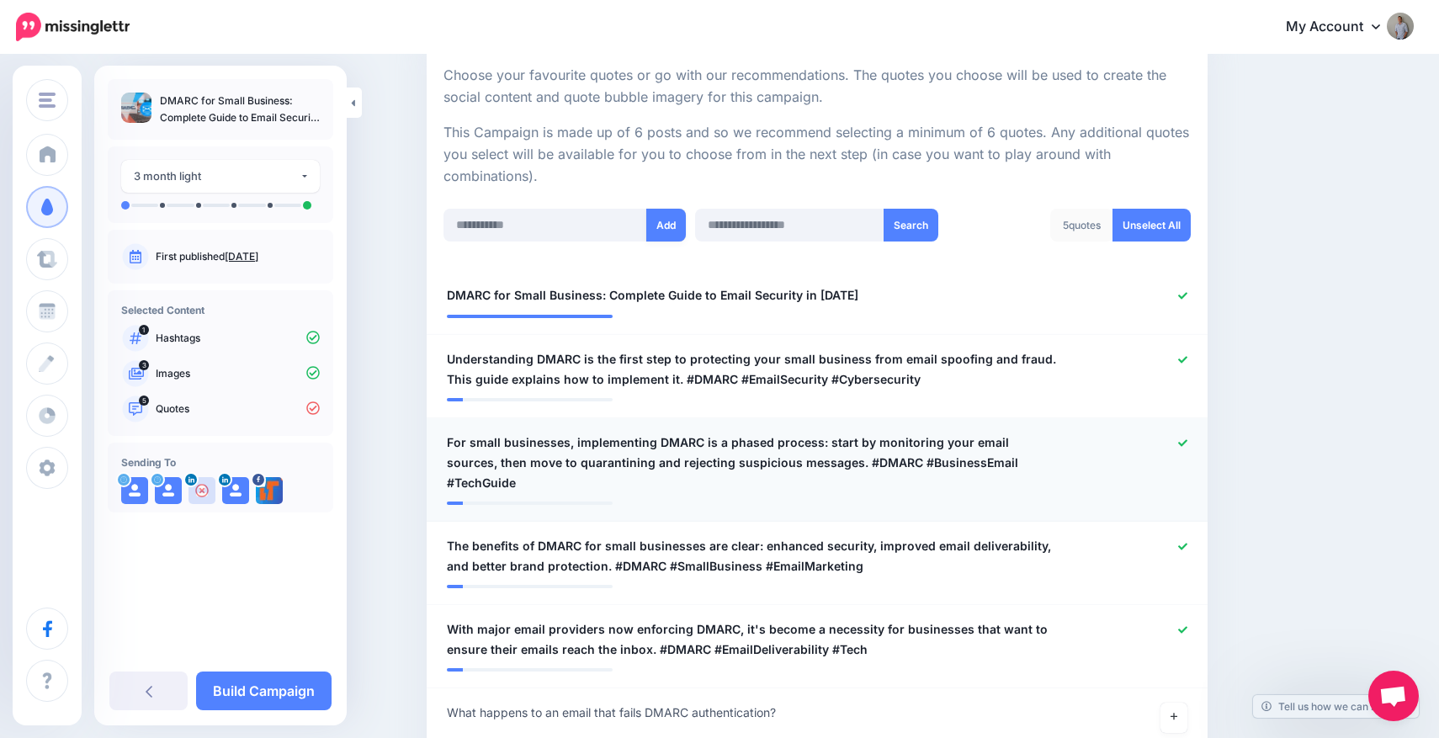
scroll to position [239, 0]
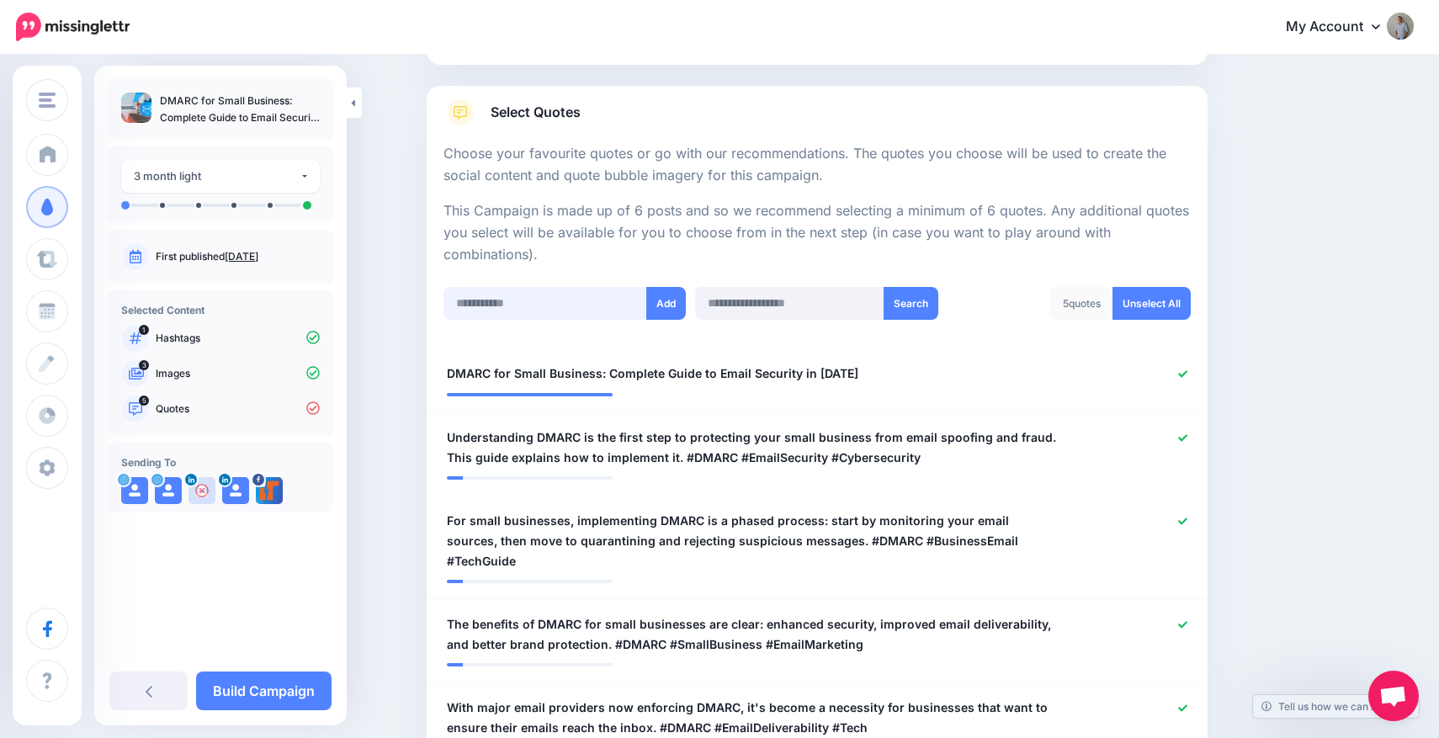
click at [522, 300] on input "text" at bounding box center [545, 303] width 204 height 33
paste input "**********"
type input "**********"
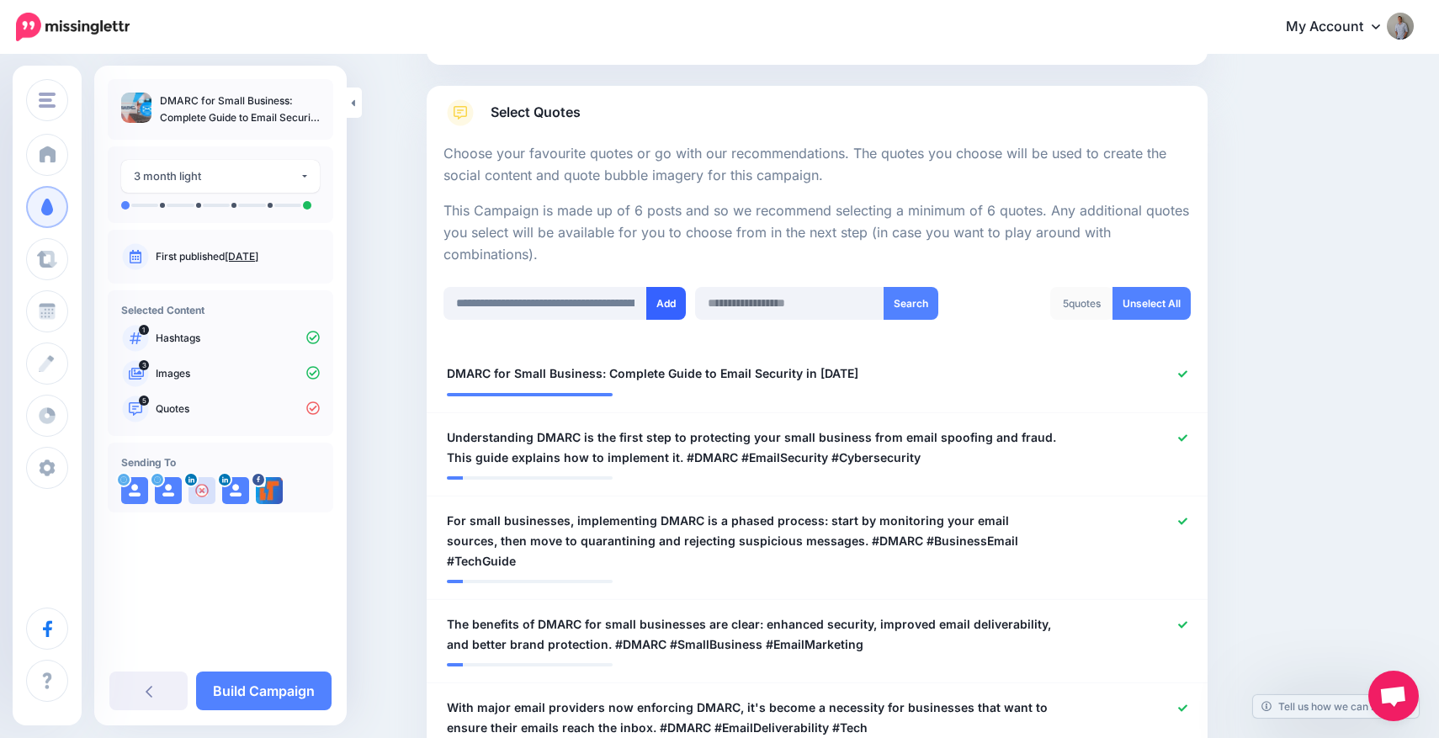
click at [660, 312] on button "Add" at bounding box center [666, 303] width 40 height 33
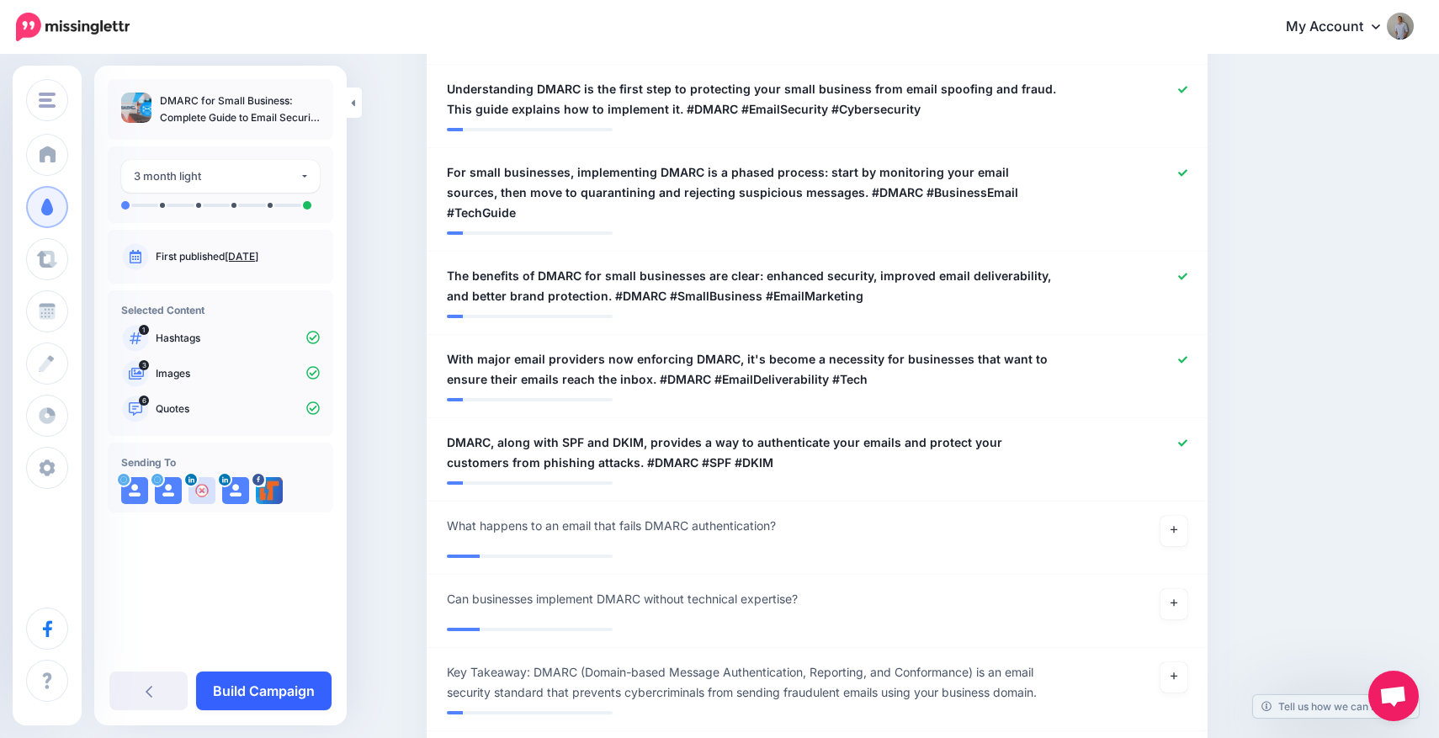
click at [273, 691] on link "Build Campaign" at bounding box center [263, 690] width 135 height 39
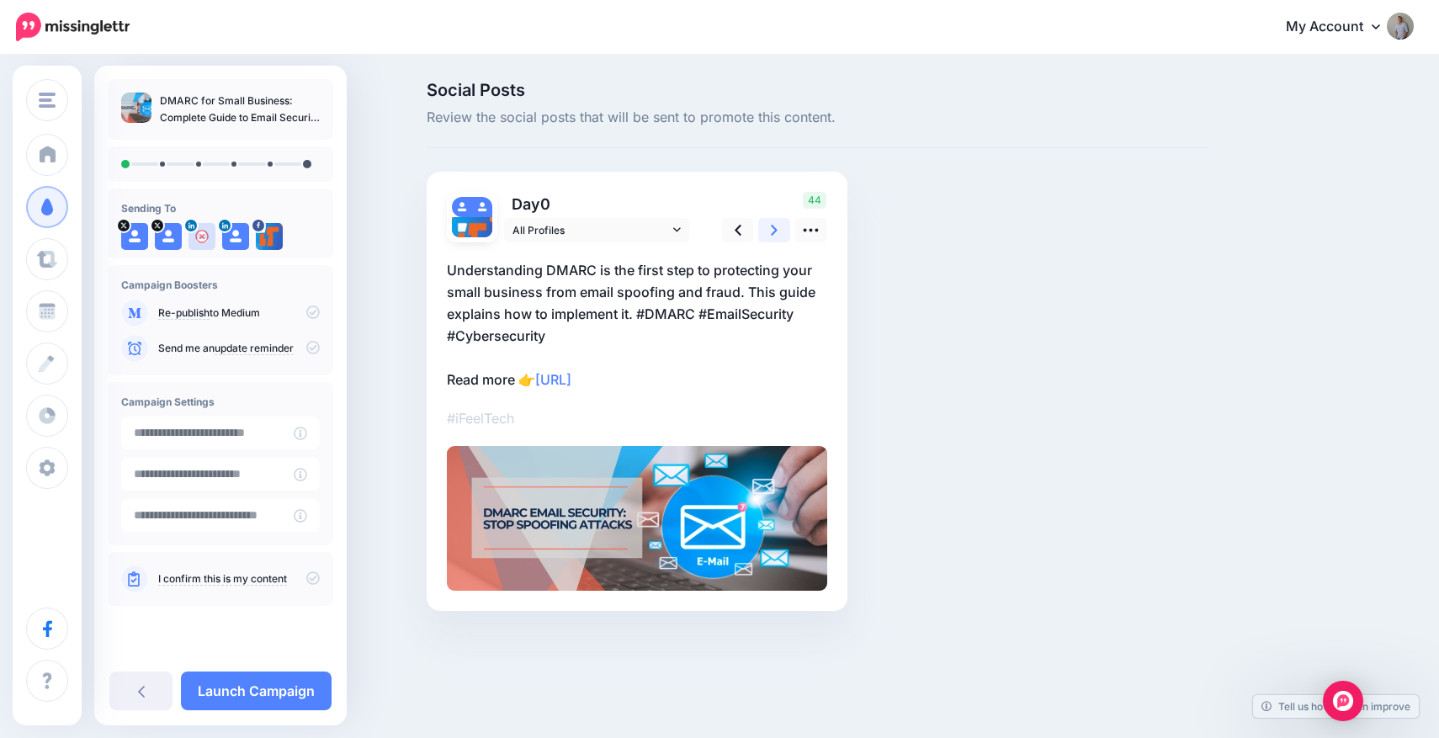
click at [773, 226] on icon at bounding box center [774, 230] width 7 height 11
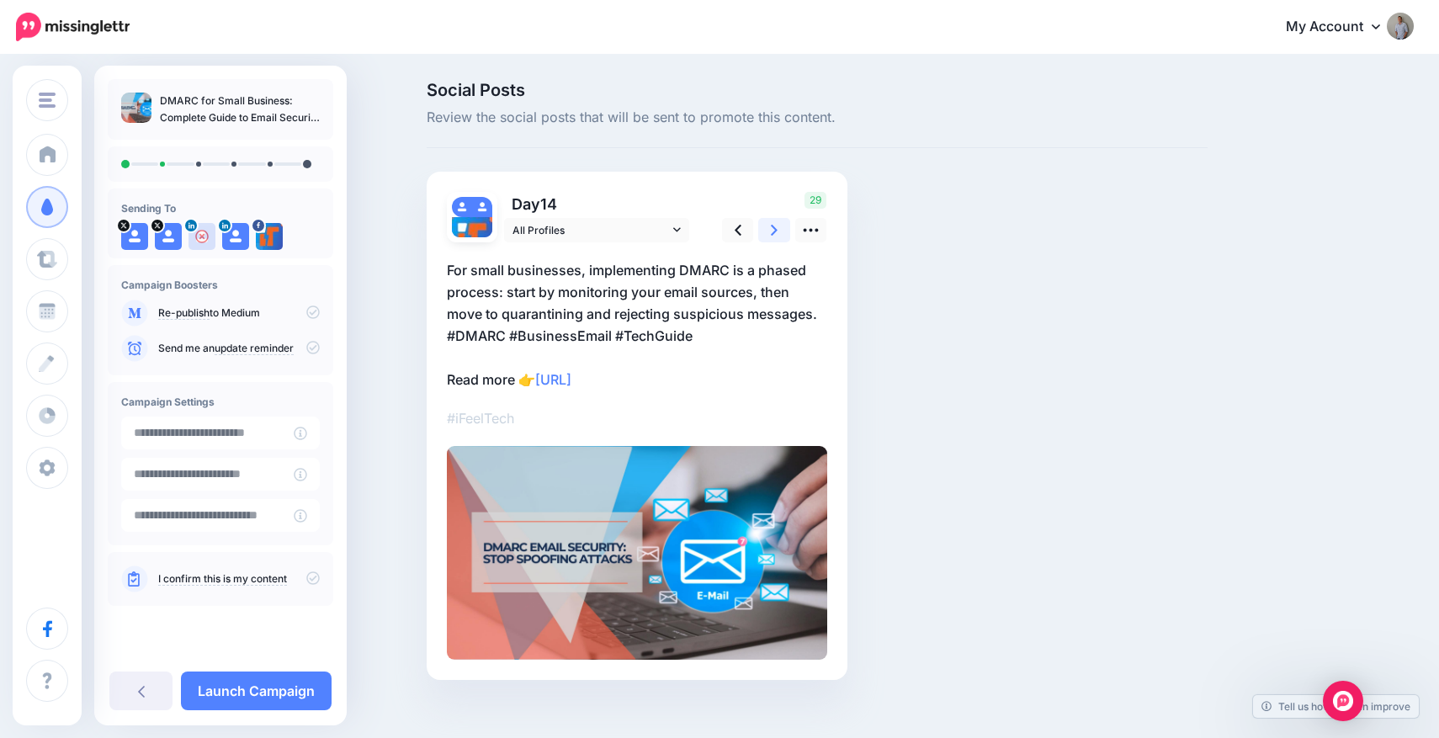
click at [773, 226] on icon at bounding box center [774, 230] width 7 height 11
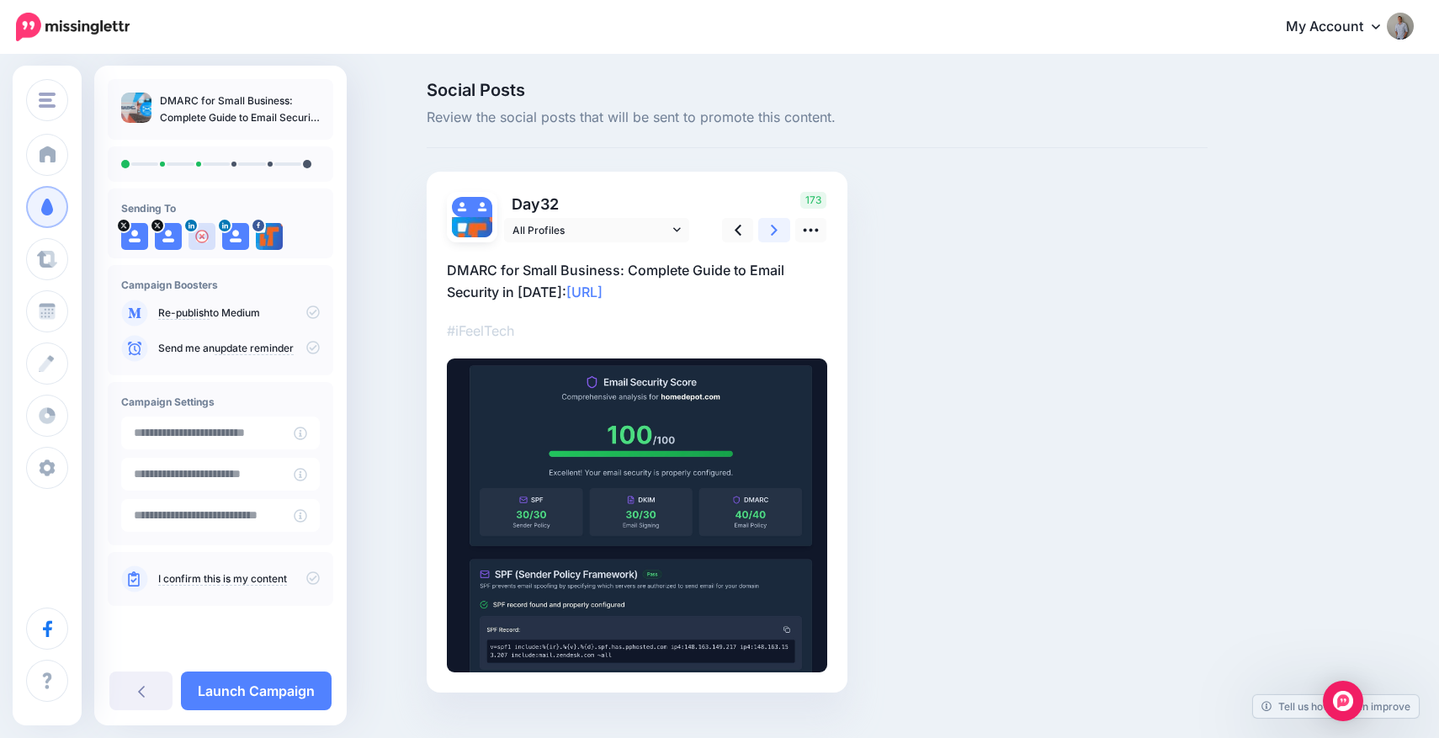
click at [773, 226] on icon at bounding box center [774, 230] width 7 height 11
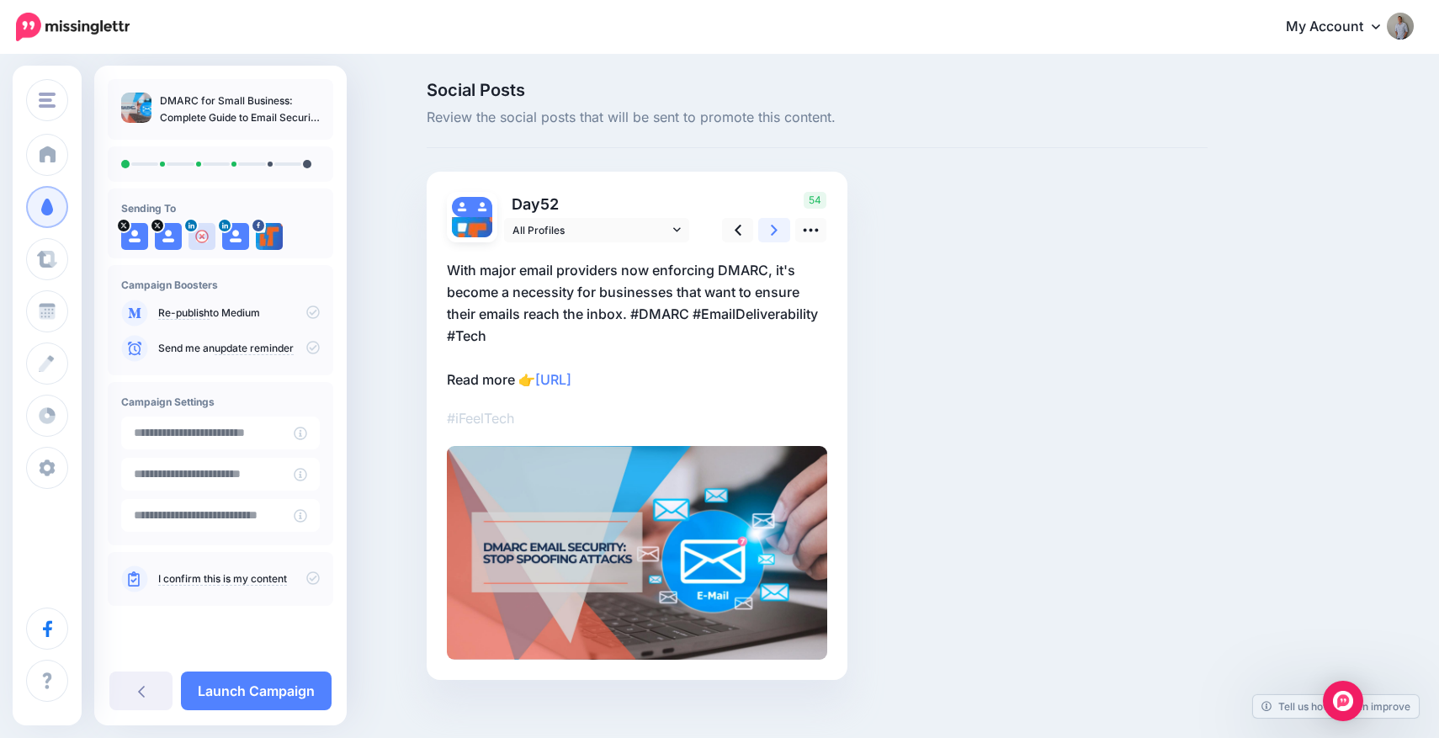
click at [773, 226] on icon at bounding box center [774, 230] width 7 height 11
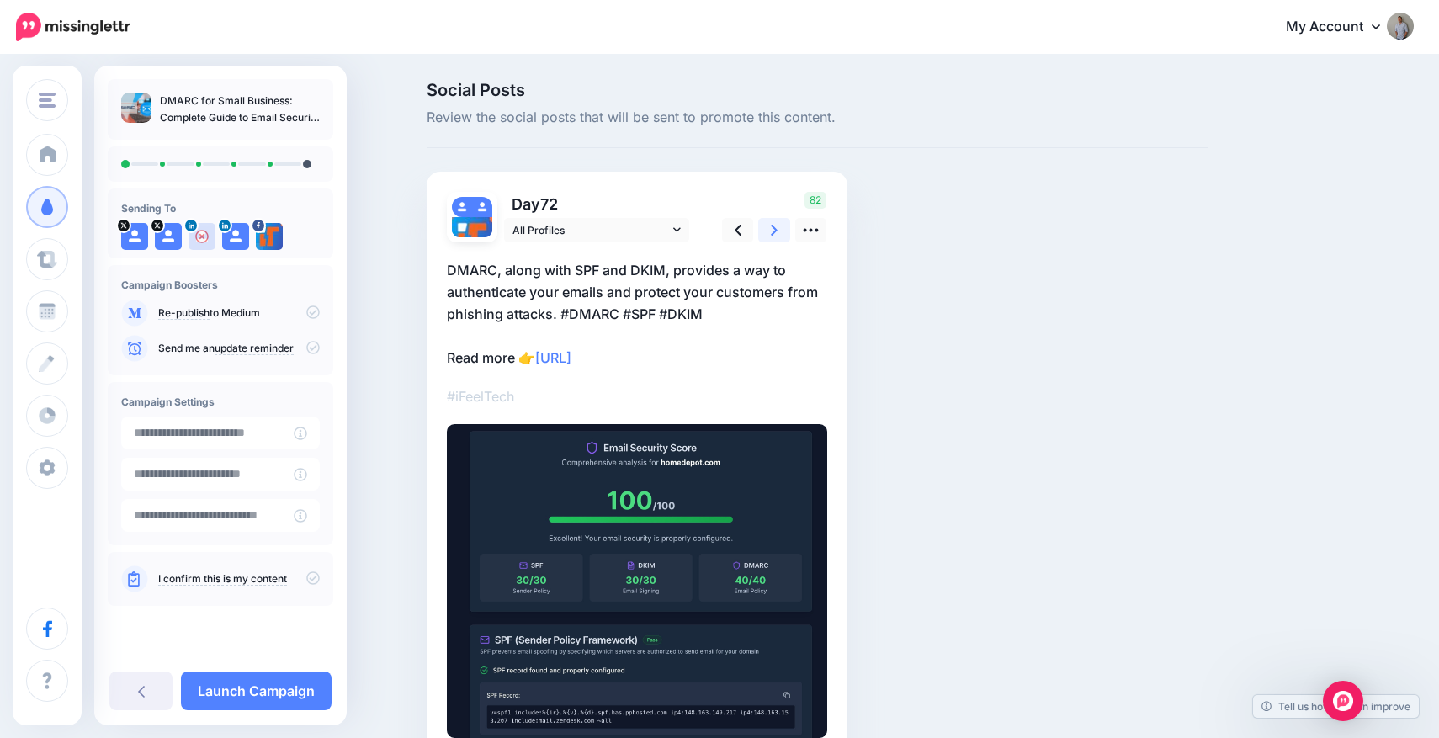
click at [773, 226] on icon at bounding box center [774, 230] width 7 height 11
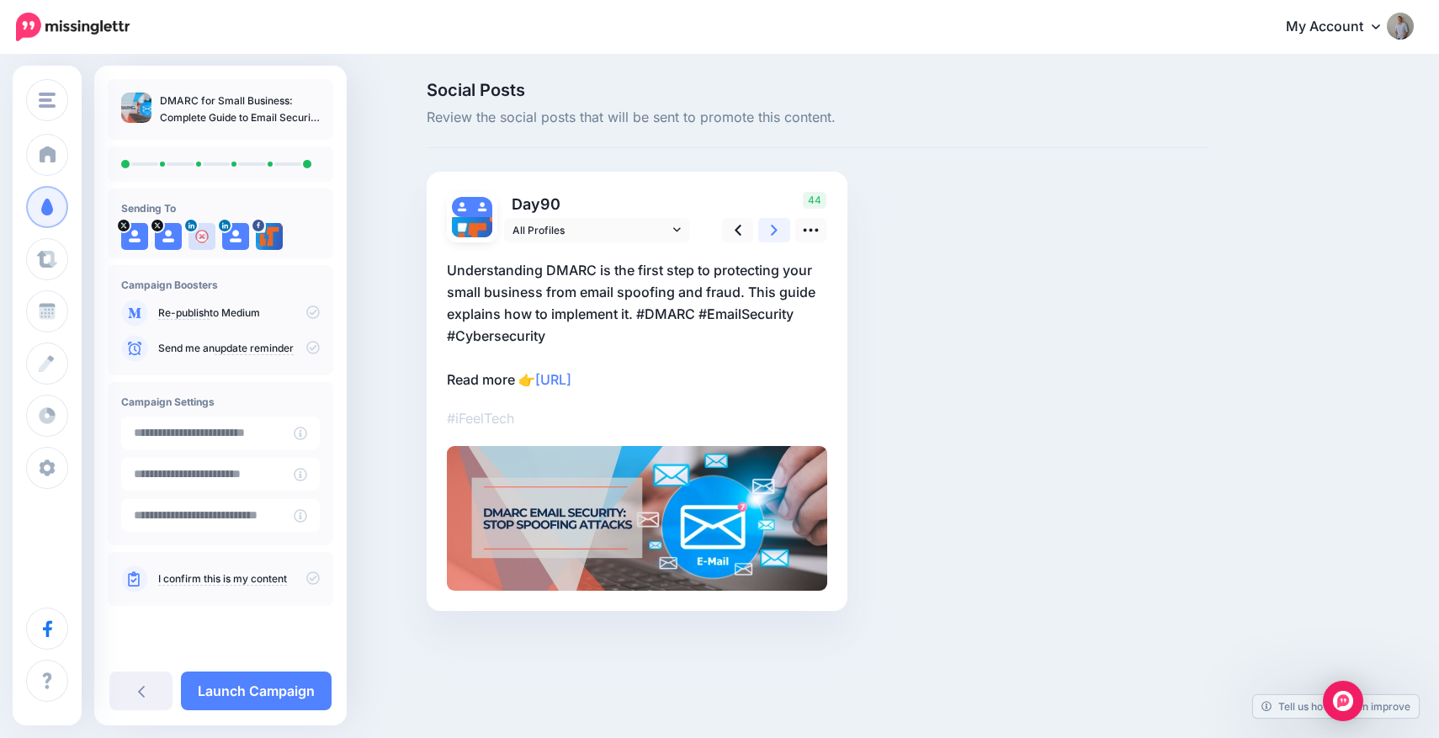
click at [773, 226] on icon at bounding box center [774, 230] width 7 height 11
click at [316, 580] on icon at bounding box center [312, 577] width 13 height 13
click at [317, 315] on icon at bounding box center [312, 311] width 13 height 13
click at [316, 315] on icon at bounding box center [312, 311] width 13 height 13
click at [256, 690] on link "Launch Campaign" at bounding box center [256, 690] width 151 height 39
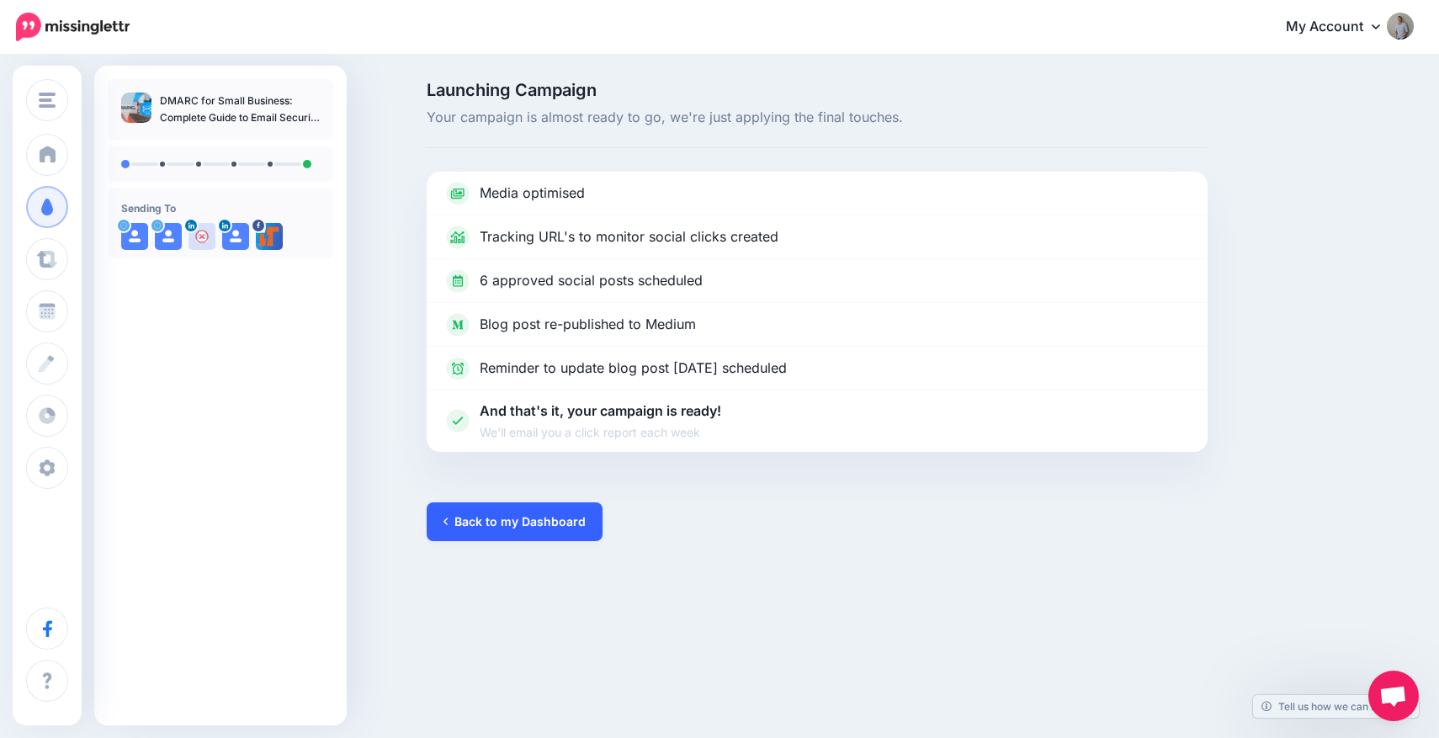
click at [463, 528] on link "Back to my Dashboard" at bounding box center [515, 521] width 176 height 39
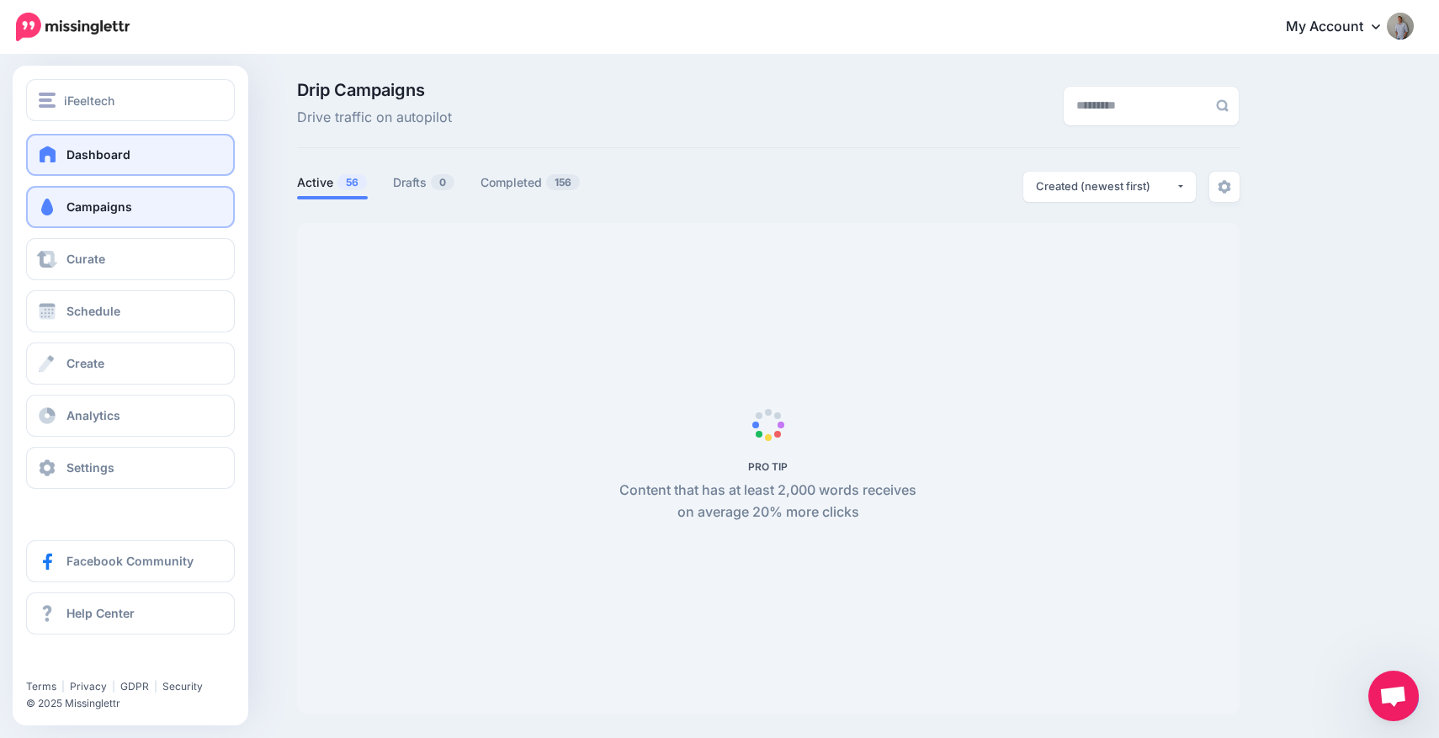
click at [63, 160] on link "Dashboard" at bounding box center [130, 155] width 209 height 42
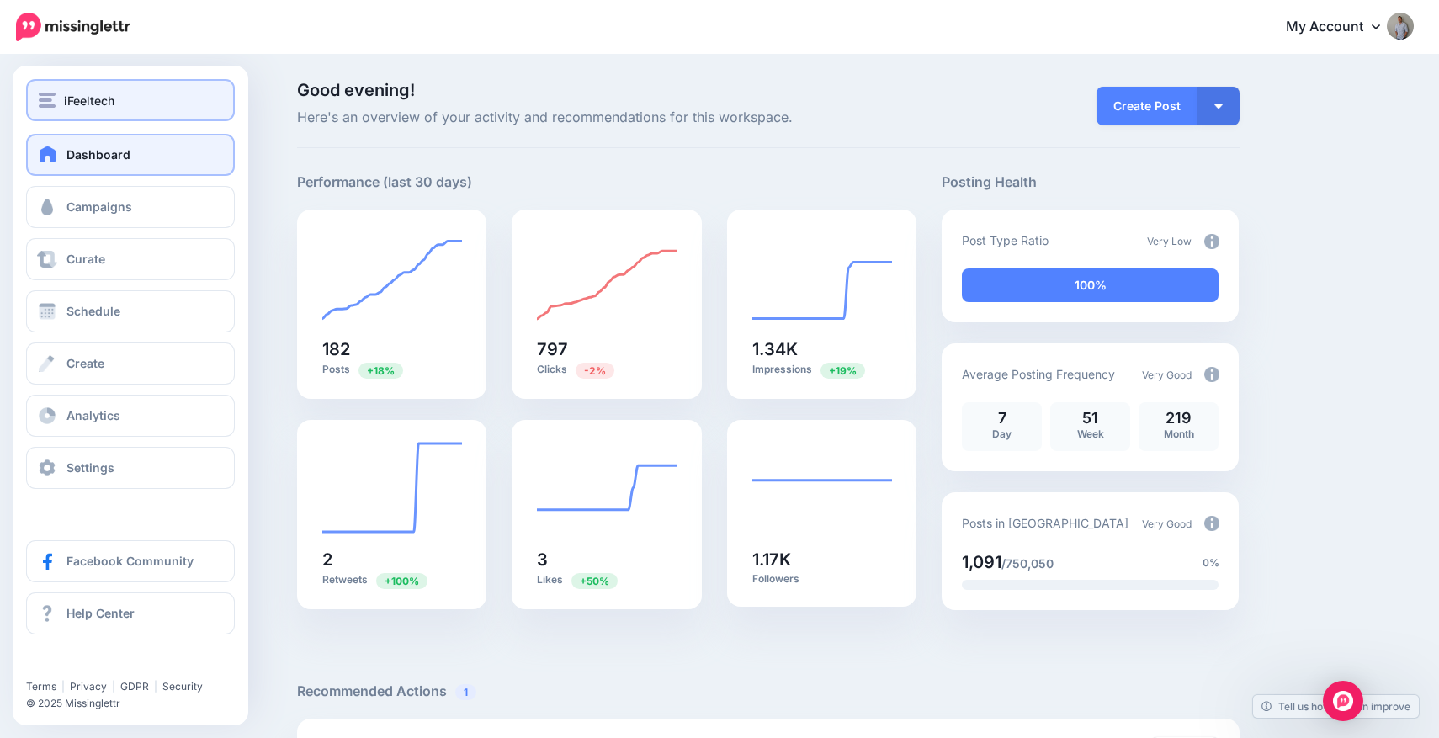
click at [106, 100] on span "iFeeltech" at bounding box center [89, 100] width 50 height 19
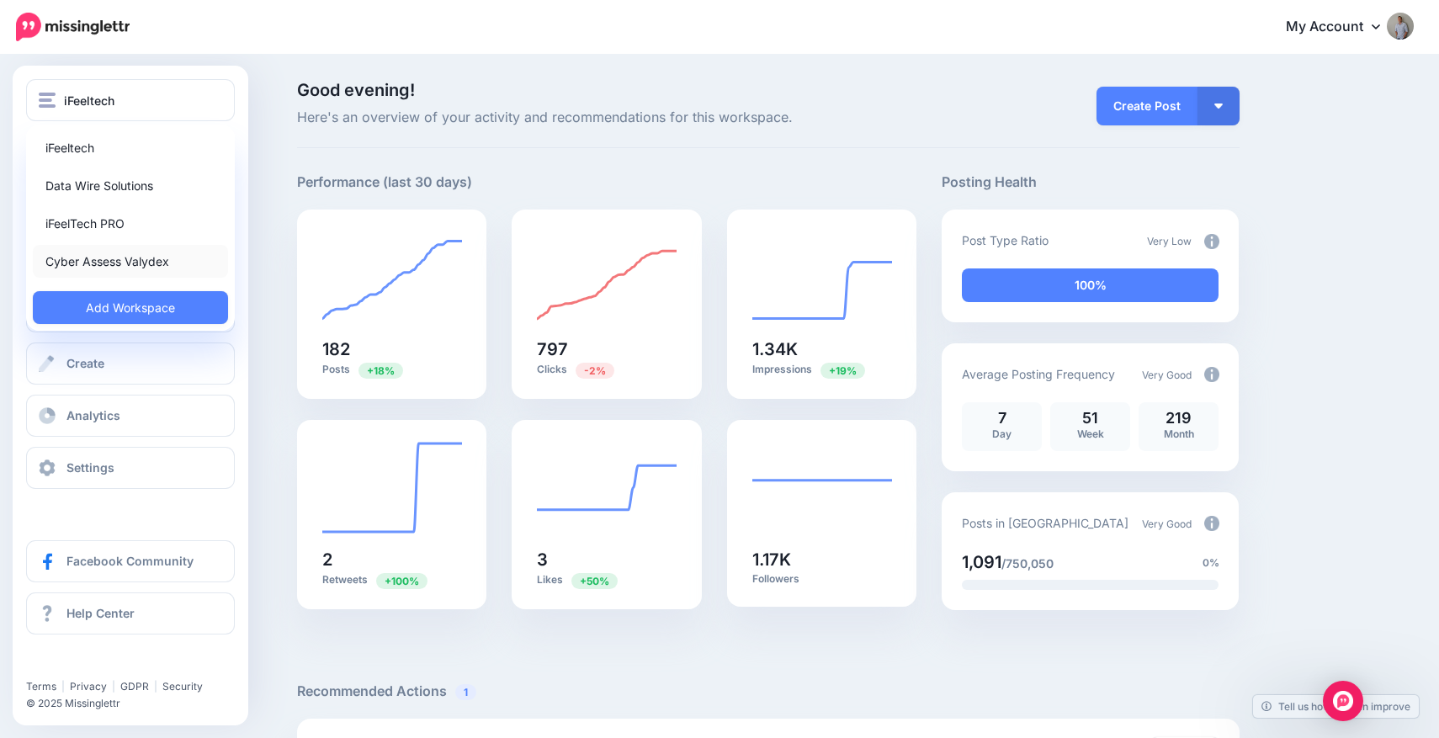
click at [81, 265] on link "Cyber Assess Valydex" at bounding box center [130, 261] width 195 height 33
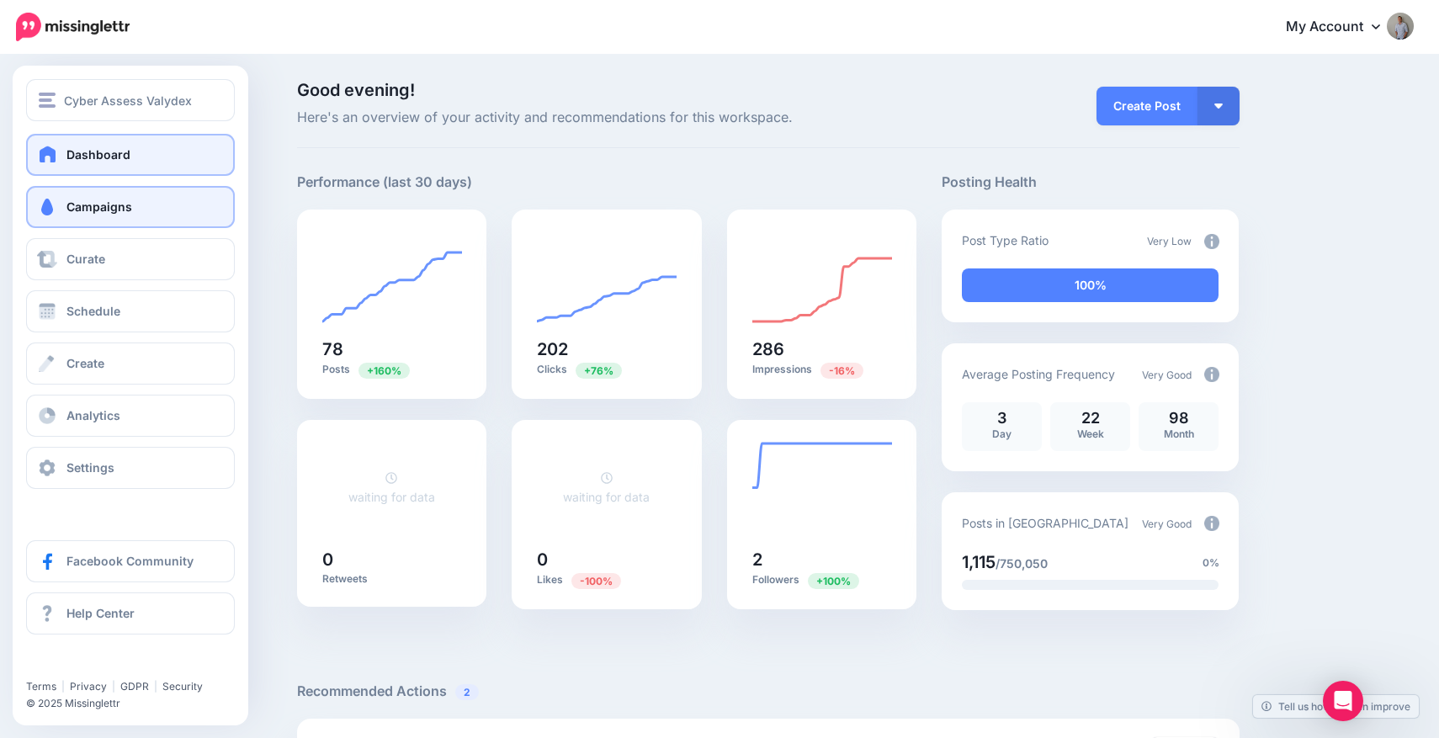
click at [110, 201] on span "Campaigns" at bounding box center [99, 206] width 66 height 14
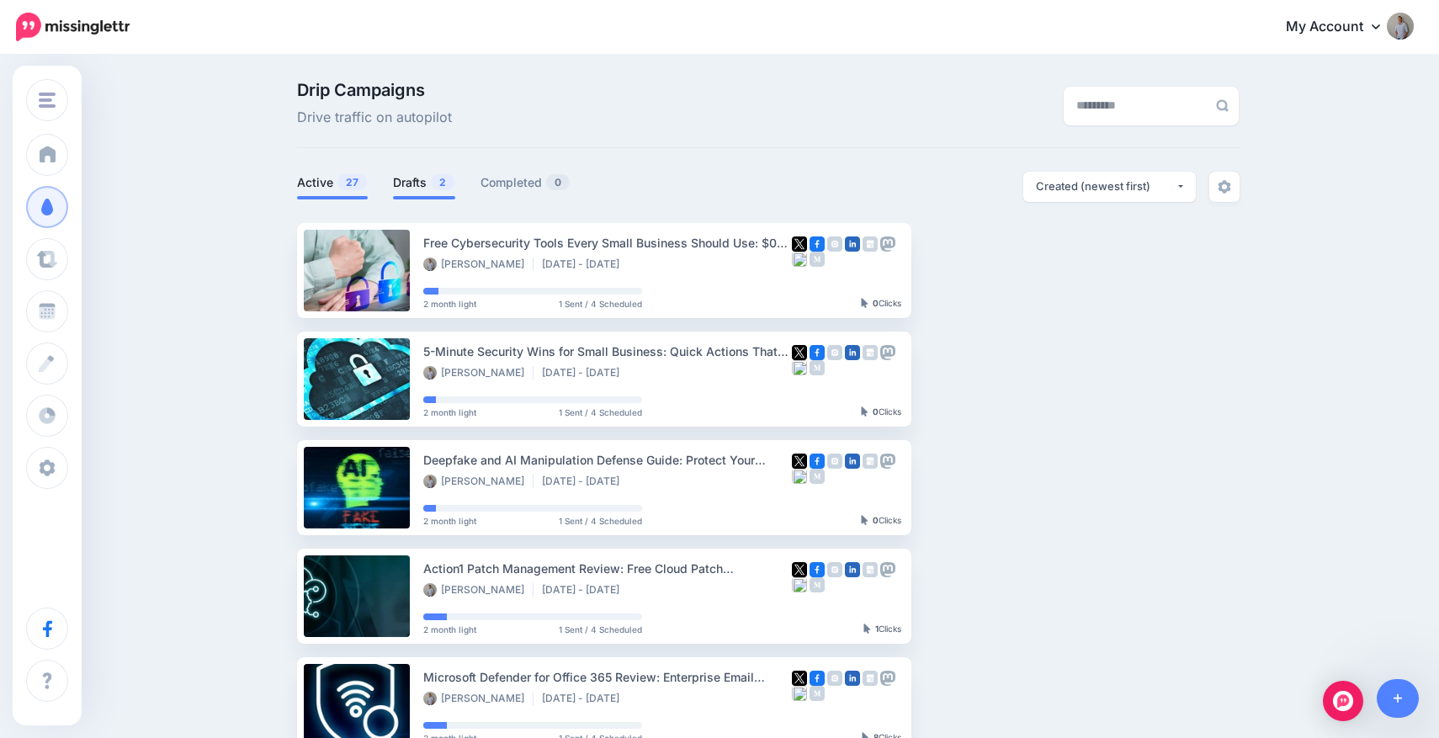
click at [422, 179] on link "Drafts 2" at bounding box center [424, 182] width 62 height 20
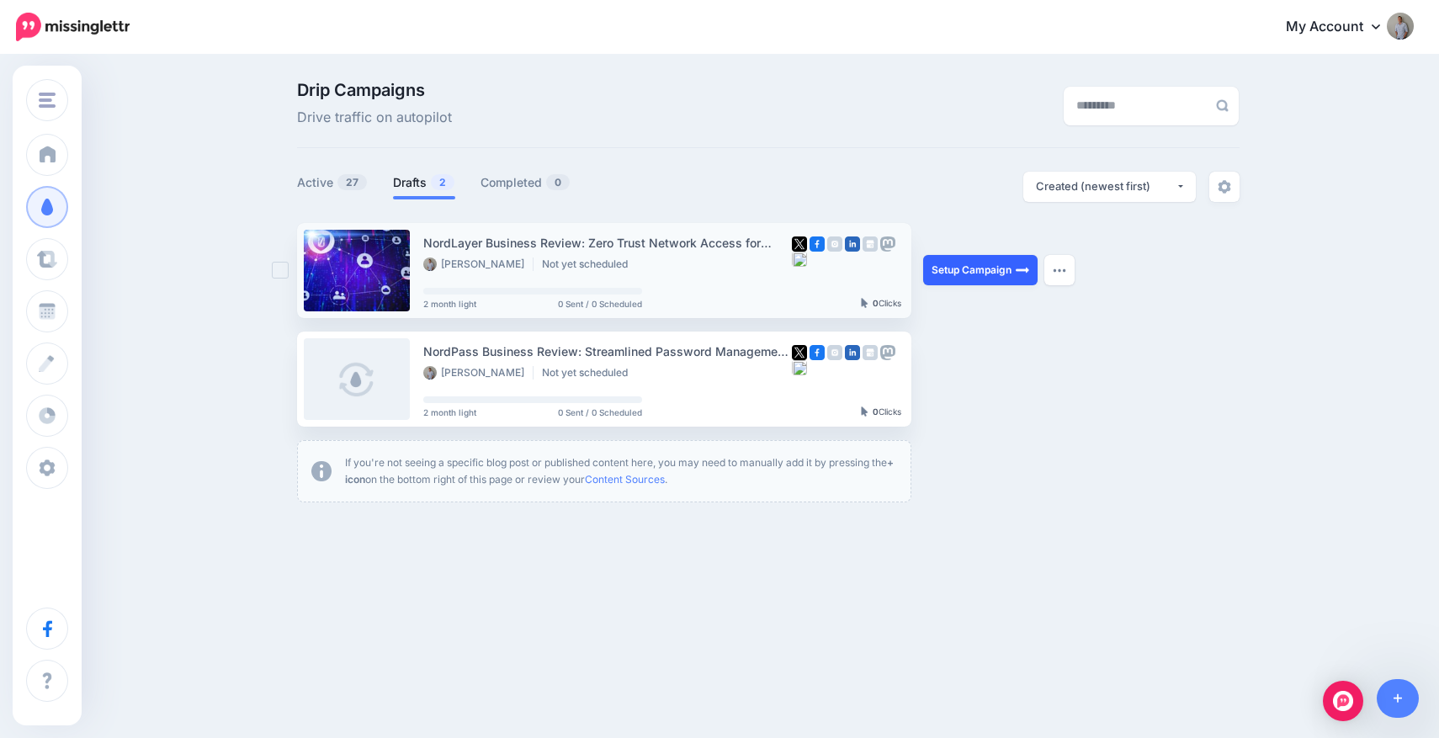
click at [980, 273] on link "Setup Campaign" at bounding box center [980, 270] width 114 height 30
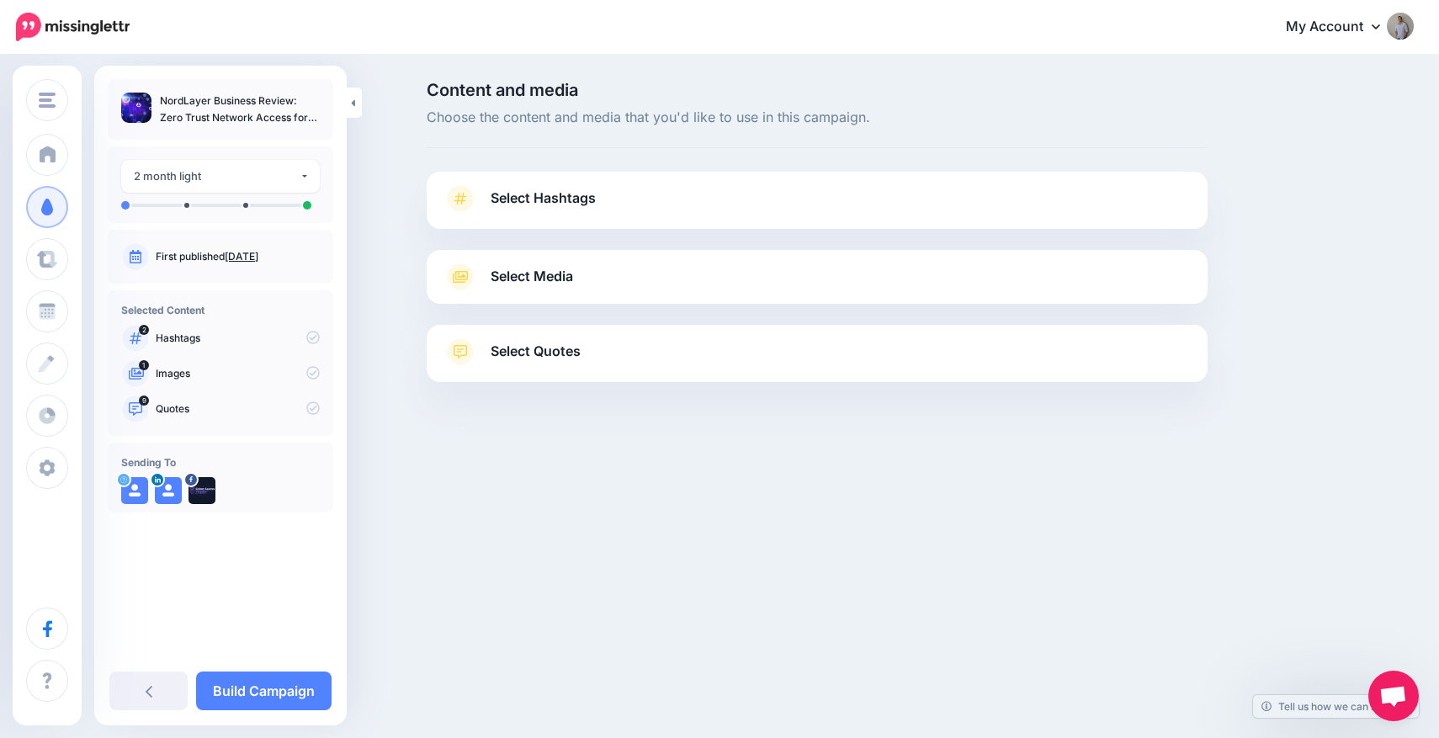
click at [846, 209] on link "Select Hashtags" at bounding box center [816, 207] width 747 height 44
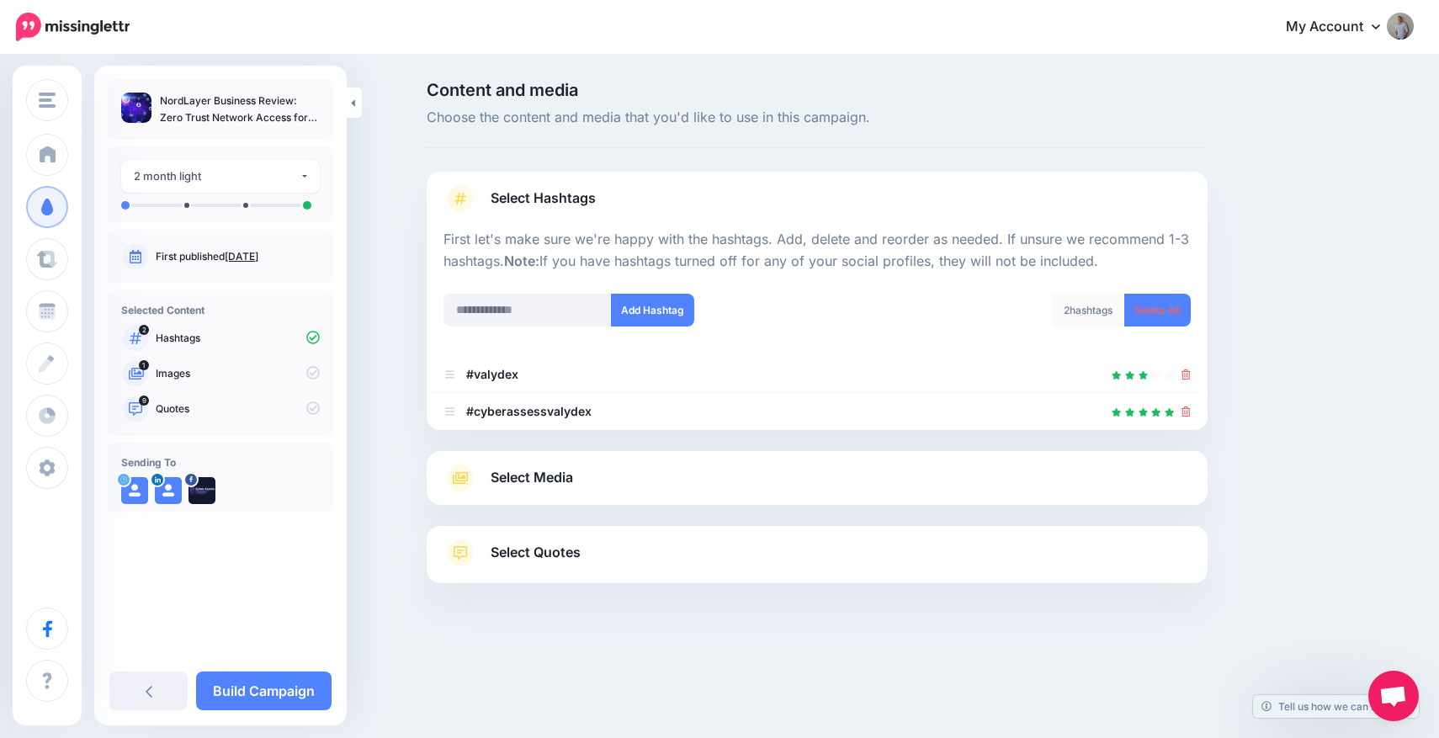
click at [664, 469] on link "Select Media" at bounding box center [816, 477] width 747 height 27
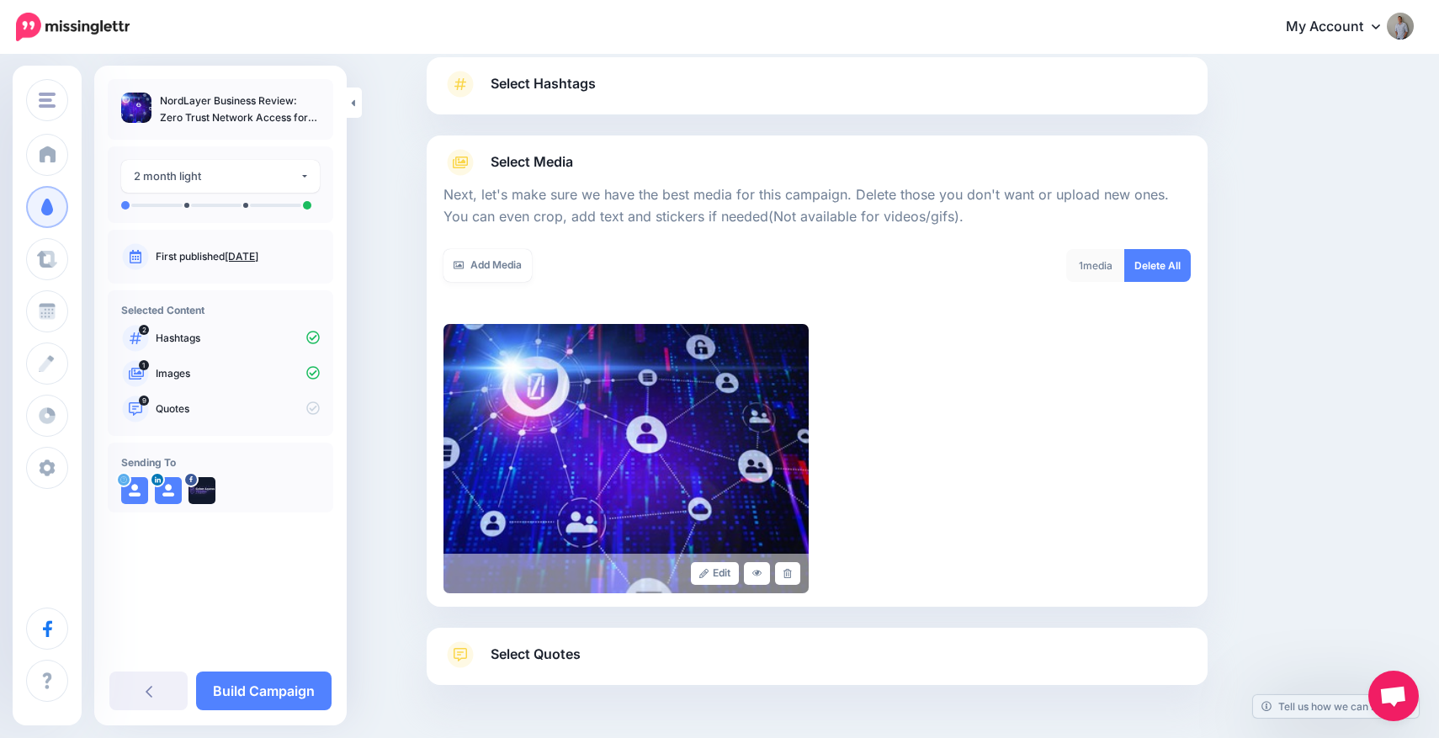
scroll to position [171, 0]
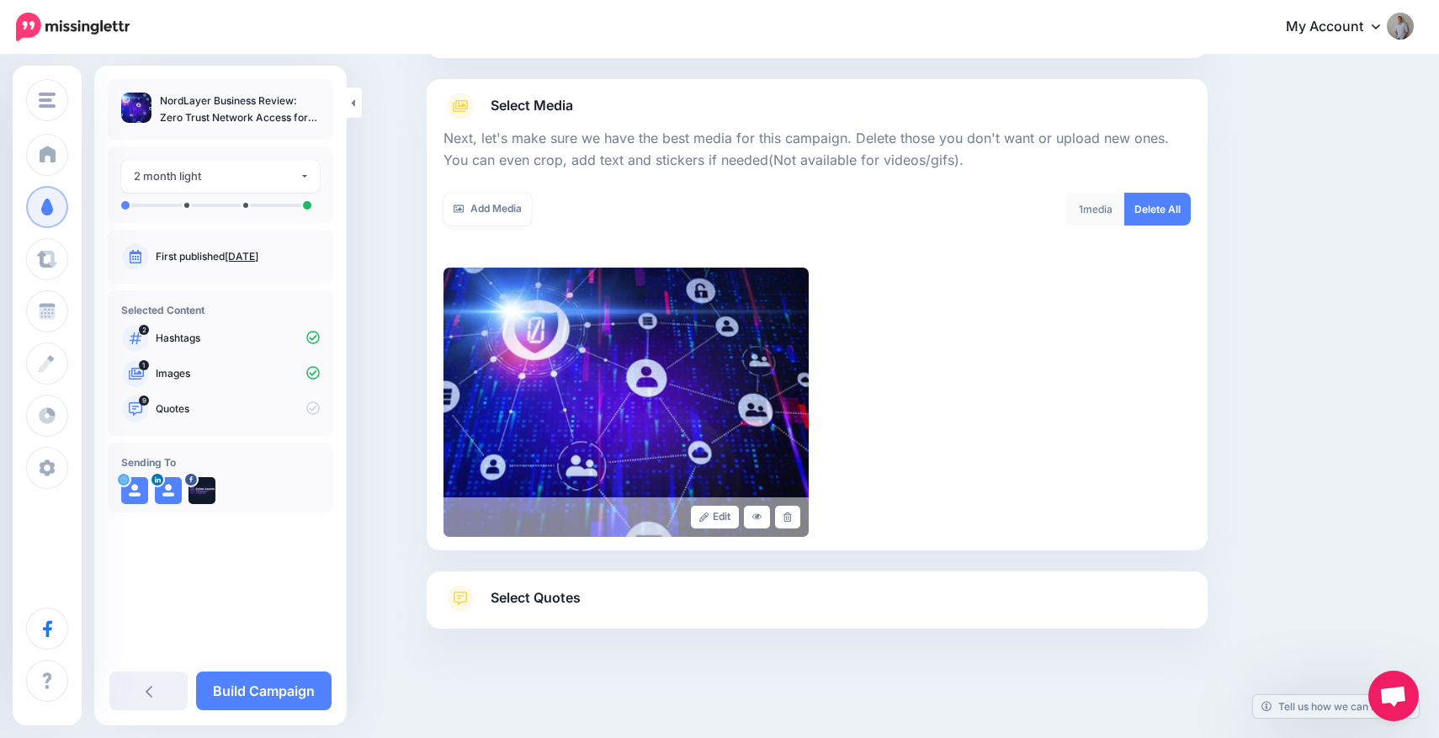
click at [590, 613] on link "Select Quotes" at bounding box center [816, 607] width 747 height 44
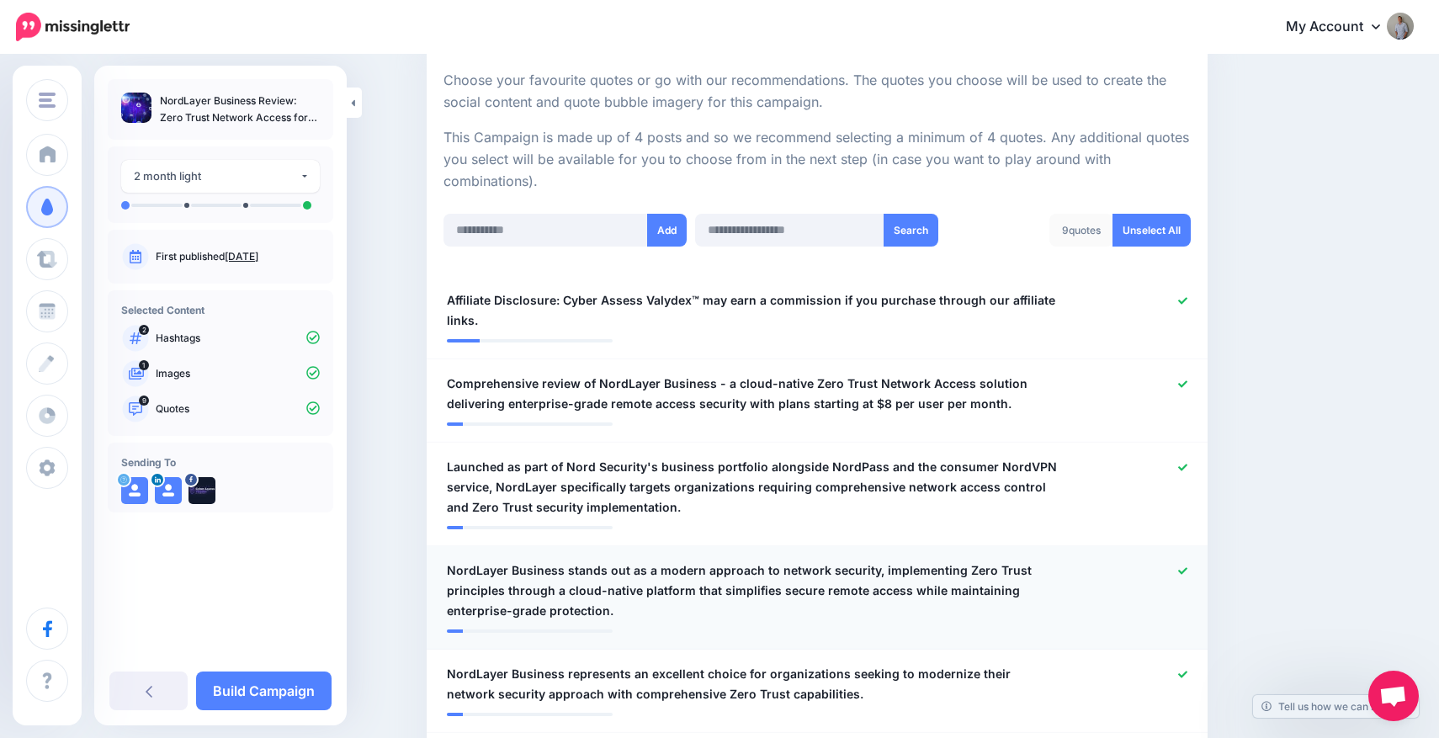
scroll to position [321, 0]
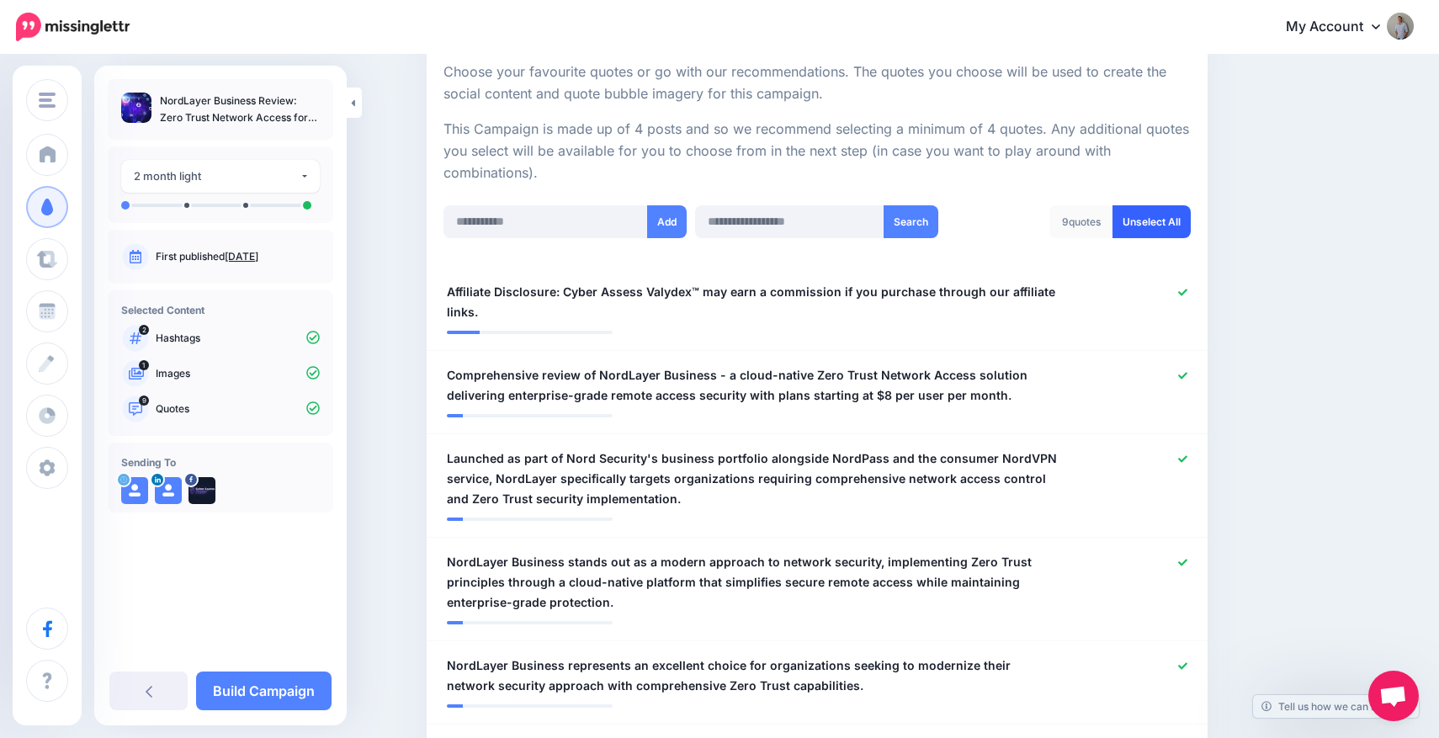
click at [1167, 221] on link "Unselect All" at bounding box center [1151, 221] width 78 height 33
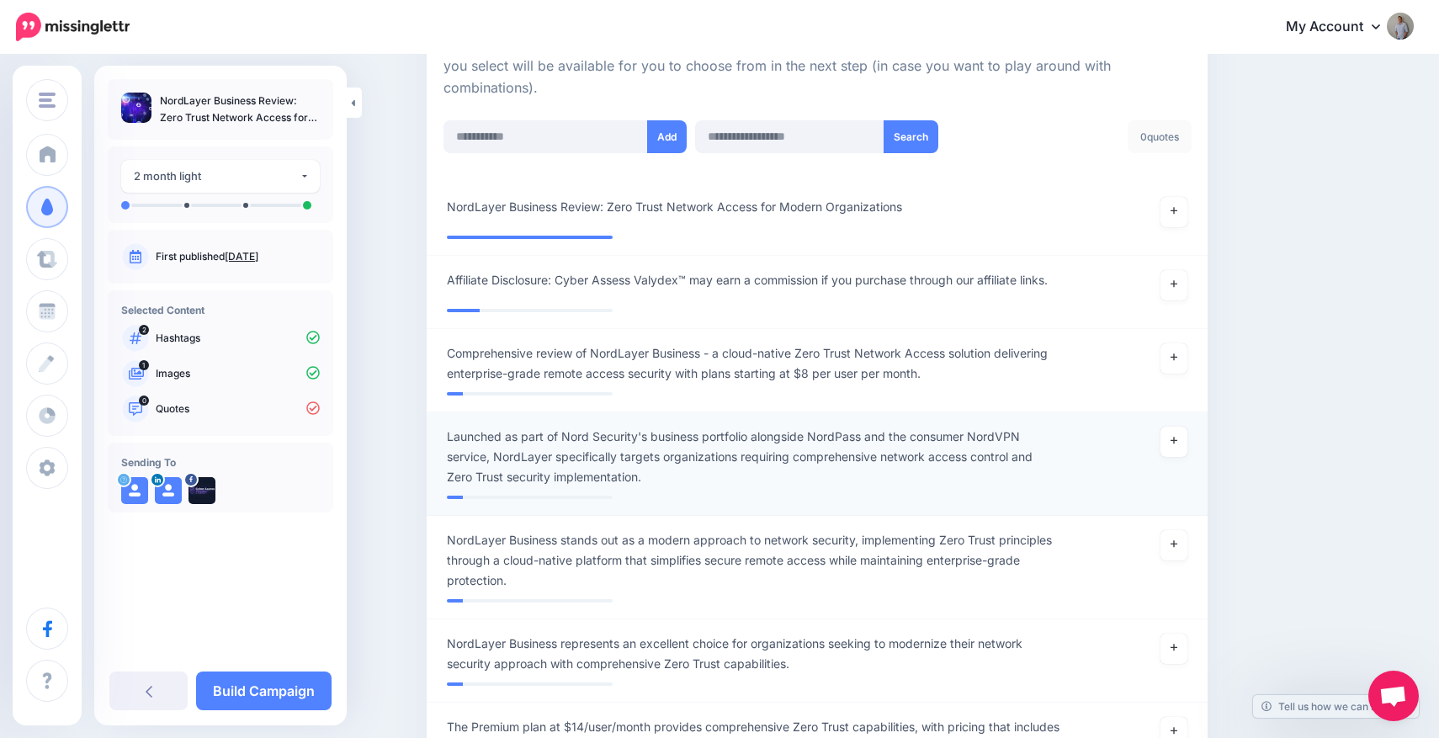
scroll to position [322, 0]
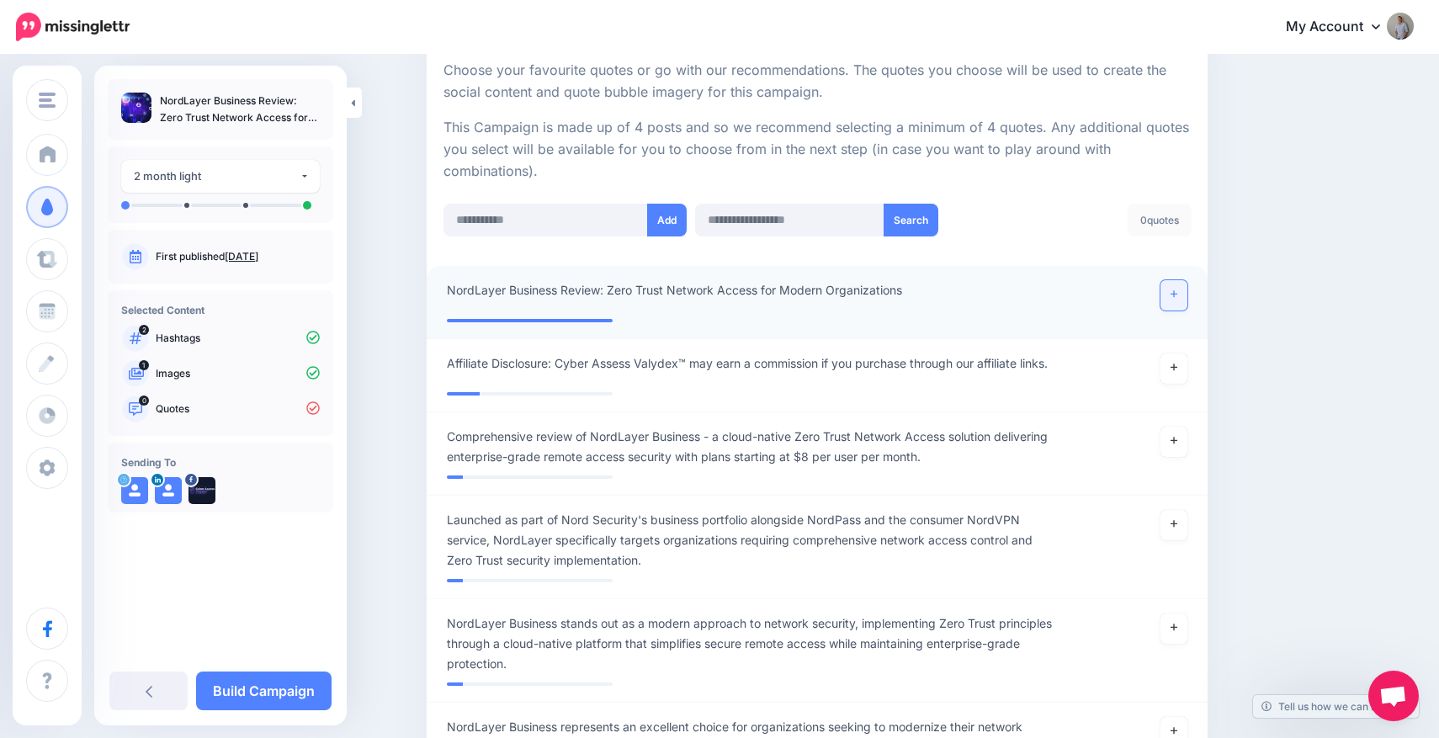
click at [1174, 292] on icon at bounding box center [1173, 293] width 7 height 9
click at [558, 222] on input "text" at bounding box center [545, 220] width 204 height 33
paste input "**********"
type input "**********"
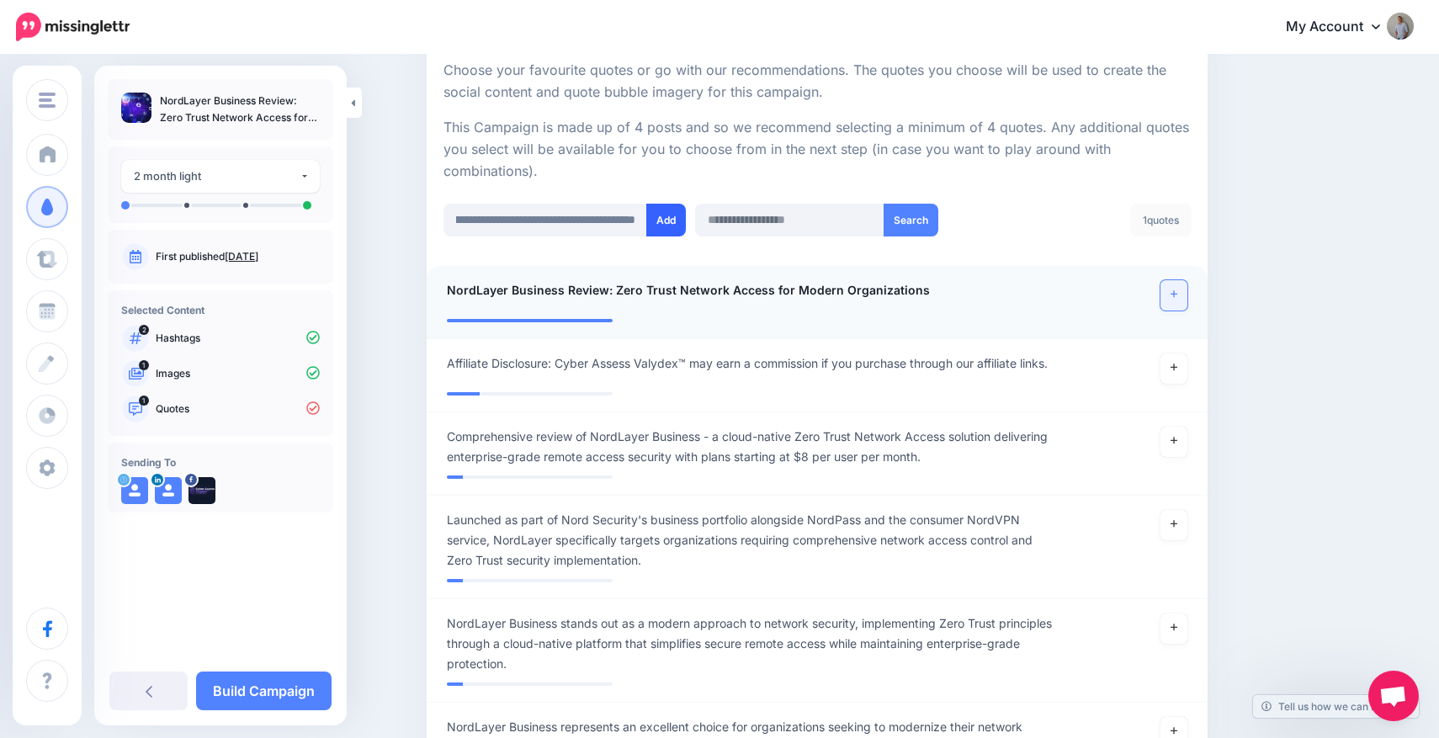
scroll to position [0, 0]
click at [664, 220] on button "Add" at bounding box center [666, 220] width 40 height 33
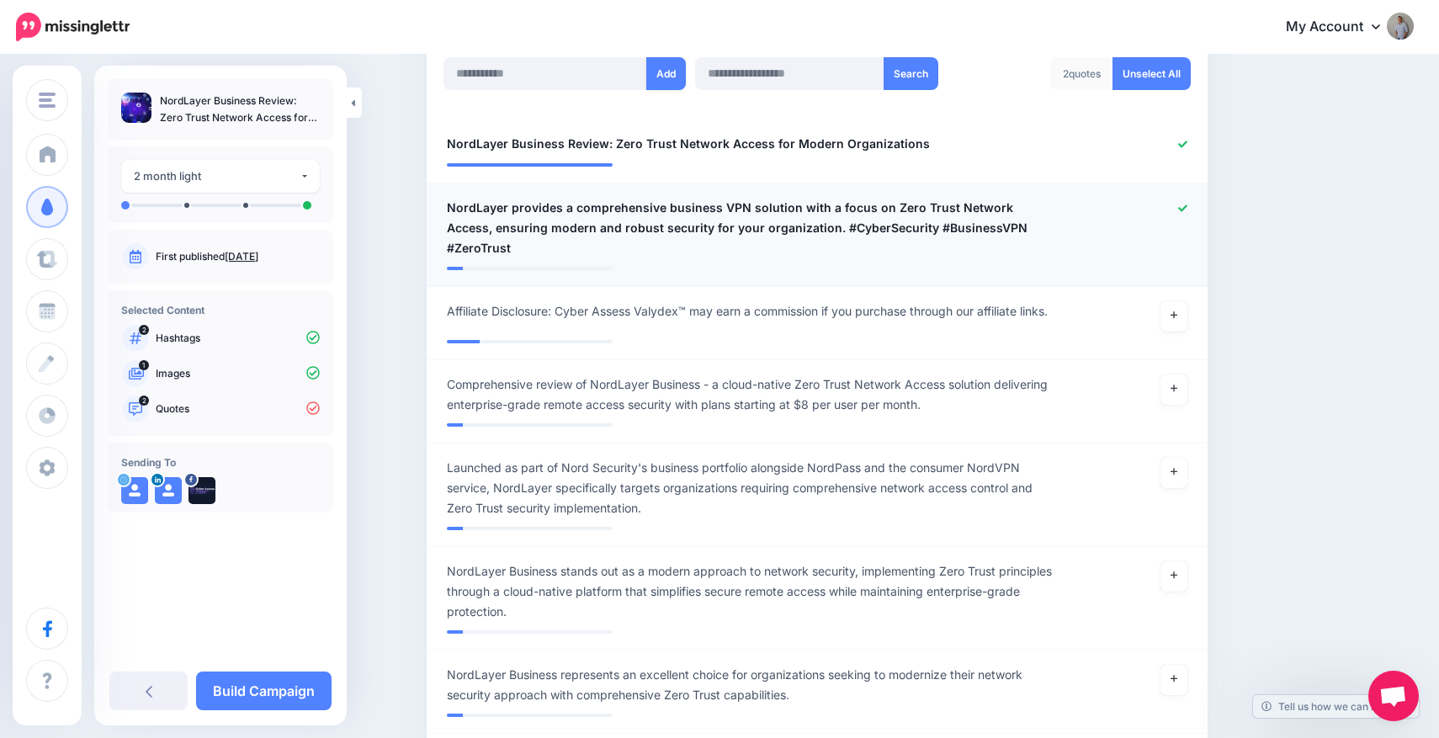
scroll to position [463, 0]
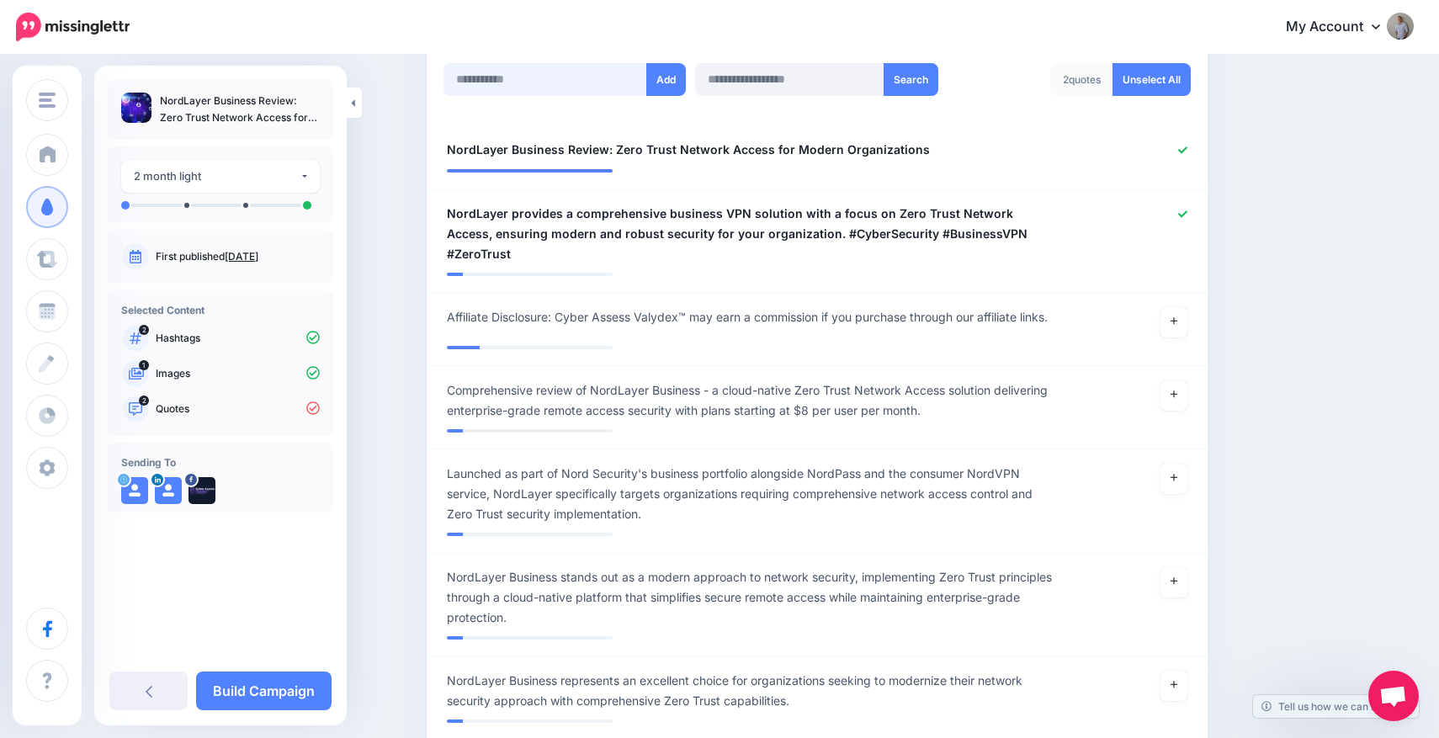
click at [570, 75] on input "text" at bounding box center [545, 79] width 204 height 33
paste input "**********"
type input "**********"
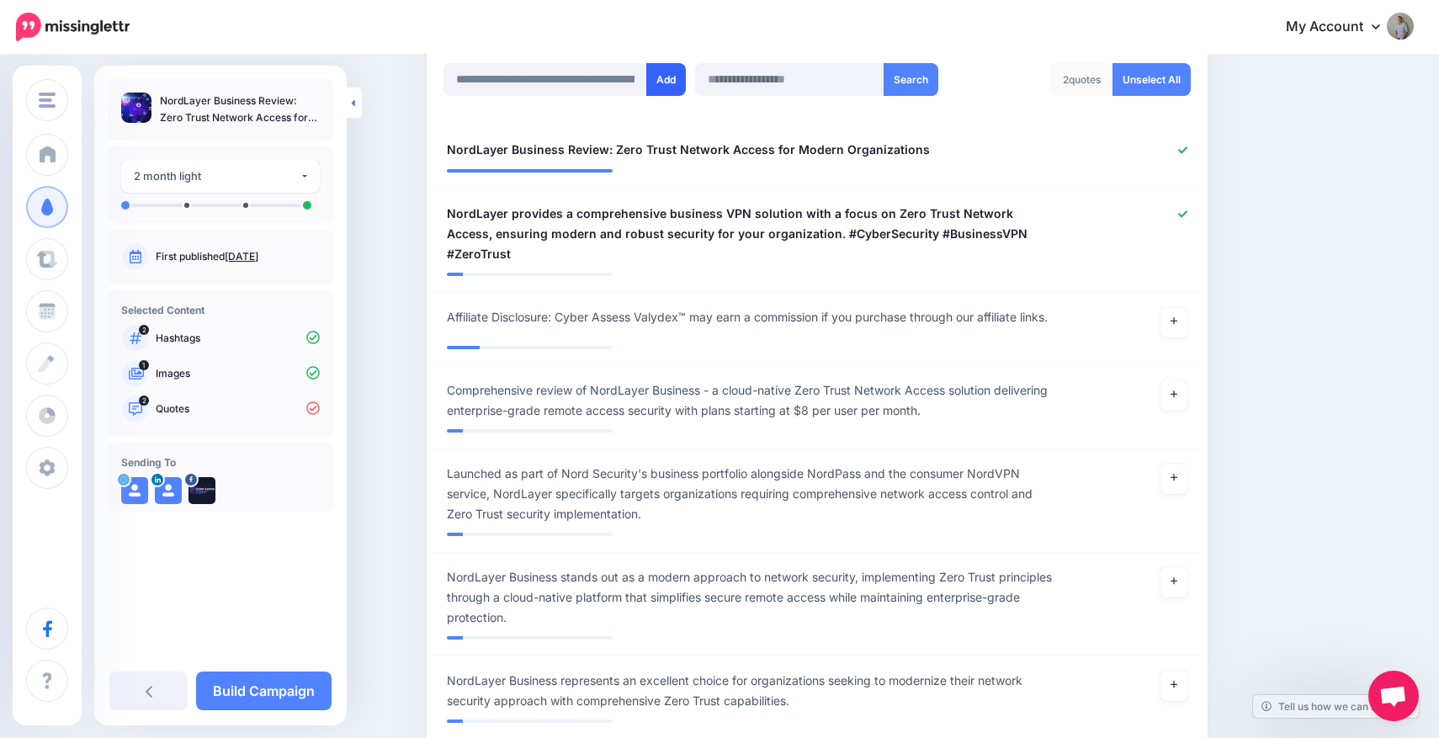
click at [660, 85] on button "Add" at bounding box center [666, 79] width 40 height 33
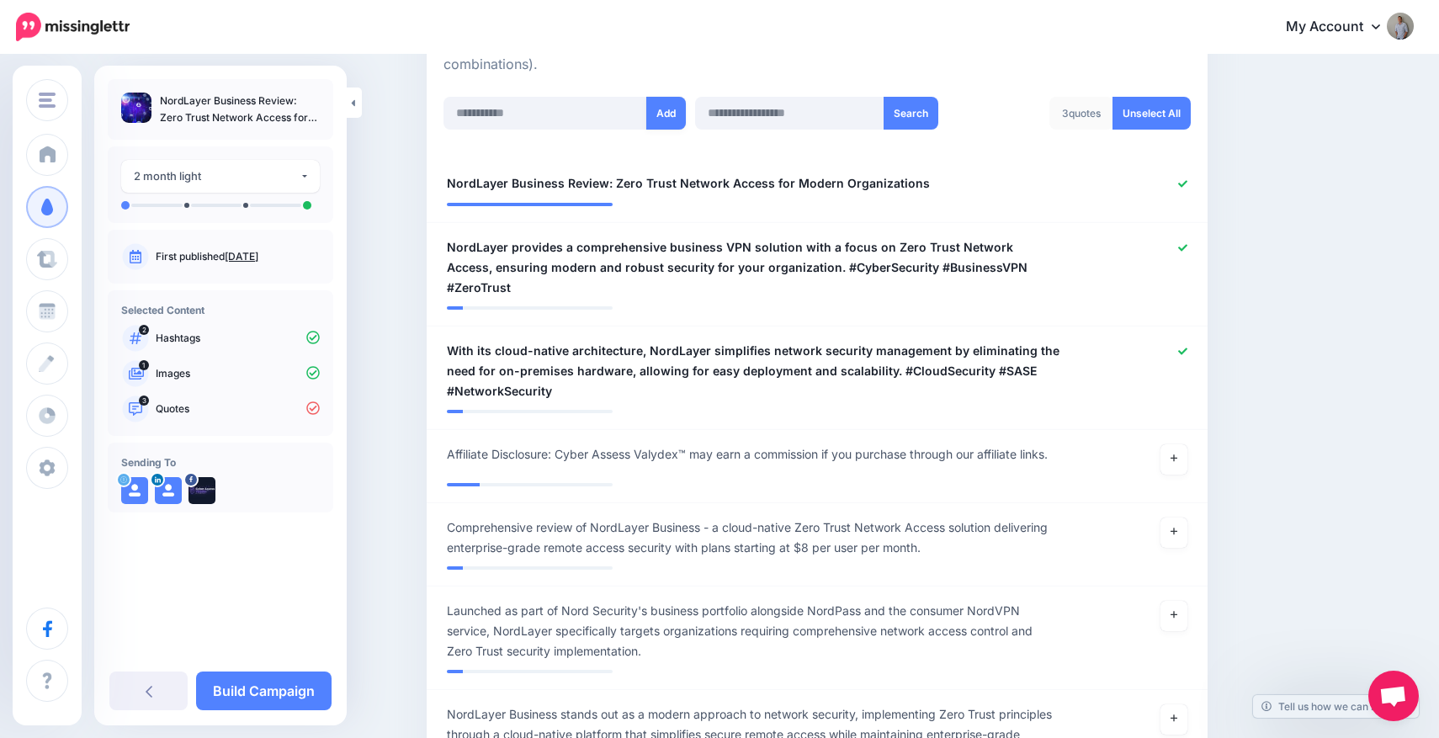
scroll to position [424, 0]
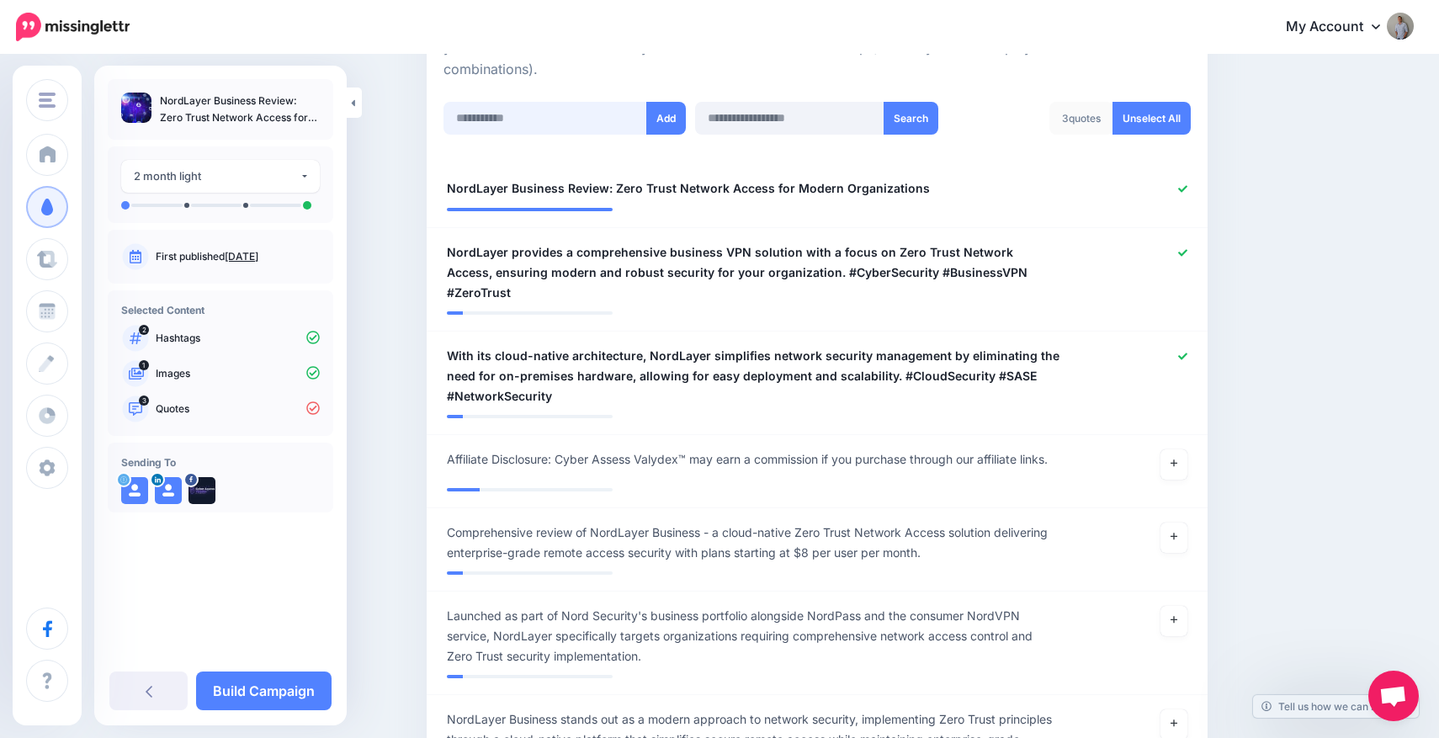
click at [574, 123] on input "text" at bounding box center [545, 118] width 204 height 33
paste input "**********"
type input "**********"
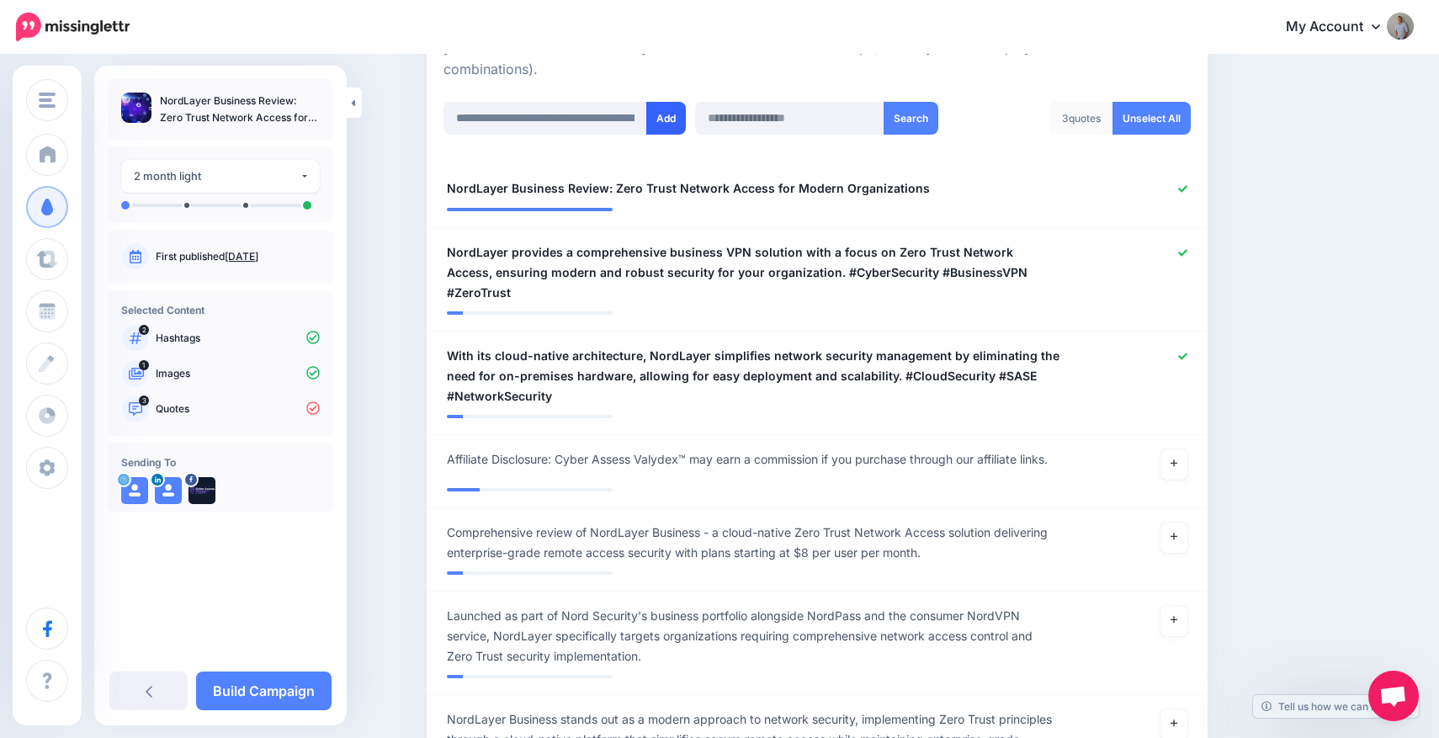
click at [656, 114] on button "Add" at bounding box center [666, 118] width 40 height 33
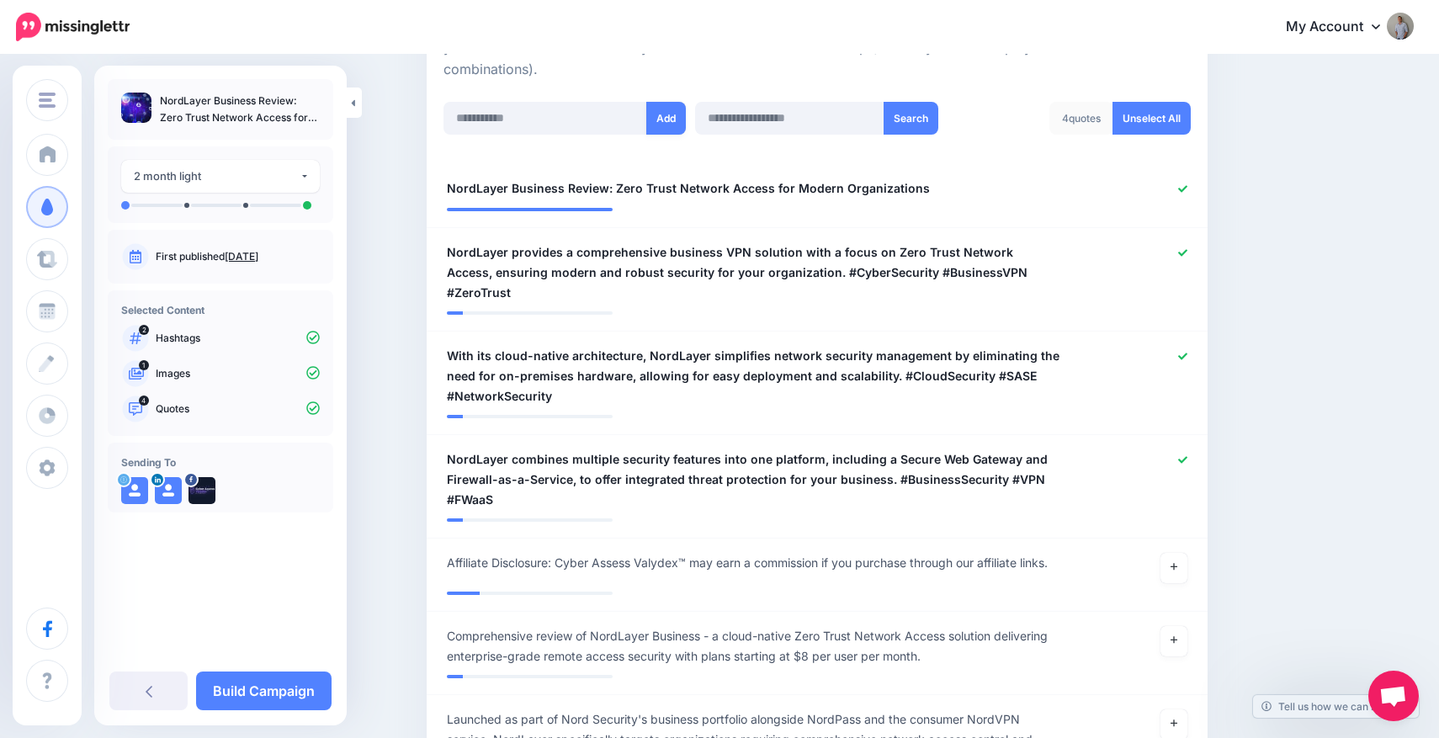
scroll to position [587, 0]
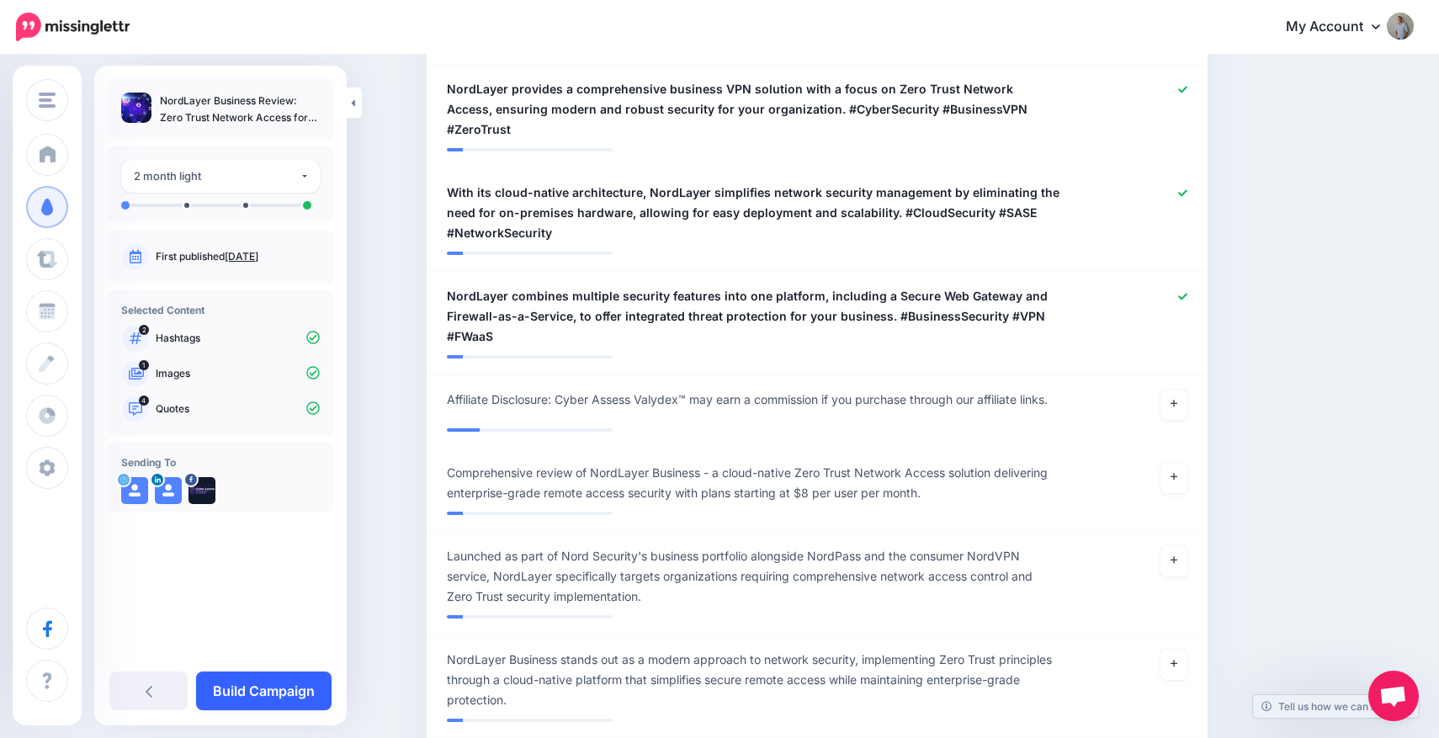
click at [271, 683] on link "Build Campaign" at bounding box center [263, 690] width 135 height 39
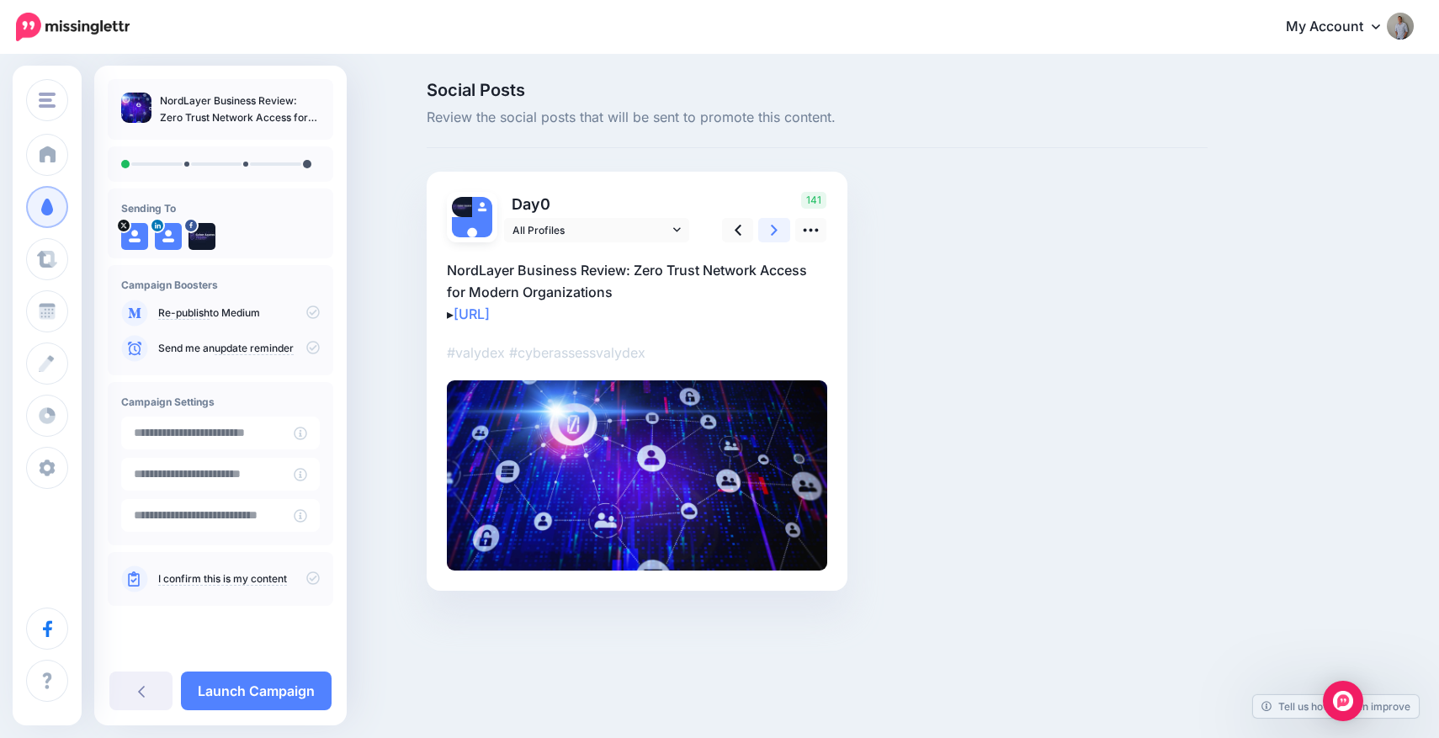
click at [775, 227] on icon at bounding box center [774, 230] width 7 height 18
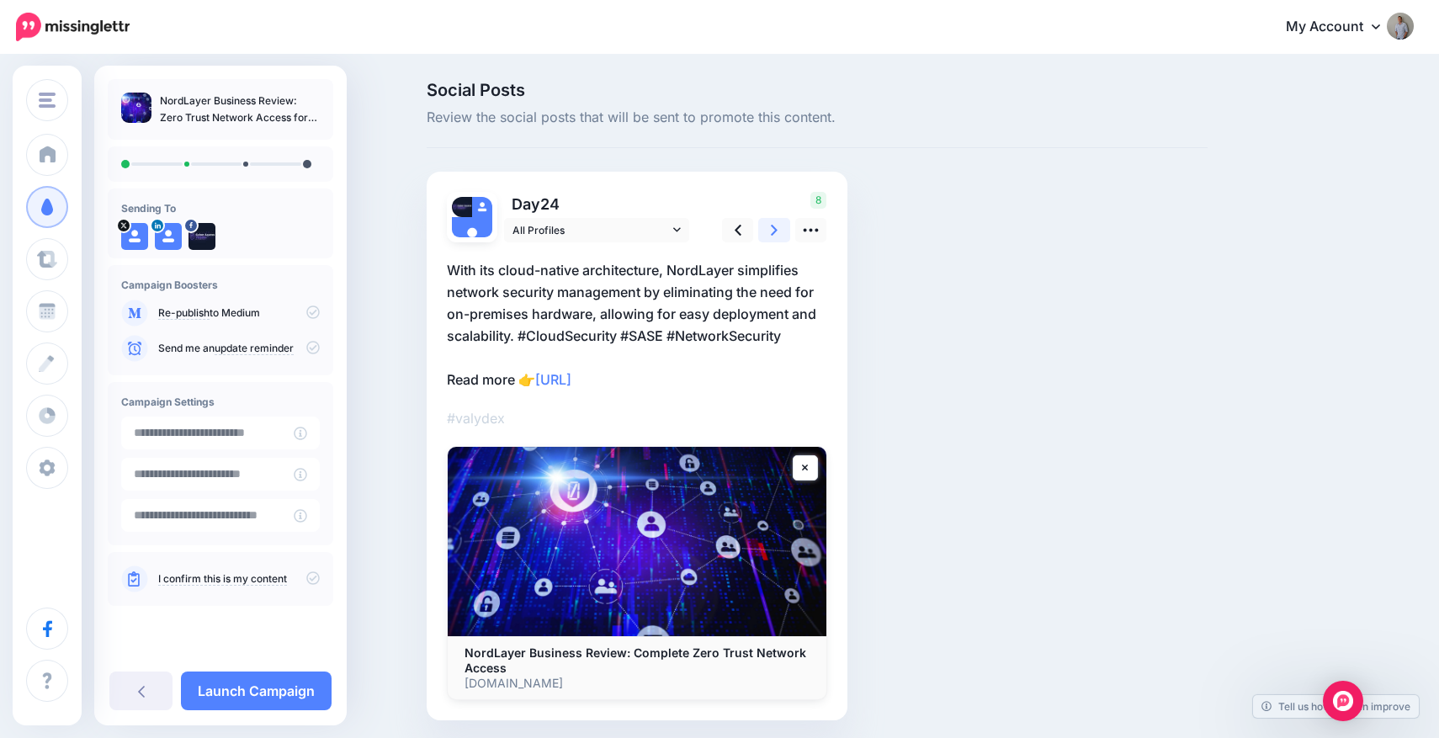
click at [775, 227] on icon at bounding box center [774, 230] width 7 height 18
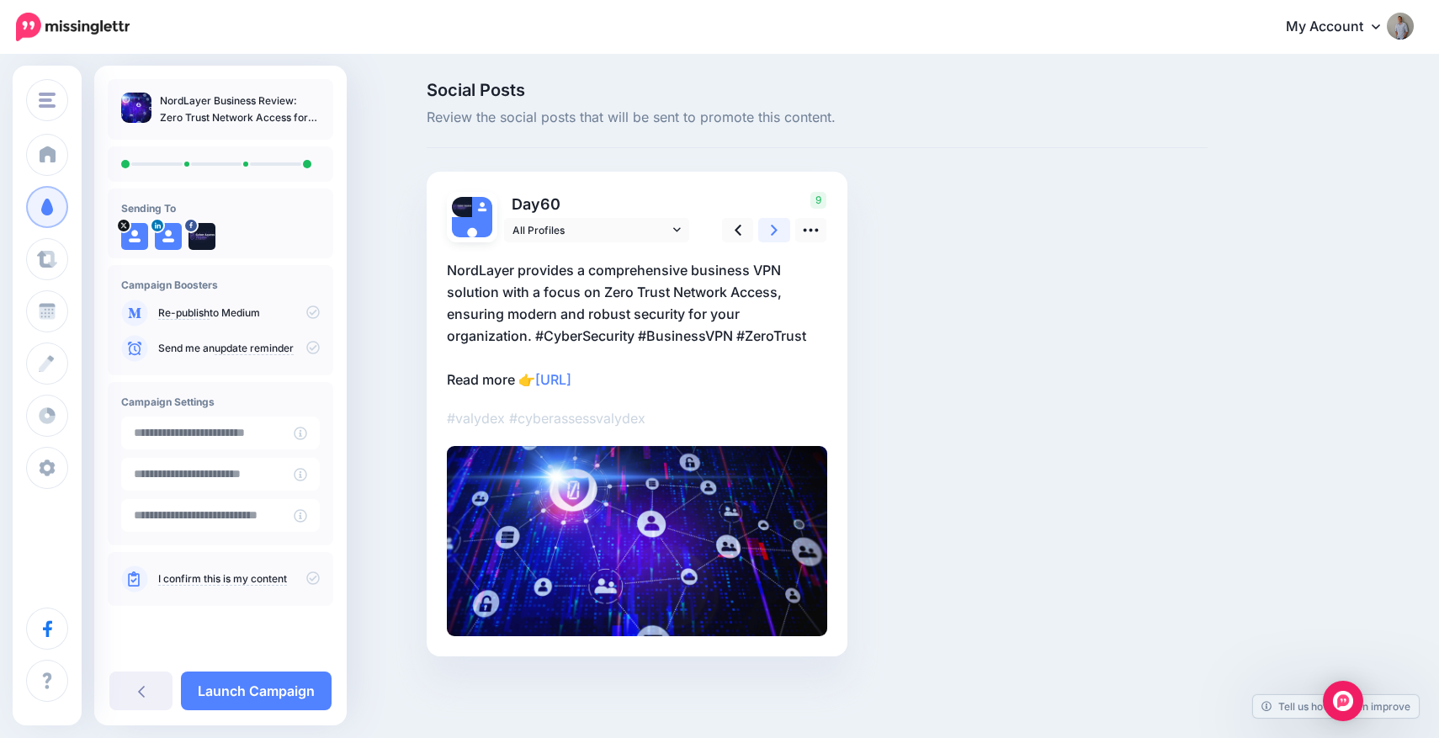
click at [775, 227] on icon at bounding box center [774, 230] width 7 height 18
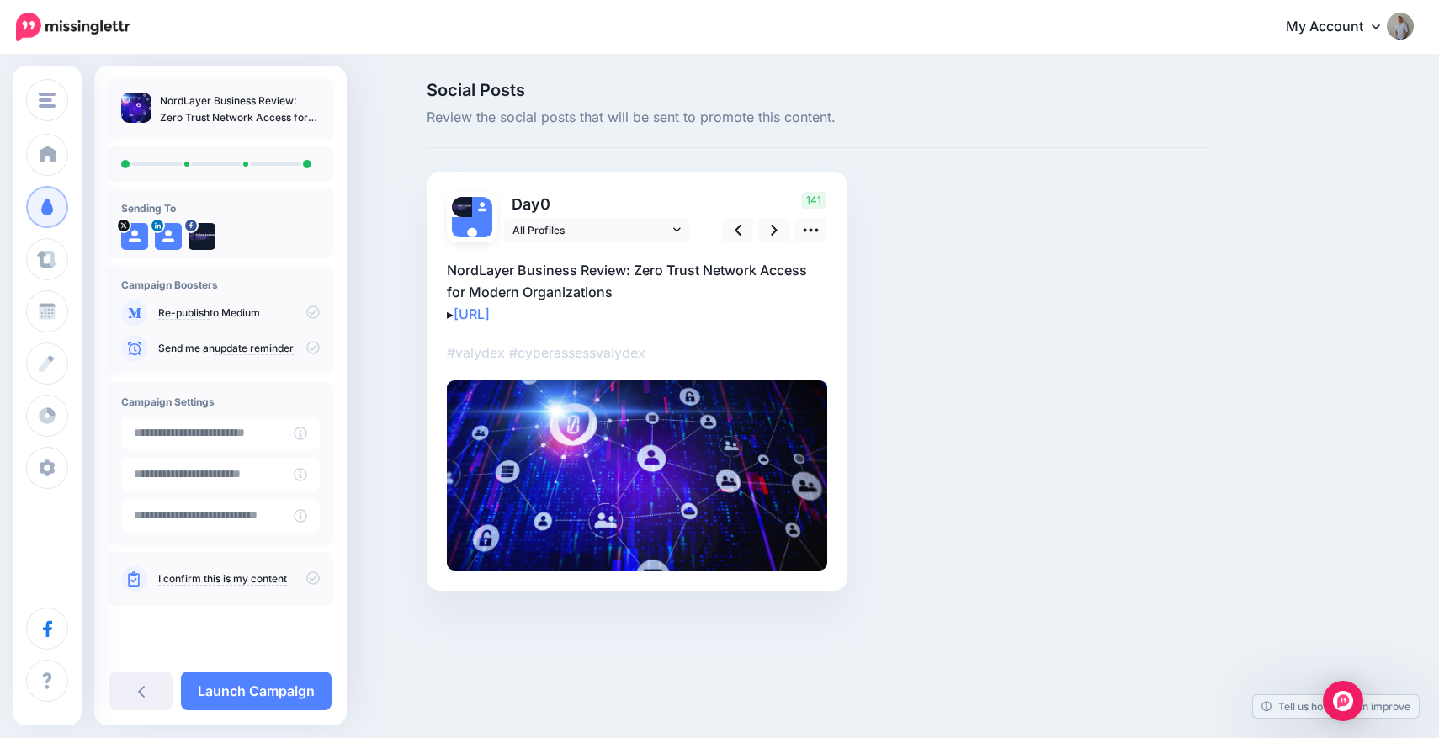
click at [308, 578] on icon at bounding box center [312, 577] width 13 height 13
click at [317, 315] on icon at bounding box center [312, 311] width 13 height 13
click at [311, 312] on icon at bounding box center [312, 311] width 13 height 13
click at [258, 688] on link "Launch Campaign" at bounding box center [256, 690] width 151 height 39
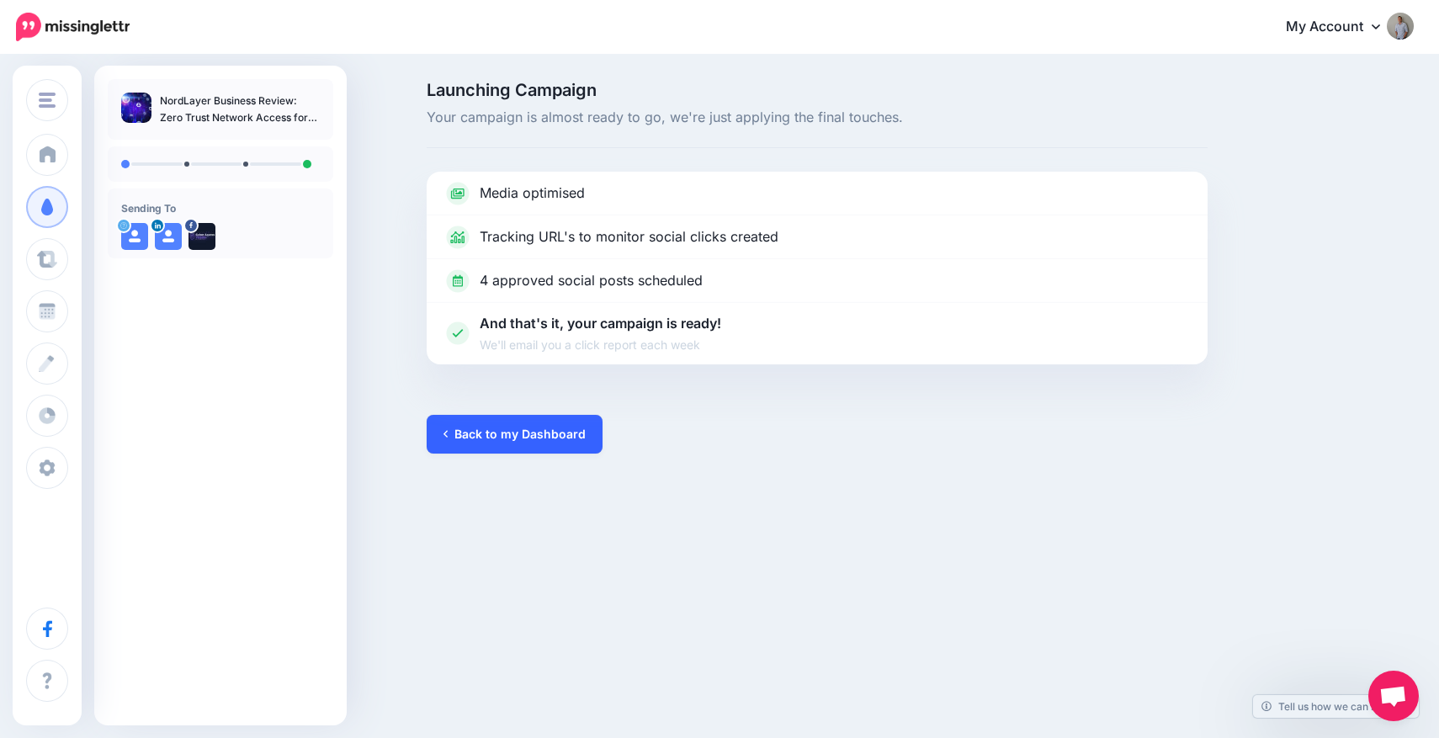
click at [483, 438] on link "Back to my Dashboard" at bounding box center [515, 434] width 176 height 39
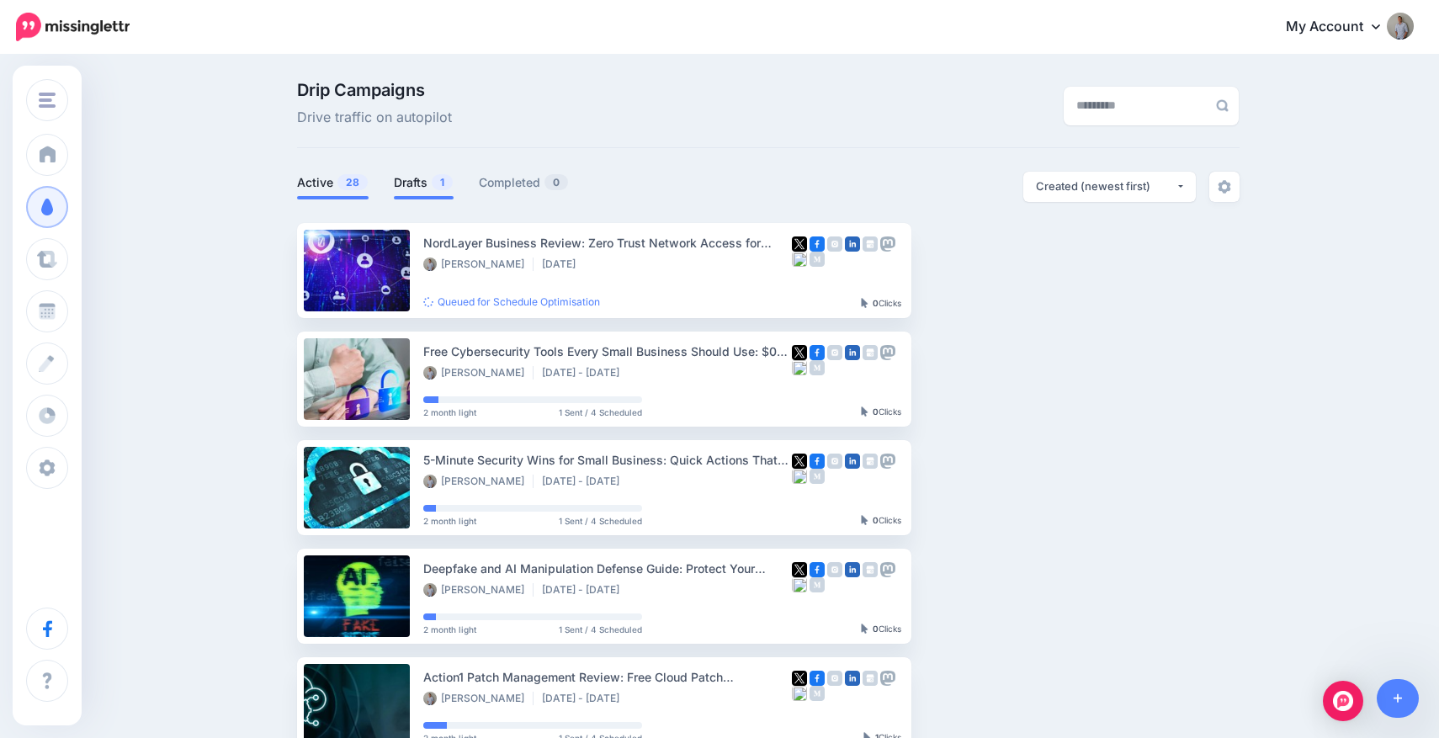
click at [422, 191] on link "Drafts 1" at bounding box center [424, 182] width 60 height 20
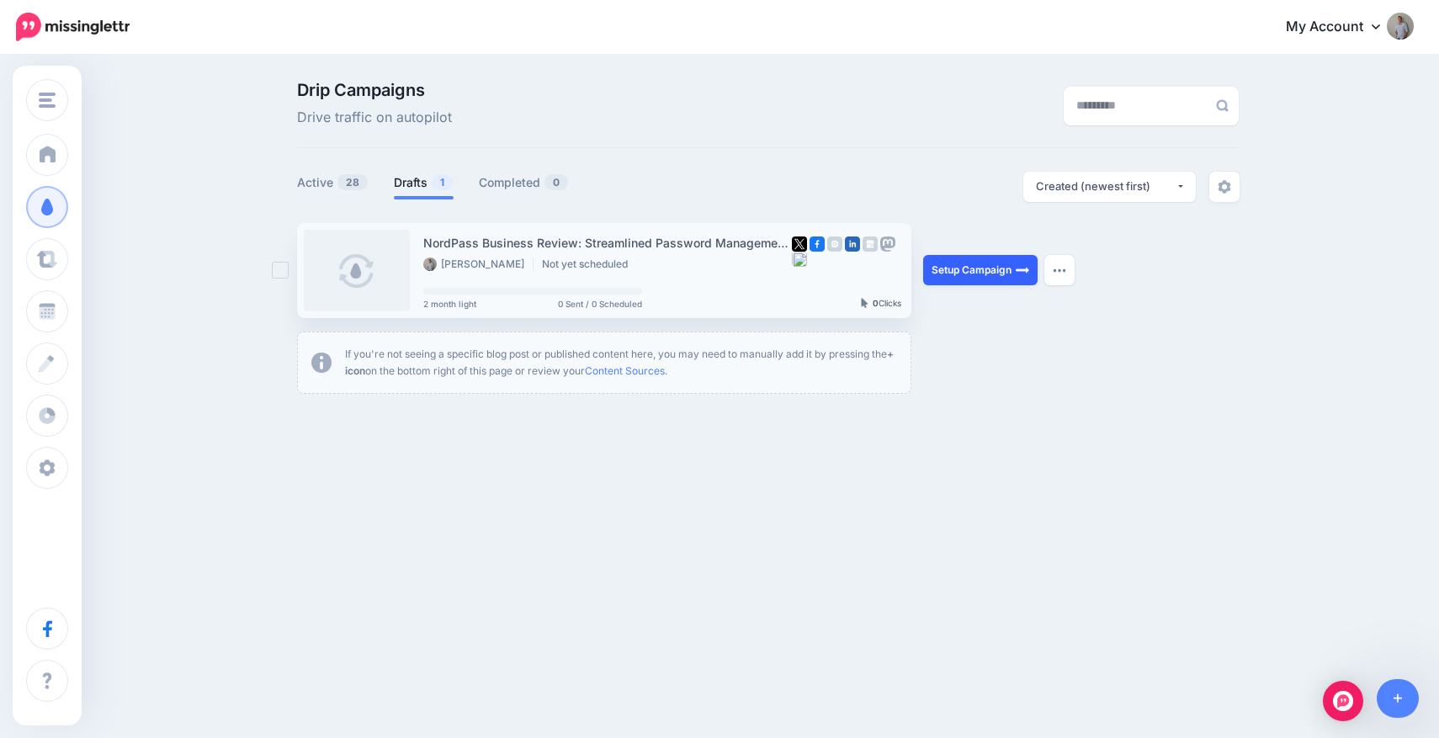
click at [980, 273] on link "Setup Campaign" at bounding box center [980, 270] width 114 height 30
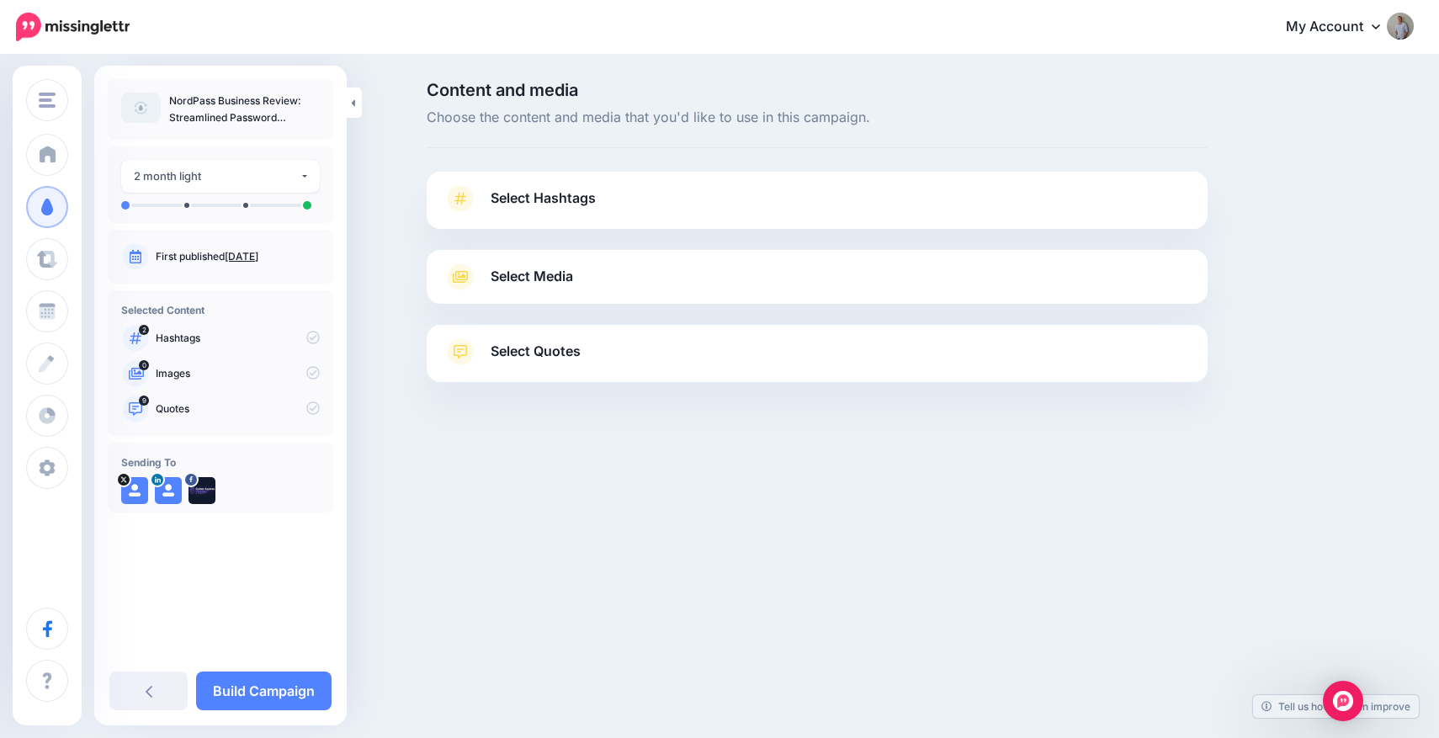
click at [802, 198] on link "Select Hashtags" at bounding box center [816, 207] width 747 height 44
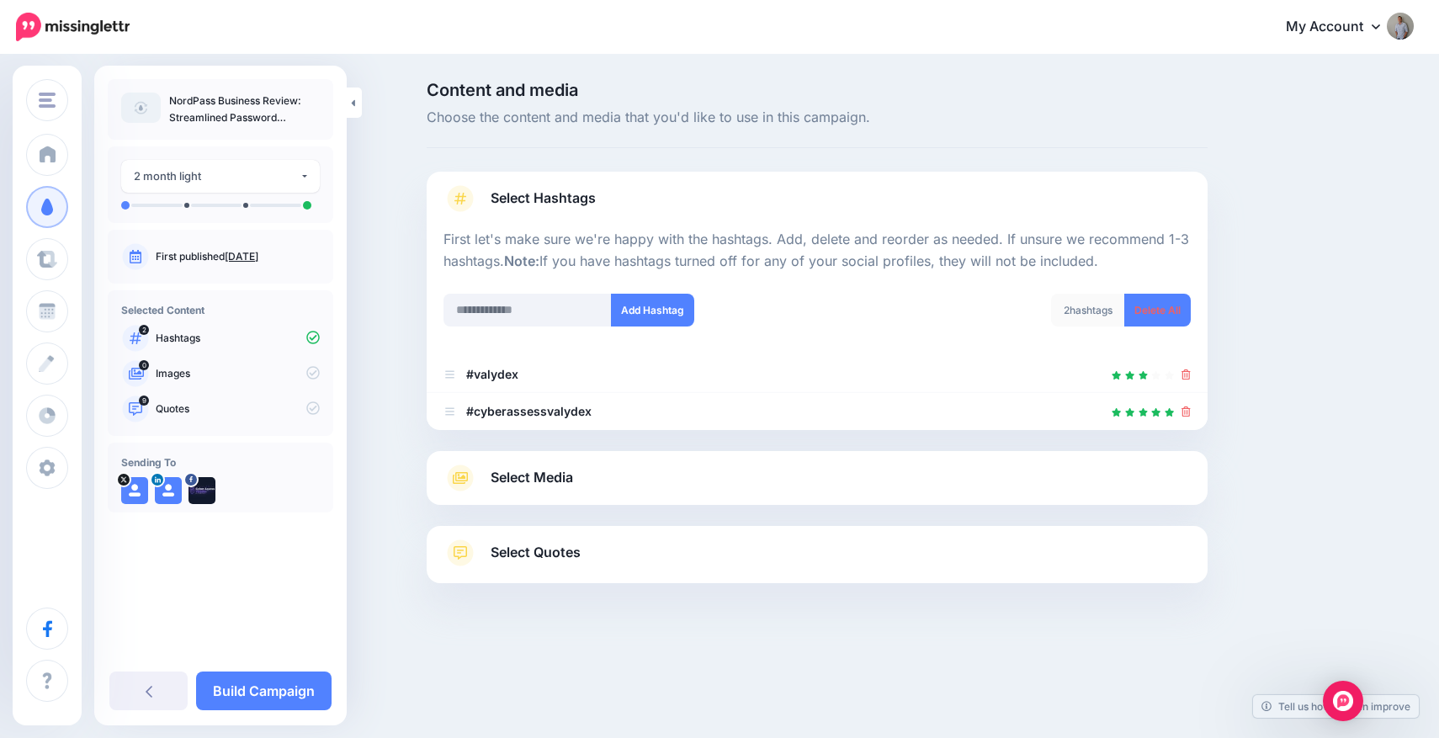
click at [591, 475] on link "Select Media" at bounding box center [816, 477] width 747 height 27
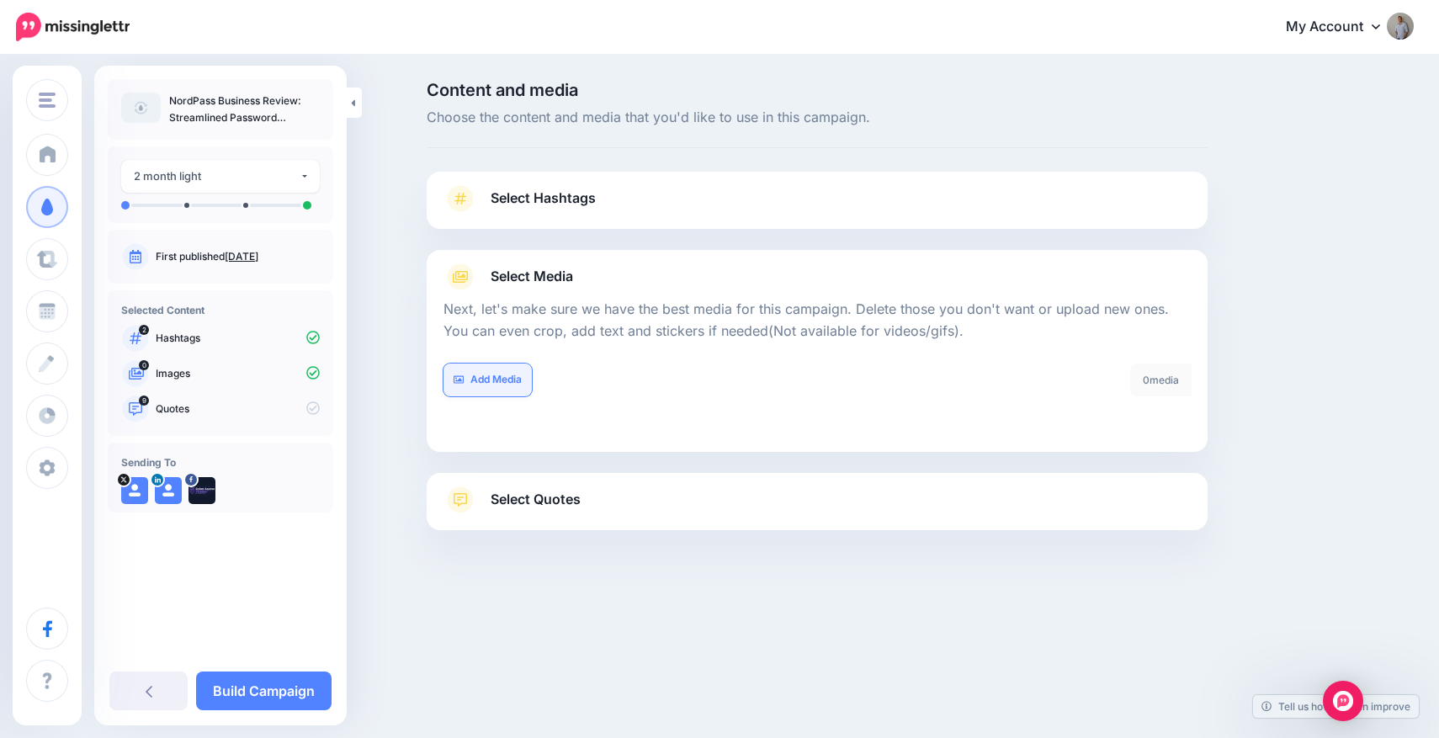
click at [506, 389] on link "Add Media" at bounding box center [487, 379] width 88 height 33
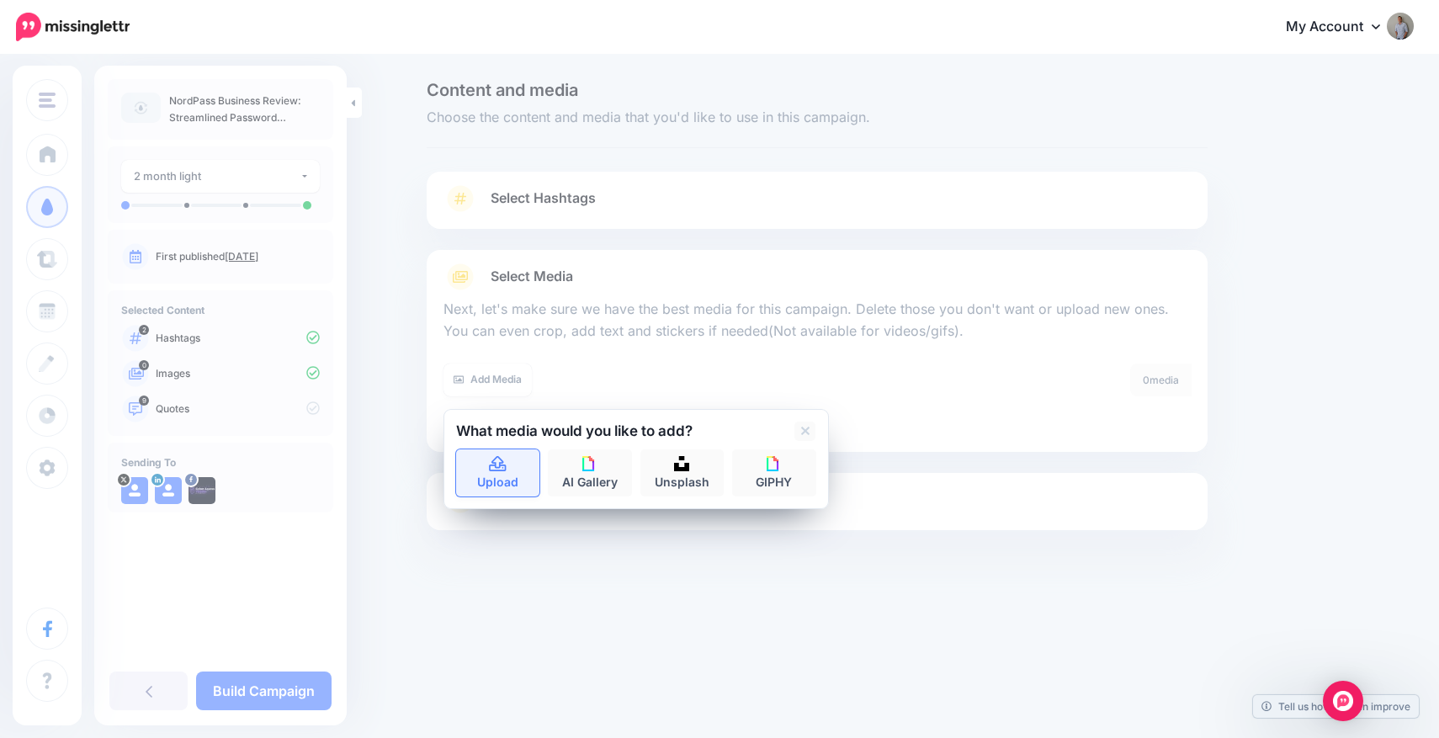
click at [500, 470] on icon at bounding box center [497, 463] width 17 height 15
click at [681, 474] on link "Unsplash" at bounding box center [682, 472] width 84 height 47
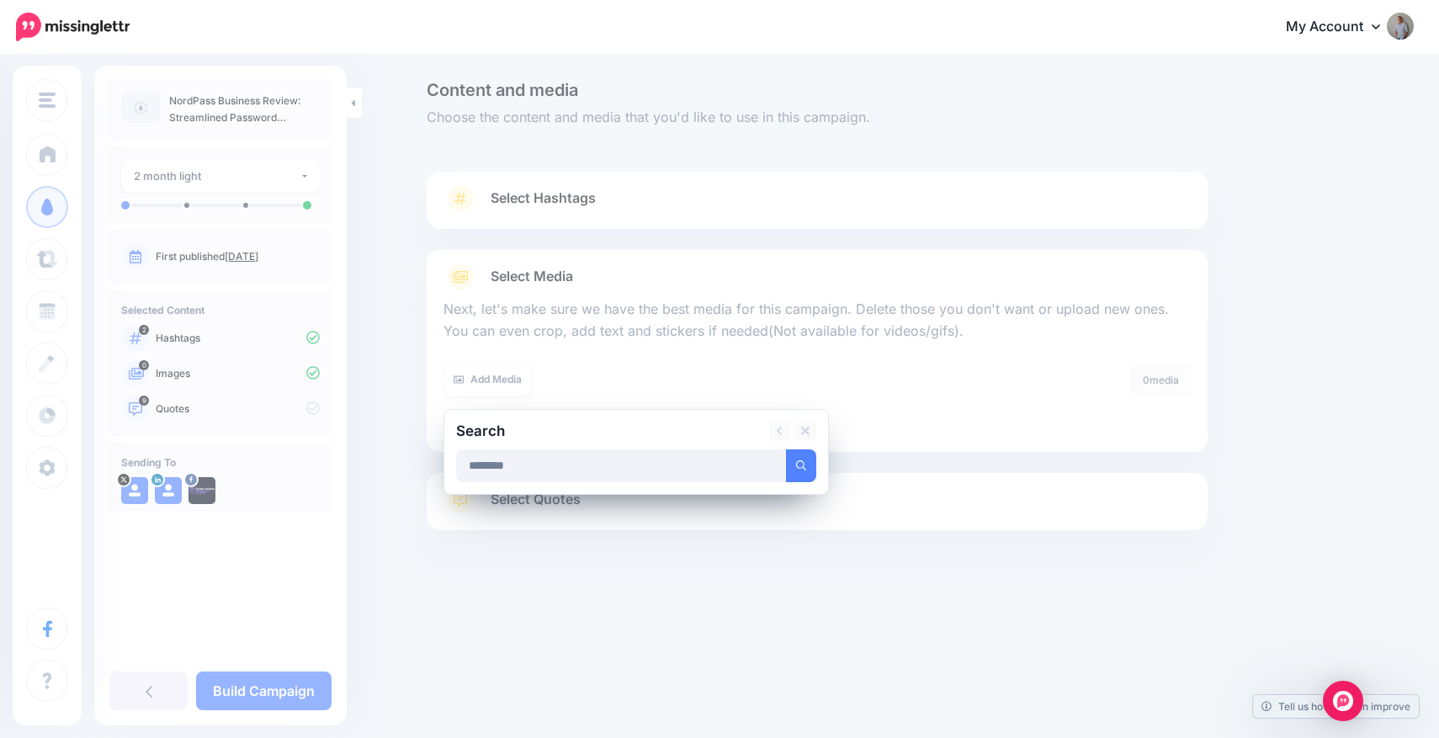
click at [786, 449] on button "submit" at bounding box center [801, 465] width 30 height 33
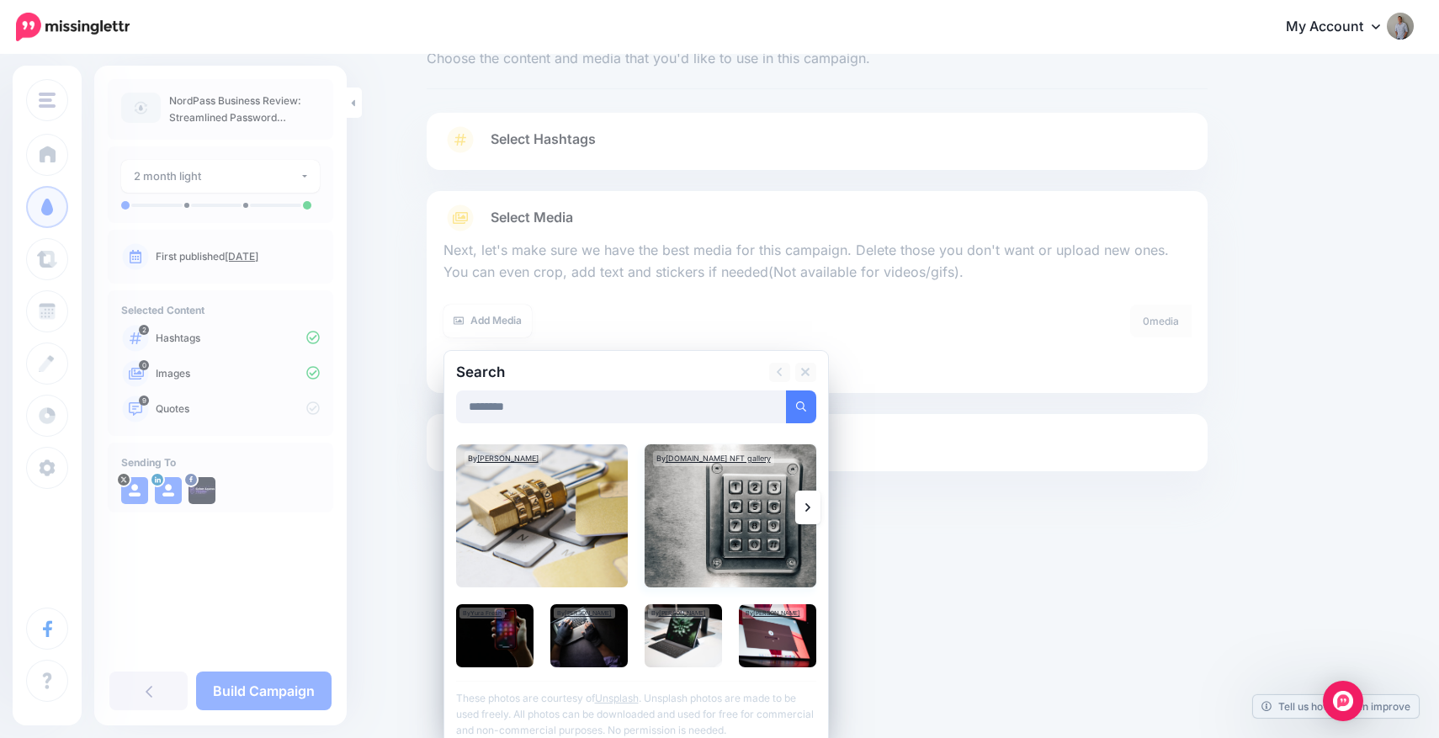
scroll to position [72, 0]
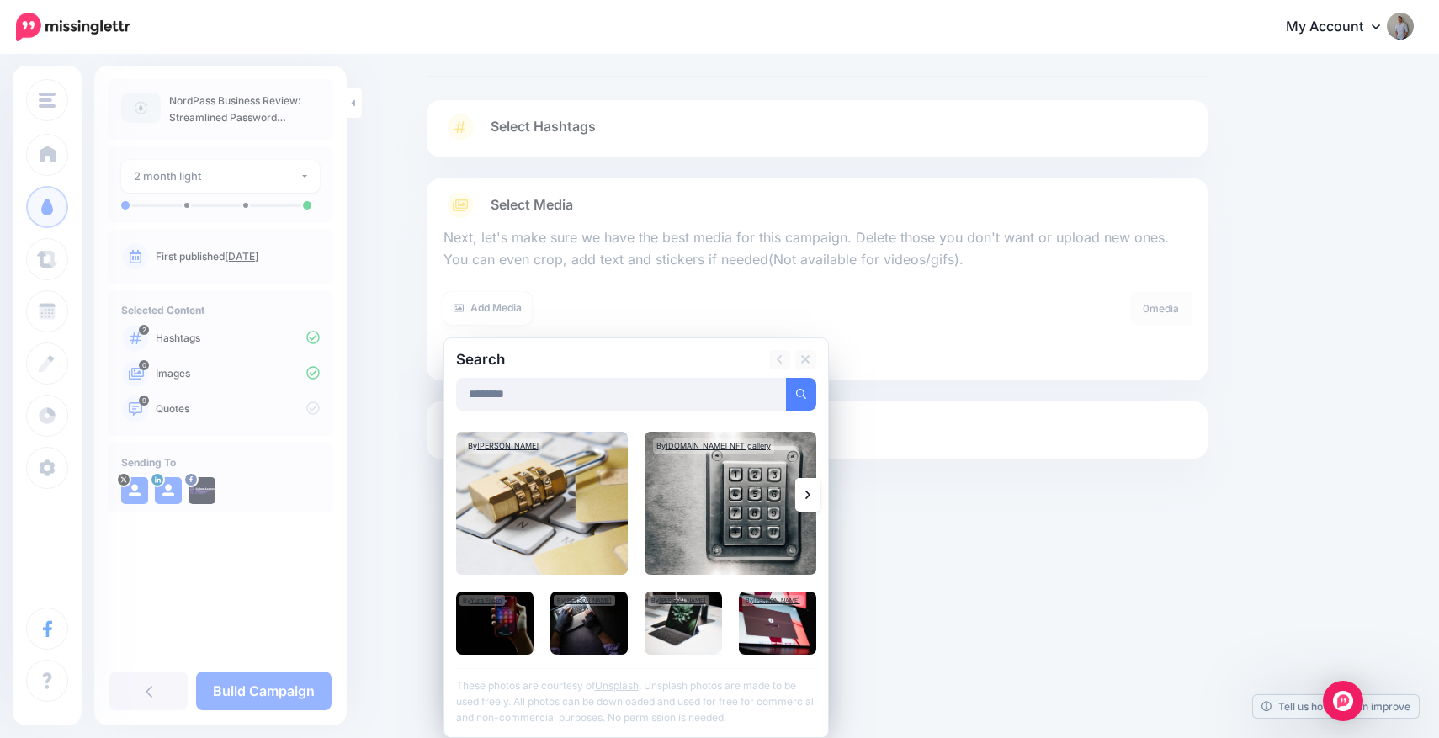
click at [801, 493] on link at bounding box center [807, 495] width 25 height 34
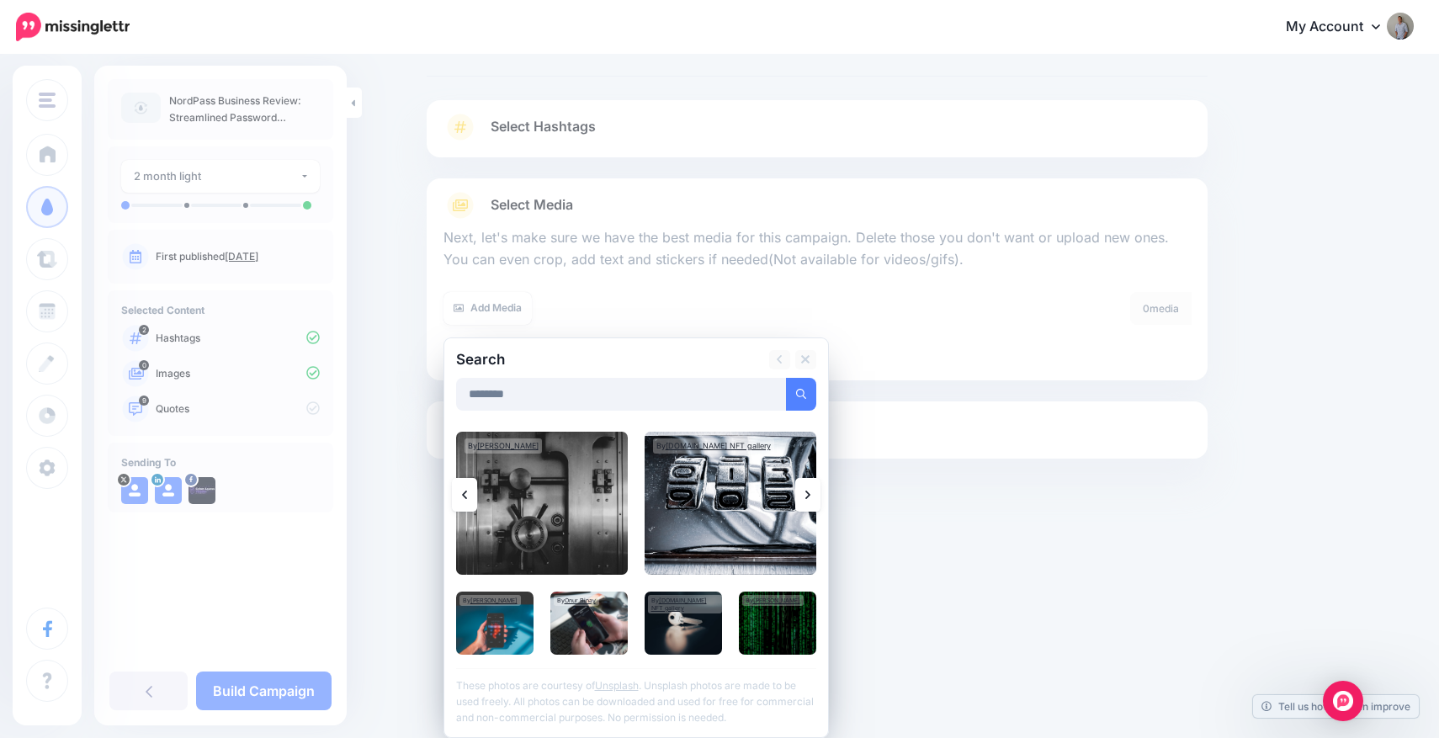
click at [801, 493] on link at bounding box center [807, 495] width 25 height 34
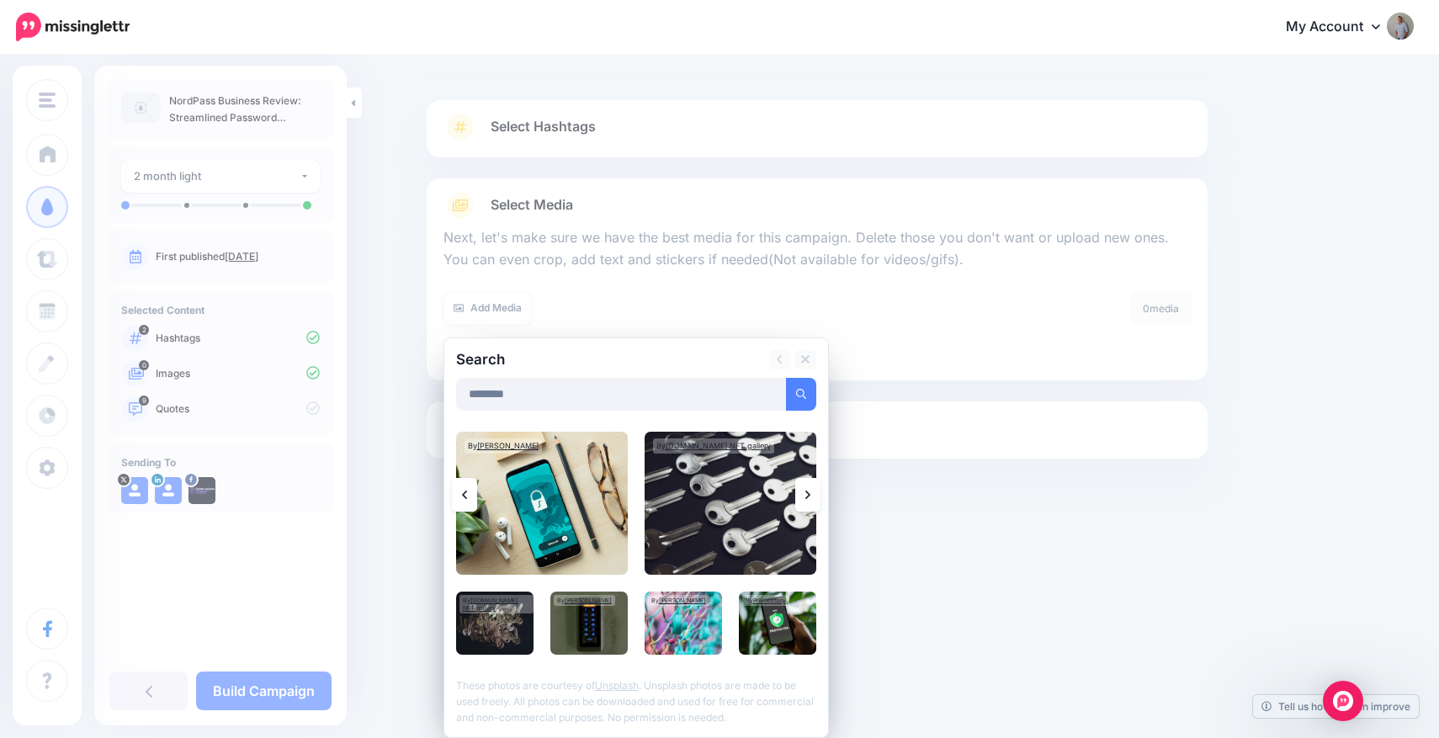
click at [801, 493] on link at bounding box center [807, 495] width 25 height 34
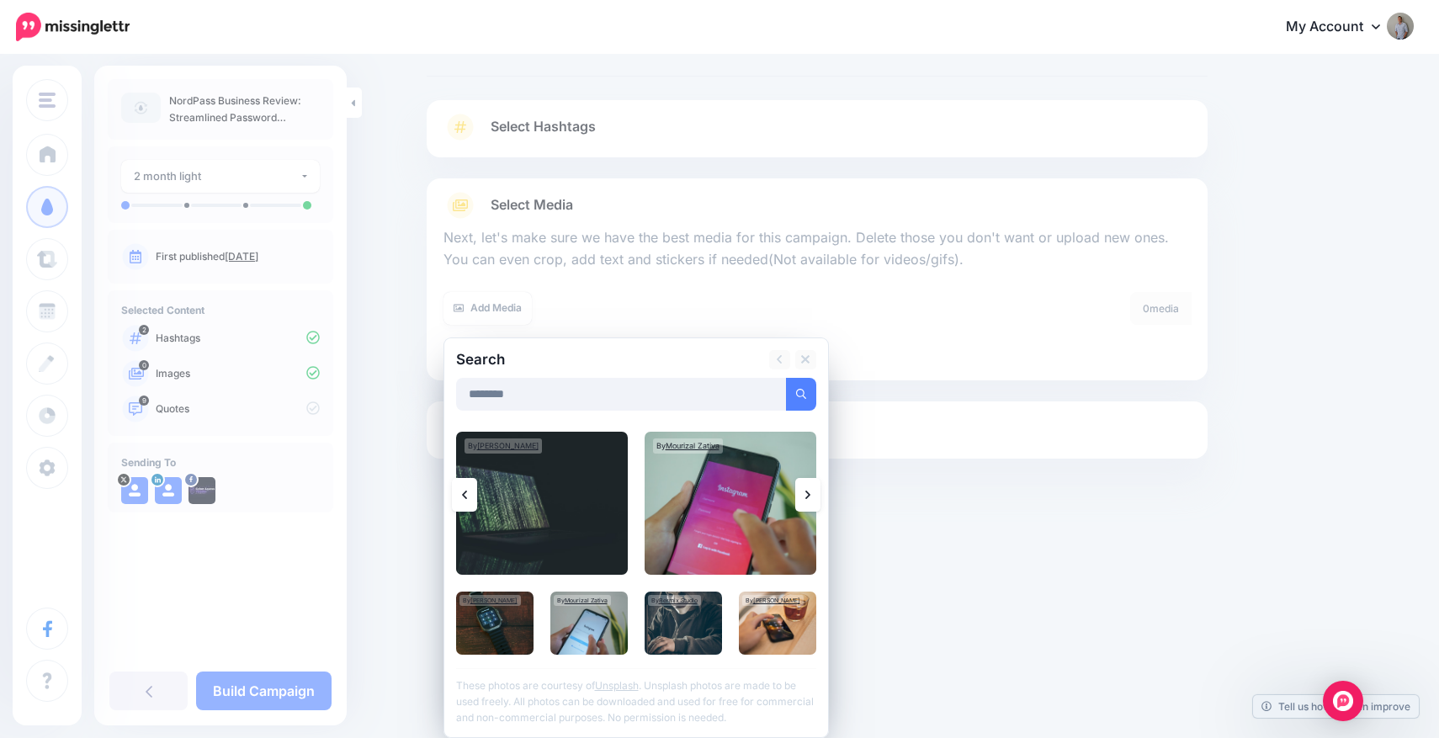
click at [801, 493] on link at bounding box center [807, 495] width 25 height 34
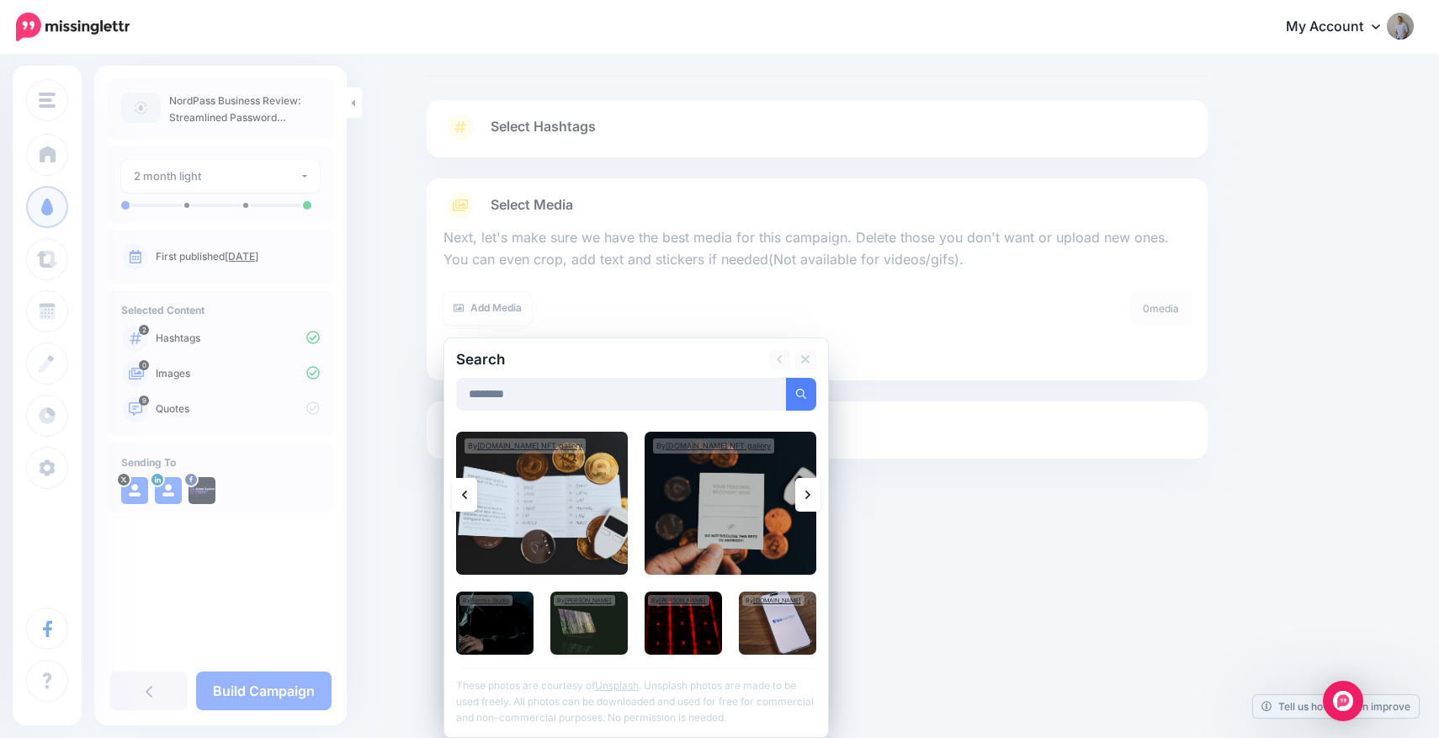
click at [801, 493] on link at bounding box center [807, 495] width 25 height 34
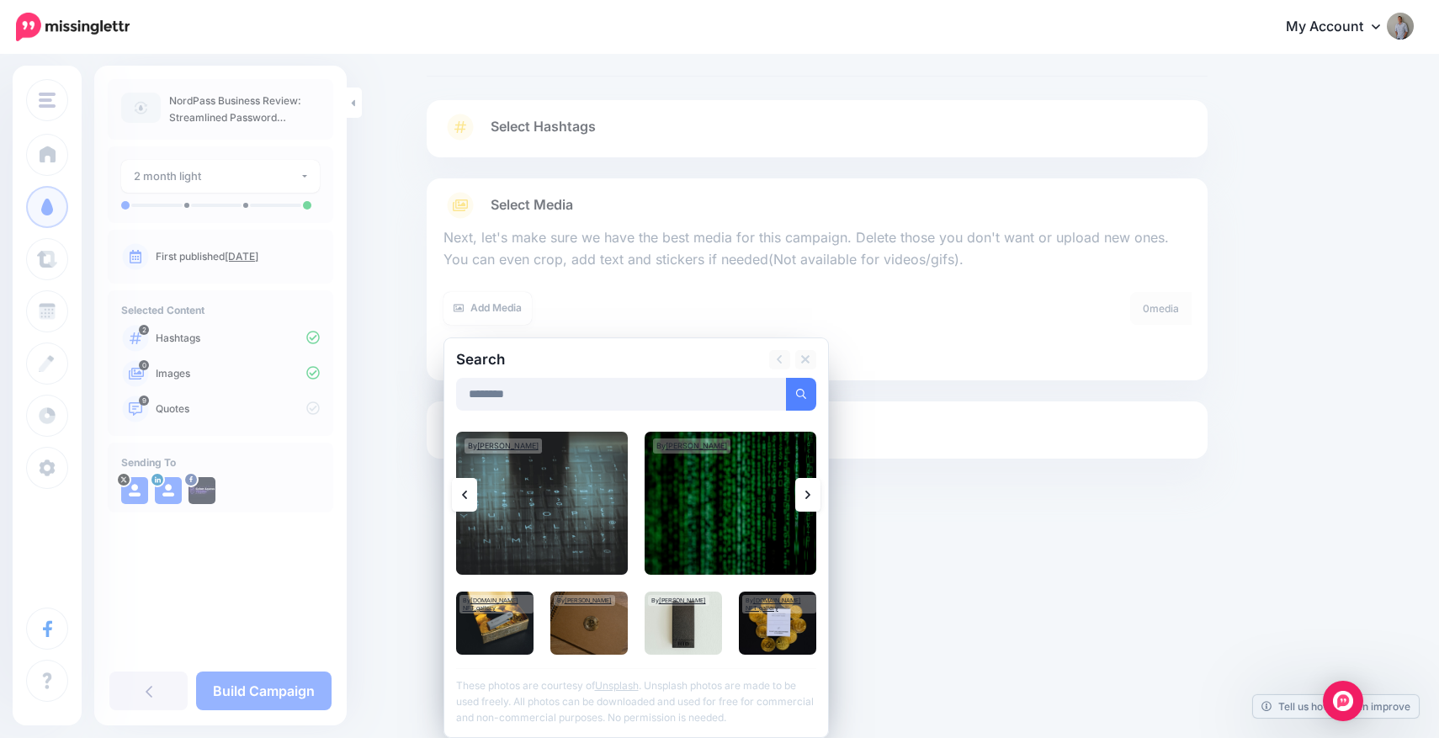
click at [804, 501] on link at bounding box center [807, 495] width 25 height 34
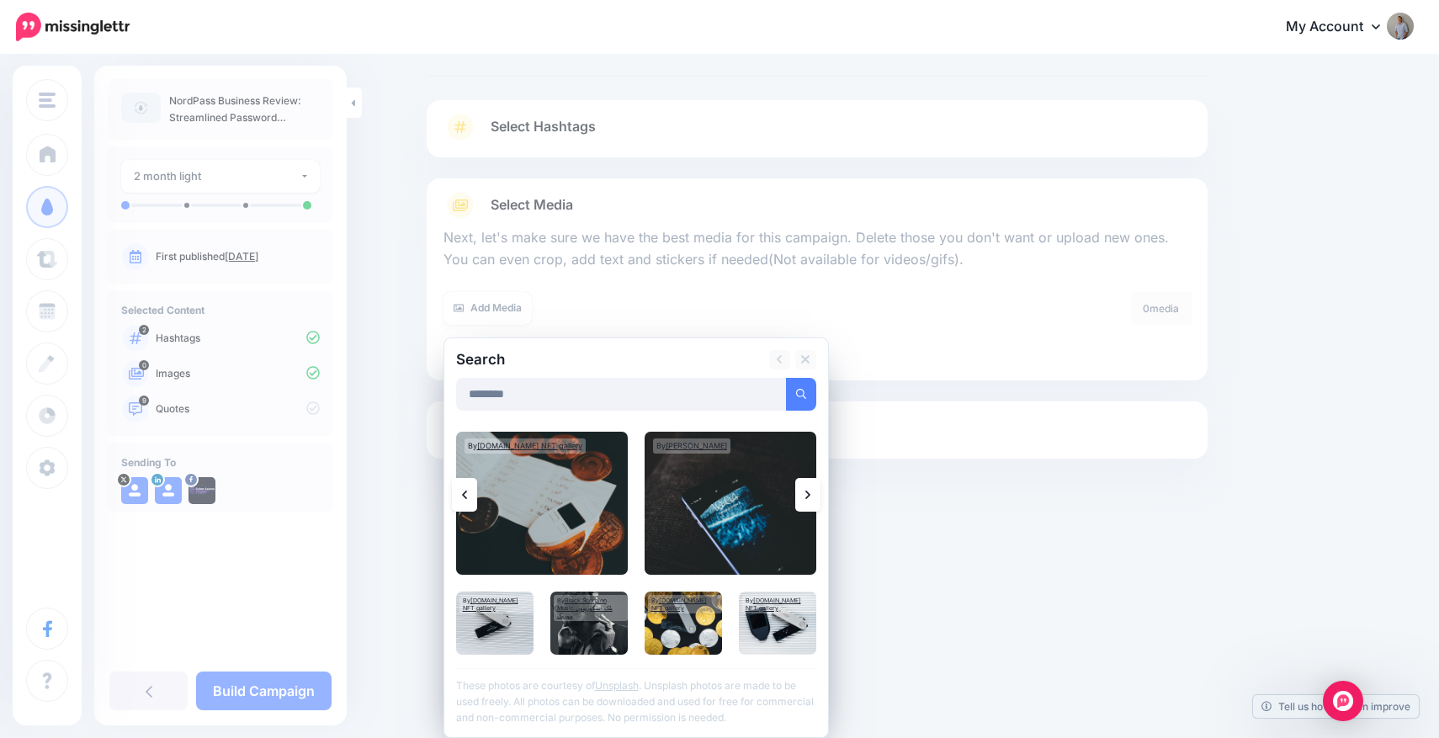
click at [806, 501] on icon at bounding box center [807, 494] width 5 height 13
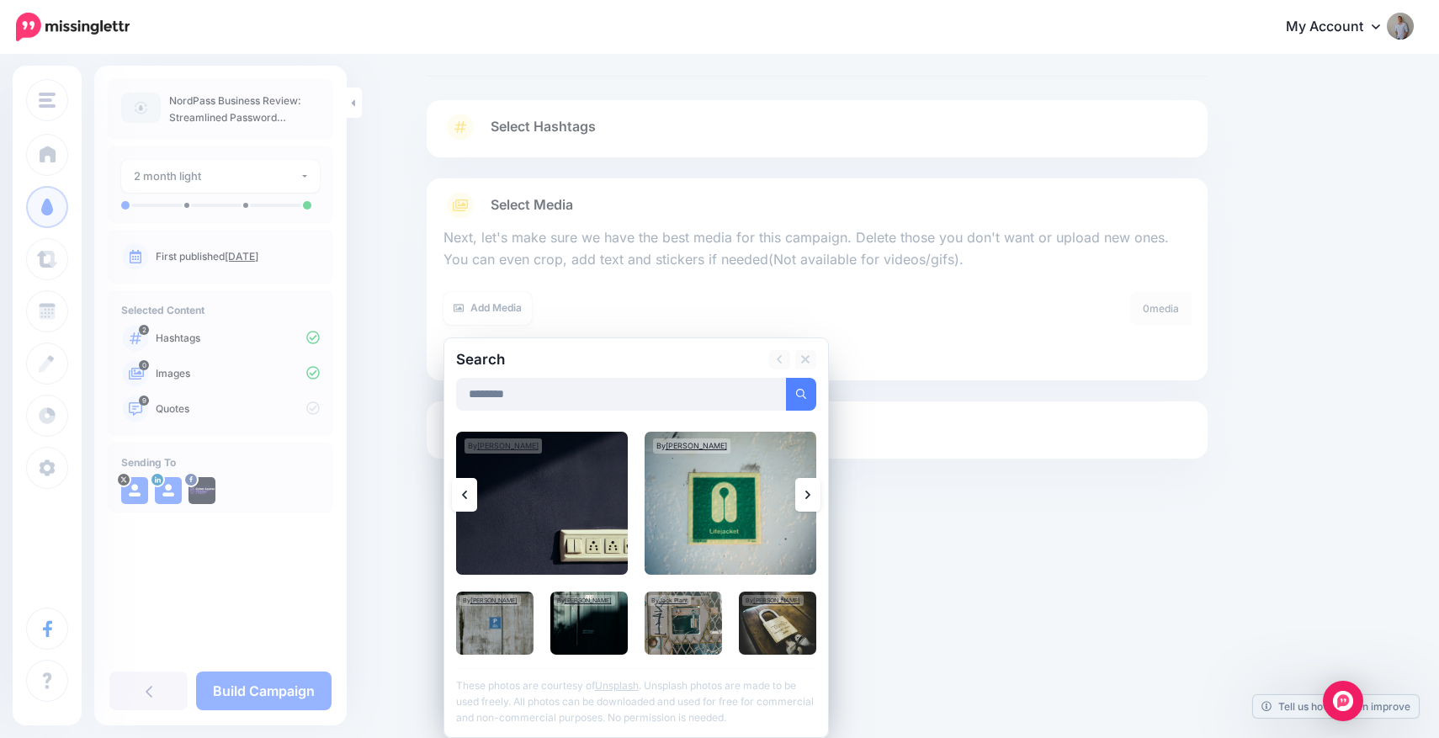
click at [806, 501] on icon at bounding box center [807, 494] width 5 height 13
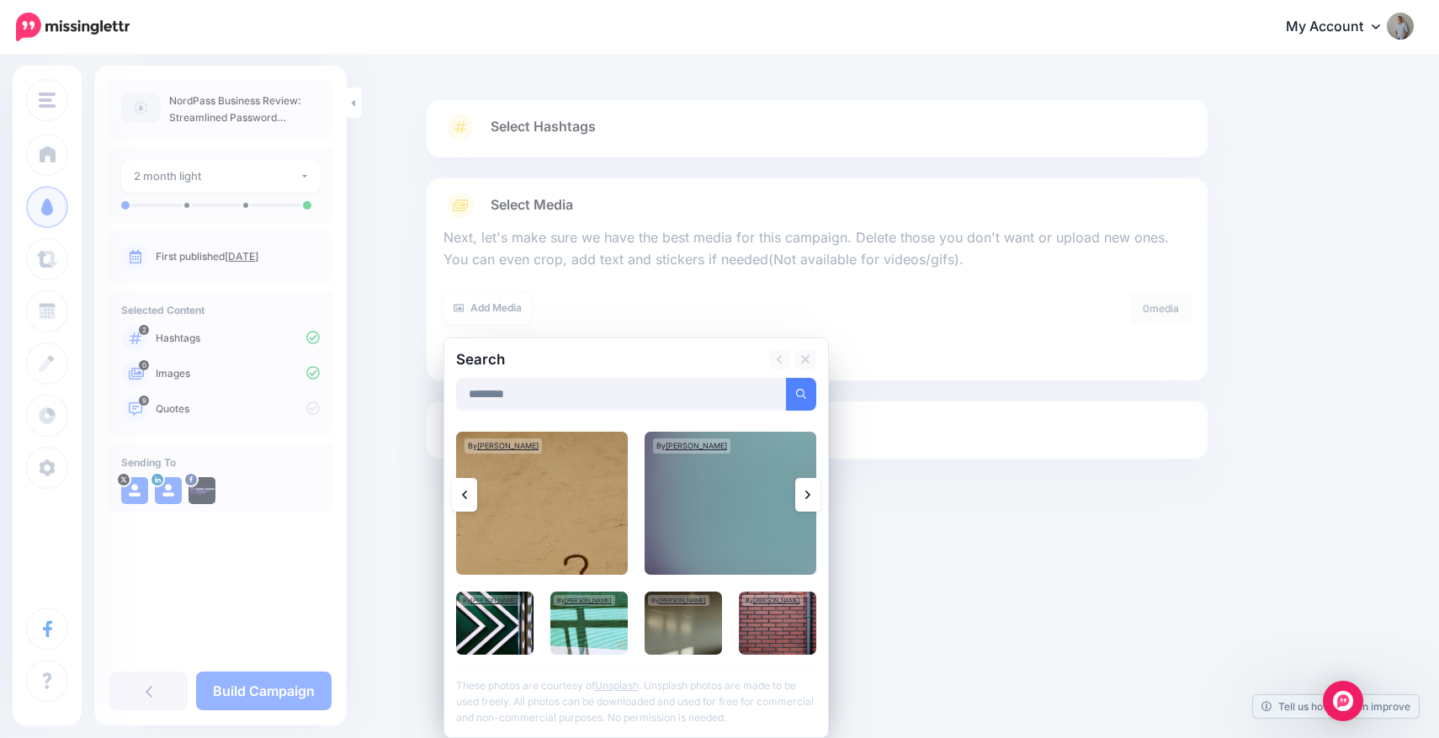
click at [806, 501] on icon at bounding box center [807, 494] width 5 height 13
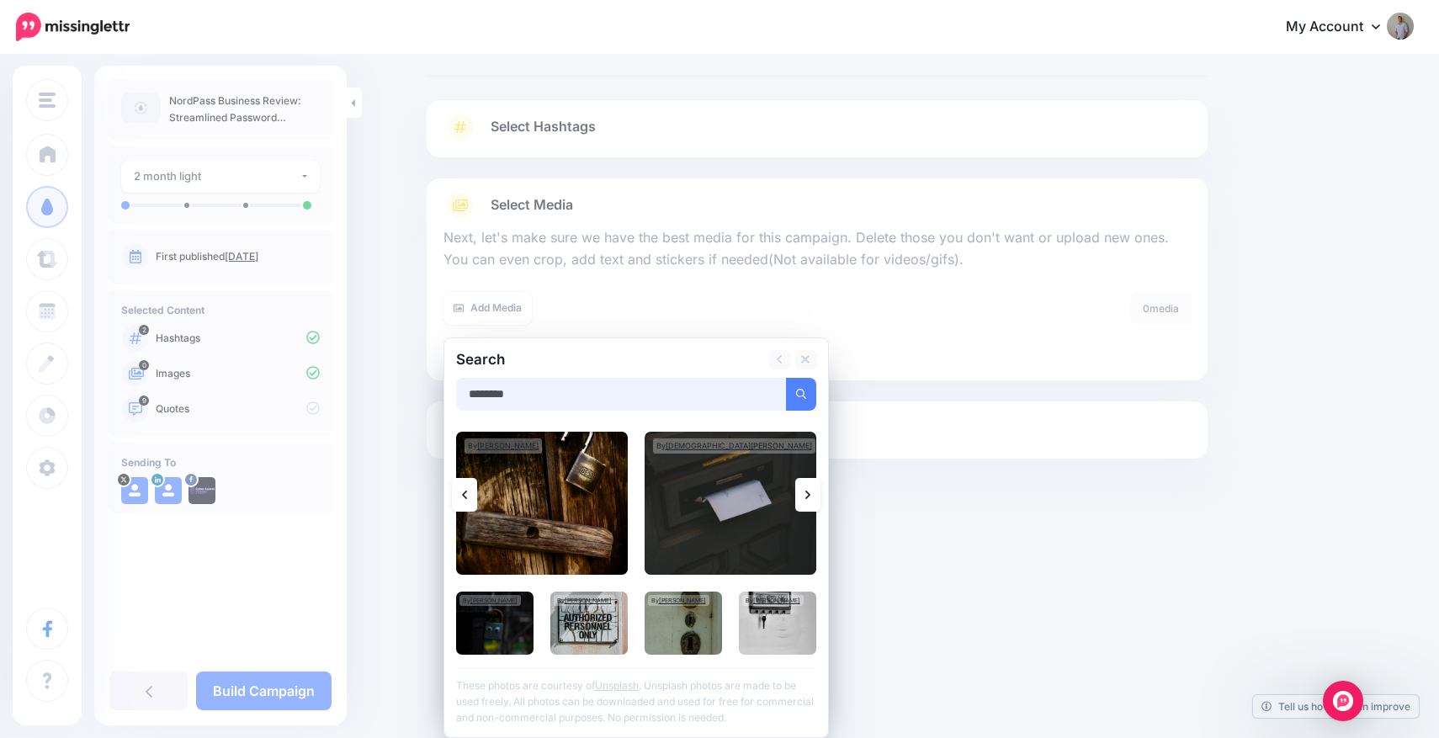
drag, startPoint x: 555, startPoint y: 397, endPoint x: 452, endPoint y: 396, distance: 103.5
click at [452, 396] on div "Search ******** Add Media By Nickolas Nikolic Christian Lue Jakub Petro" at bounding box center [635, 537] width 385 height 400
type input "******"
click at [786, 378] on button "submit" at bounding box center [801, 394] width 30 height 33
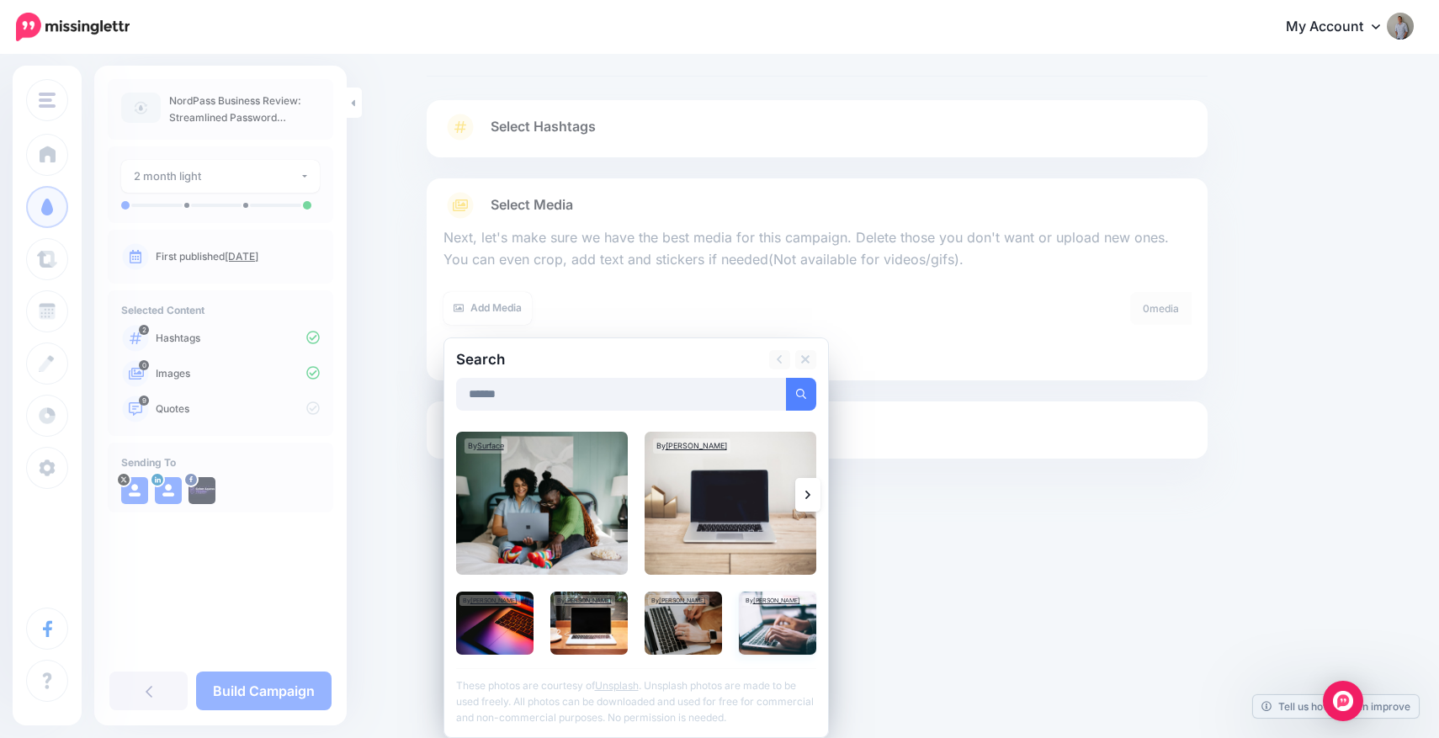
click at [772, 624] on img at bounding box center [777, 622] width 77 height 63
click at [784, 402] on link "Add Media" at bounding box center [781, 394] width 72 height 33
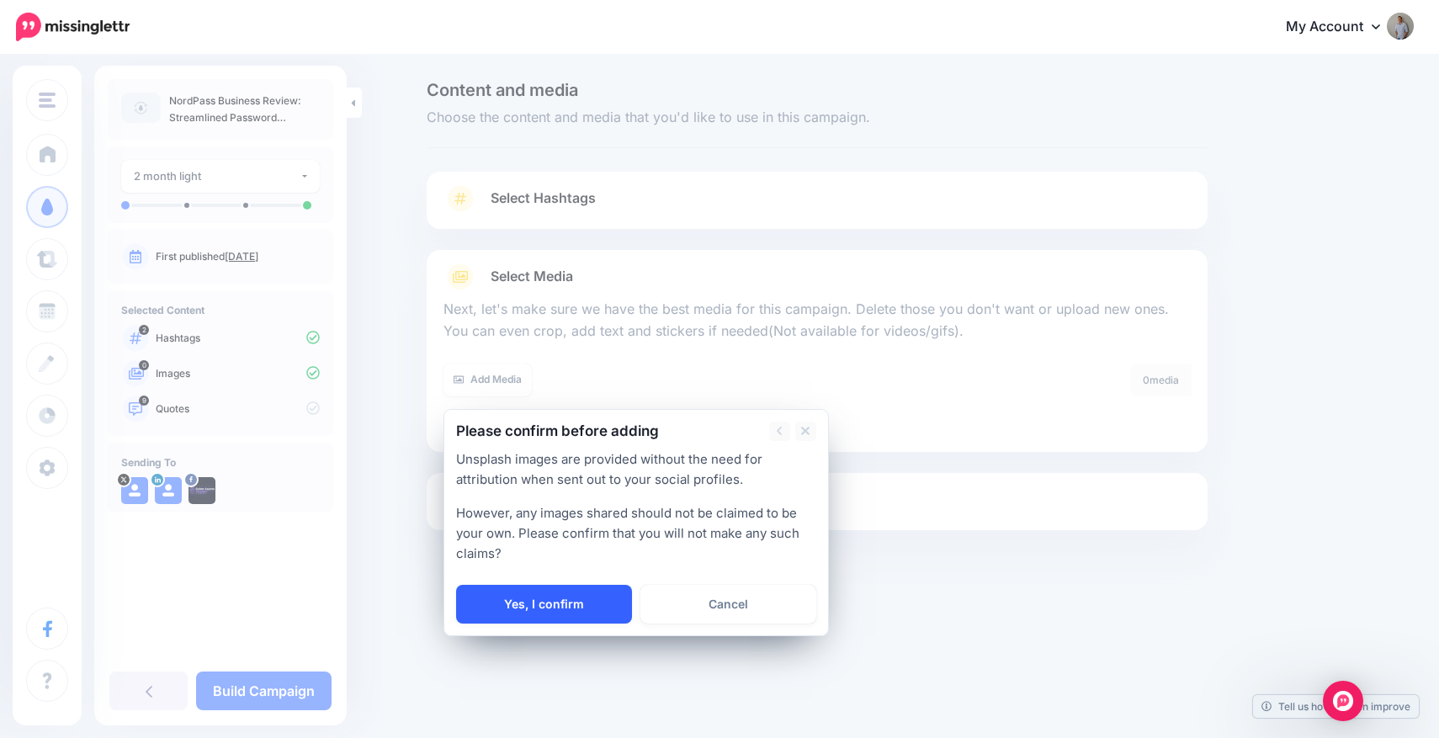
click at [531, 608] on link "Yes, I confirm" at bounding box center [544, 604] width 176 height 39
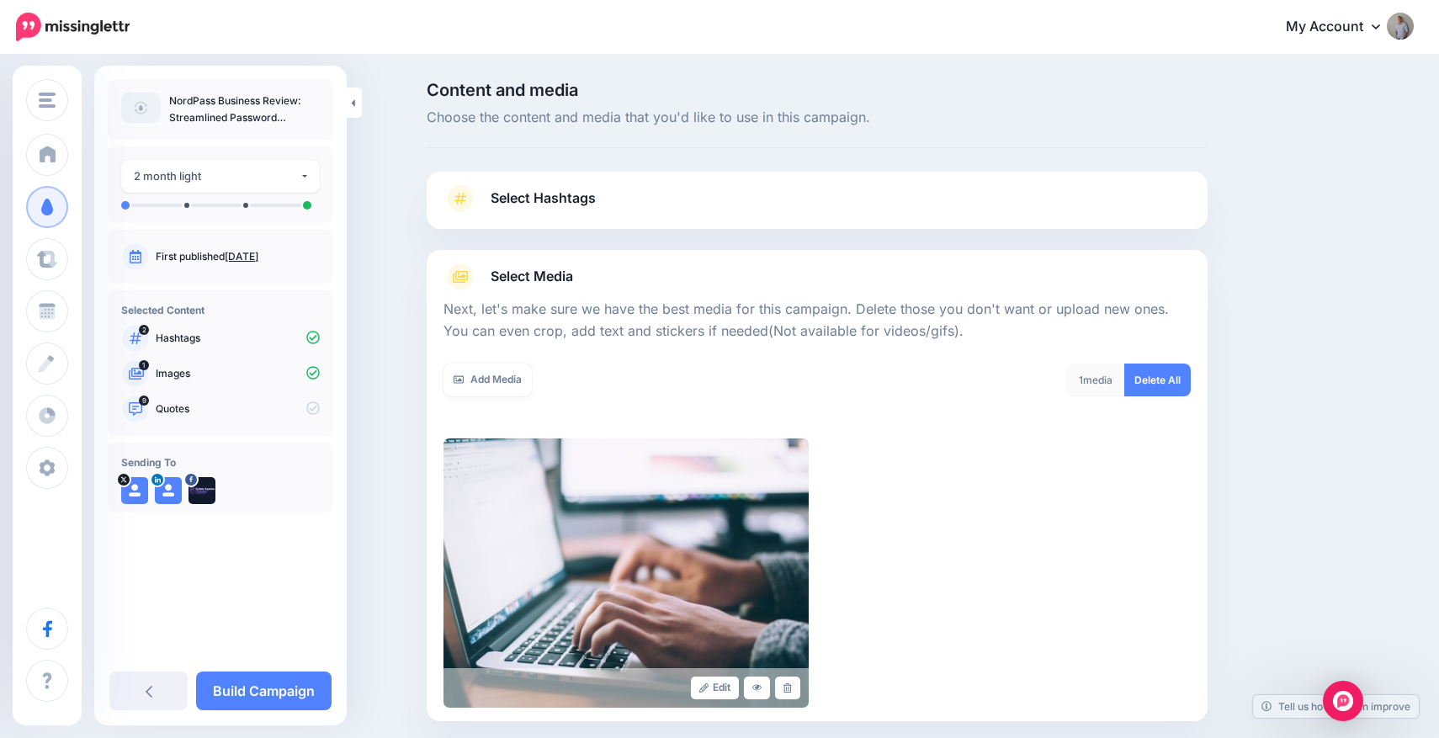
scroll to position [171, 0]
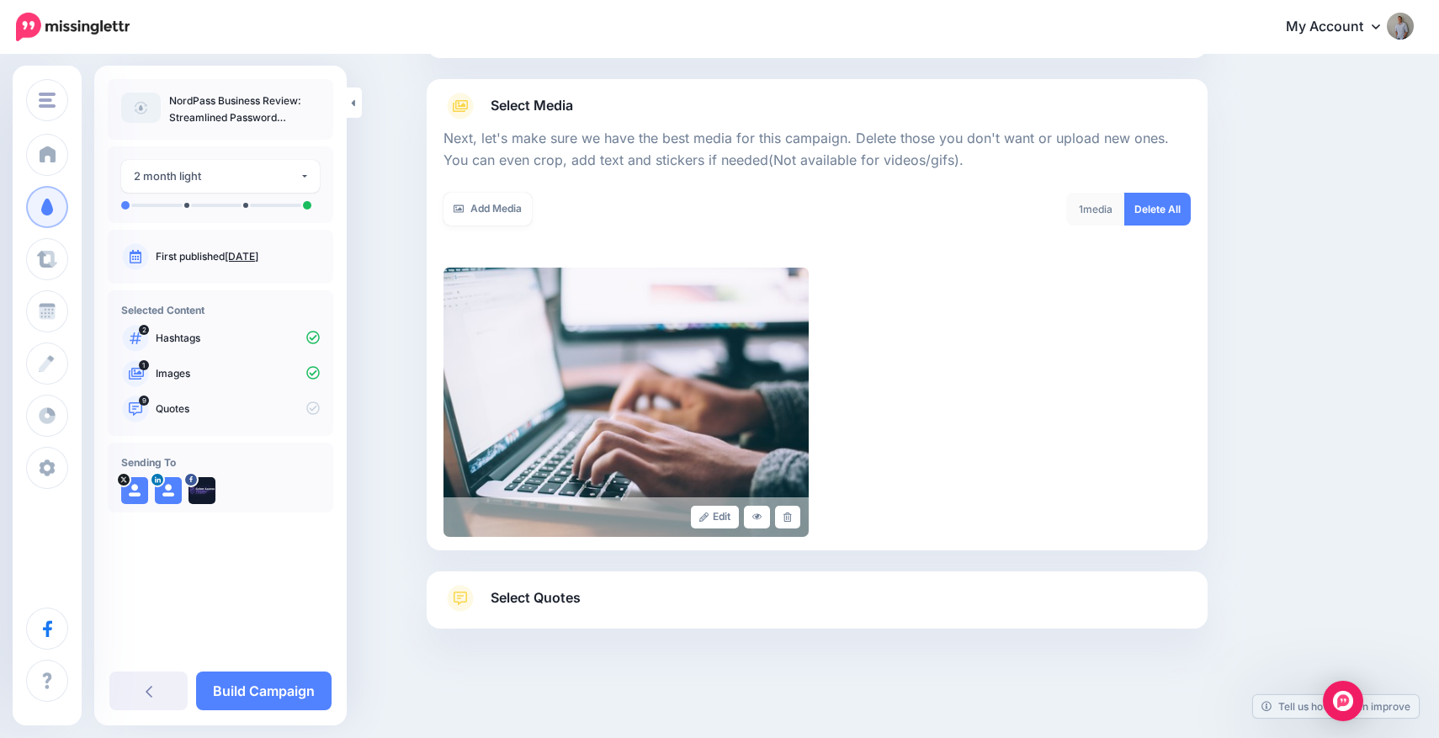
click at [531, 608] on link "Select Quotes" at bounding box center [816, 607] width 747 height 44
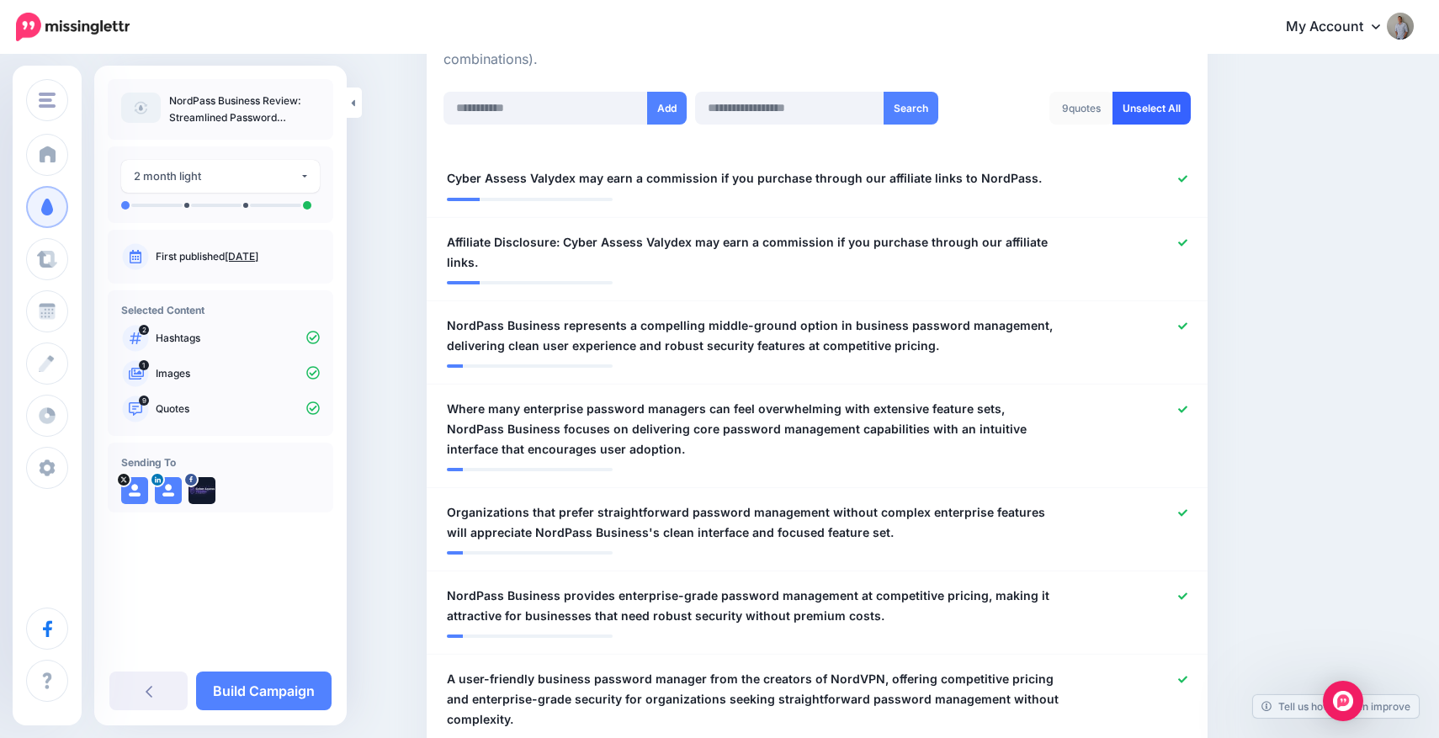
scroll to position [263, 0]
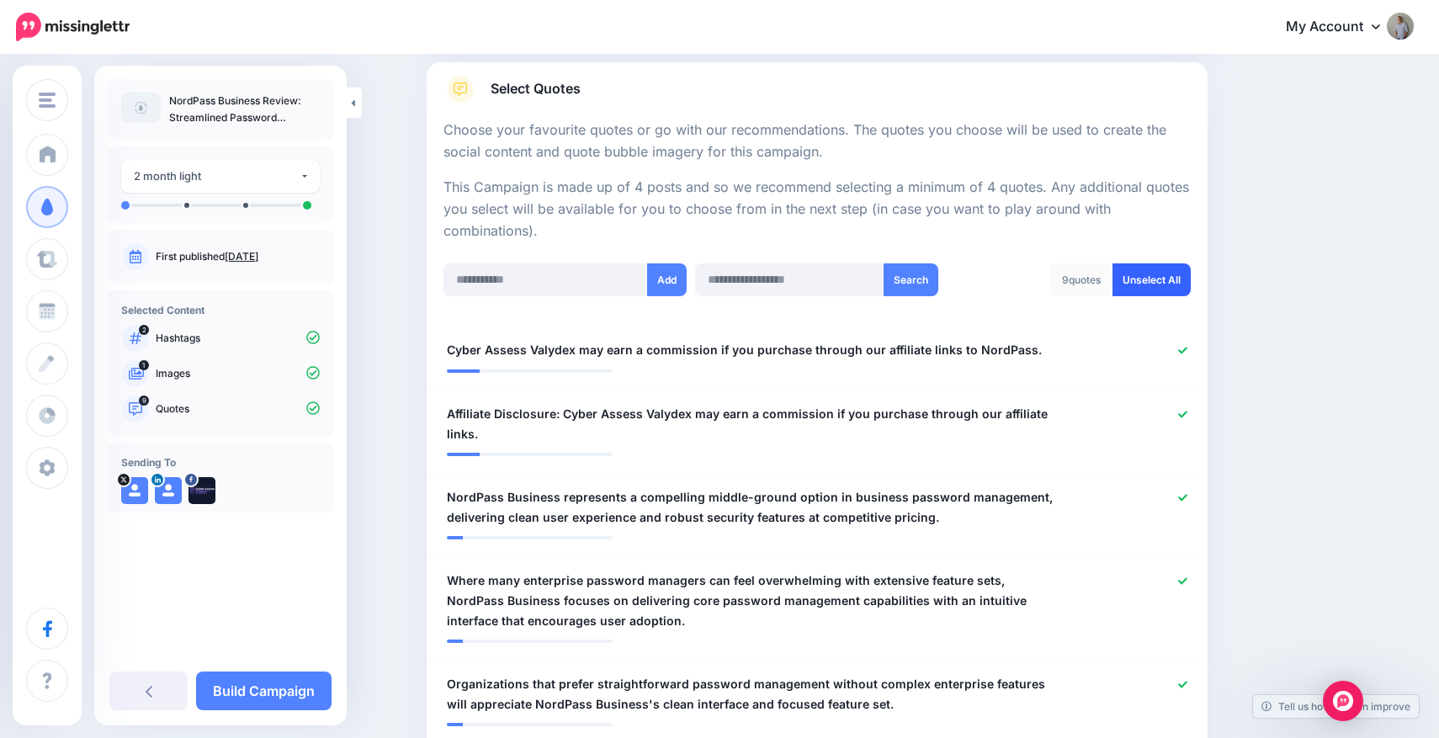
click at [1174, 277] on link "Unselect All" at bounding box center [1151, 279] width 78 height 33
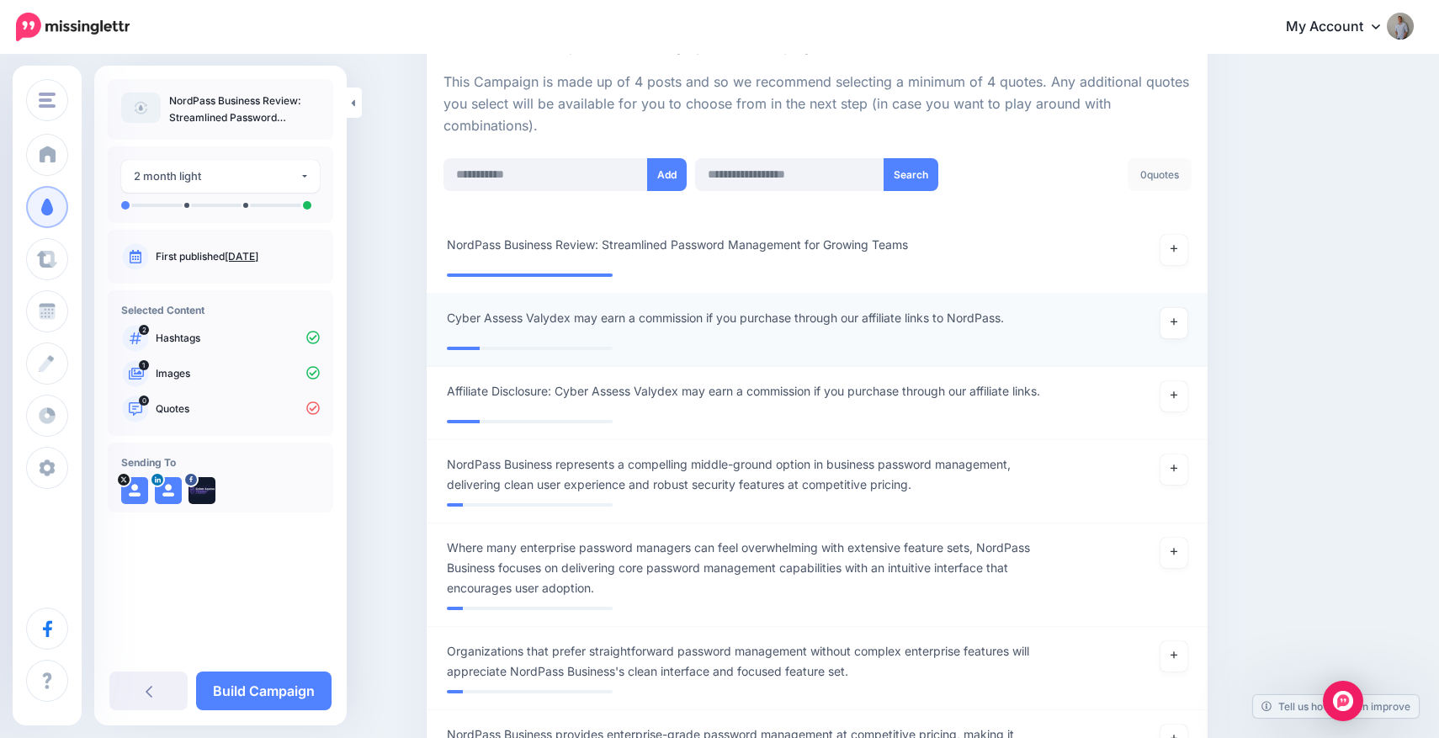
scroll to position [369, 0]
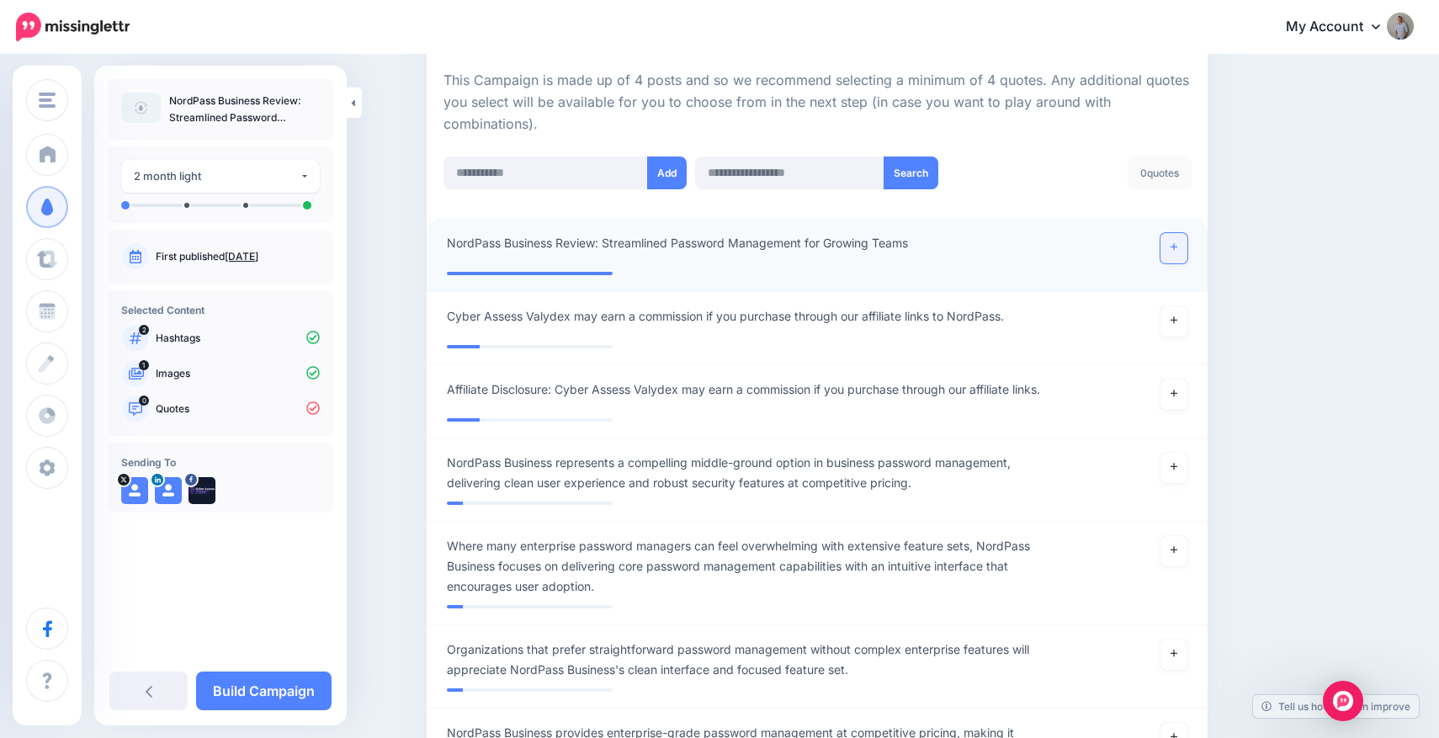
click at [1175, 243] on icon at bounding box center [1173, 246] width 7 height 9
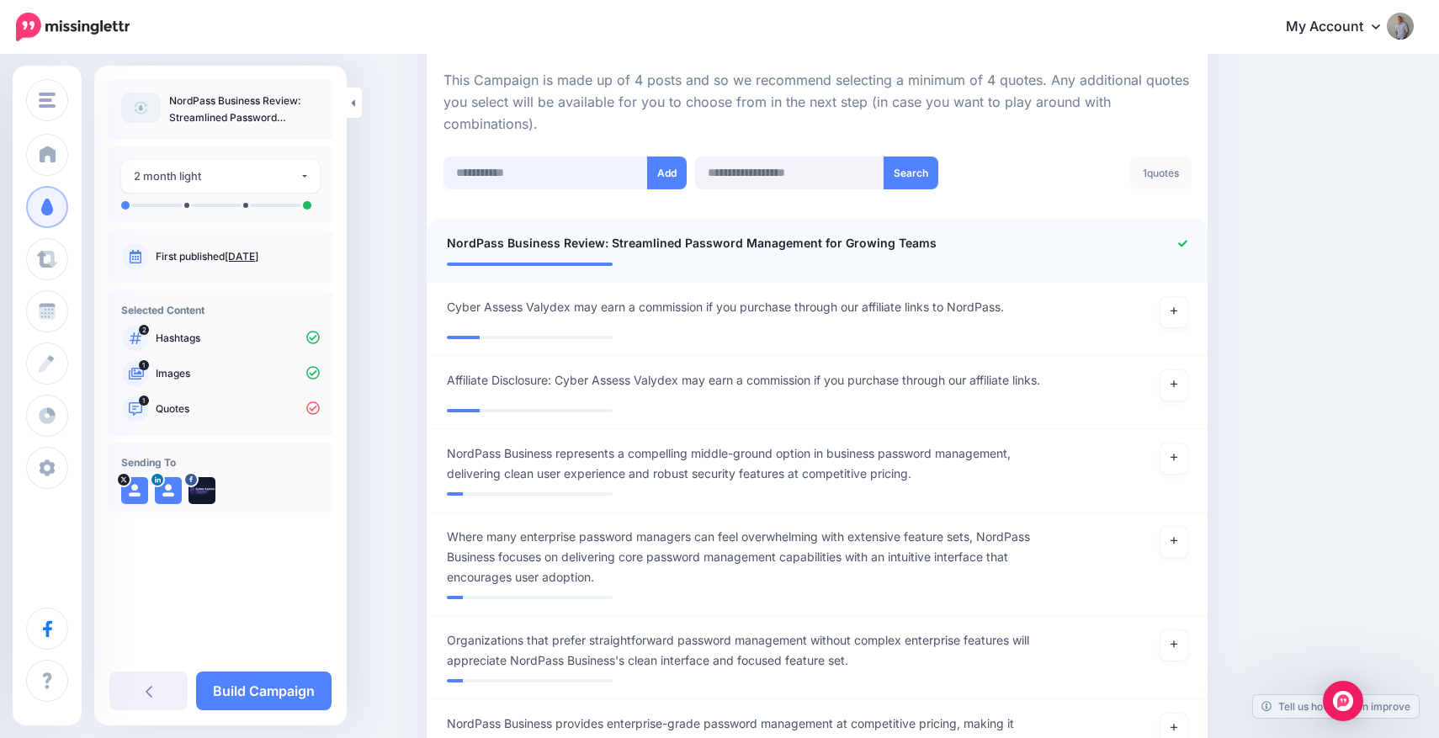
click at [607, 178] on input "text" at bounding box center [545, 172] width 204 height 33
paste input "**********"
type input "**********"
click at [668, 173] on button "Add" at bounding box center [666, 172] width 40 height 33
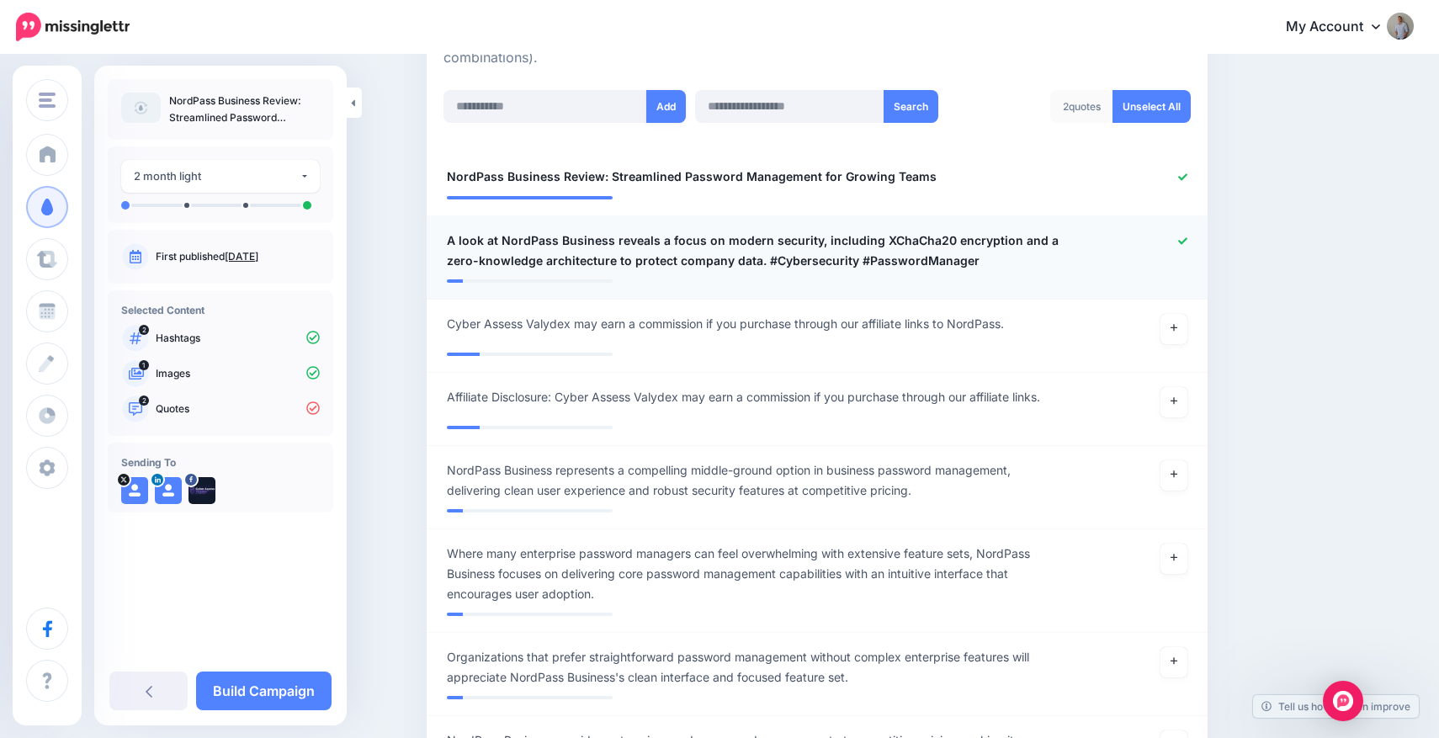
scroll to position [432, 0]
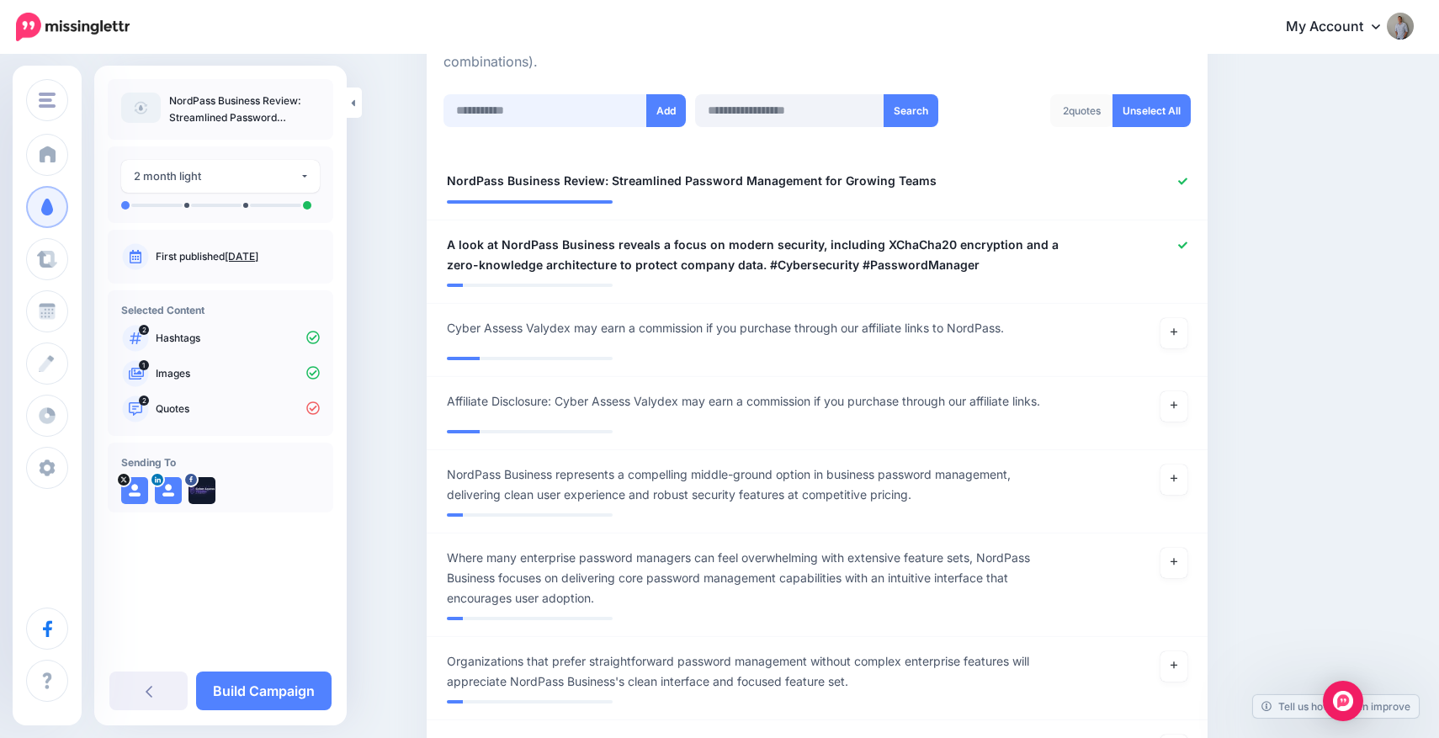
click at [609, 116] on input "text" at bounding box center [545, 110] width 204 height 33
paste input "**********"
type input "**********"
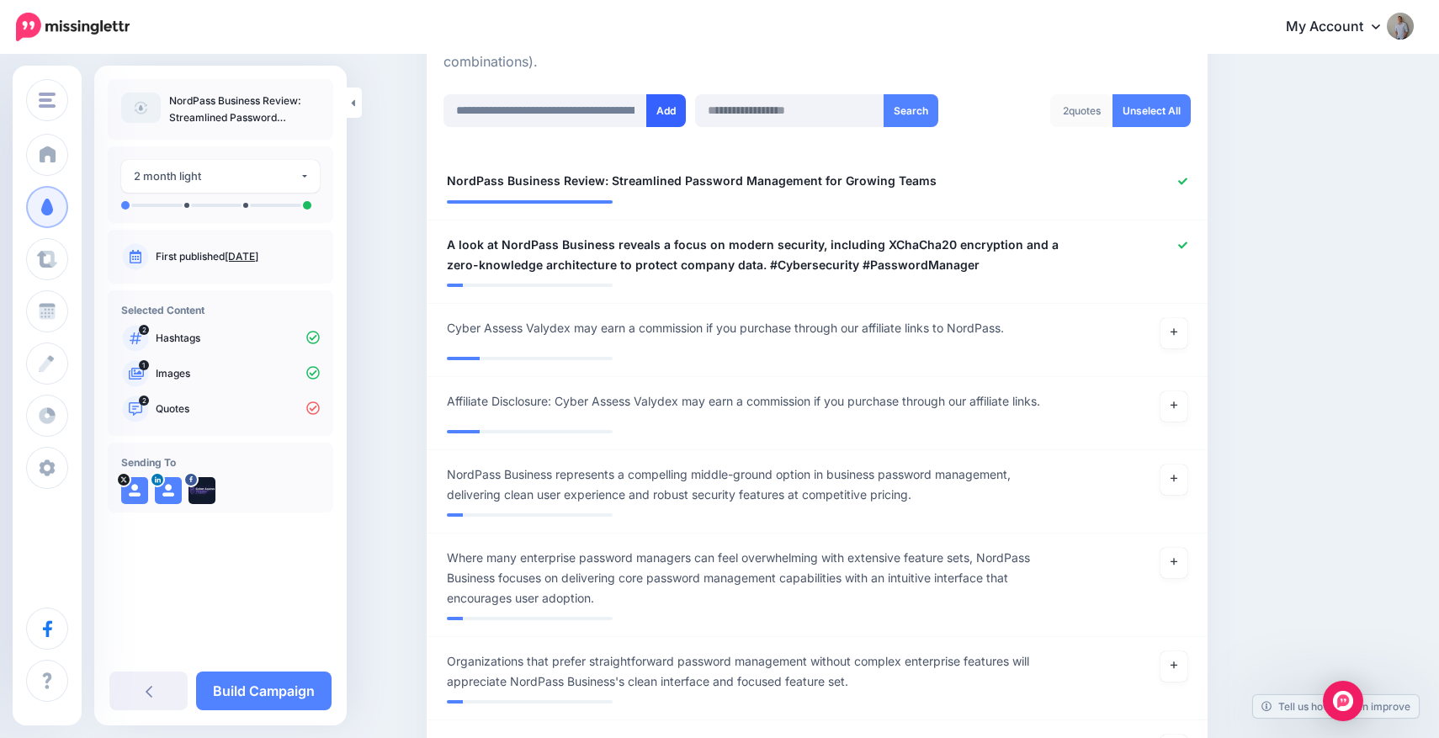
click at [676, 113] on button "Add" at bounding box center [666, 110] width 40 height 33
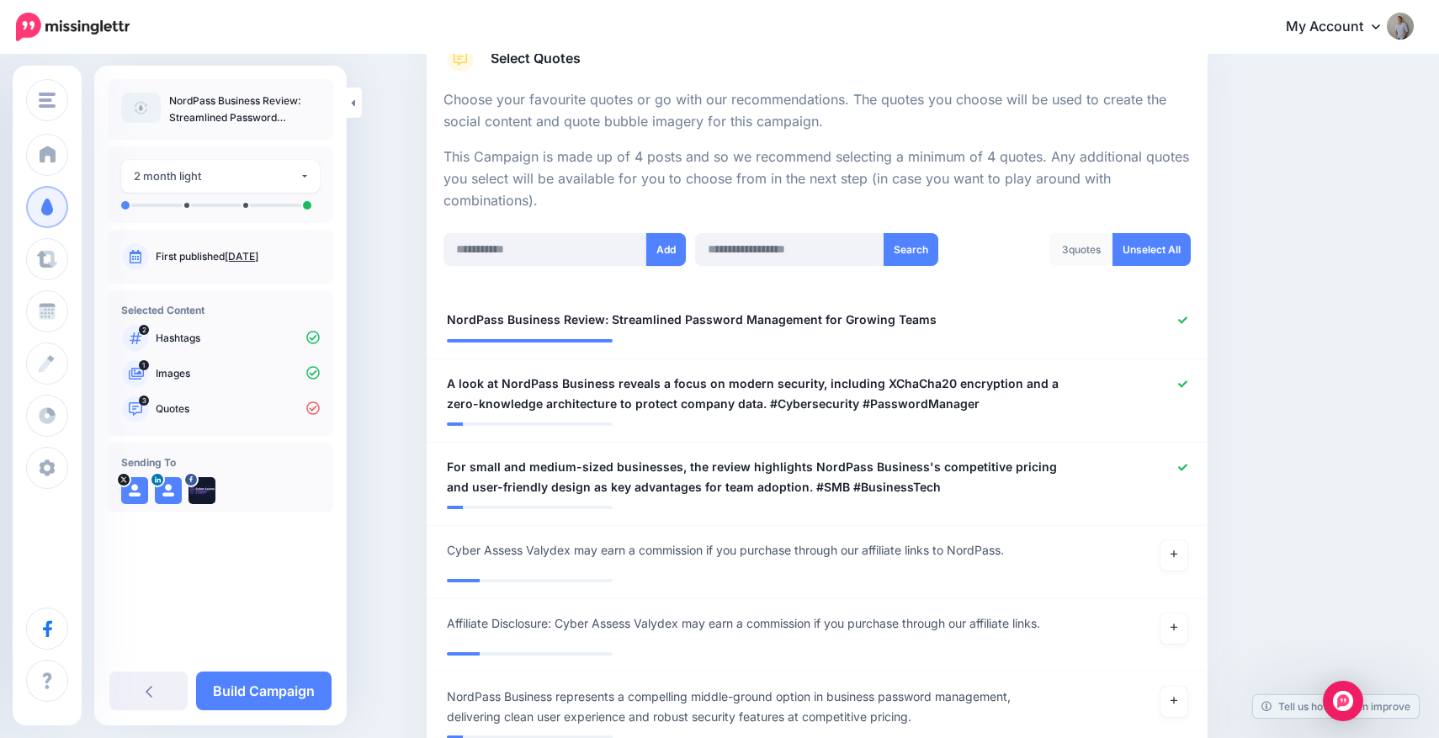
scroll to position [200, 0]
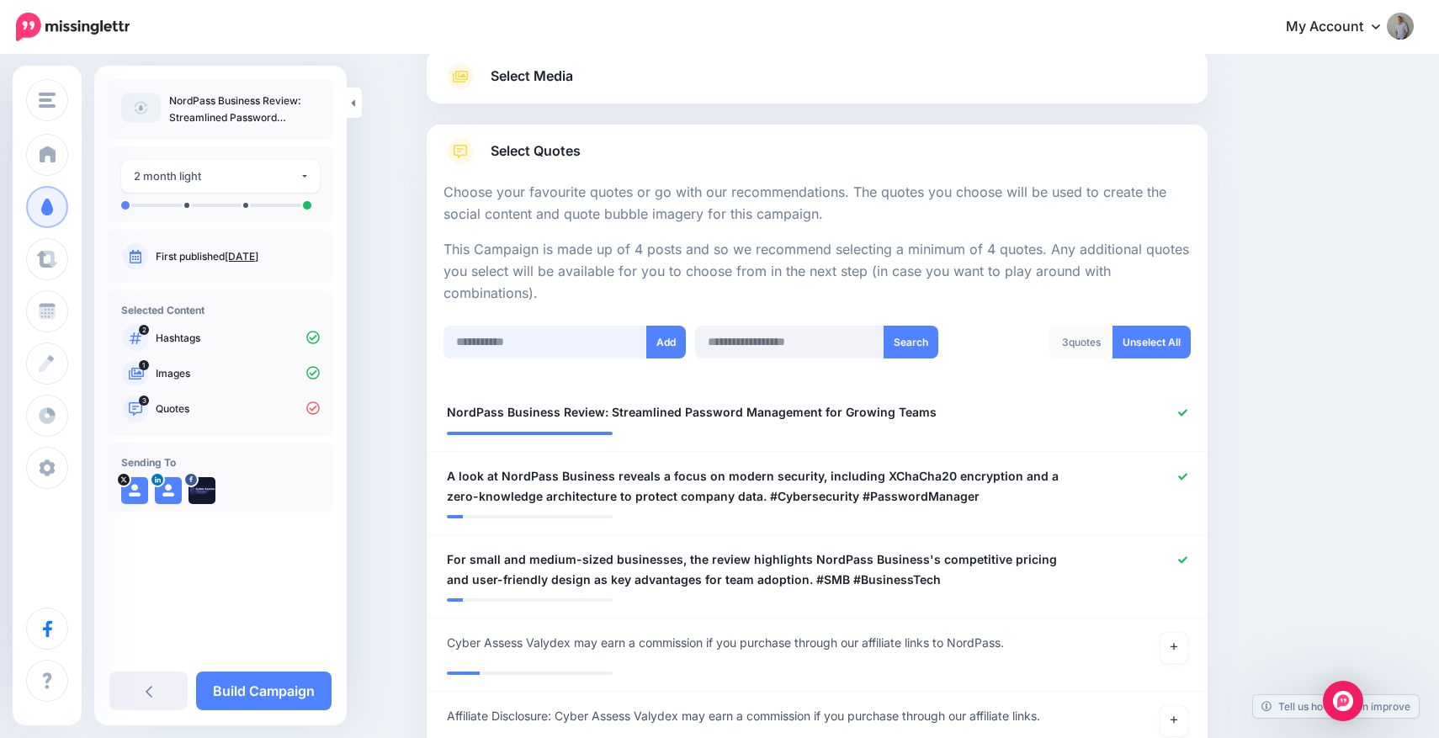
click at [550, 336] on input "text" at bounding box center [545, 342] width 204 height 33
paste input "**********"
type input "**********"
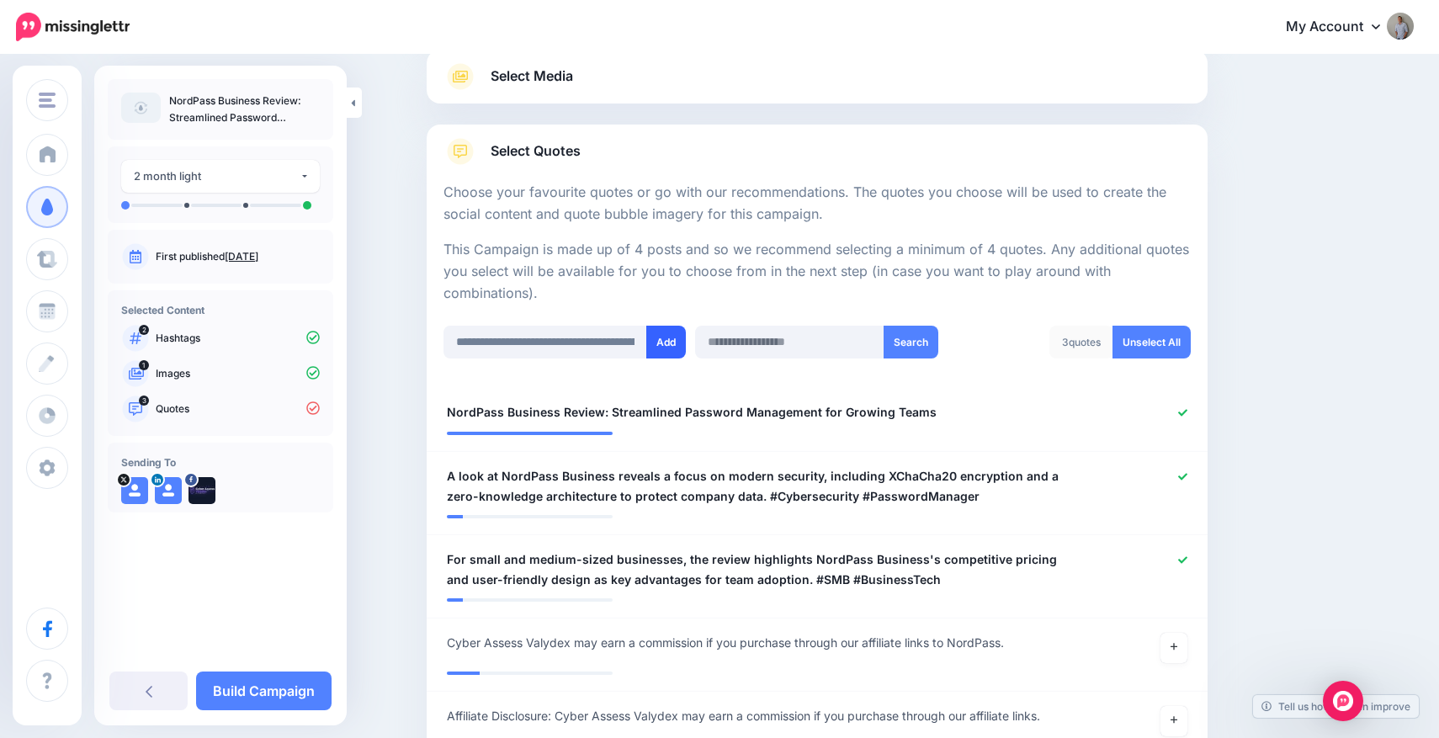
click at [662, 338] on button "Add" at bounding box center [666, 342] width 40 height 33
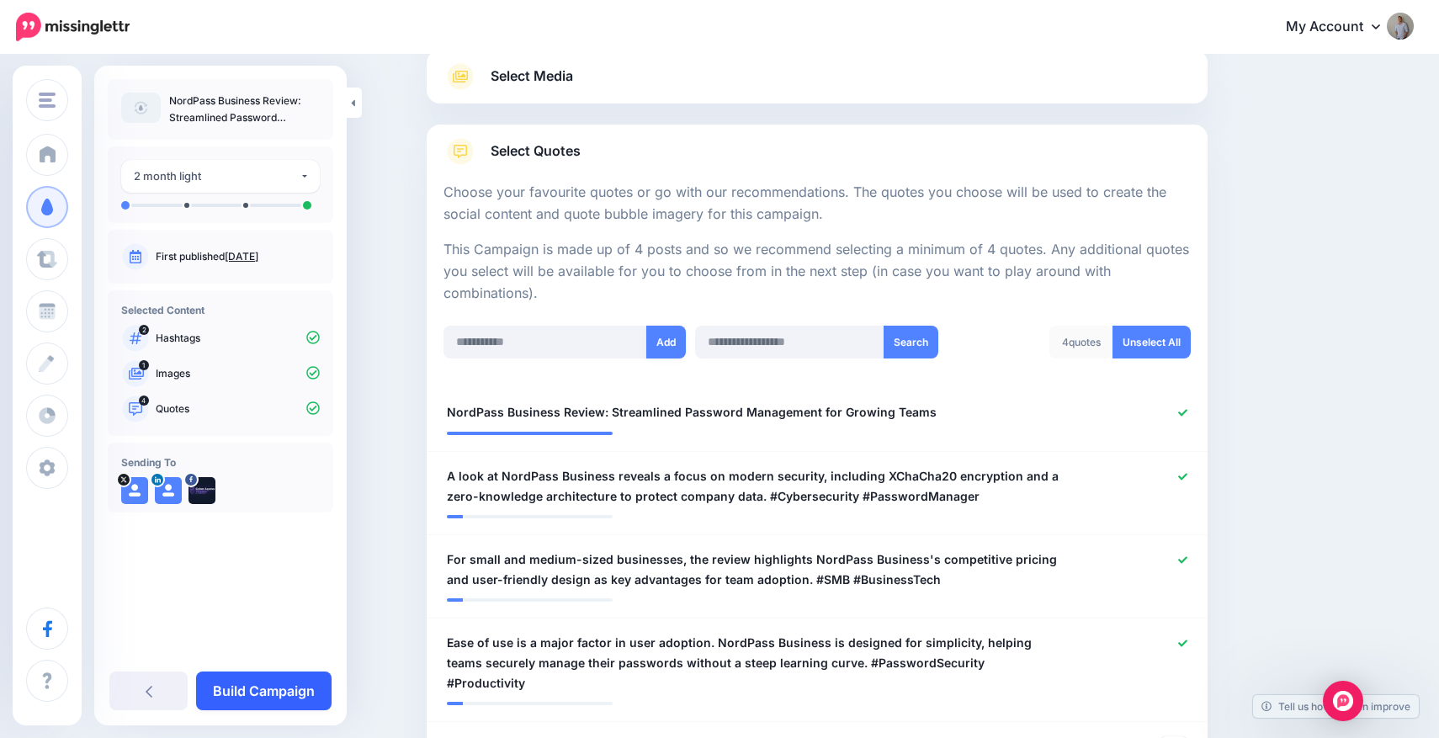
scroll to position [587, 0]
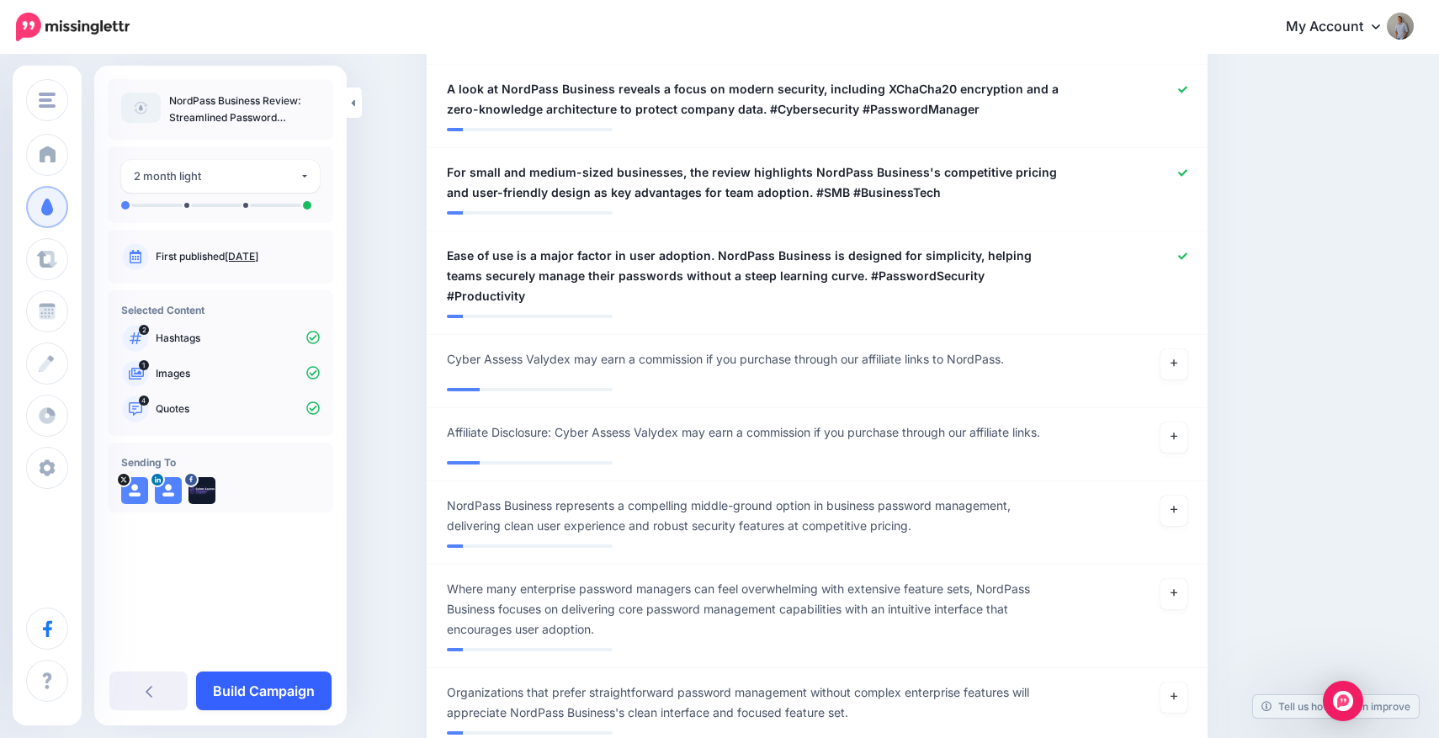
click at [284, 692] on link "Build Campaign" at bounding box center [263, 690] width 135 height 39
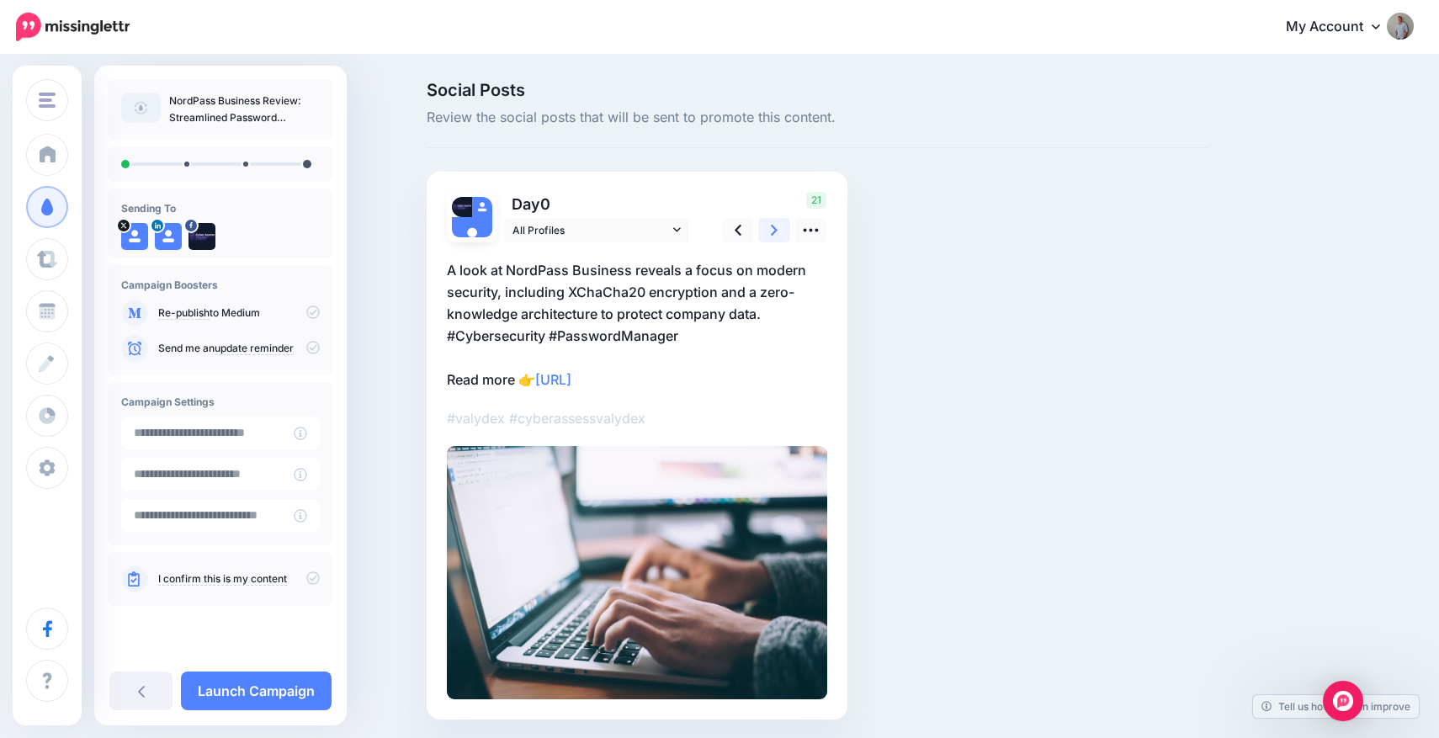
click at [777, 231] on link at bounding box center [774, 230] width 32 height 24
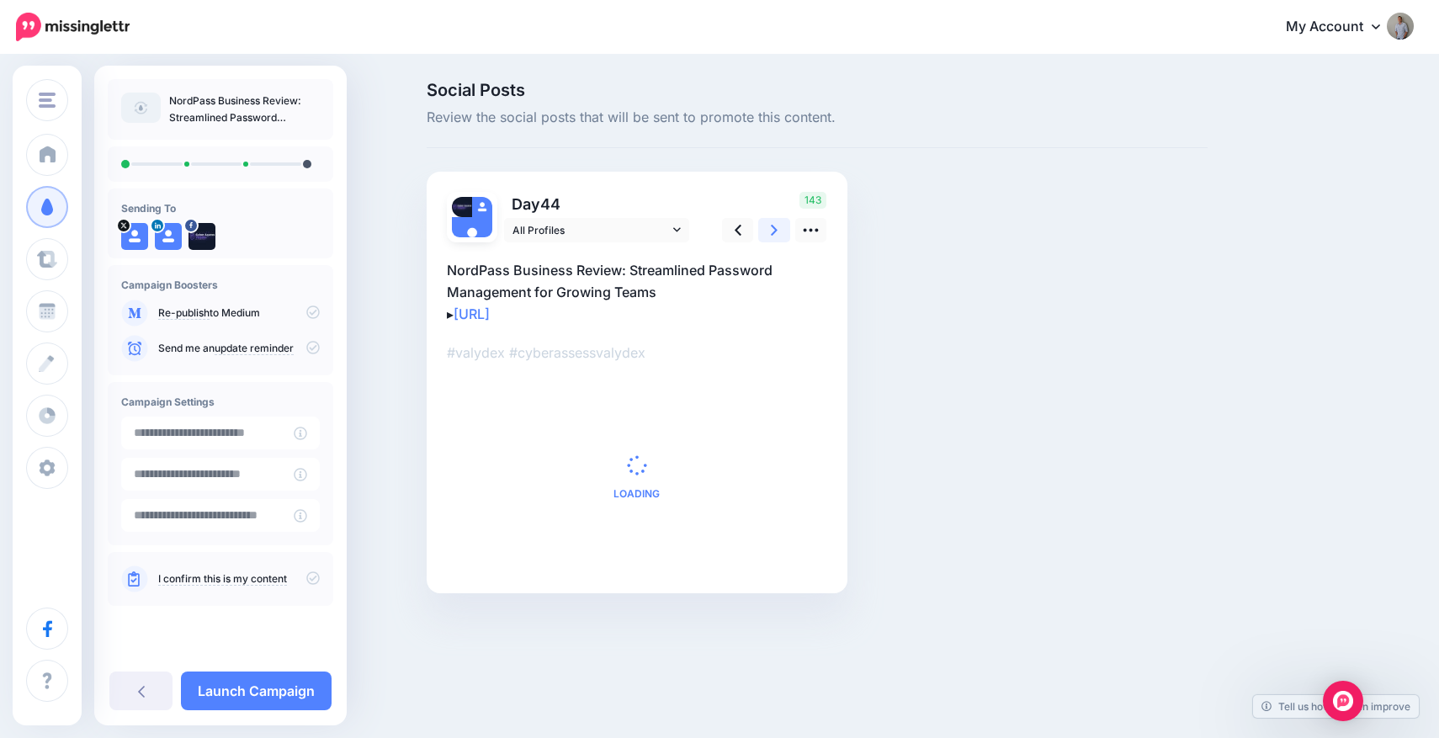
click at [777, 231] on link at bounding box center [774, 230] width 32 height 24
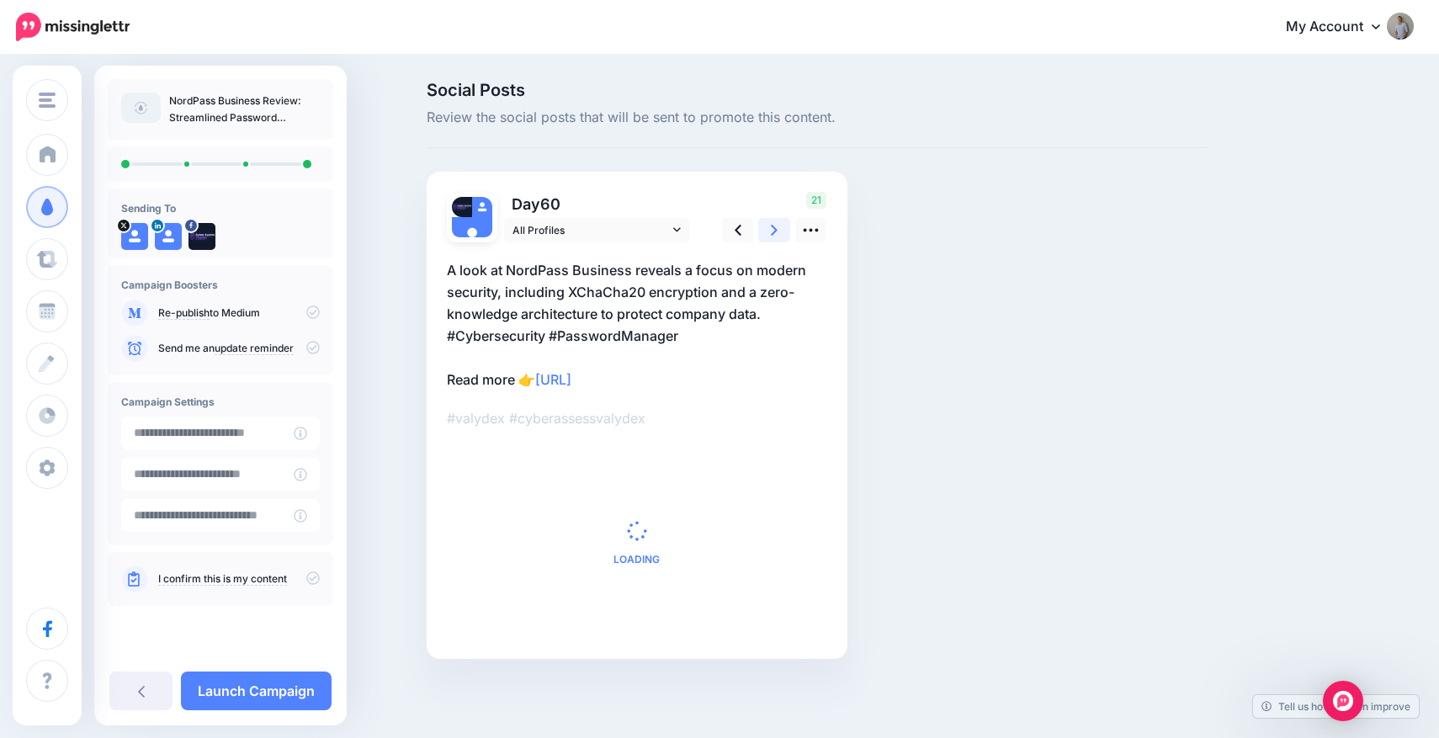
click at [777, 231] on link at bounding box center [774, 230] width 32 height 24
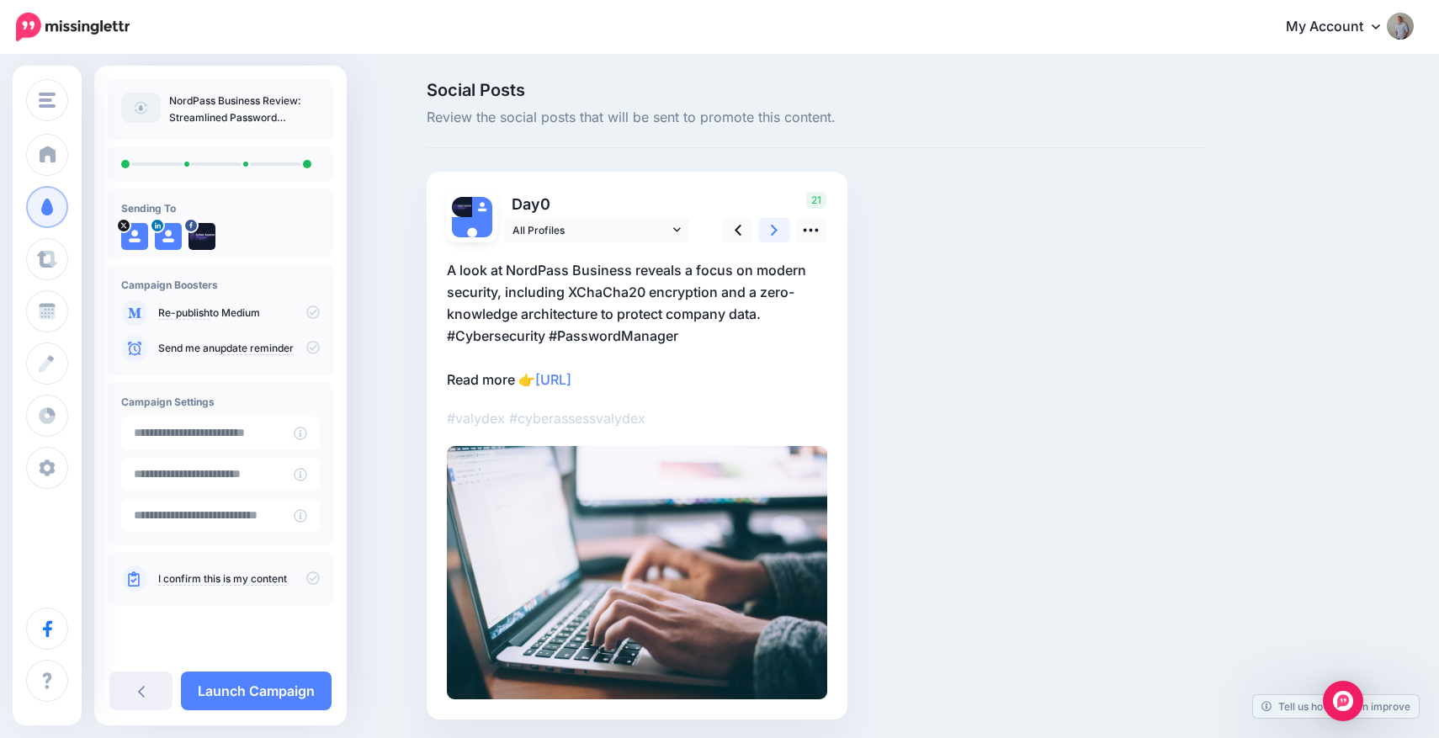
click at [777, 231] on link at bounding box center [774, 230] width 32 height 24
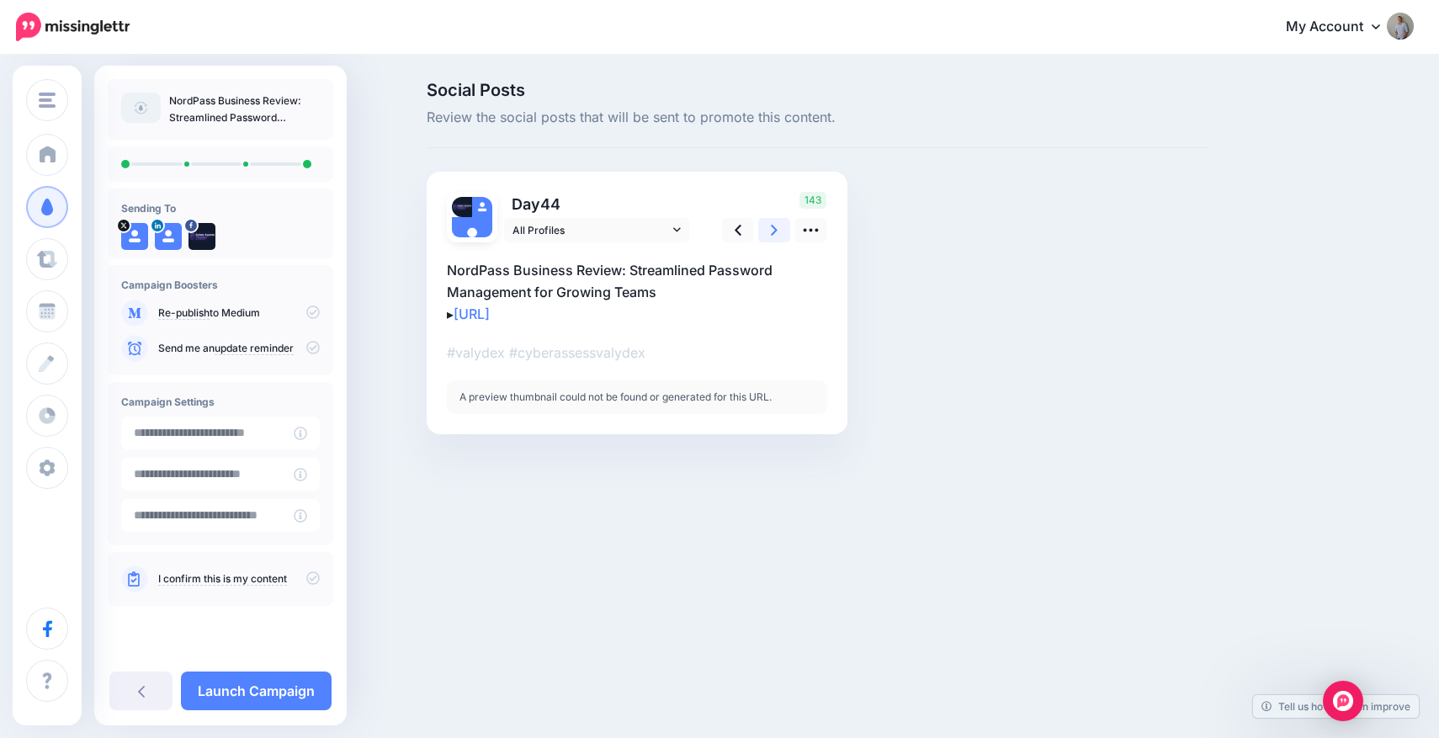
click at [777, 231] on link at bounding box center [774, 230] width 32 height 24
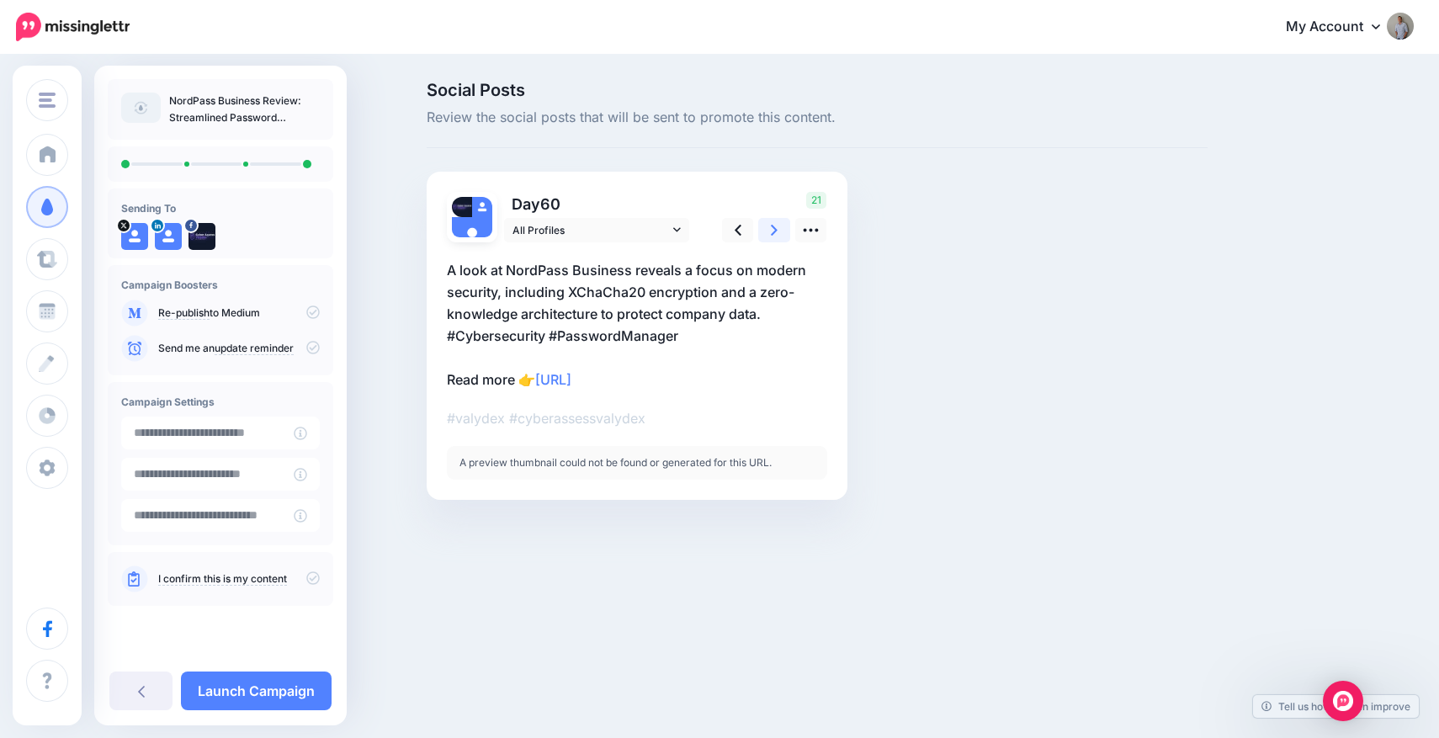
click at [777, 231] on link at bounding box center [774, 230] width 32 height 24
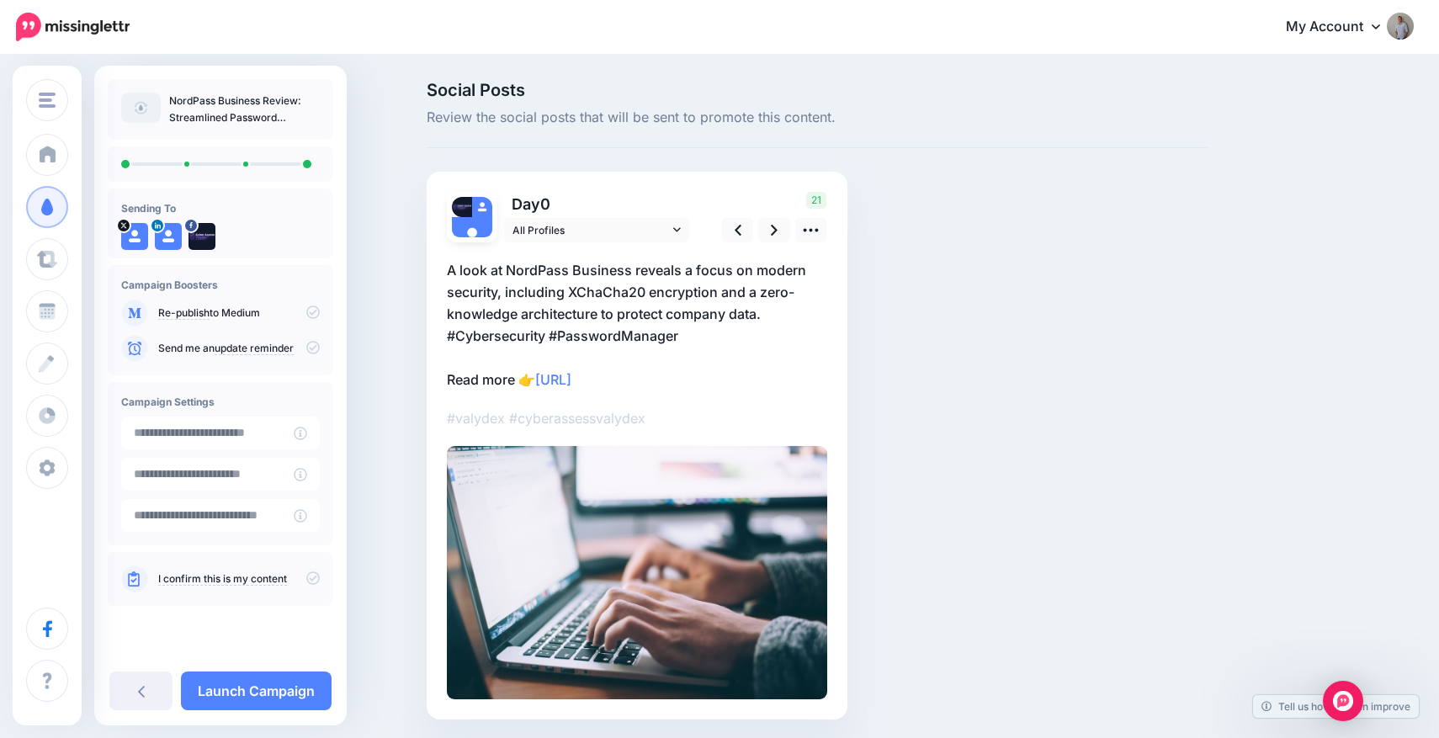
click at [310, 583] on icon at bounding box center [312, 577] width 13 height 13
click at [316, 314] on icon at bounding box center [312, 311] width 13 height 13
click at [313, 311] on icon at bounding box center [312, 311] width 13 height 13
click at [259, 695] on link "Launch Campaign" at bounding box center [256, 690] width 151 height 39
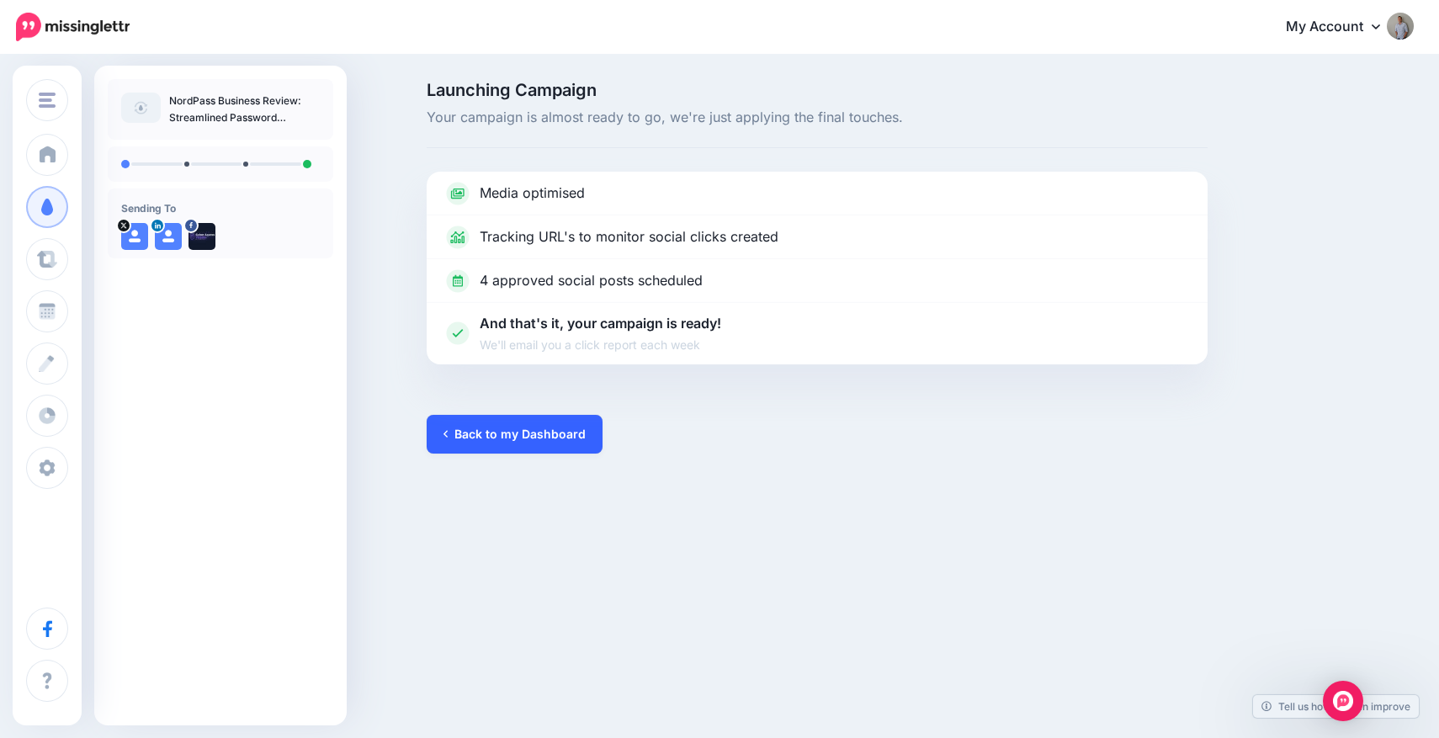
click at [469, 431] on link "Back to my Dashboard" at bounding box center [515, 434] width 176 height 39
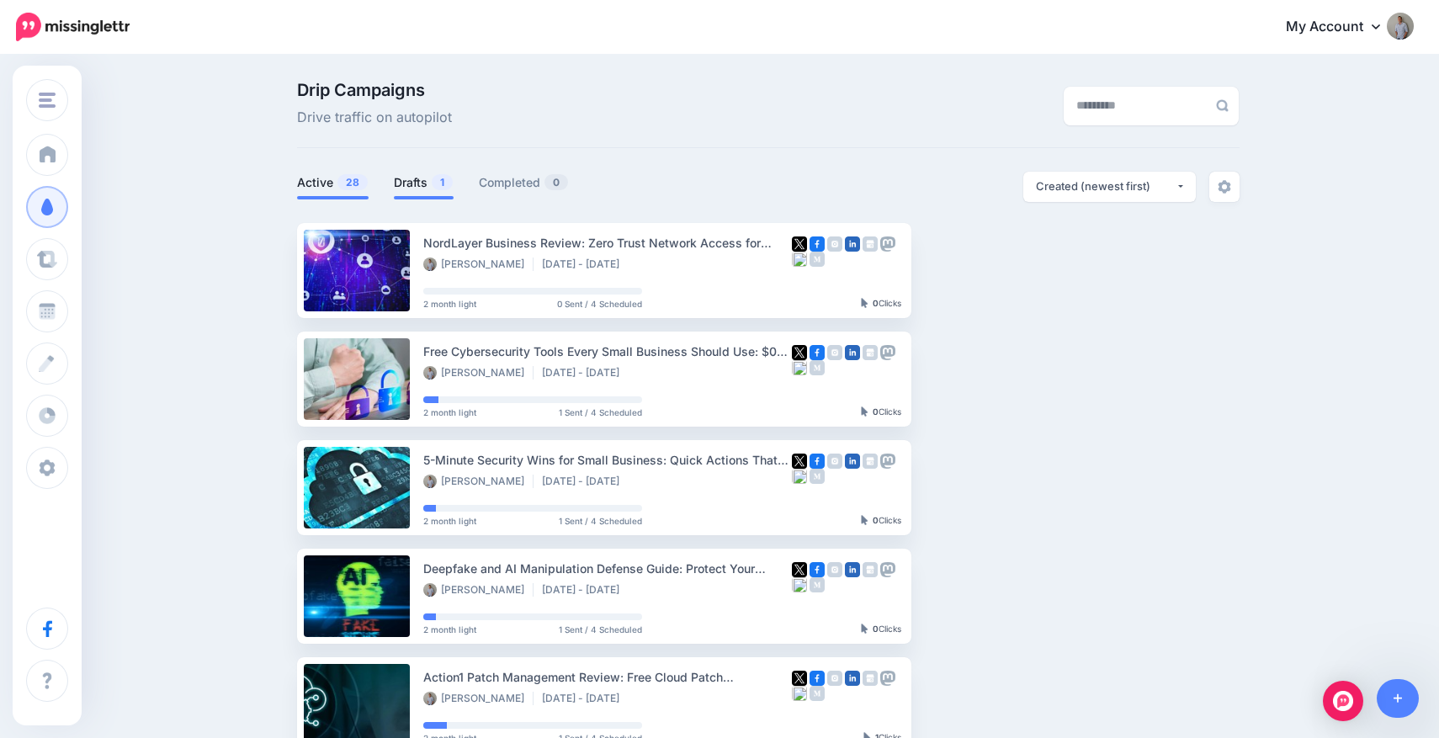
click at [423, 188] on link "Drafts 1" at bounding box center [424, 182] width 60 height 20
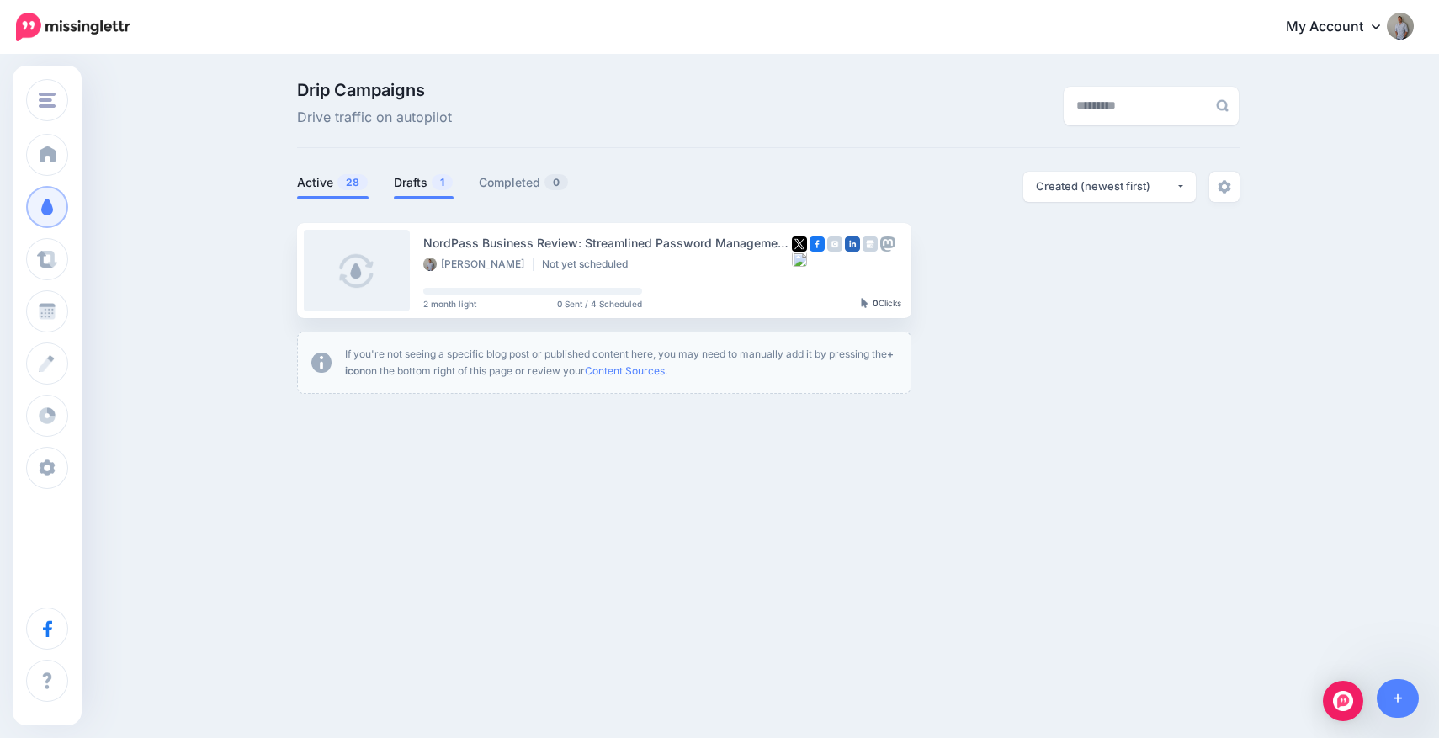
click at [323, 184] on link "Active 28" at bounding box center [333, 182] width 72 height 20
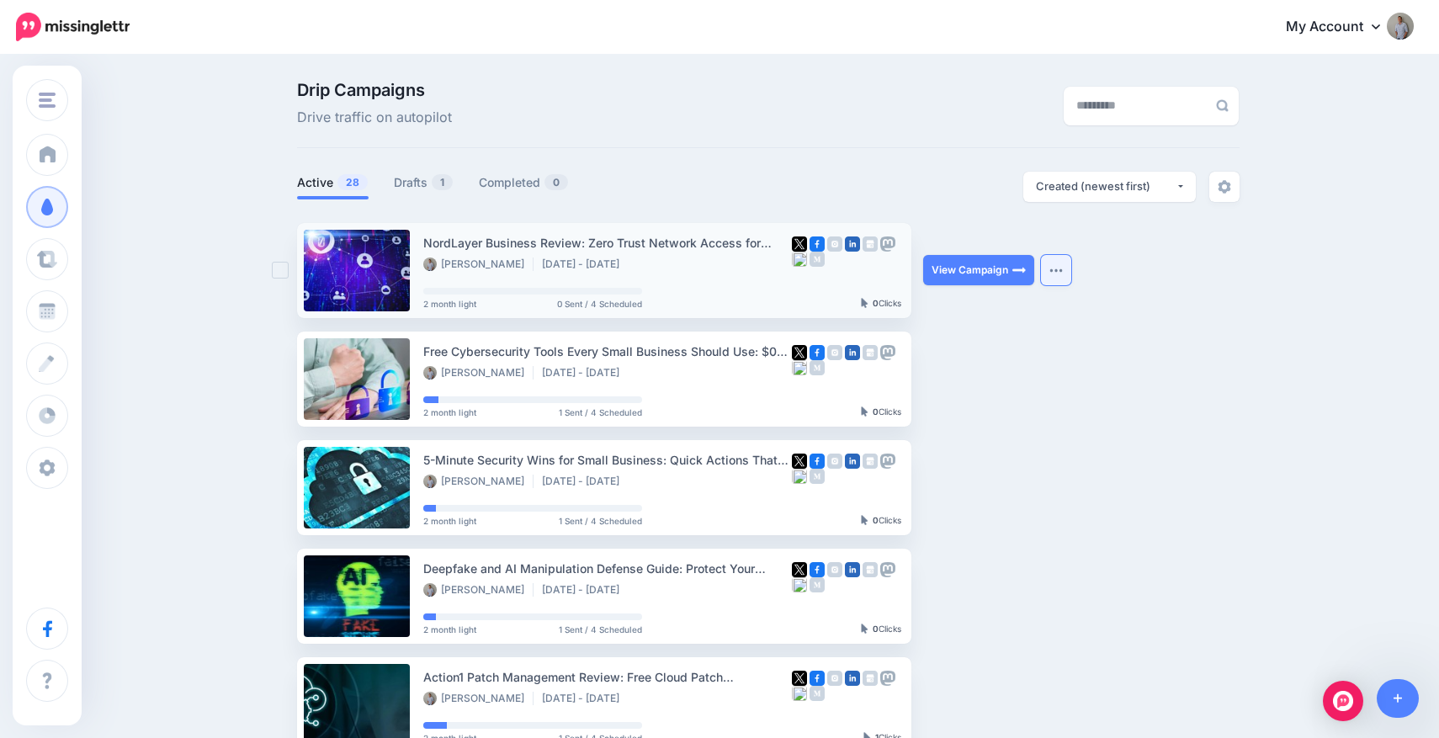
click at [1057, 266] on button "button" at bounding box center [1056, 270] width 30 height 30
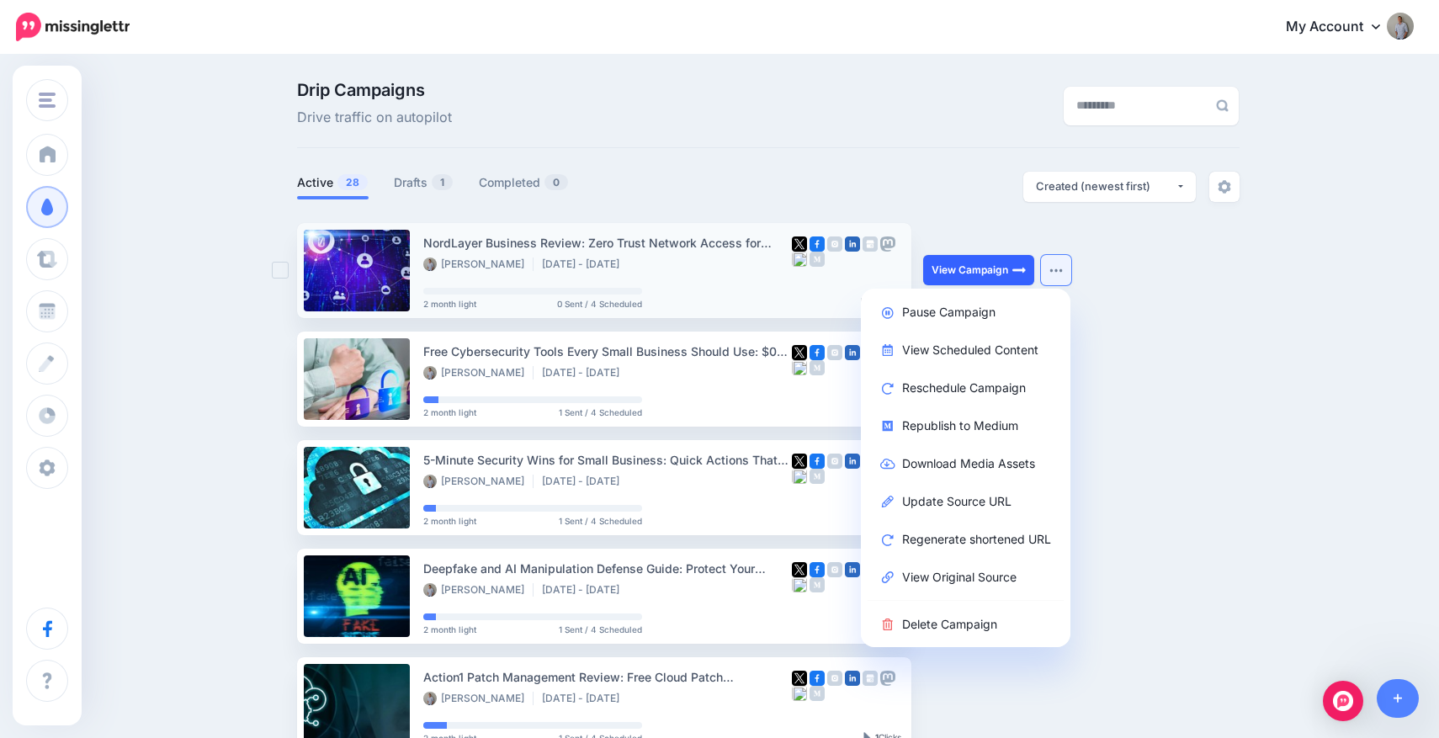
click at [1002, 266] on link "View Campaign" at bounding box center [978, 270] width 111 height 30
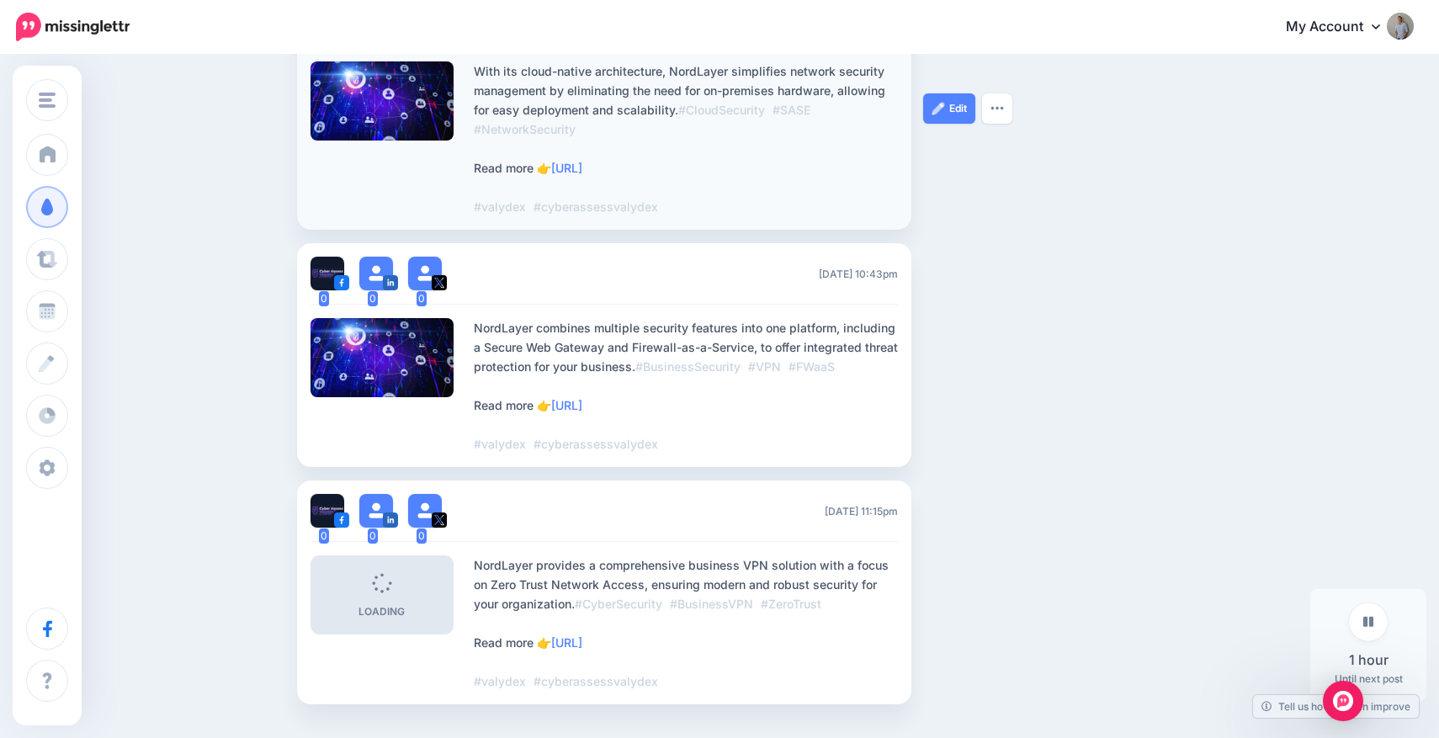
scroll to position [761, 0]
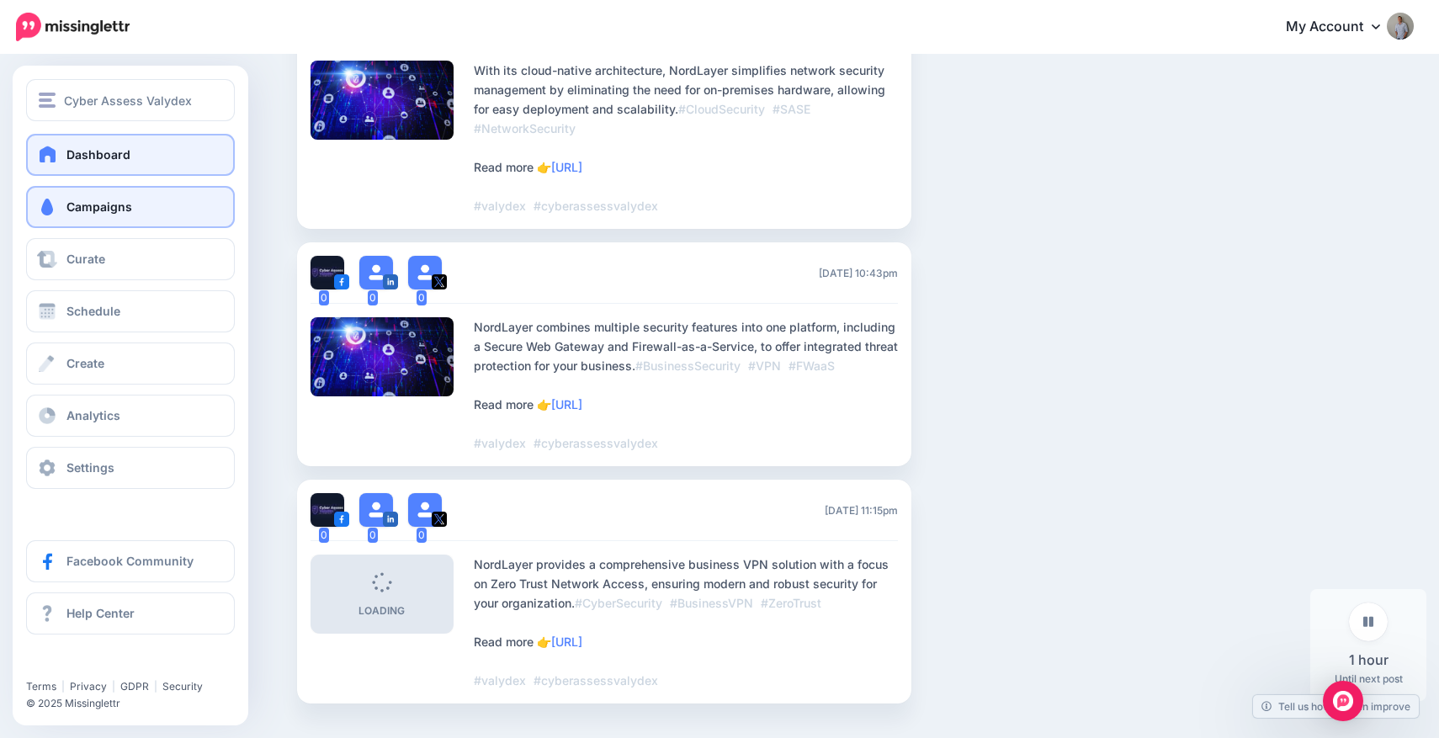
click at [54, 155] on span at bounding box center [48, 154] width 22 height 17
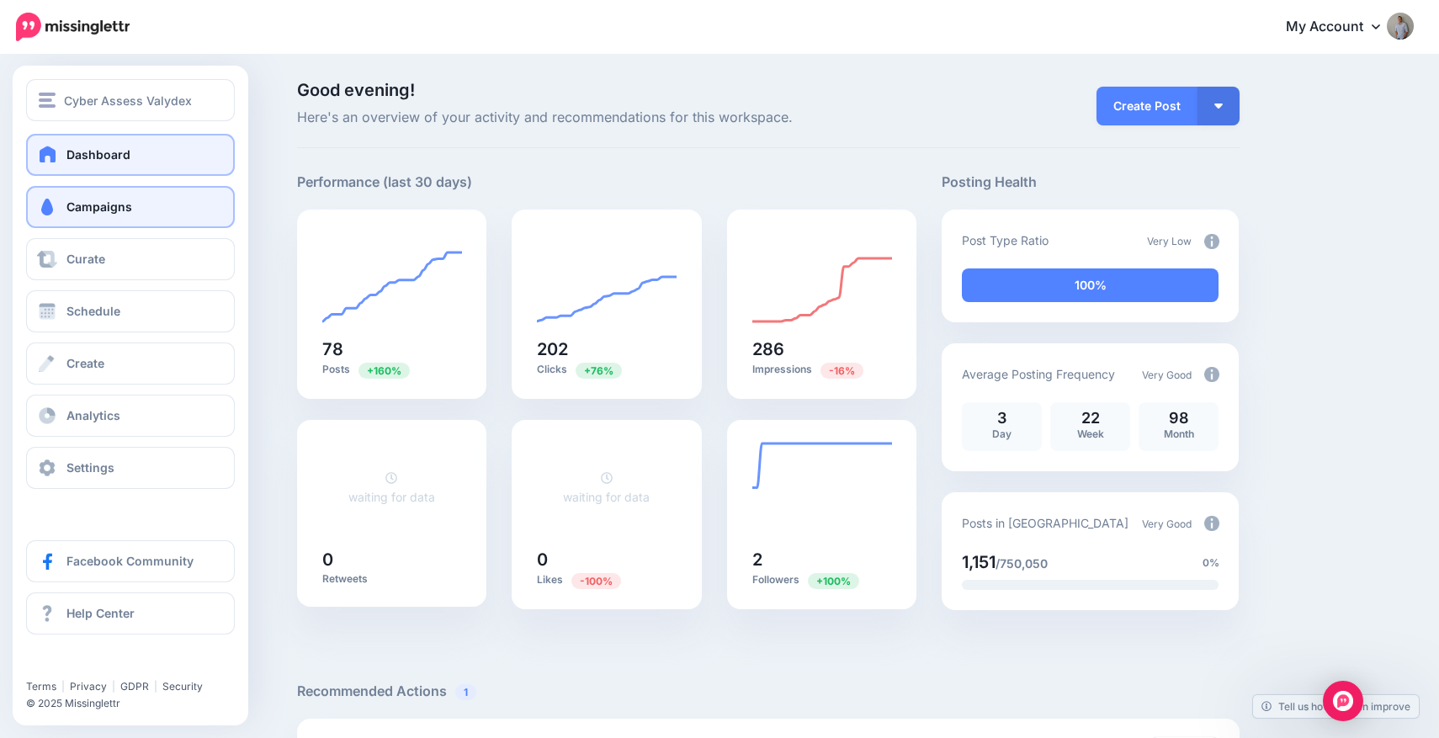
click at [75, 205] on span "Campaigns" at bounding box center [99, 206] width 66 height 14
